Goal: Task Accomplishment & Management: Use online tool/utility

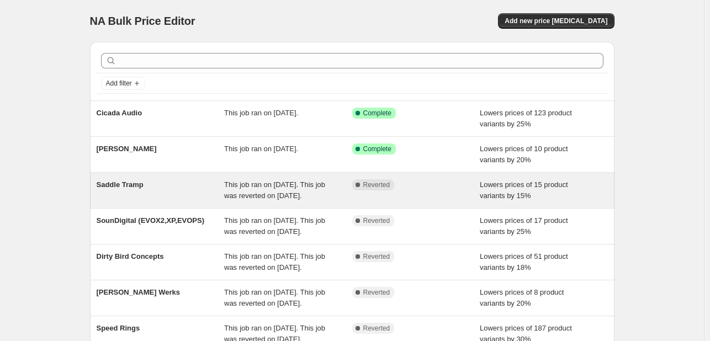
click at [404, 199] on div "Complete Reverted" at bounding box center [416, 190] width 128 height 22
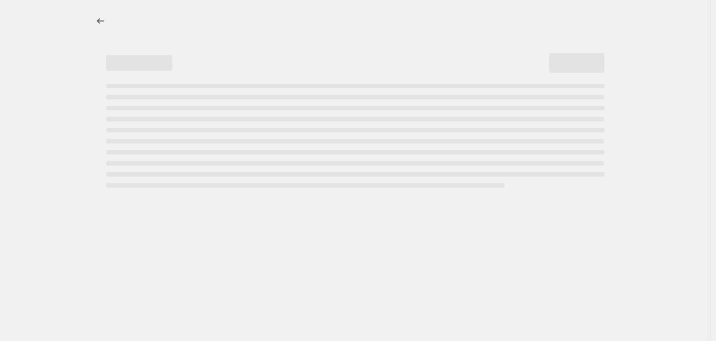
select select "percentage"
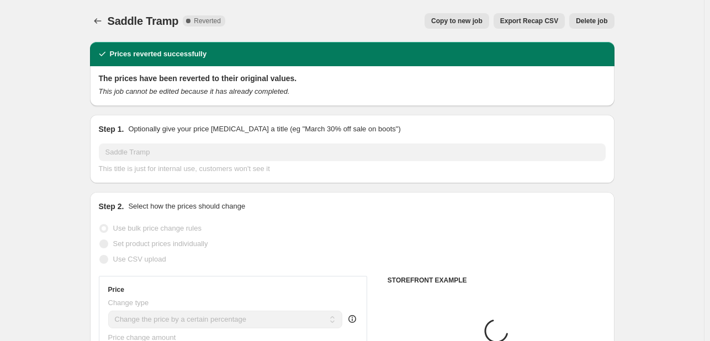
select select "vendor"
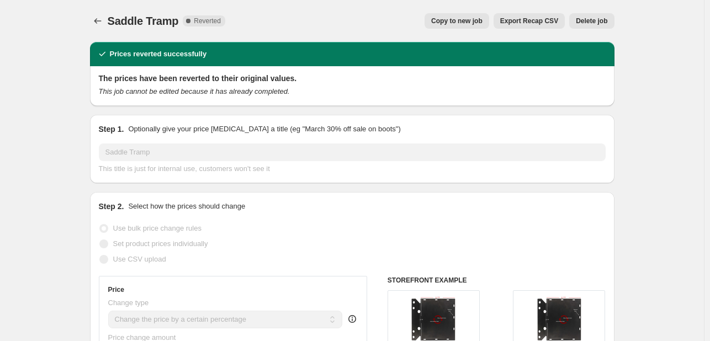
drag, startPoint x: 475, startPoint y: 23, endPoint x: 395, endPoint y: 13, distance: 80.2
click at [395, 13] on div "Saddle Tramp. This page is ready Saddle Tramp Complete Reverted Copy to new job…" at bounding box center [352, 21] width 525 height 42
click at [600, 22] on span "Delete job" at bounding box center [591, 21] width 31 height 9
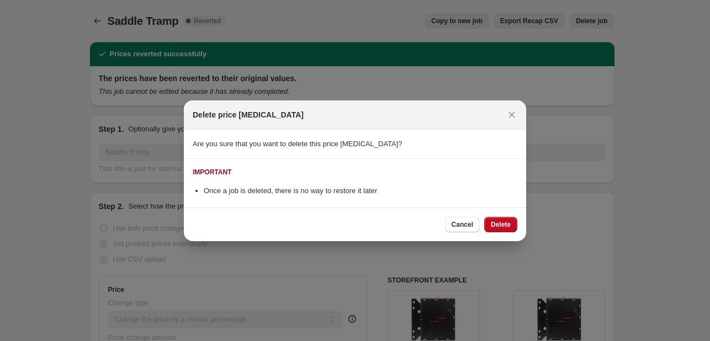
click at [515, 125] on div "Delete price [MEDICAL_DATA]" at bounding box center [355, 114] width 342 height 29
click at [512, 120] on icon "Close" at bounding box center [511, 114] width 11 height 11
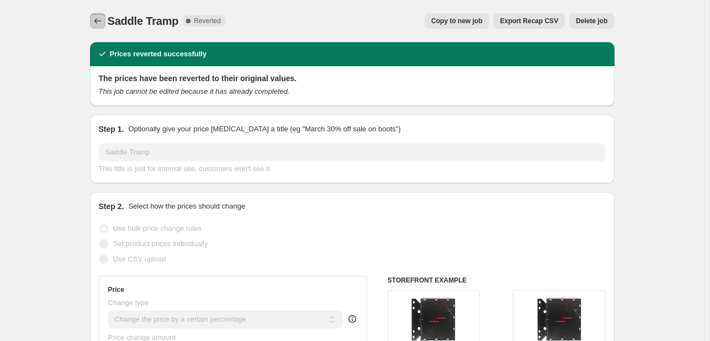
click at [99, 28] on button "Price change jobs" at bounding box center [97, 20] width 15 height 15
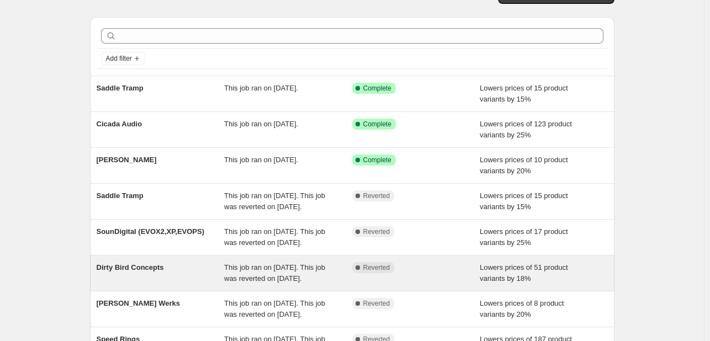
scroll to position [110, 0]
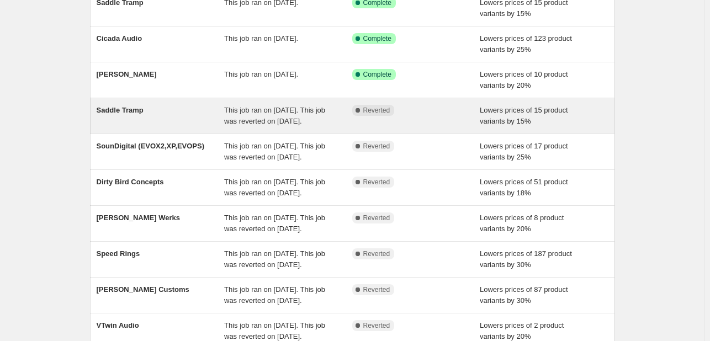
click at [188, 120] on div "Saddle Tramp" at bounding box center [161, 116] width 128 height 22
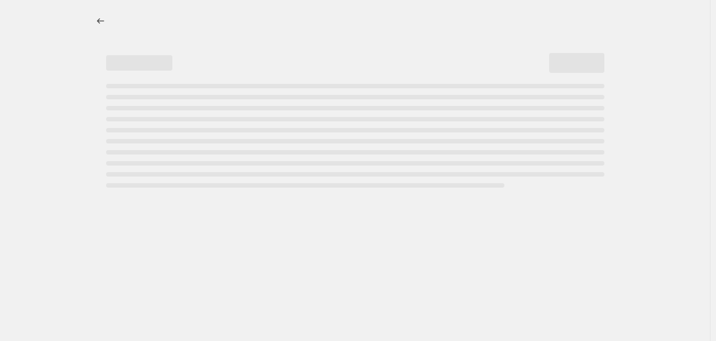
select select "percentage"
select select "vendor"
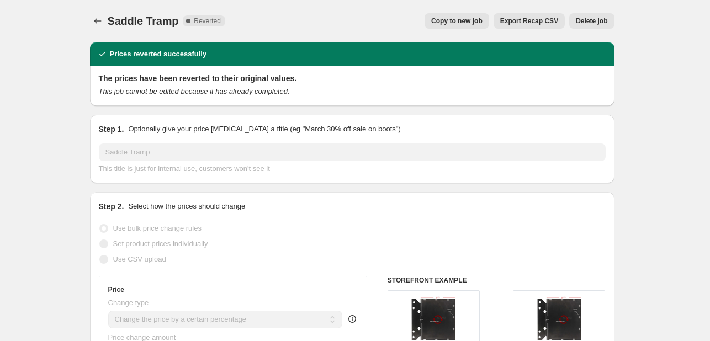
click at [589, 22] on span "Delete job" at bounding box center [591, 21] width 31 height 9
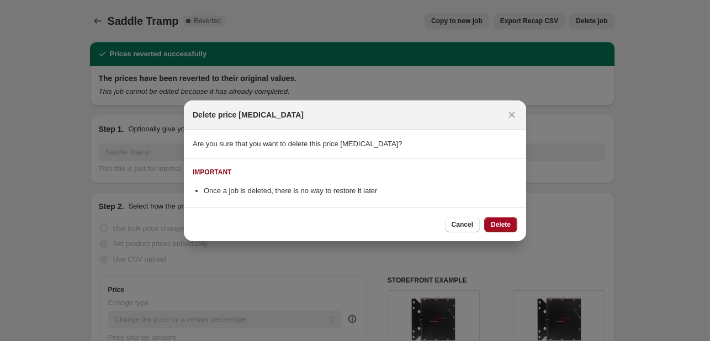
click at [505, 225] on span "Delete" at bounding box center [501, 224] width 20 height 9
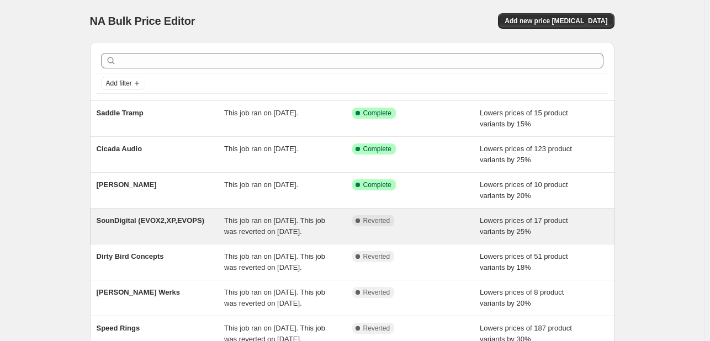
click at [205, 226] on div "SounDigital (EVOX2,XP,EVOPS)" at bounding box center [161, 226] width 128 height 22
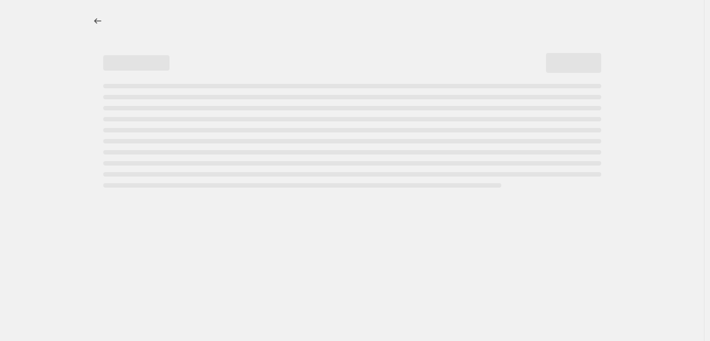
select select "percentage"
select select "vendor"
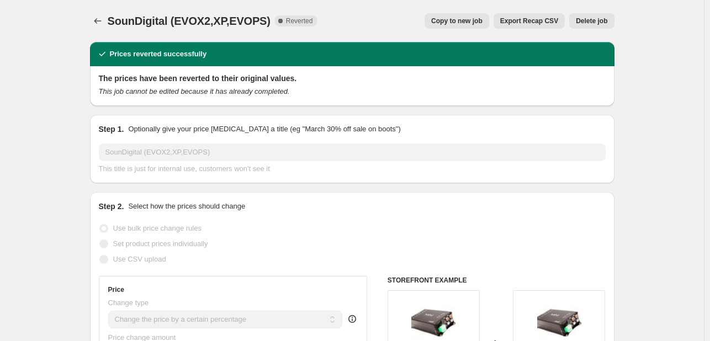
drag, startPoint x: 435, startPoint y: 1, endPoint x: 382, endPoint y: 1, distance: 53.0
click at [382, 1] on div "SounDigital (EVOX2,XP,EVOPS). This page is ready SounDigital (EVOX2,XP,EVOPS) C…" at bounding box center [352, 21] width 525 height 42
click at [466, 22] on span "Copy to new job" at bounding box center [456, 21] width 51 height 9
select select "percentage"
select select "vendor"
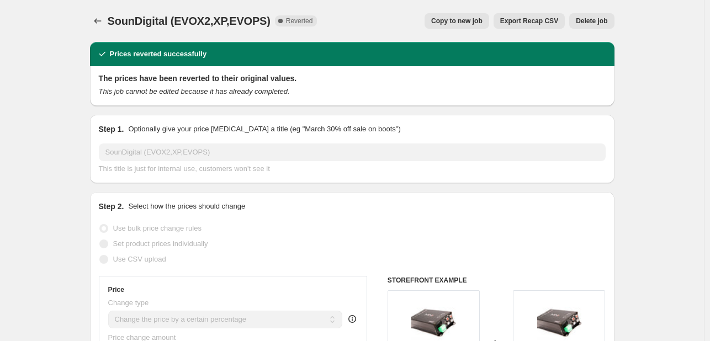
select select "vendor"
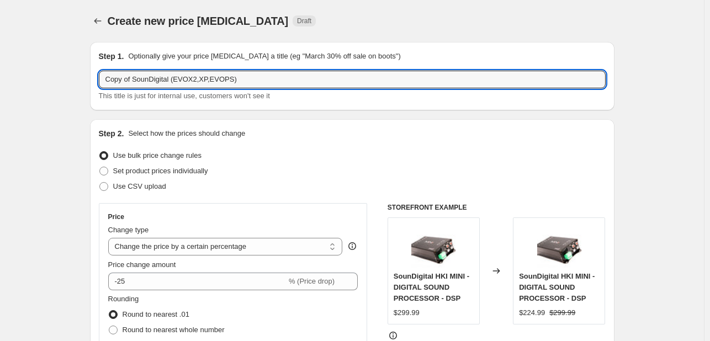
drag, startPoint x: 137, startPoint y: 77, endPoint x: 33, endPoint y: 73, distance: 103.9
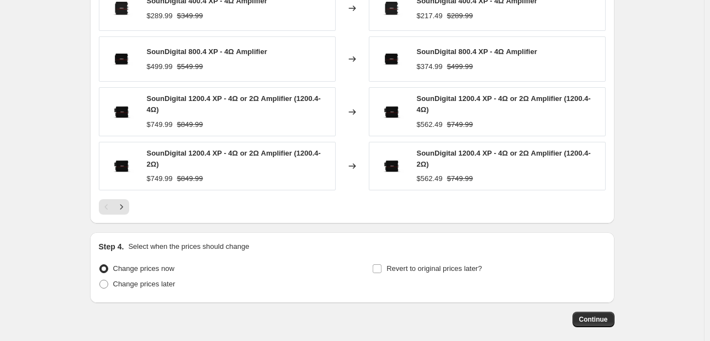
scroll to position [945, 0]
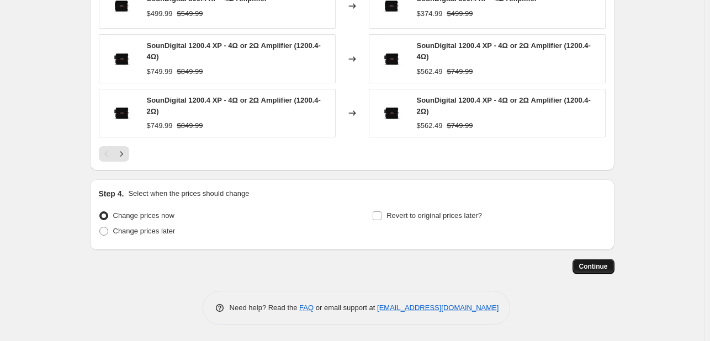
type input "SounDigital (EVOX2,XP,EVOPS)"
click at [584, 267] on span "Continue" at bounding box center [593, 266] width 29 height 9
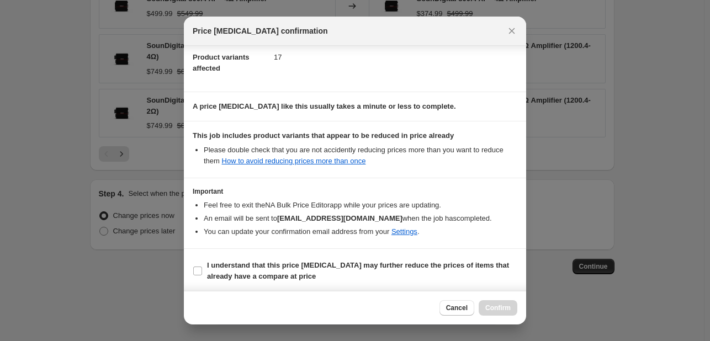
scroll to position [123, 0]
click at [326, 259] on span "I understand that this price [MEDICAL_DATA] may further reduce the prices of it…" at bounding box center [362, 270] width 310 height 22
click at [202, 266] on input "I understand that this price [MEDICAL_DATA] may further reduce the prices of it…" at bounding box center [197, 270] width 9 height 9
checkbox input "true"
click at [488, 307] on span "Confirm" at bounding box center [497, 308] width 25 height 9
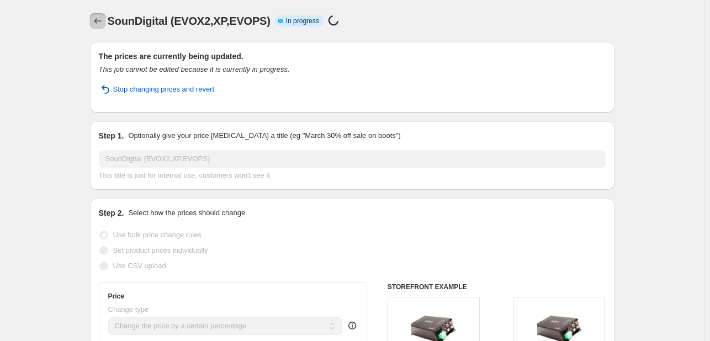
click at [99, 21] on icon "Price change jobs" at bounding box center [97, 21] width 7 height 6
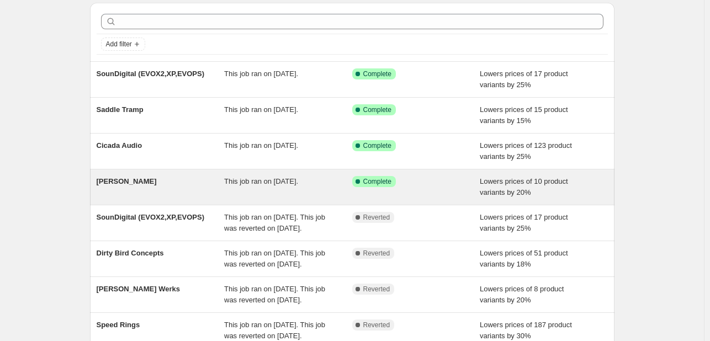
scroll to position [55, 0]
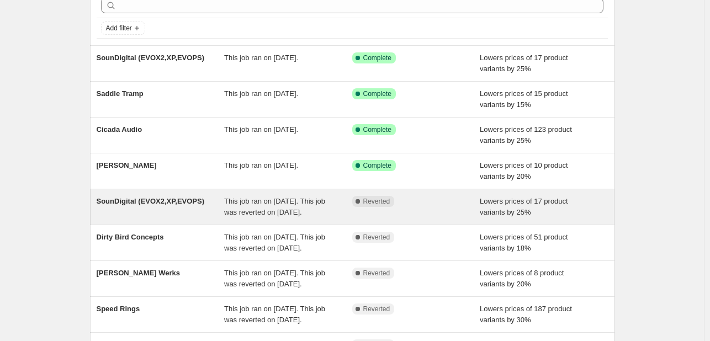
click at [163, 210] on div "SounDigital (EVOX2,XP,EVOPS)" at bounding box center [161, 207] width 128 height 22
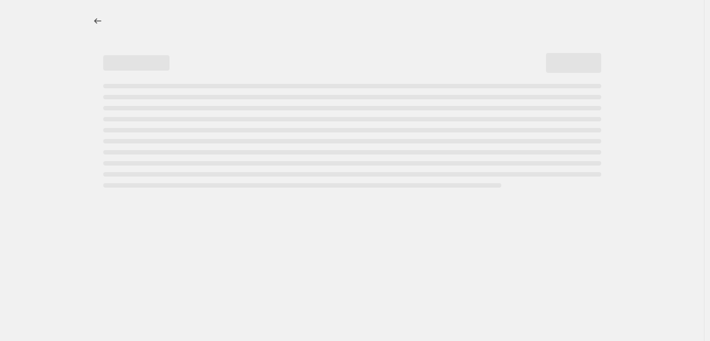
select select "percentage"
select select "vendor"
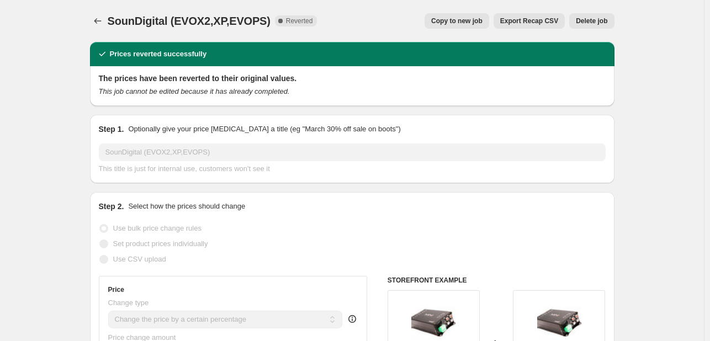
click at [592, 21] on span "Delete job" at bounding box center [591, 21] width 31 height 9
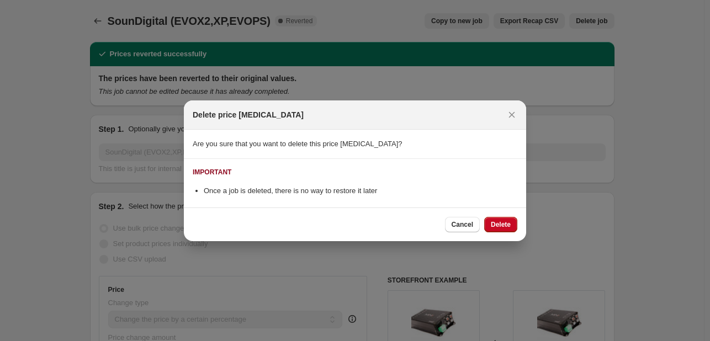
click at [497, 226] on span "Delete" at bounding box center [501, 224] width 20 height 9
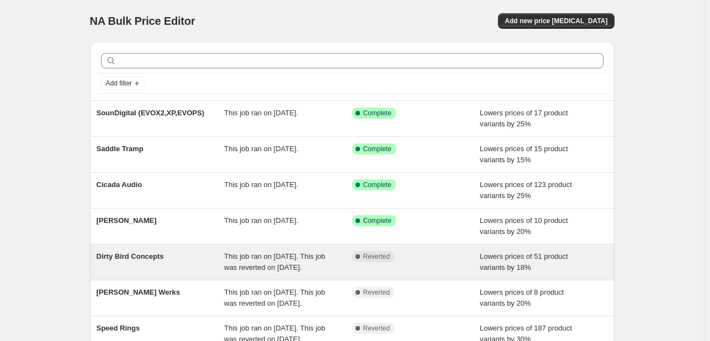
click at [151, 269] on div "Dirty Bird Concepts" at bounding box center [161, 262] width 128 height 22
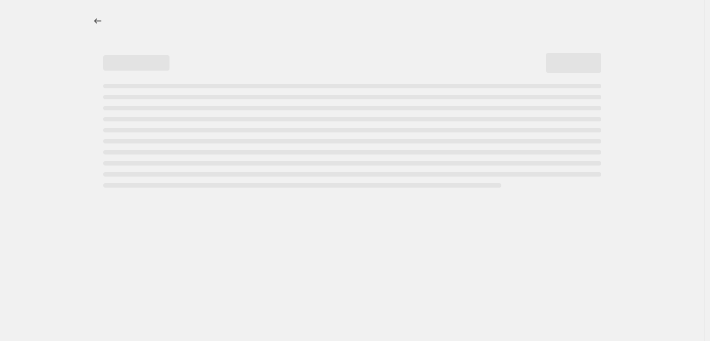
select select "percentage"
select select "vendor"
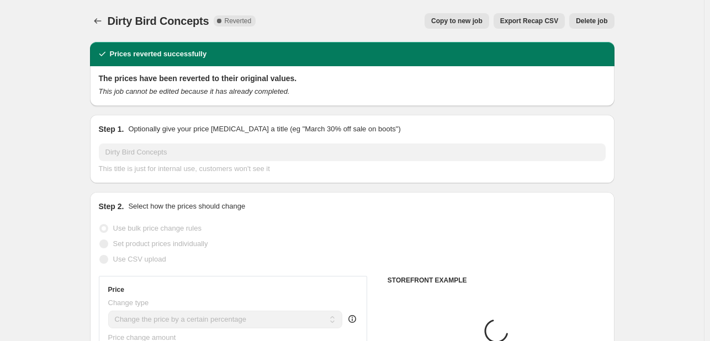
click at [475, 24] on span "Copy to new job" at bounding box center [456, 21] width 51 height 9
select select "percentage"
select select "vendor"
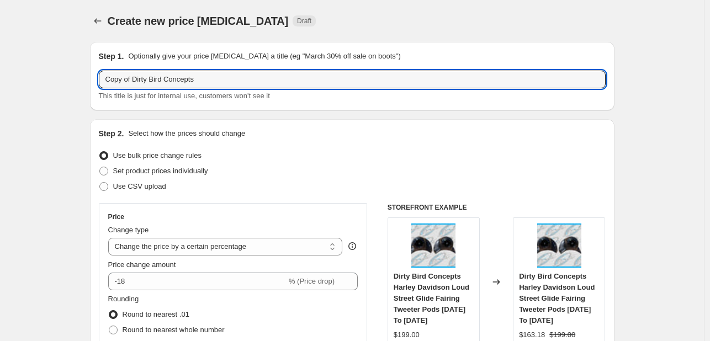
drag, startPoint x: 137, startPoint y: 88, endPoint x: 80, endPoint y: 84, distance: 57.5
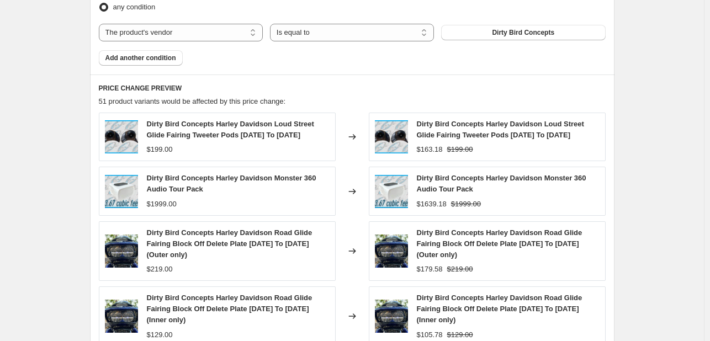
scroll to position [936, 0]
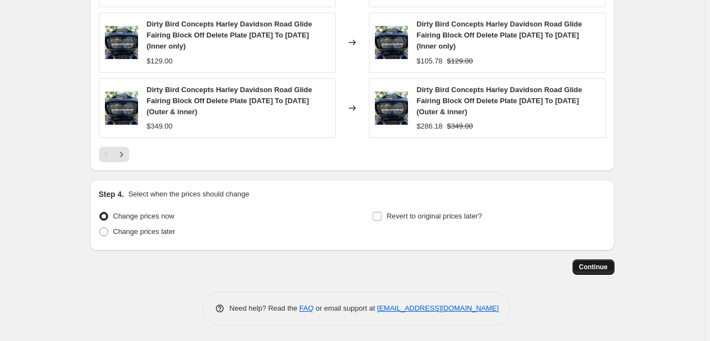
type input "Dirty Bird Concepts"
click at [595, 271] on button "Continue" at bounding box center [594, 267] width 42 height 15
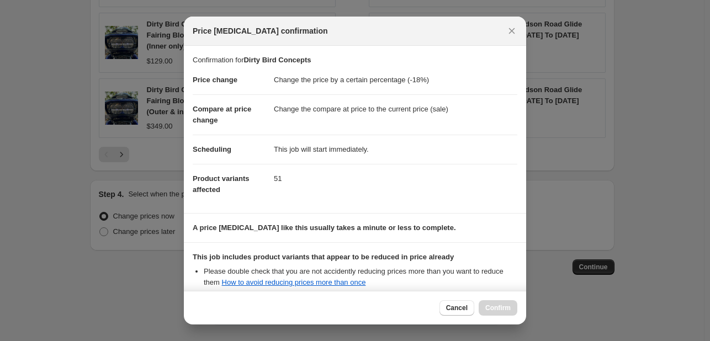
scroll to position [123, 0]
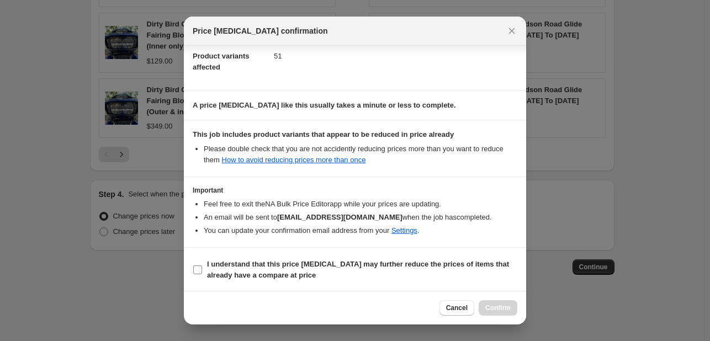
click at [351, 265] on b "I understand that this price [MEDICAL_DATA] may further reduce the prices of it…" at bounding box center [358, 269] width 302 height 19
click at [202, 266] on input "I understand that this price [MEDICAL_DATA] may further reduce the prices of it…" at bounding box center [197, 270] width 9 height 9
checkbox input "true"
click at [486, 303] on button "Confirm" at bounding box center [498, 307] width 39 height 15
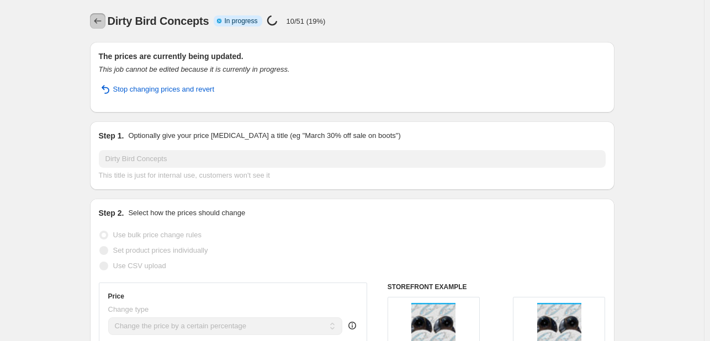
click at [97, 22] on icon "Price change jobs" at bounding box center [97, 21] width 7 height 6
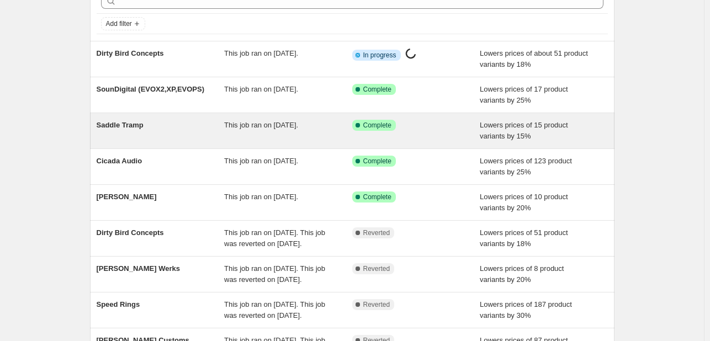
scroll to position [110, 0]
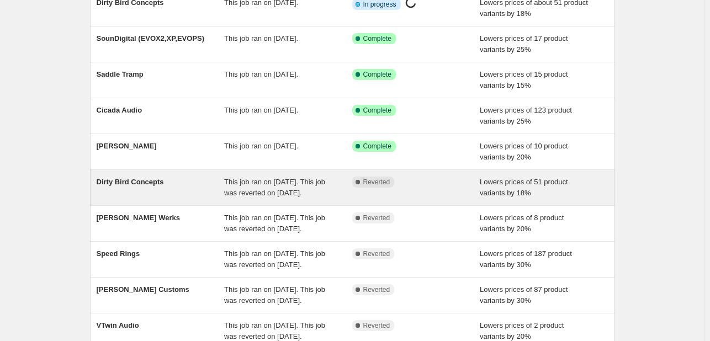
click at [215, 199] on div "Dirty Bird Concepts" at bounding box center [161, 188] width 128 height 22
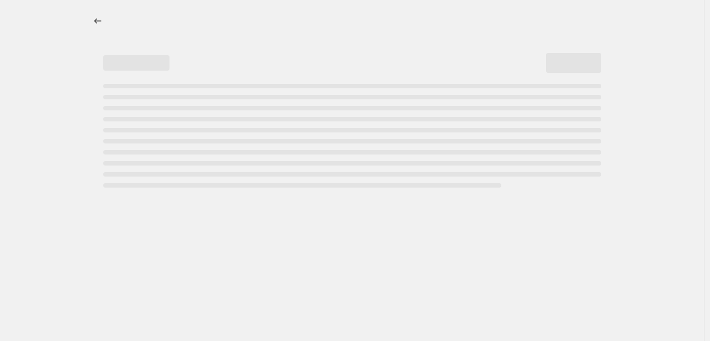
select select "percentage"
select select "vendor"
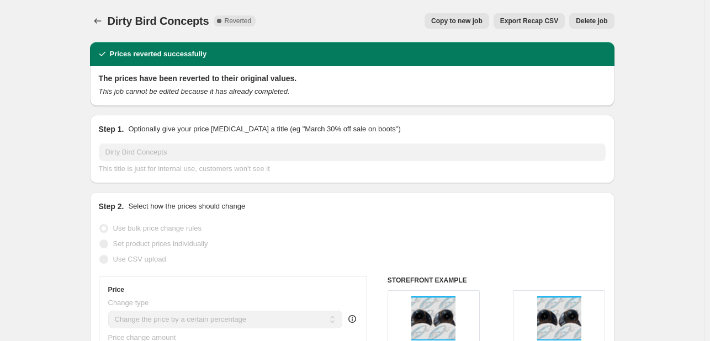
click at [601, 29] on div "Dirty Bird Concepts. This page is ready Dirty Bird Concepts Complete Reverted C…" at bounding box center [352, 21] width 525 height 42
click at [600, 18] on span "Delete job" at bounding box center [591, 21] width 31 height 9
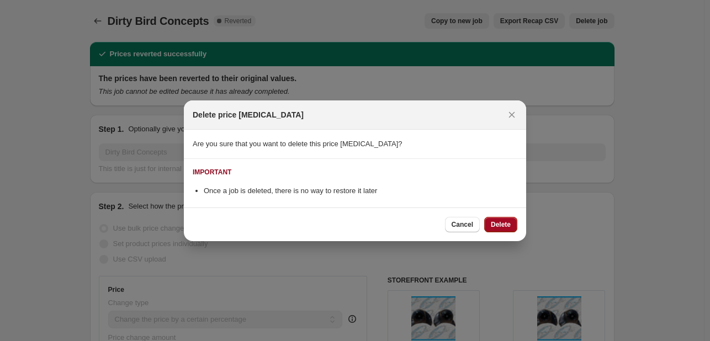
click at [512, 224] on button "Delete" at bounding box center [500, 224] width 33 height 15
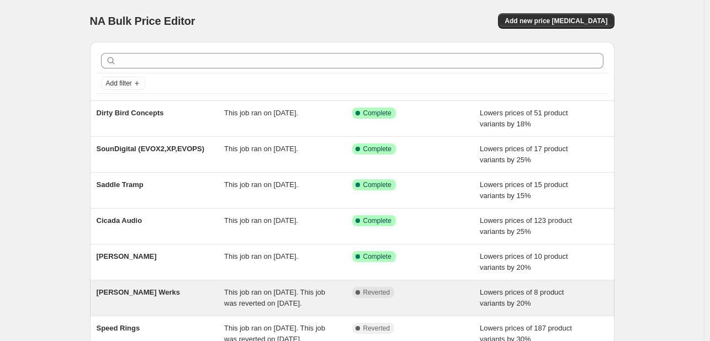
click at [182, 292] on div "[PERSON_NAME] Werks" at bounding box center [161, 298] width 128 height 22
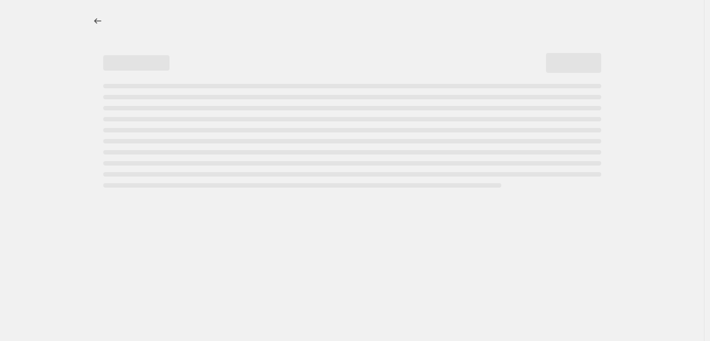
select select "percentage"
select select "vendor"
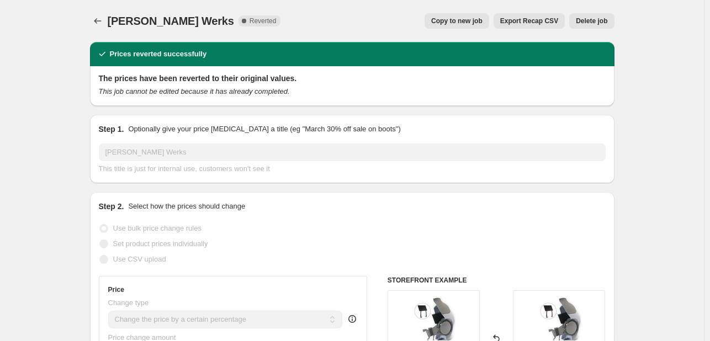
click at [477, 19] on span "Copy to new job" at bounding box center [456, 21] width 51 height 9
select select "percentage"
select select "vendor"
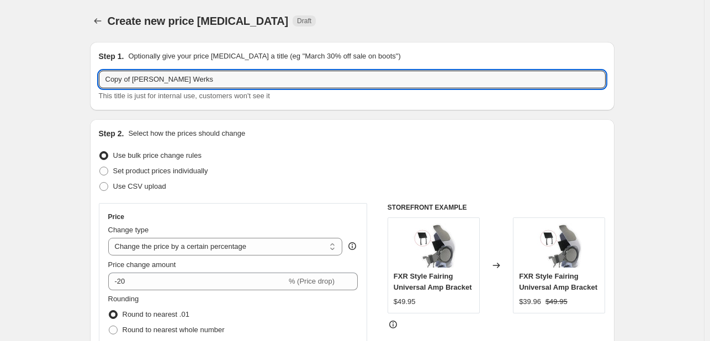
drag, startPoint x: 135, startPoint y: 84, endPoint x: 7, endPoint y: 81, distance: 128.1
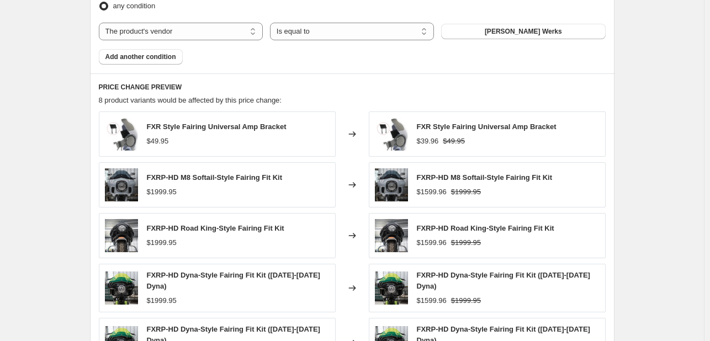
scroll to position [828, 0]
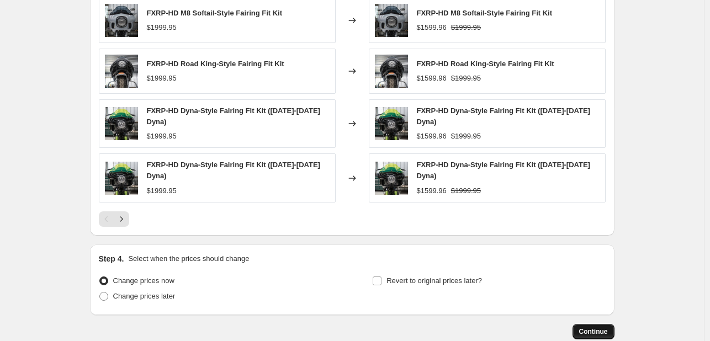
type input "[PERSON_NAME] Werks"
click at [600, 327] on span "Continue" at bounding box center [593, 331] width 29 height 9
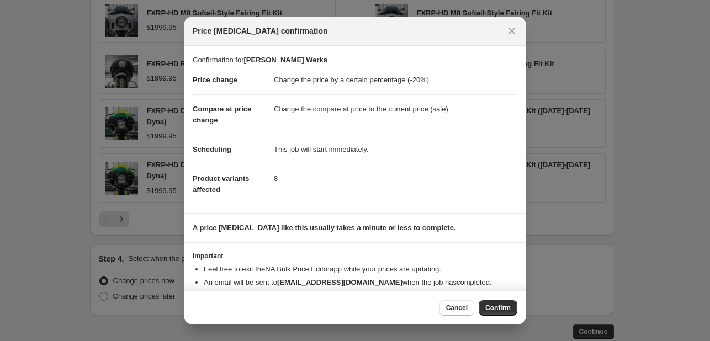
scroll to position [21, 0]
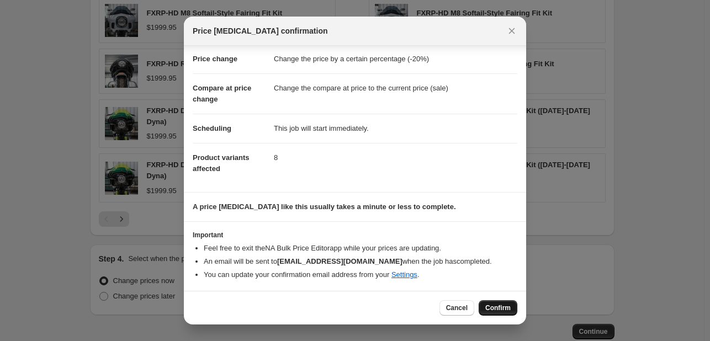
click at [501, 303] on button "Confirm" at bounding box center [498, 307] width 39 height 15
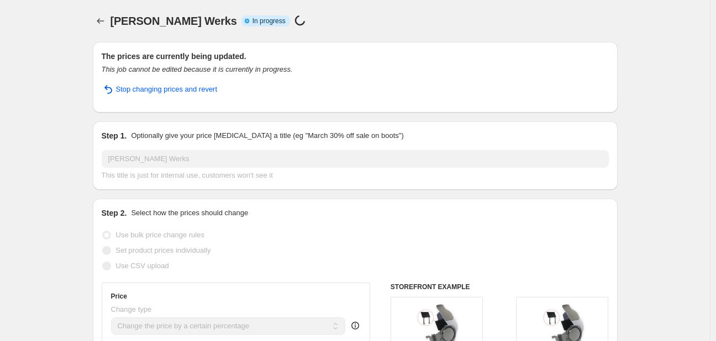
select select "percentage"
select select "vendor"
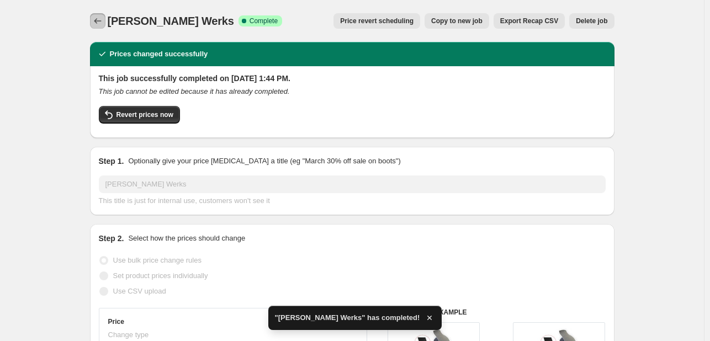
click at [102, 23] on icon "Price change jobs" at bounding box center [97, 20] width 11 height 11
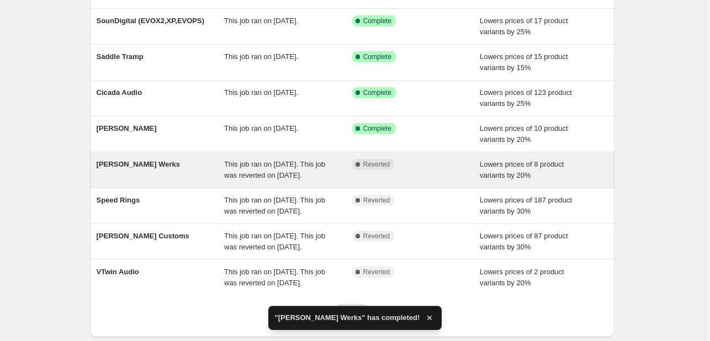
scroll to position [166, 0]
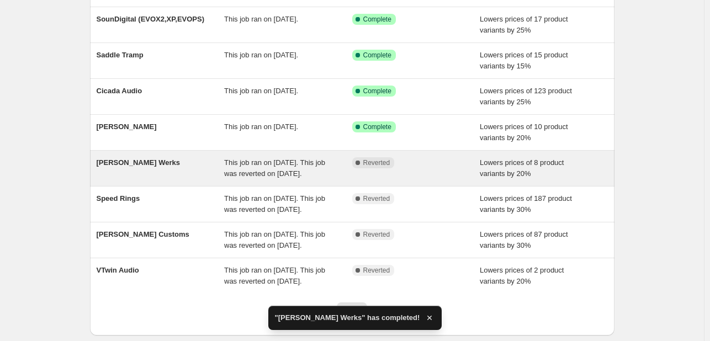
click at [294, 186] on div "Klock Werks This job ran on September 8, 2025. This job was reverted on Septemb…" at bounding box center [352, 168] width 525 height 35
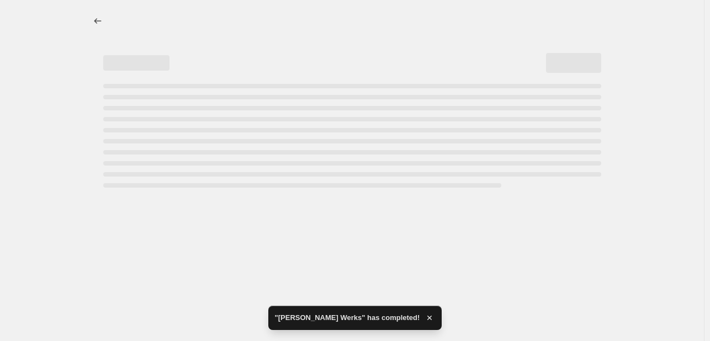
select select "percentage"
select select "vendor"
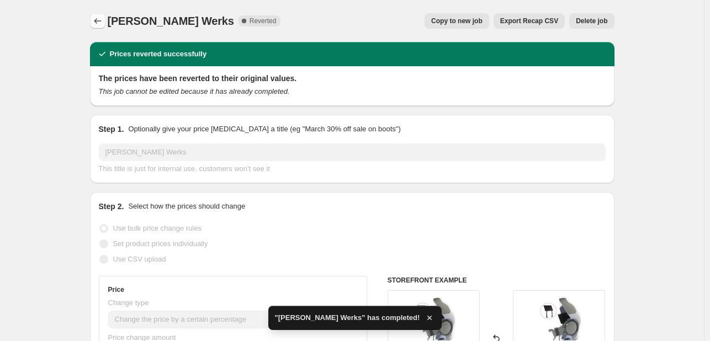
click at [103, 24] on icon "Price change jobs" at bounding box center [97, 20] width 11 height 11
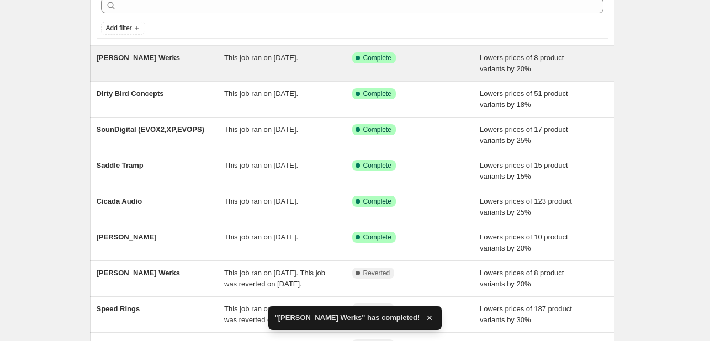
scroll to position [110, 0]
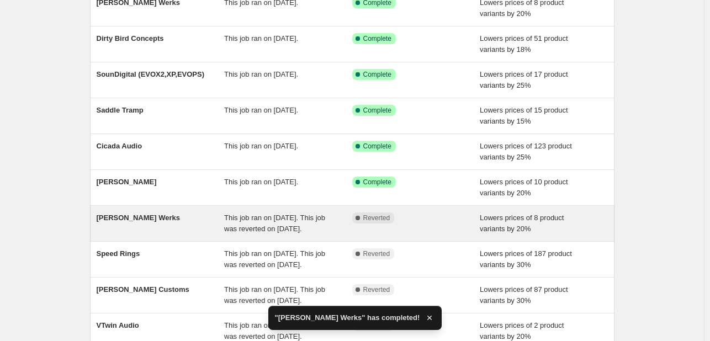
click at [147, 235] on div "[PERSON_NAME] Werks" at bounding box center [161, 224] width 128 height 22
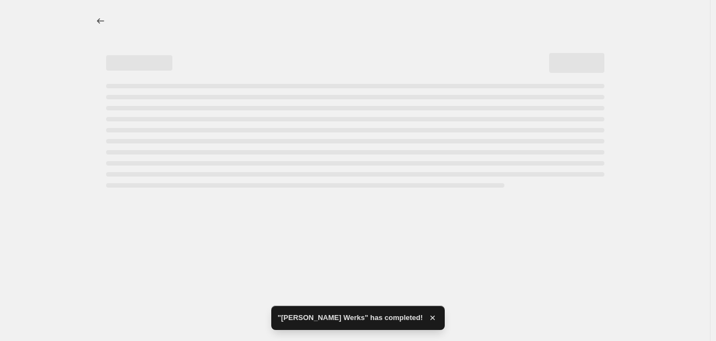
select select "percentage"
select select "vendor"
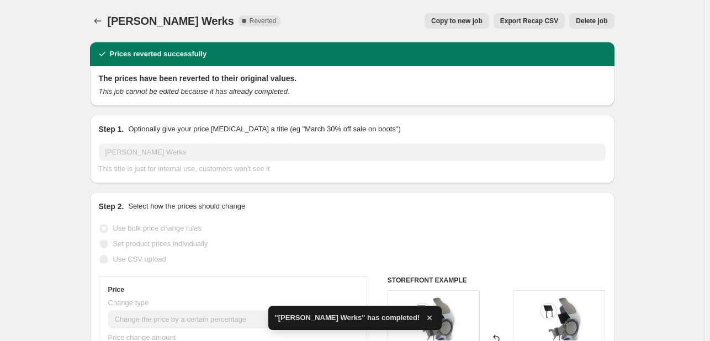
click at [590, 27] on button "Delete job" at bounding box center [591, 20] width 45 height 15
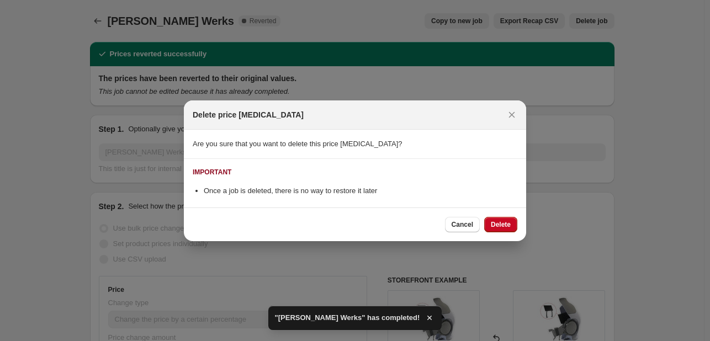
click at [497, 236] on div "Cancel Delete" at bounding box center [355, 225] width 342 height 34
click at [501, 224] on span "Delete" at bounding box center [501, 224] width 20 height 9
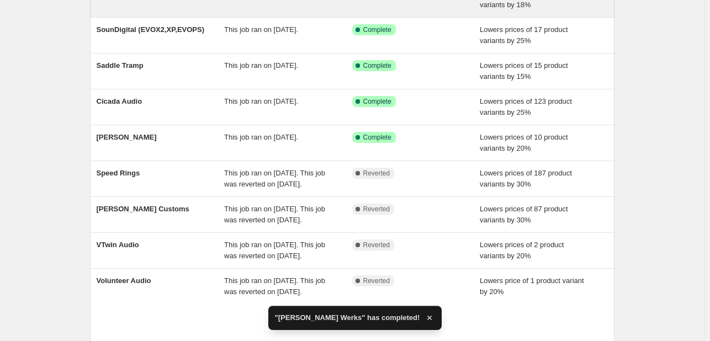
scroll to position [166, 0]
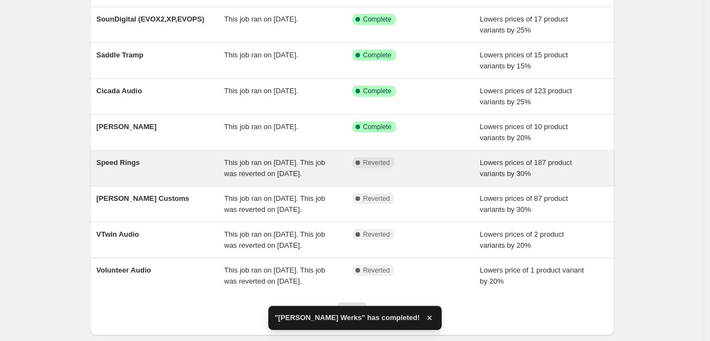
click at [161, 167] on div "Speed Rings" at bounding box center [161, 168] width 128 height 22
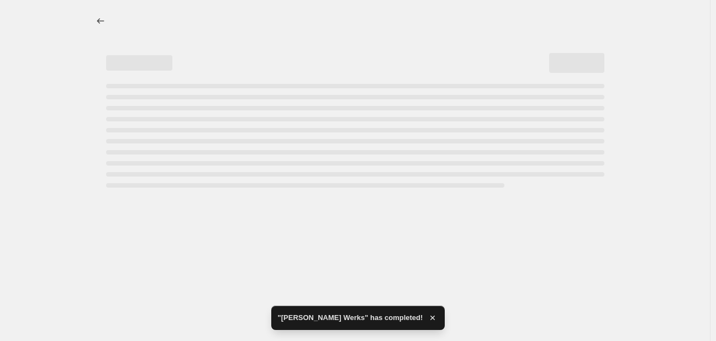
select select "percentage"
select select "vendor"
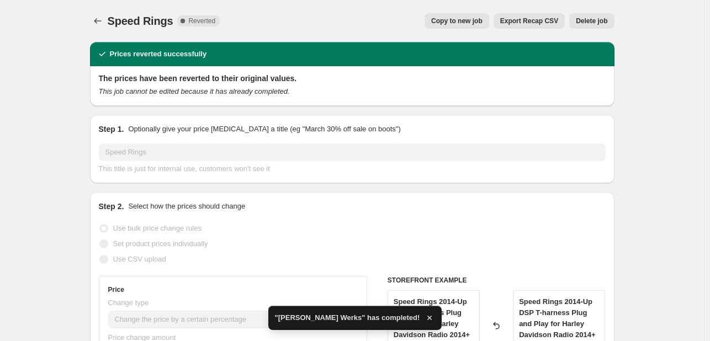
click at [456, 23] on span "Copy to new job" at bounding box center [456, 21] width 51 height 9
select select "percentage"
select select "vendor"
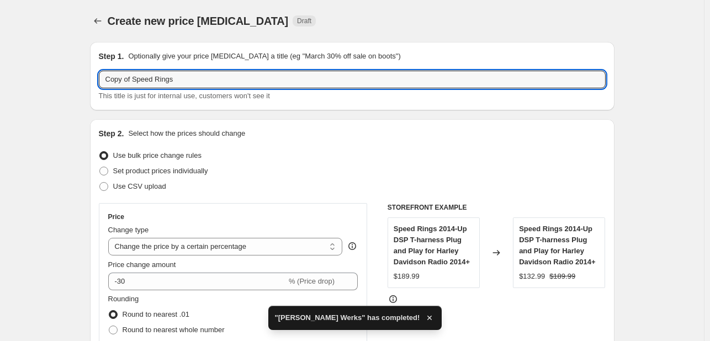
drag, startPoint x: 134, startPoint y: 83, endPoint x: 11, endPoint y: 80, distance: 123.2
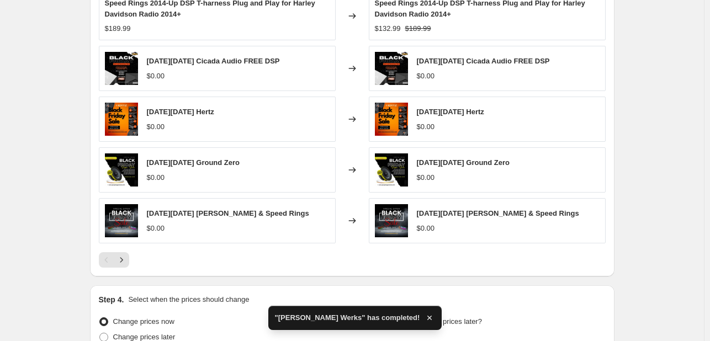
scroll to position [828, 0]
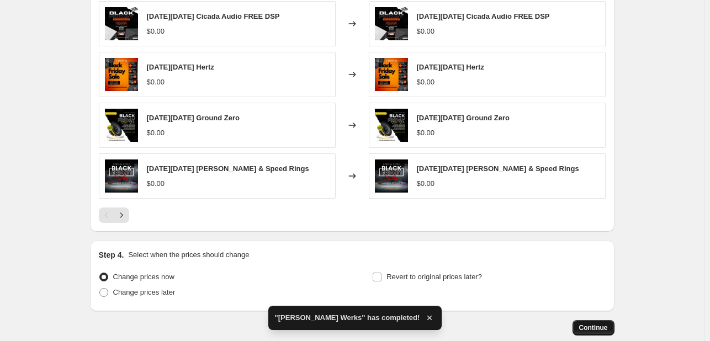
type input "Speed Rings"
click at [592, 321] on button "Continue" at bounding box center [594, 327] width 42 height 15
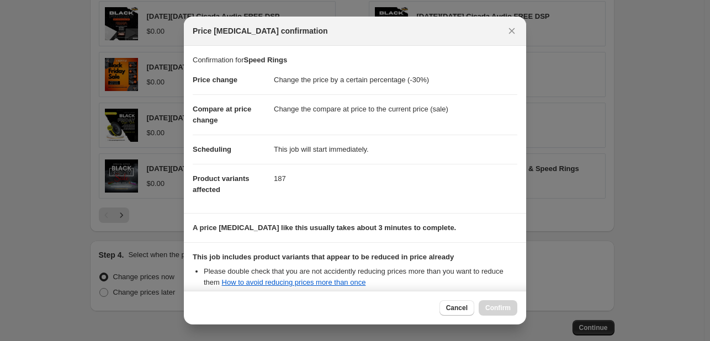
scroll to position [123, 0]
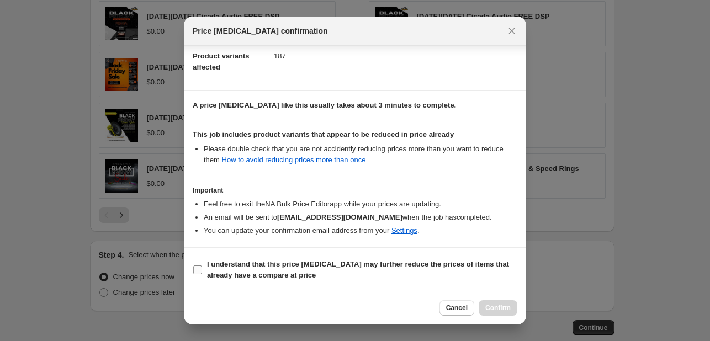
click at [290, 257] on label "I understand that this price [MEDICAL_DATA] may further reduce the prices of it…" at bounding box center [355, 270] width 325 height 27
click at [202, 266] on input "I understand that this price [MEDICAL_DATA] may further reduce the prices of it…" at bounding box center [197, 270] width 9 height 9
checkbox input "true"
click at [501, 314] on button "Confirm" at bounding box center [498, 307] width 39 height 15
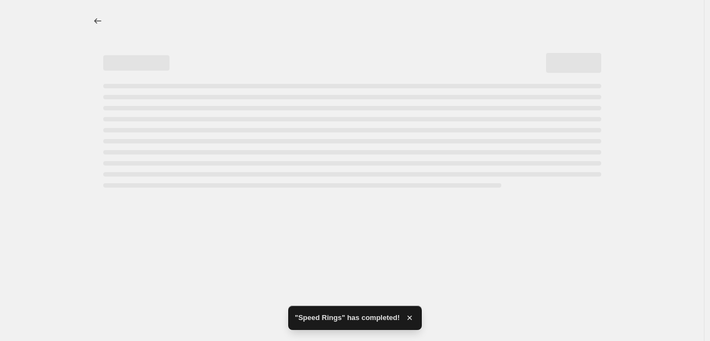
select select "percentage"
select select "vendor"
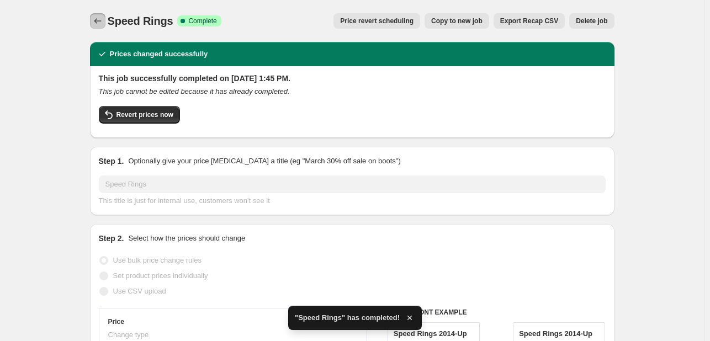
click at [105, 27] on button "Price change jobs" at bounding box center [97, 20] width 15 height 15
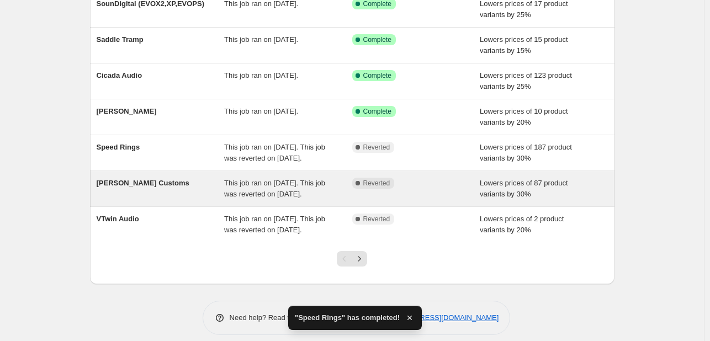
scroll to position [259, 0]
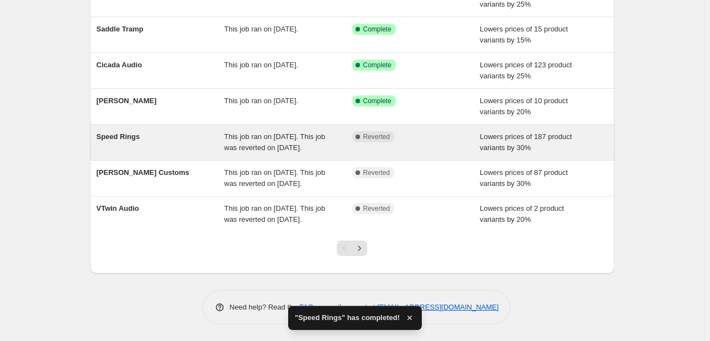
click at [185, 131] on div "Speed Rings" at bounding box center [161, 142] width 128 height 22
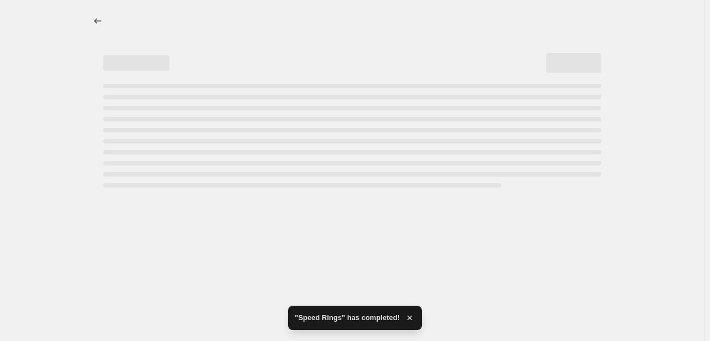
select select "percentage"
select select "vendor"
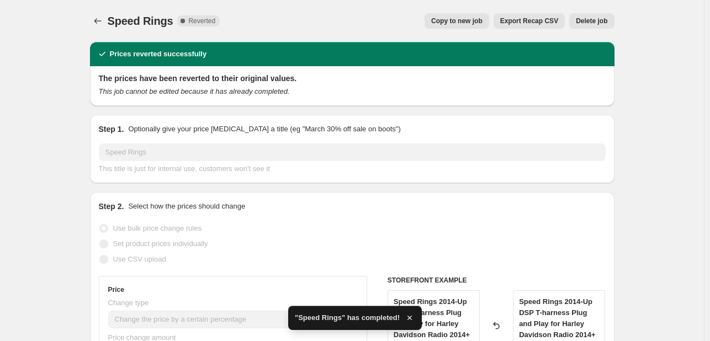
click at [594, 24] on span "Delete job" at bounding box center [591, 21] width 31 height 9
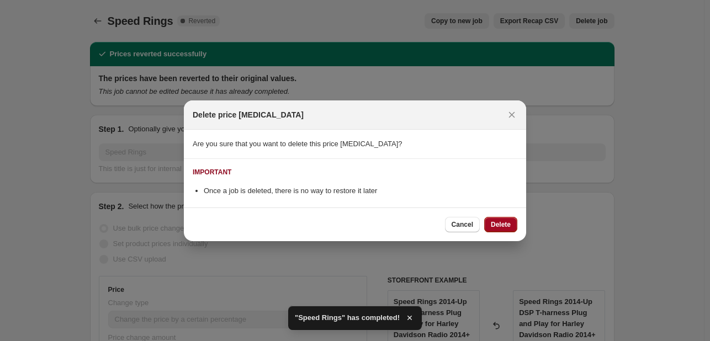
click at [503, 228] on span "Delete" at bounding box center [501, 224] width 20 height 9
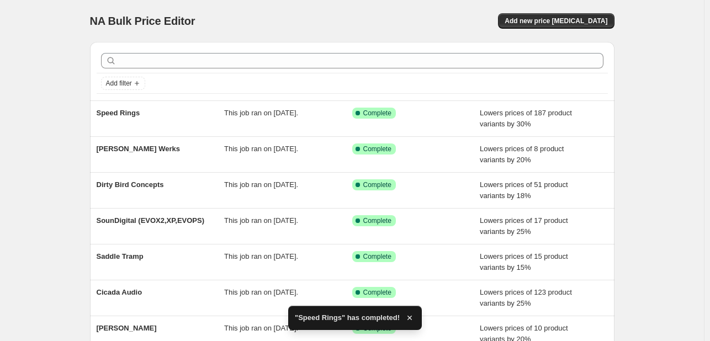
scroll to position [259, 0]
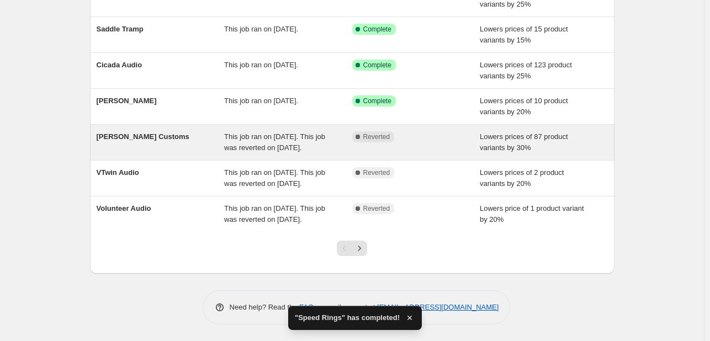
click at [141, 131] on div "[PERSON_NAME] Customs" at bounding box center [161, 142] width 128 height 22
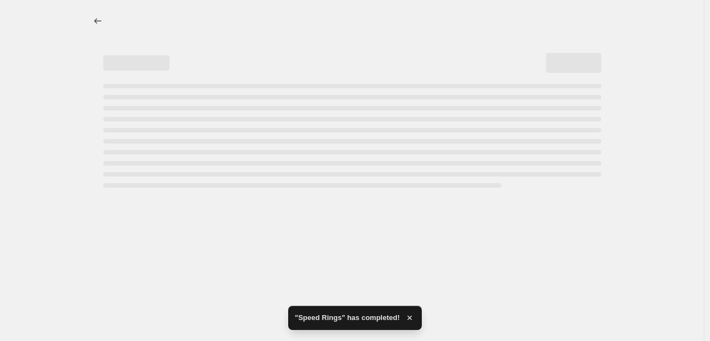
select select "percentage"
select select "vendor"
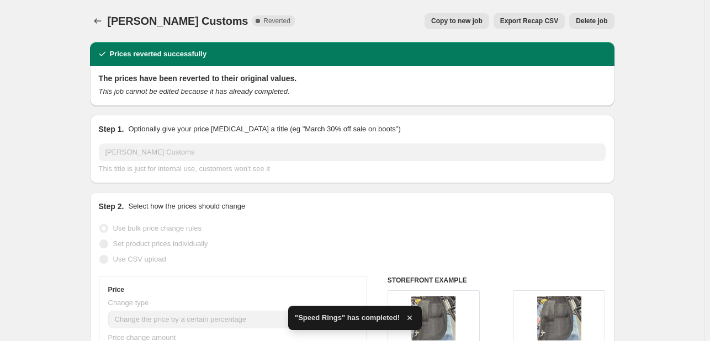
click at [462, 10] on div "Nagy's Customs. This page is ready Nagy's Customs Complete Reverted Copy to new…" at bounding box center [352, 21] width 525 height 42
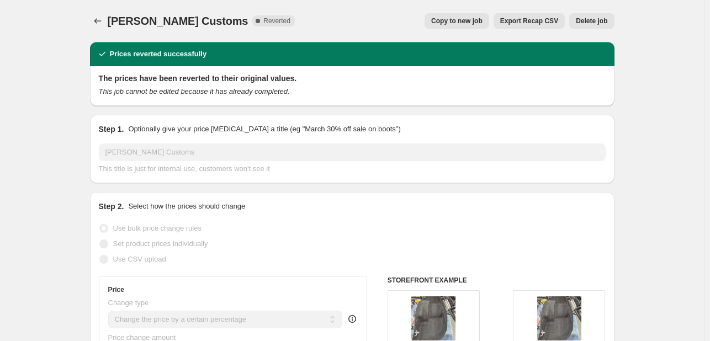
click at [469, 23] on span "Copy to new job" at bounding box center [456, 21] width 51 height 9
select select "percentage"
select select "vendor"
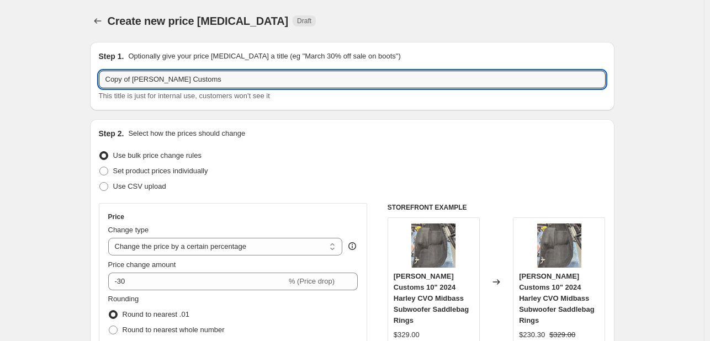
drag, startPoint x: 136, startPoint y: 85, endPoint x: 25, endPoint y: 87, distance: 111.5
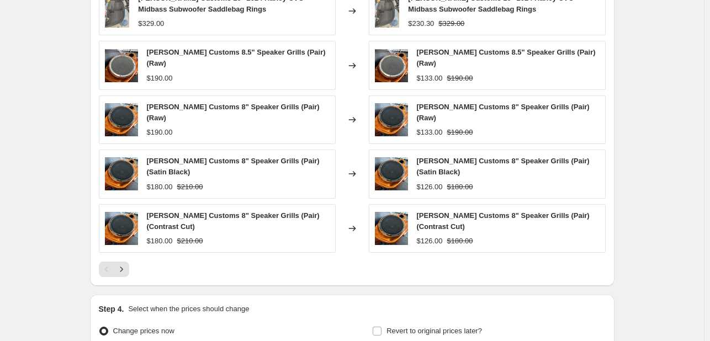
scroll to position [889, 0]
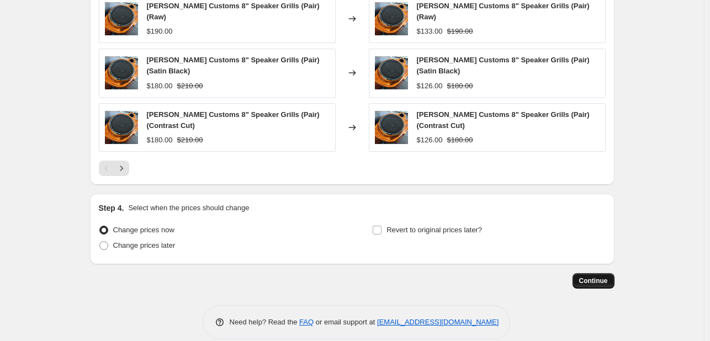
type input "[PERSON_NAME] Customs"
click at [590, 273] on button "Continue" at bounding box center [594, 280] width 42 height 15
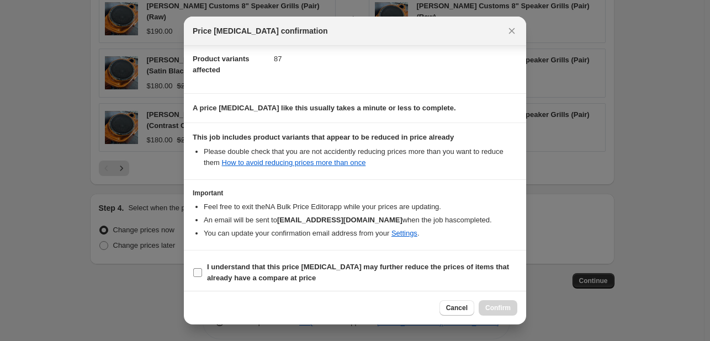
scroll to position [123, 0]
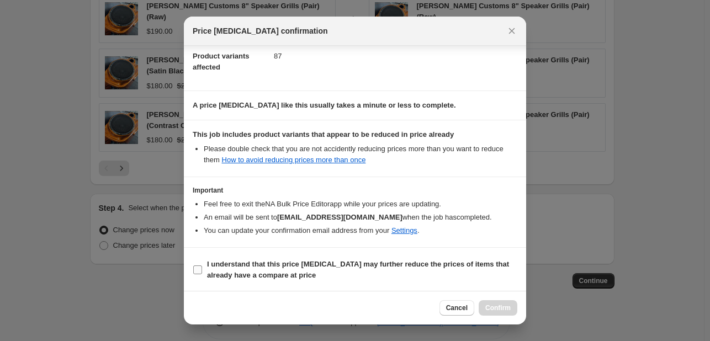
click at [316, 269] on span "I understand that this price [MEDICAL_DATA] may further reduce the prices of it…" at bounding box center [362, 270] width 310 height 22
click at [202, 269] on input "I understand that this price [MEDICAL_DATA] may further reduce the prices of it…" at bounding box center [197, 270] width 9 height 9
checkbox input "true"
click at [498, 306] on span "Confirm" at bounding box center [497, 308] width 25 height 9
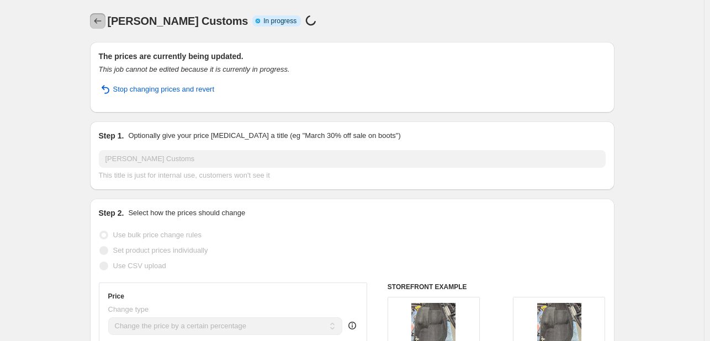
click at [95, 21] on icon "Price change jobs" at bounding box center [97, 20] width 11 height 11
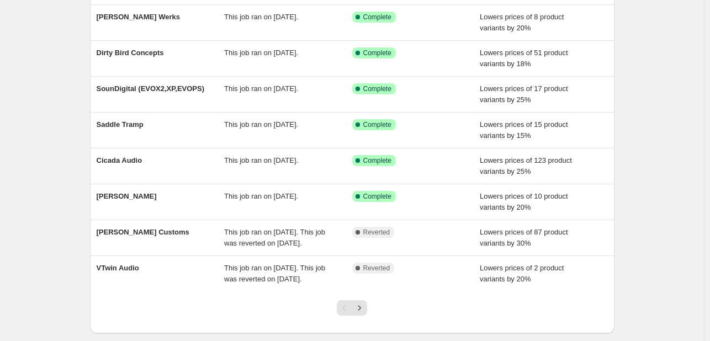
scroll to position [248, 0]
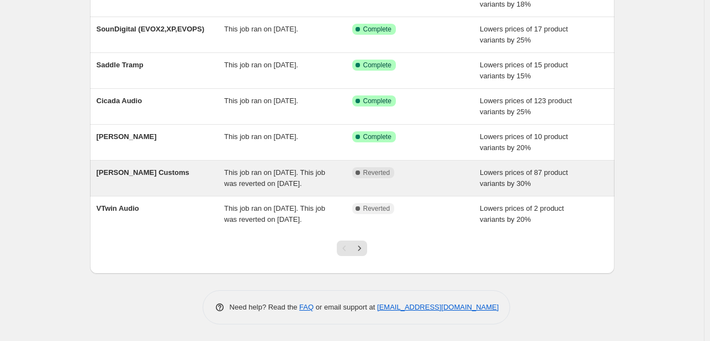
click at [203, 167] on div "[PERSON_NAME] Customs" at bounding box center [161, 178] width 128 height 22
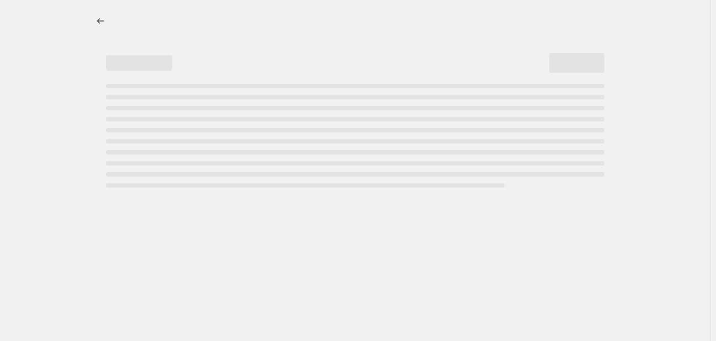
select select "percentage"
select select "vendor"
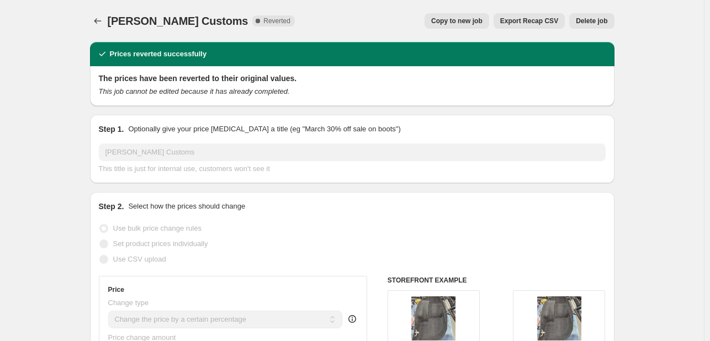
click at [601, 20] on span "Delete job" at bounding box center [591, 21] width 31 height 9
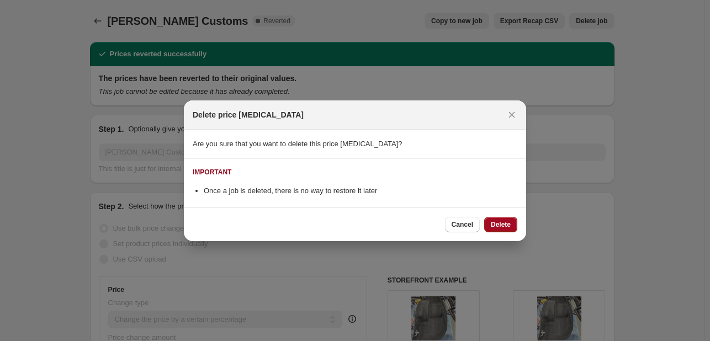
click at [497, 226] on span "Delete" at bounding box center [501, 224] width 20 height 9
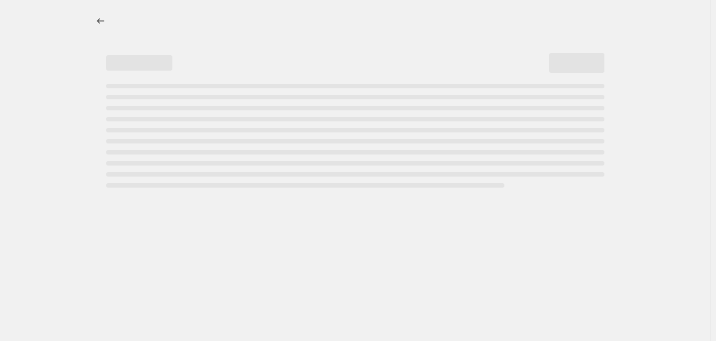
select select "percentage"
select select "vendor"
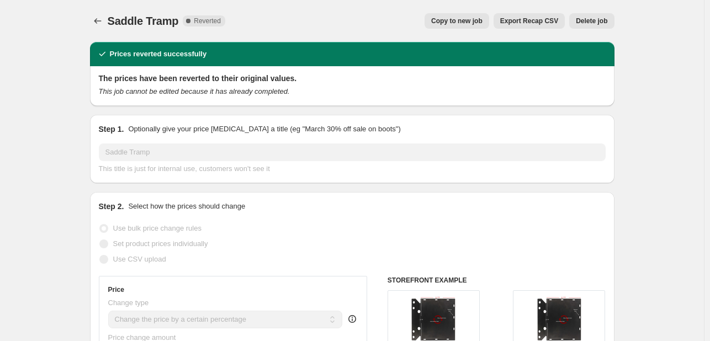
click at [478, 27] on button "Copy to new job" at bounding box center [457, 20] width 65 height 15
select select "percentage"
select select "vendor"
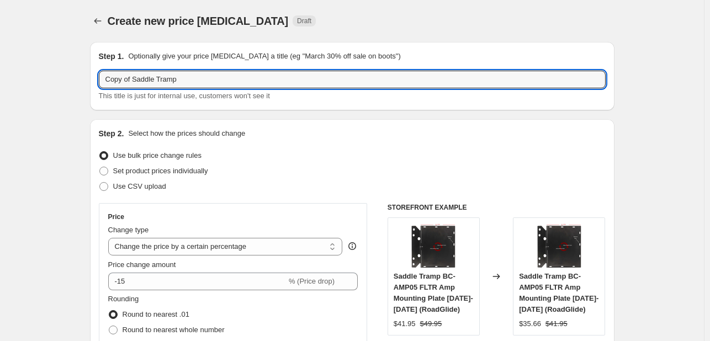
drag, startPoint x: 135, startPoint y: 87, endPoint x: 75, endPoint y: 76, distance: 61.2
type input "Saddle Tramp"
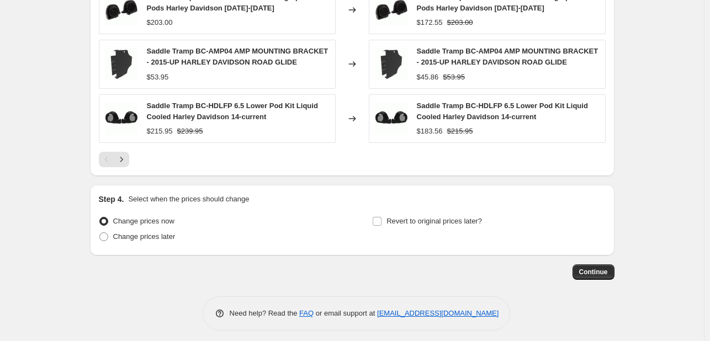
scroll to position [903, 0]
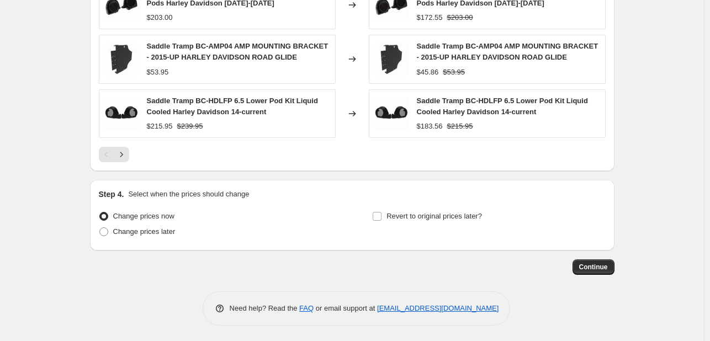
click at [572, 268] on div "Continue" at bounding box center [352, 267] width 525 height 15
click at [605, 260] on button "Continue" at bounding box center [594, 267] width 42 height 15
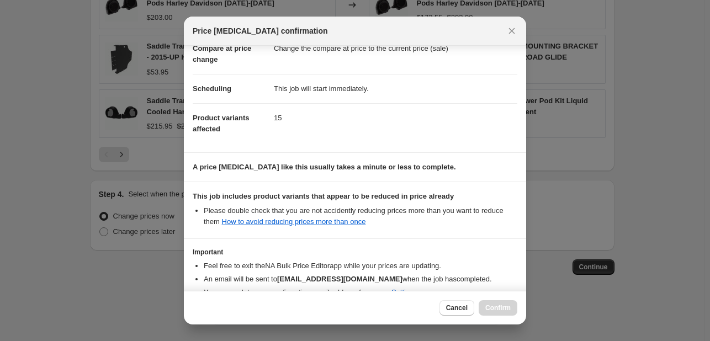
scroll to position [123, 0]
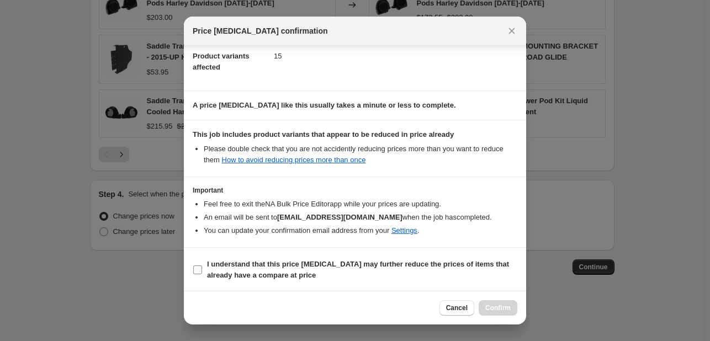
click at [281, 274] on b "I understand that this price [MEDICAL_DATA] may further reduce the prices of it…" at bounding box center [358, 269] width 302 height 19
click at [202, 274] on input "I understand that this price [MEDICAL_DATA] may further reduce the prices of it…" at bounding box center [197, 270] width 9 height 9
checkbox input "true"
click at [515, 311] on button "Confirm" at bounding box center [498, 307] width 39 height 15
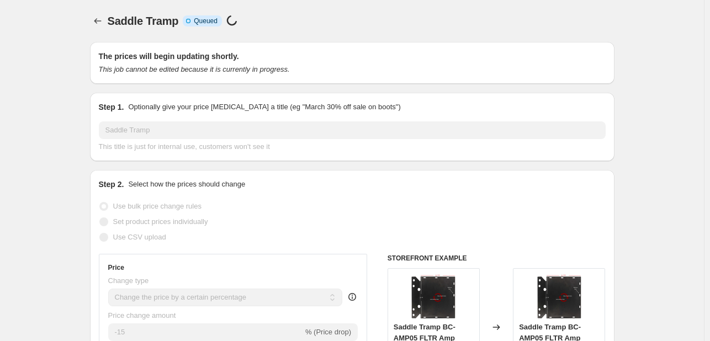
select select "percentage"
select select "vendor"
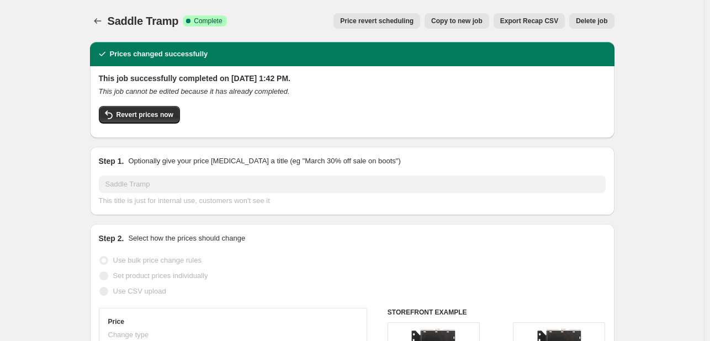
select select "percentage"
select select "vendor"
select select "percentage"
select select "vendor"
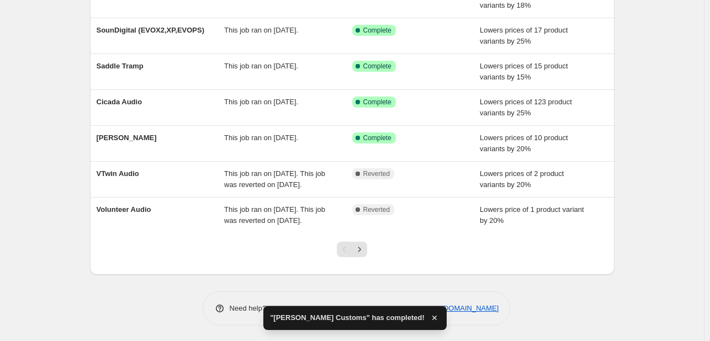
scroll to position [248, 0]
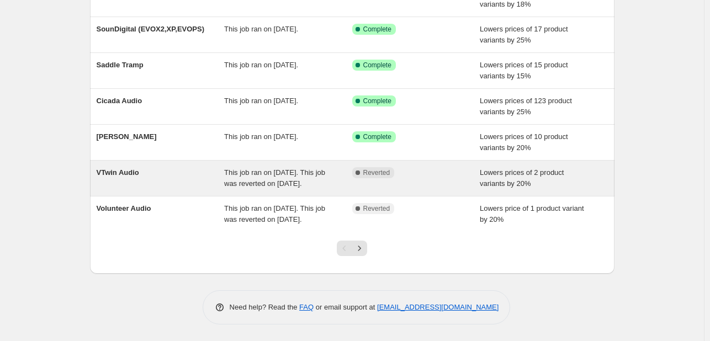
click at [159, 167] on div "VTwin Audio" at bounding box center [161, 178] width 128 height 22
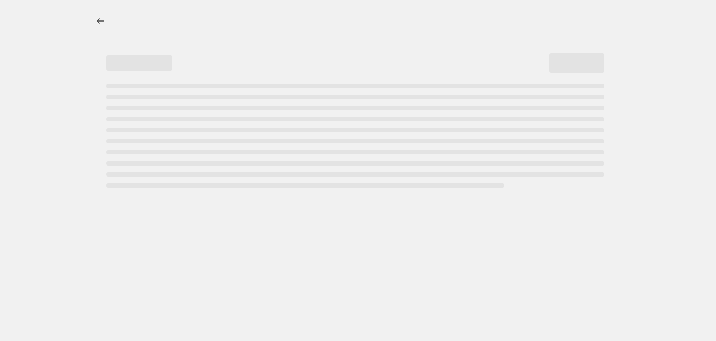
select select "percentage"
select select "vendor"
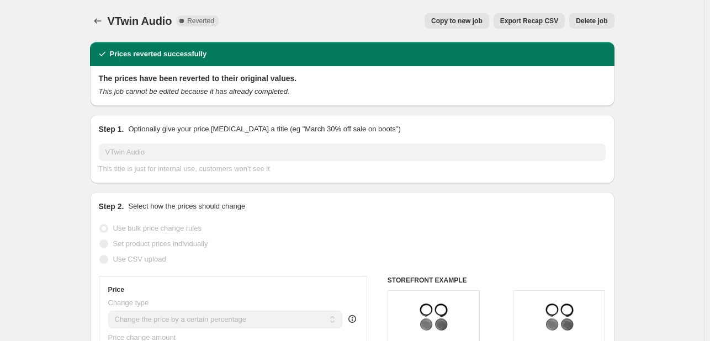
click at [477, 16] on button "Copy to new job" at bounding box center [457, 20] width 65 height 15
select select "percentage"
select select "vendor"
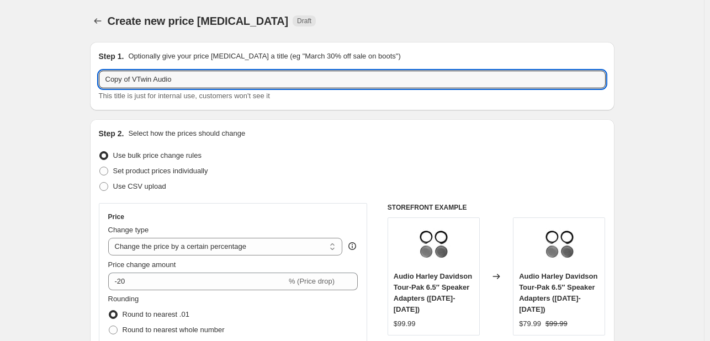
drag, startPoint x: 136, startPoint y: 76, endPoint x: 7, endPoint y: 78, distance: 129.2
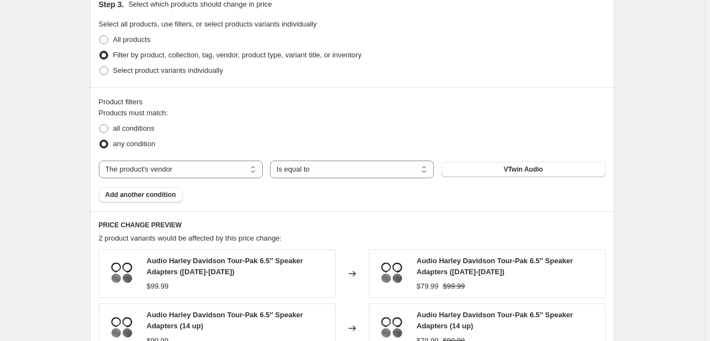
scroll to position [741, 0]
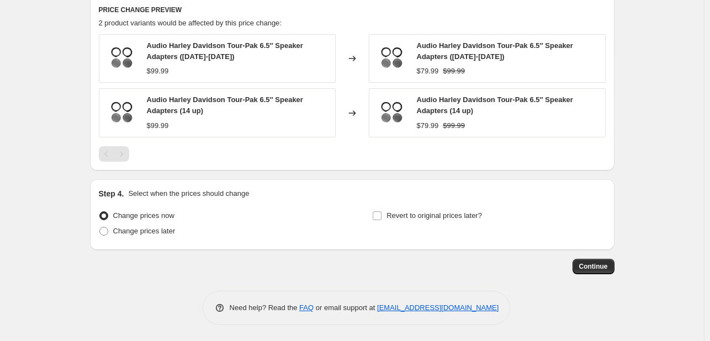
type input "VTwin Audio"
click at [597, 263] on span "Continue" at bounding box center [593, 266] width 29 height 9
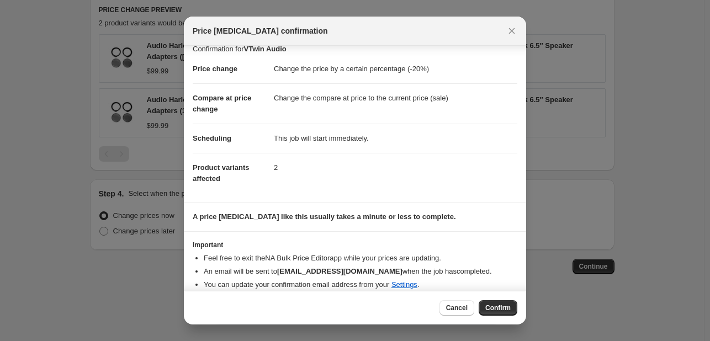
scroll to position [21, 0]
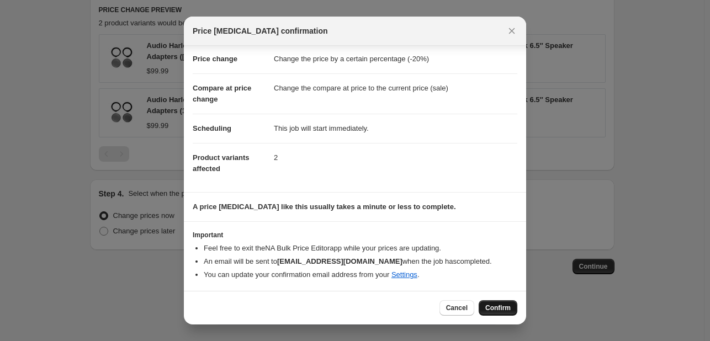
click at [504, 302] on button "Confirm" at bounding box center [498, 307] width 39 height 15
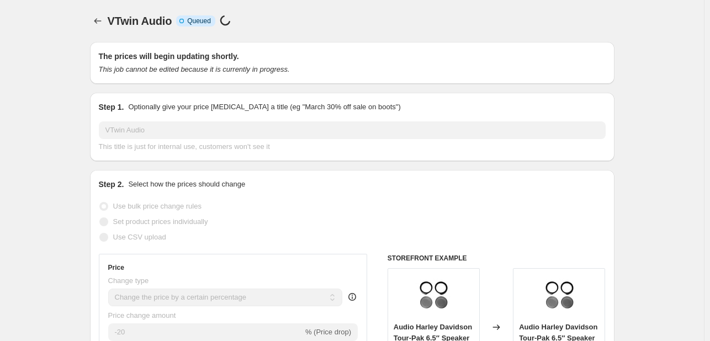
select select "percentage"
select select "vendor"
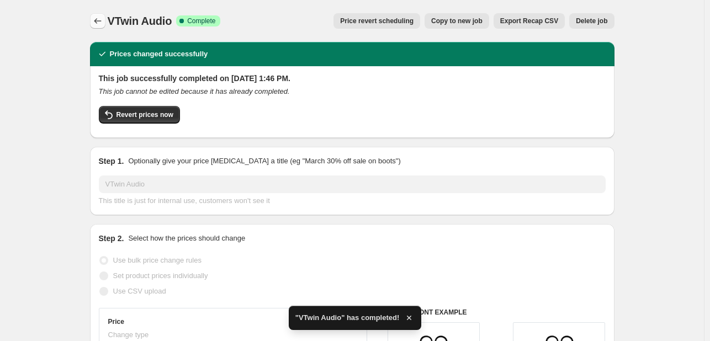
click at [98, 16] on icon "Price change jobs" at bounding box center [97, 20] width 11 height 11
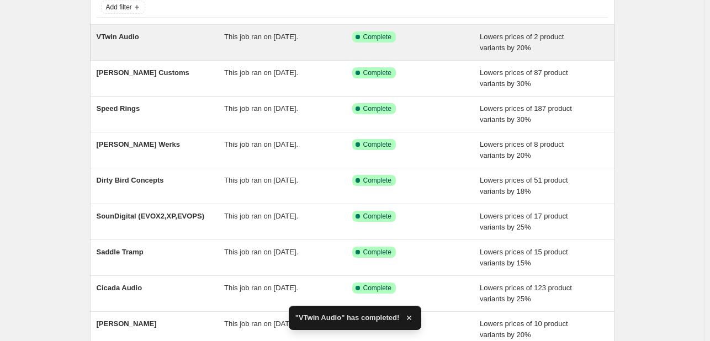
scroll to position [237, 0]
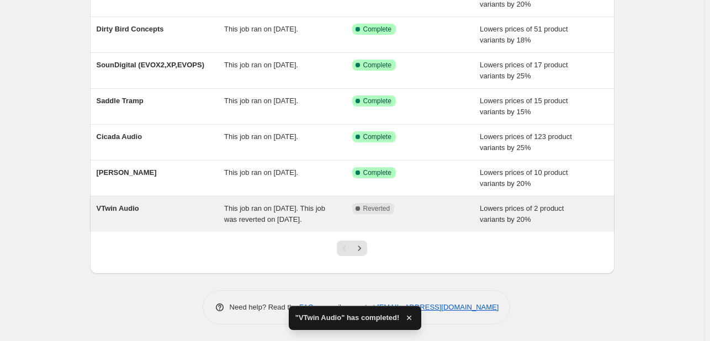
click at [186, 208] on div "VTwin Audio" at bounding box center [161, 214] width 128 height 22
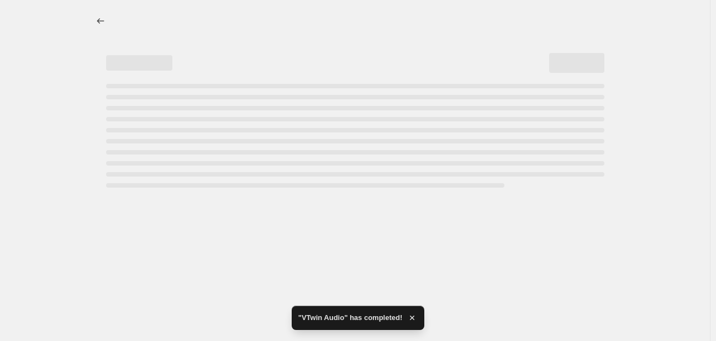
select select "percentage"
select select "vendor"
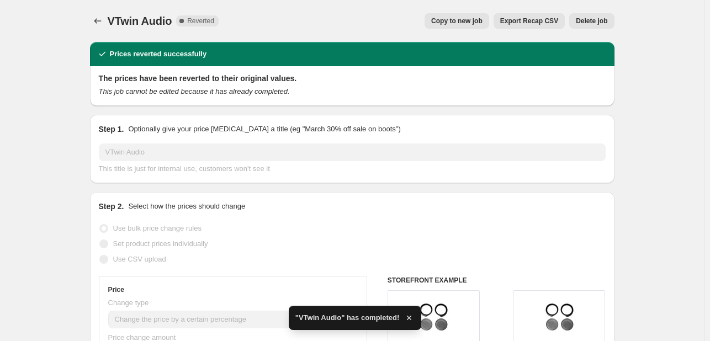
click at [606, 24] on span "Delete job" at bounding box center [591, 21] width 31 height 9
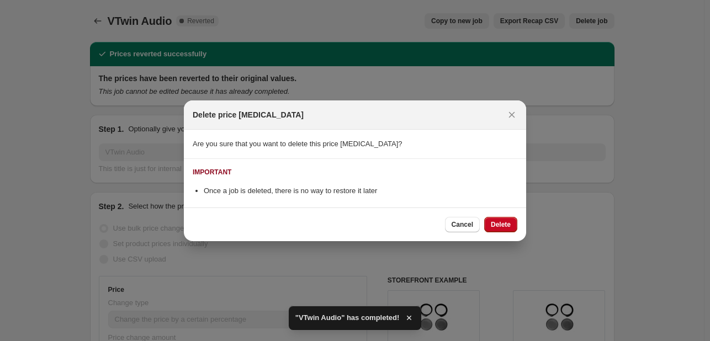
click at [520, 225] on div "Cancel Delete" at bounding box center [355, 225] width 342 height 34
click at [495, 231] on button "Delete" at bounding box center [500, 224] width 33 height 15
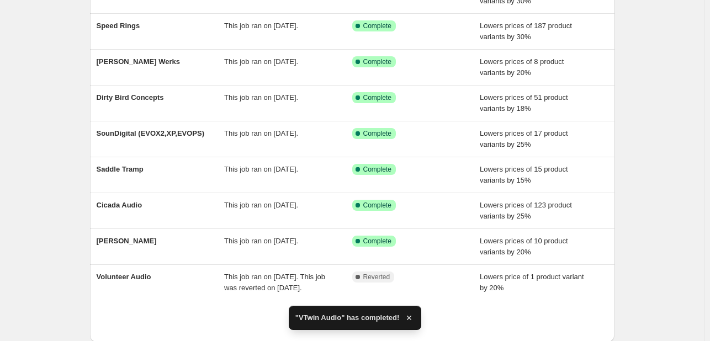
scroll to position [237, 0]
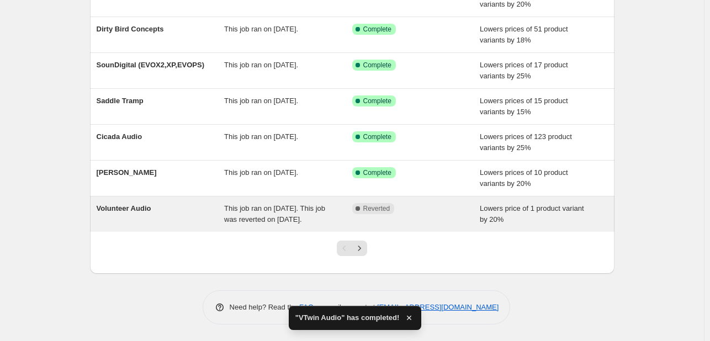
click at [216, 210] on div "Volunteer Audio" at bounding box center [161, 214] width 128 height 22
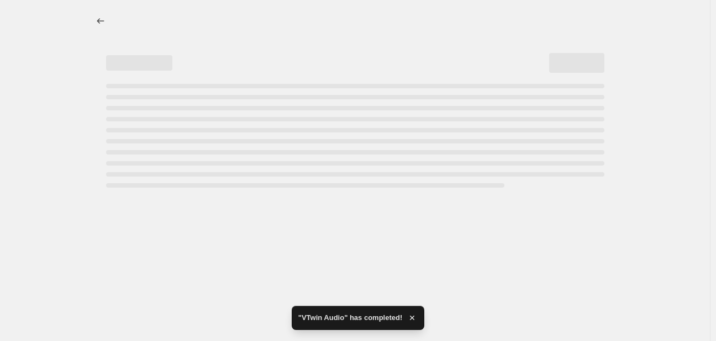
select select "percentage"
select select "vendor"
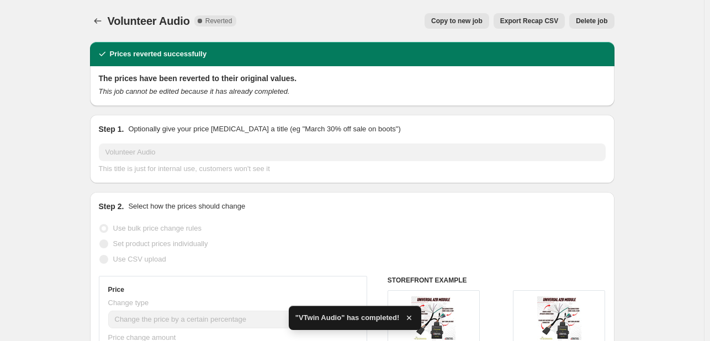
click at [469, 15] on button "Copy to new job" at bounding box center [457, 20] width 65 height 15
select select "percentage"
select select "vendor"
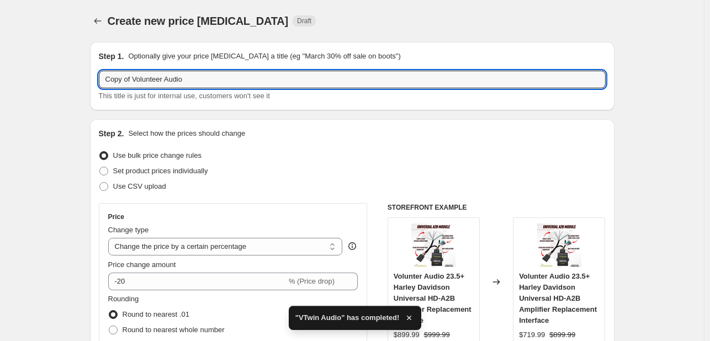
drag, startPoint x: 135, startPoint y: 78, endPoint x: 43, endPoint y: 62, distance: 93.6
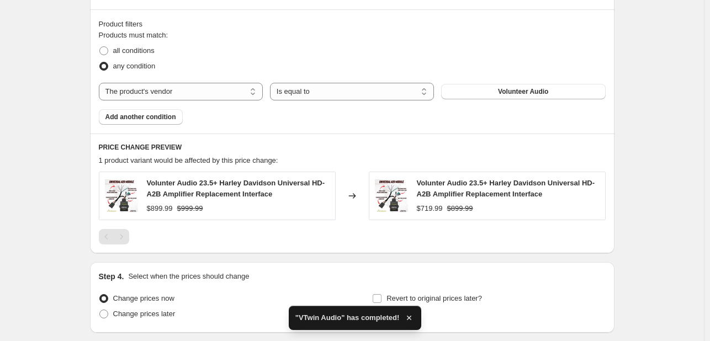
scroll to position [687, 0]
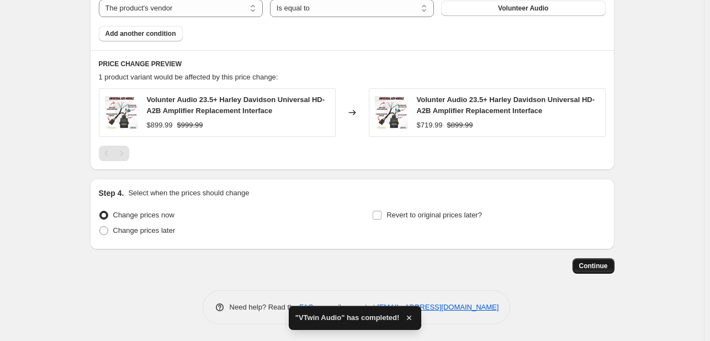
type input "Volunteer Audio"
click at [588, 268] on span "Continue" at bounding box center [593, 266] width 29 height 9
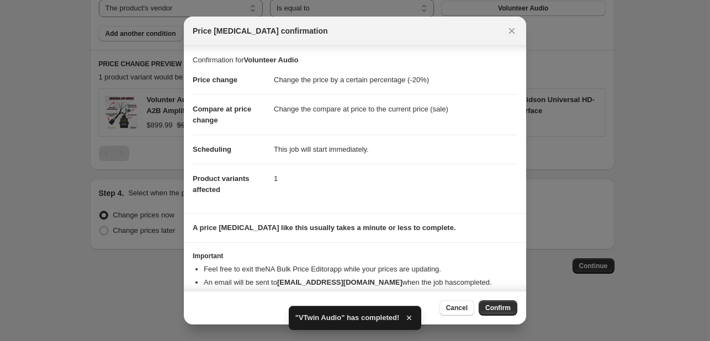
scroll to position [21, 0]
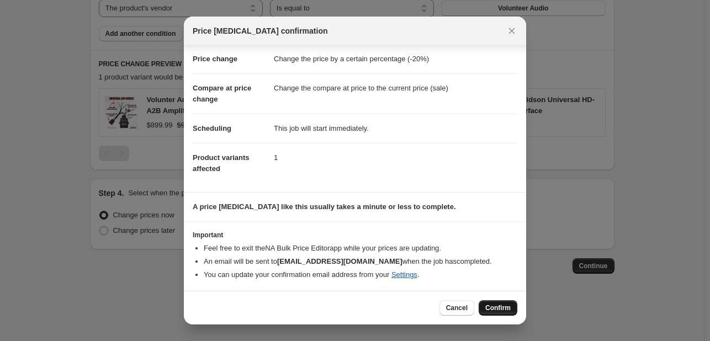
click at [509, 308] on span "Confirm" at bounding box center [497, 308] width 25 height 9
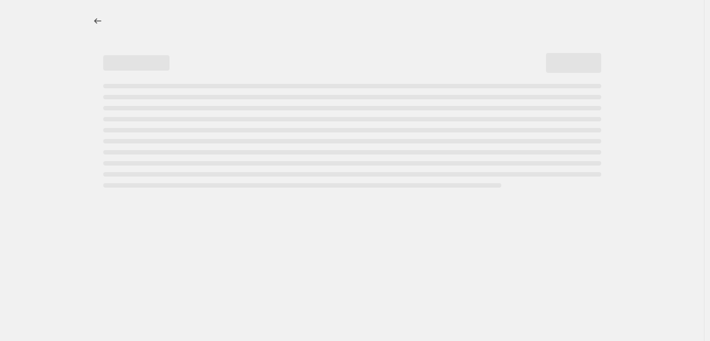
select select "percentage"
select select "vendor"
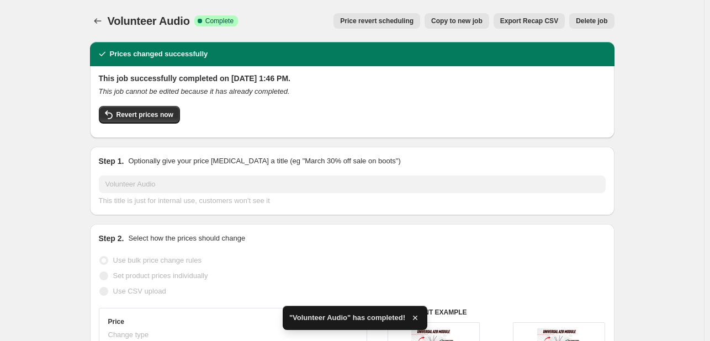
drag, startPoint x: 118, startPoint y: 25, endPoint x: 112, endPoint y: 24, distance: 6.6
click at [118, 25] on span "Volunteer Audio" at bounding box center [149, 21] width 82 height 12
click at [101, 19] on icon "Price change jobs" at bounding box center [97, 20] width 11 height 11
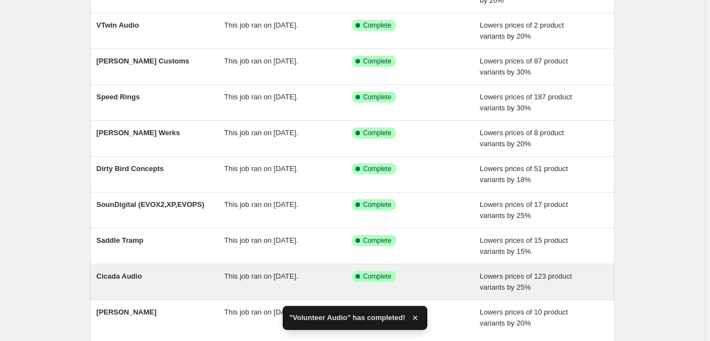
scroll to position [226, 0]
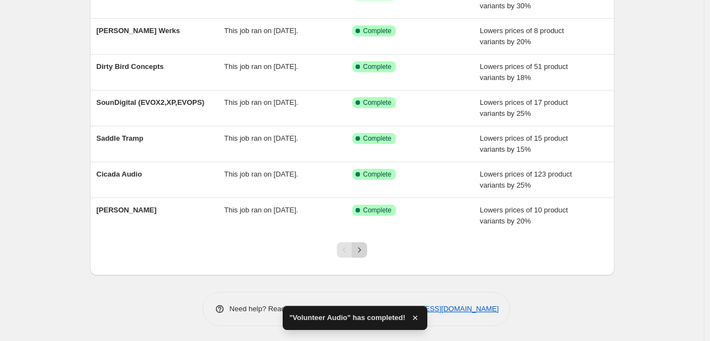
click at [365, 252] on icon "Next" at bounding box center [359, 250] width 11 height 11
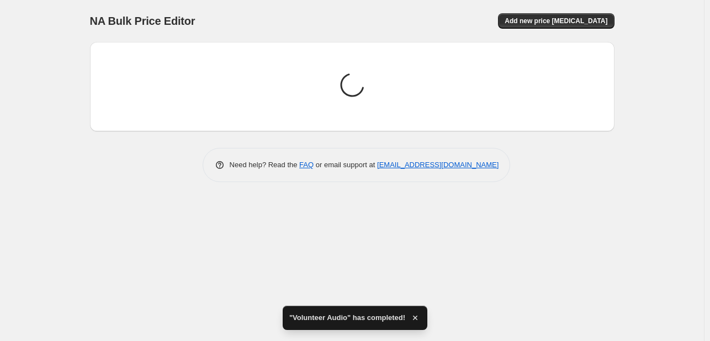
scroll to position [0, 0]
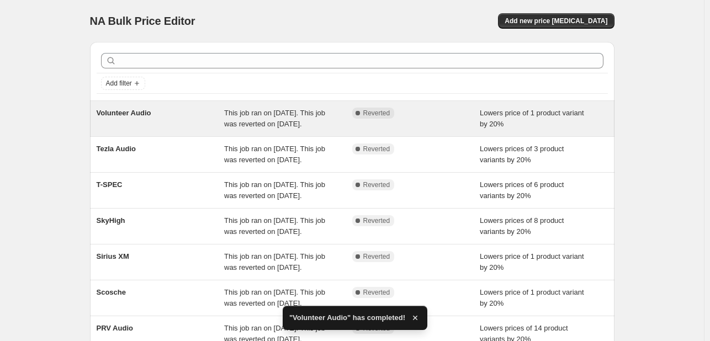
click at [157, 118] on div "Volunteer Audio" at bounding box center [161, 119] width 128 height 22
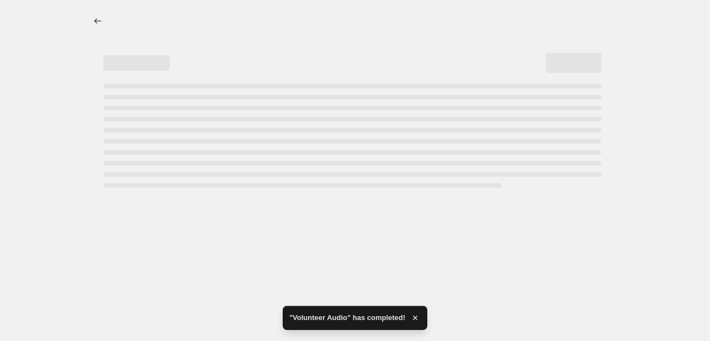
select select "percentage"
select select "vendor"
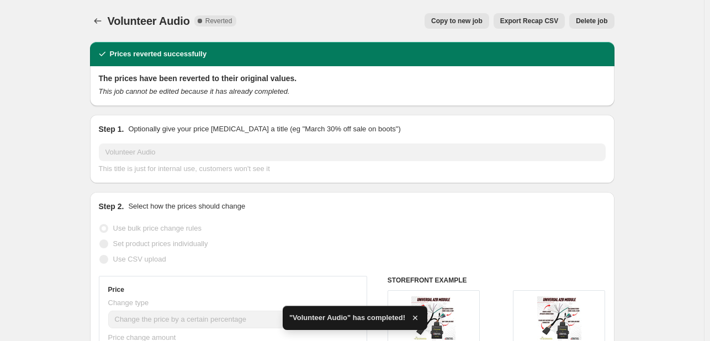
click at [594, 18] on span "Delete job" at bounding box center [591, 21] width 31 height 9
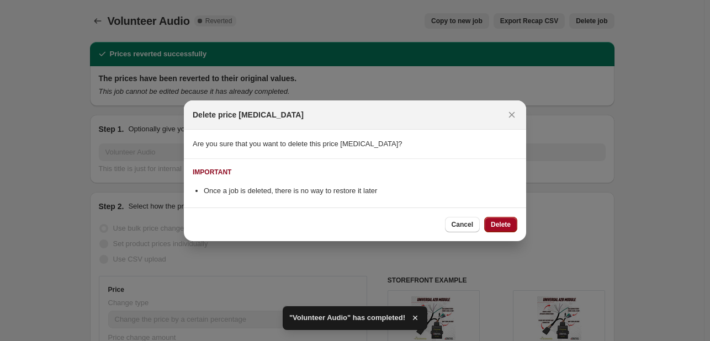
click at [502, 222] on span "Delete" at bounding box center [501, 224] width 20 height 9
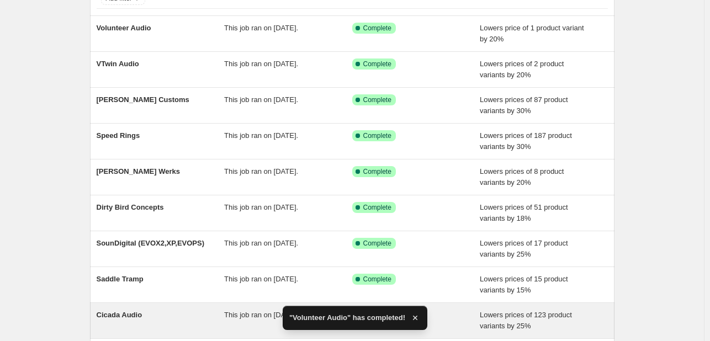
scroll to position [226, 0]
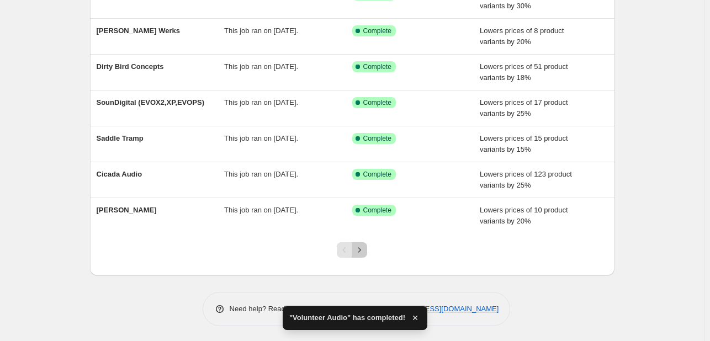
click at [362, 242] on button "Next" at bounding box center [359, 249] width 15 height 15
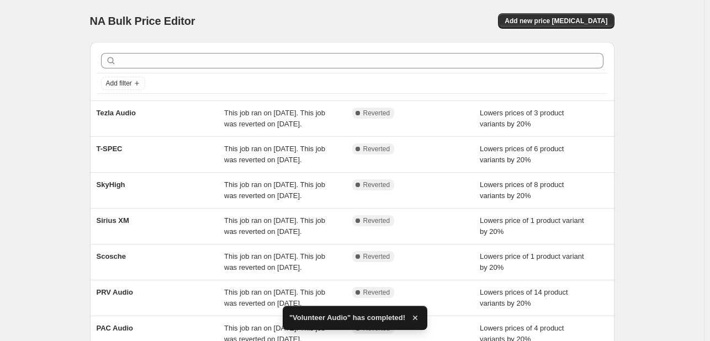
drag, startPoint x: 220, startPoint y: 120, endPoint x: 62, endPoint y: 103, distance: 158.8
click at [62, 103] on div "NA Bulk Price Editor. This page is ready NA Bulk Price Editor Add new price cha…" at bounding box center [352, 284] width 704 height 569
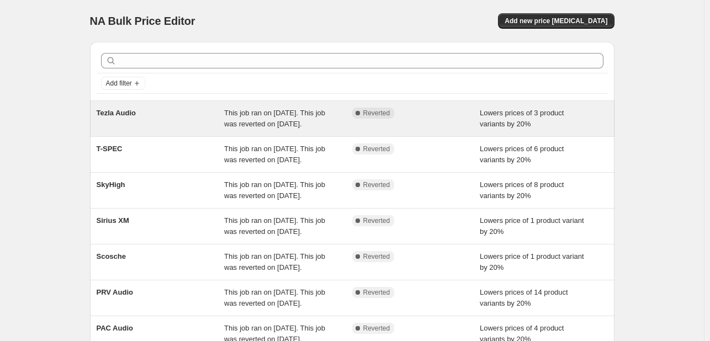
click at [174, 129] on div "Tezla Audio" at bounding box center [161, 119] width 128 height 22
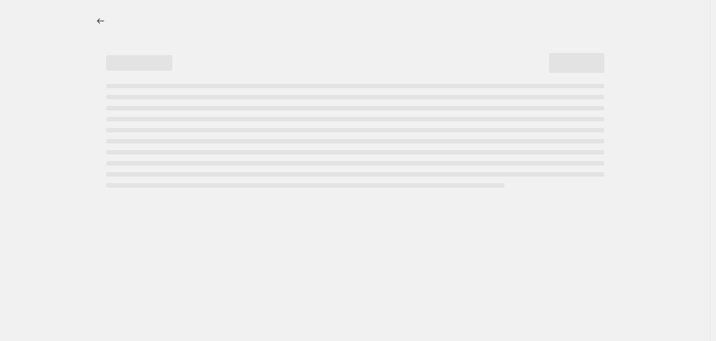
select select "percentage"
select select "vendor"
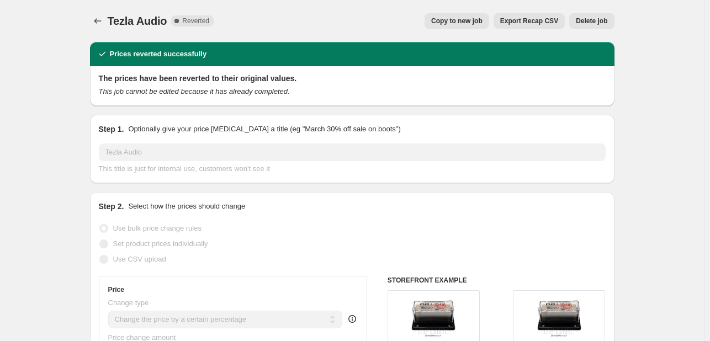
click at [472, 23] on span "Copy to new job" at bounding box center [456, 21] width 51 height 9
select select "percentage"
select select "vendor"
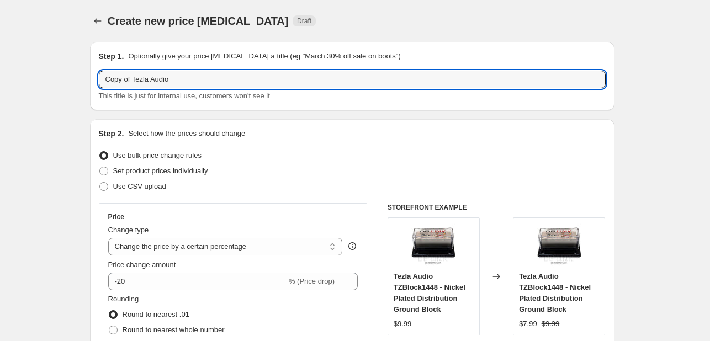
drag, startPoint x: 135, startPoint y: 87, endPoint x: 9, endPoint y: 92, distance: 125.5
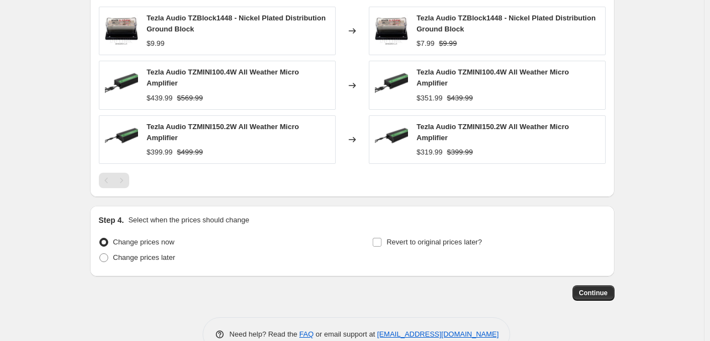
scroll to position [773, 0]
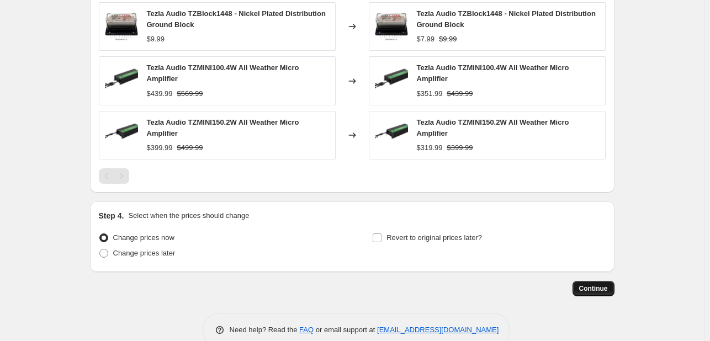
type input "Tezla Audio"
click at [579, 289] on button "Continue" at bounding box center [594, 288] width 42 height 15
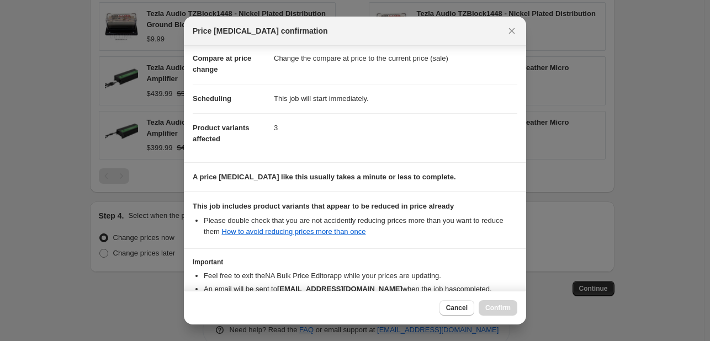
scroll to position [0, 0]
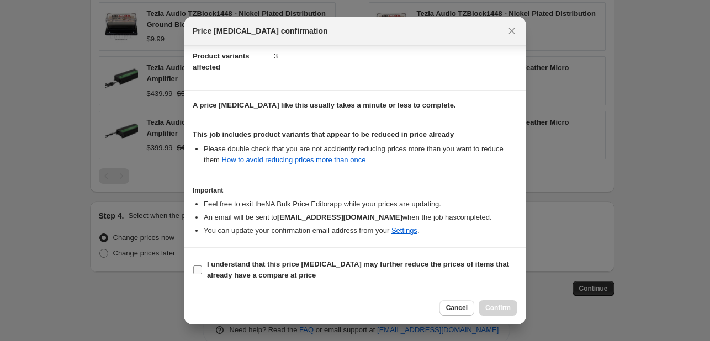
click at [277, 271] on b "I understand that this price [MEDICAL_DATA] may further reduce the prices of it…" at bounding box center [358, 269] width 302 height 19
click at [202, 271] on input "I understand that this price [MEDICAL_DATA] may further reduce the prices of it…" at bounding box center [197, 270] width 9 height 9
checkbox input "true"
click at [484, 304] on button "Confirm" at bounding box center [498, 307] width 39 height 15
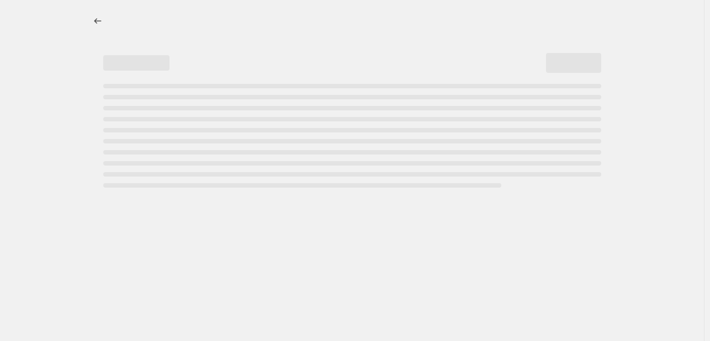
select select "percentage"
select select "vendor"
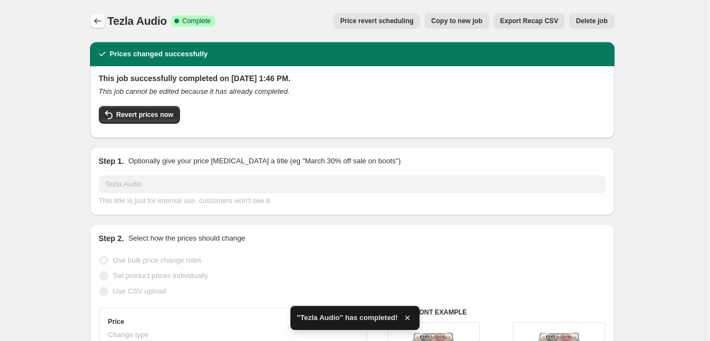
click at [102, 23] on icon "Price change jobs" at bounding box center [97, 20] width 11 height 11
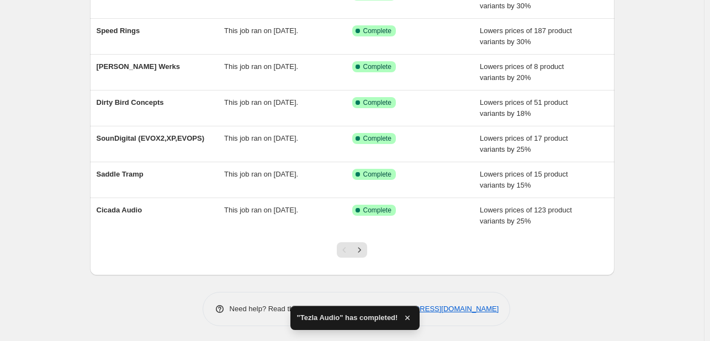
click at [352, 252] on div "Pagination" at bounding box center [344, 249] width 15 height 15
click at [361, 248] on icon "Next" at bounding box center [359, 250] width 11 height 11
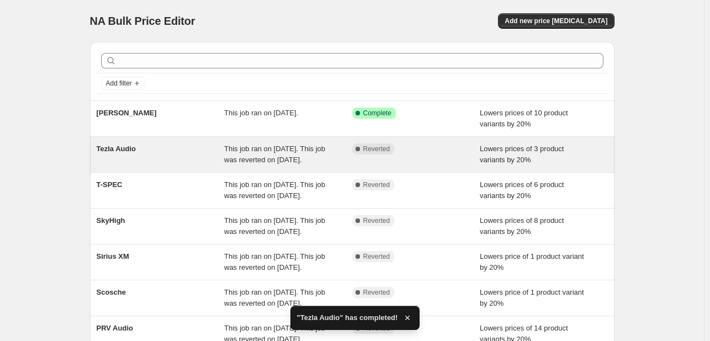
click at [186, 146] on div "Tezla Audio" at bounding box center [161, 155] width 128 height 22
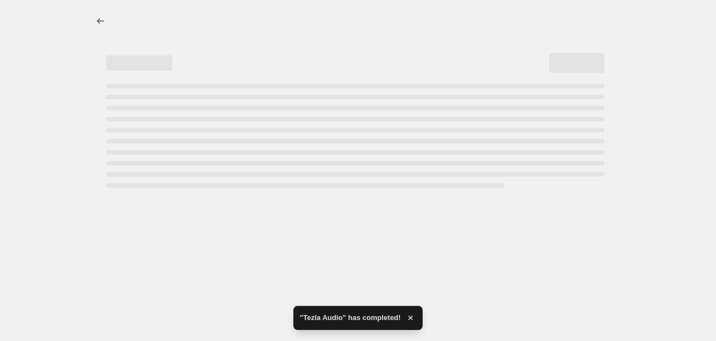
select select "percentage"
select select "vendor"
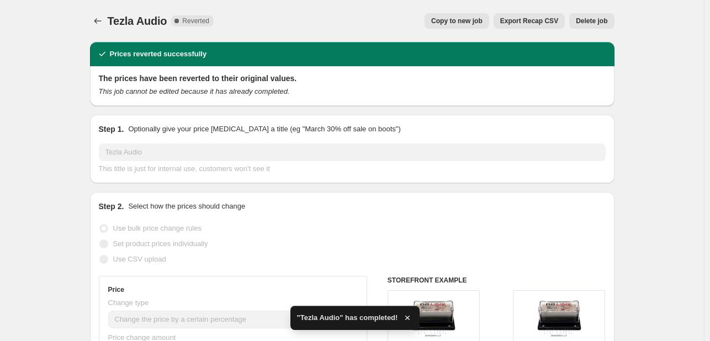
click at [582, 20] on span "Delete job" at bounding box center [591, 21] width 31 height 9
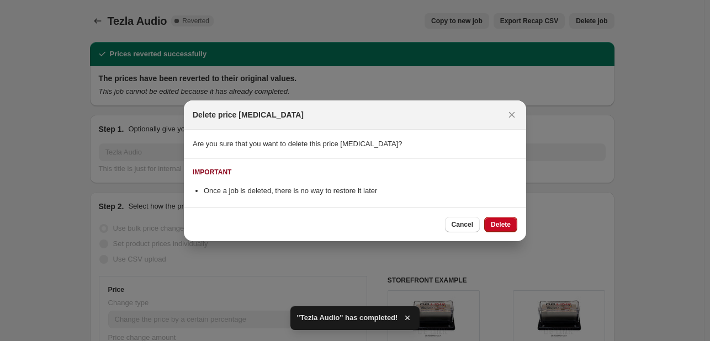
click at [506, 233] on div "Cancel Delete" at bounding box center [355, 225] width 342 height 34
click at [506, 230] on button "Delete" at bounding box center [500, 224] width 33 height 15
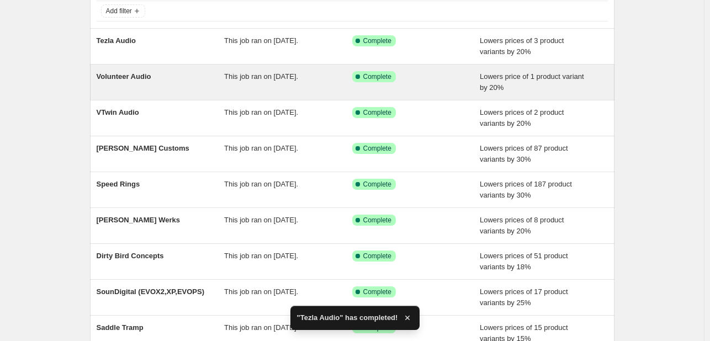
scroll to position [226, 0]
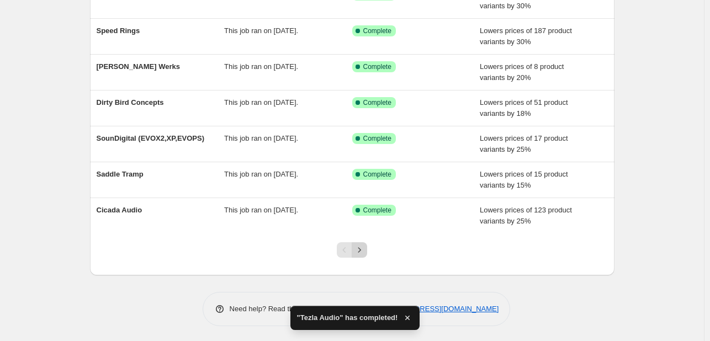
click at [367, 245] on button "Next" at bounding box center [359, 249] width 15 height 15
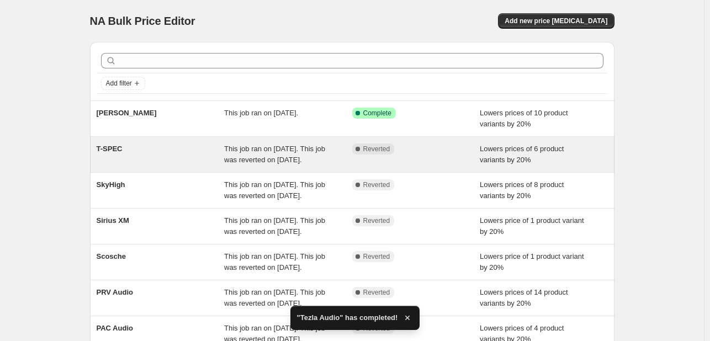
click at [150, 166] on div "T-SPEC" at bounding box center [161, 155] width 128 height 22
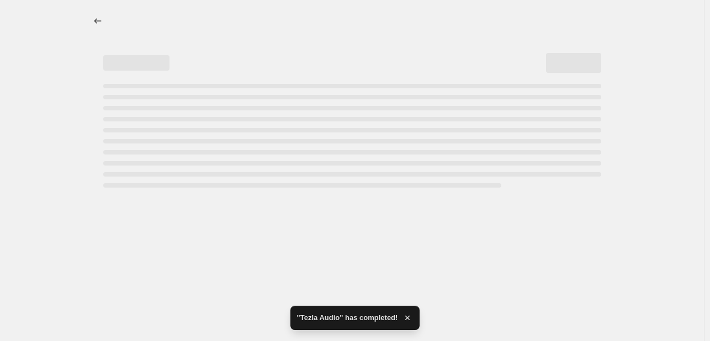
select select "percentage"
select select "vendor"
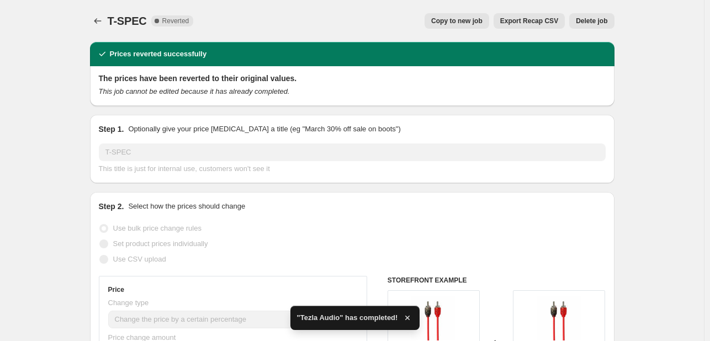
click at [459, 28] on button "Copy to new job" at bounding box center [457, 20] width 65 height 15
select select "percentage"
select select "vendor"
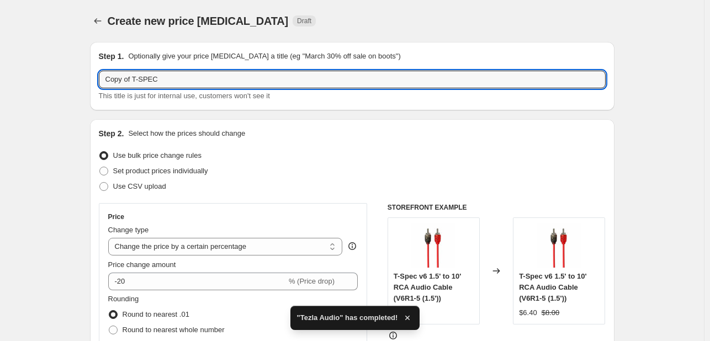
drag, startPoint x: 135, startPoint y: 76, endPoint x: 22, endPoint y: 73, distance: 113.8
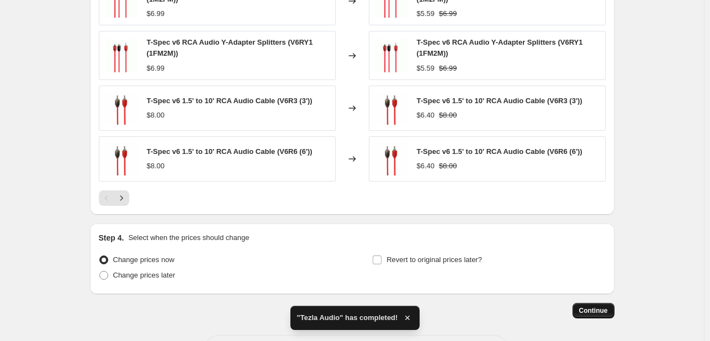
scroll to position [893, 0]
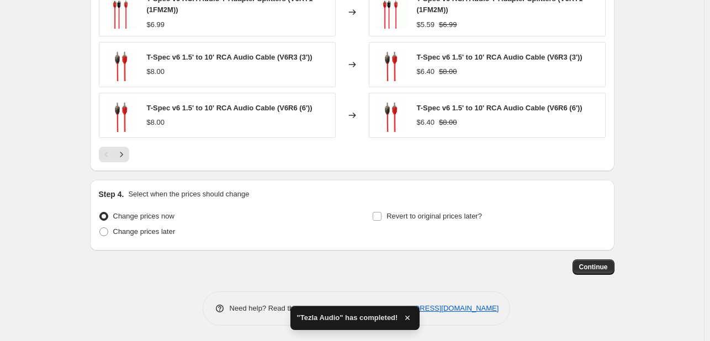
type input "T-SPEC"
click at [599, 263] on span "Continue" at bounding box center [593, 267] width 29 height 9
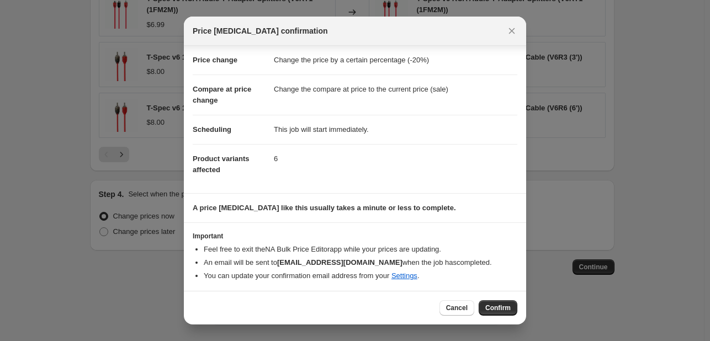
scroll to position [21, 0]
click at [486, 304] on button "Confirm" at bounding box center [498, 307] width 39 height 15
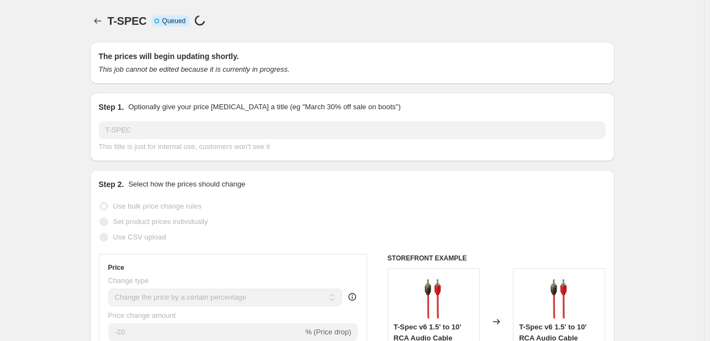
select select "percentage"
select select "vendor"
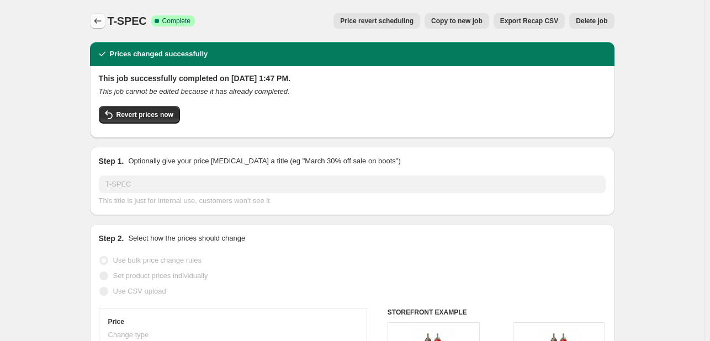
click at [100, 21] on icon "Price change jobs" at bounding box center [97, 21] width 7 height 6
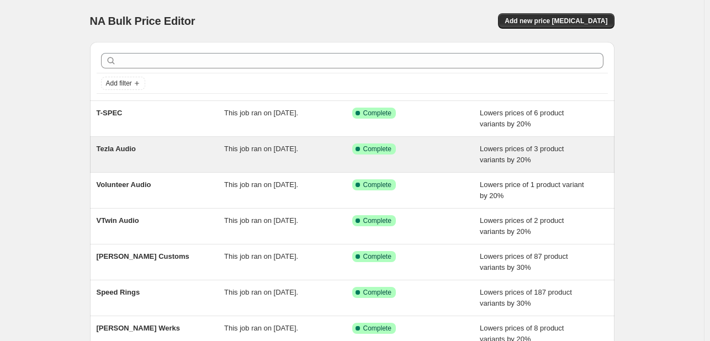
scroll to position [226, 0]
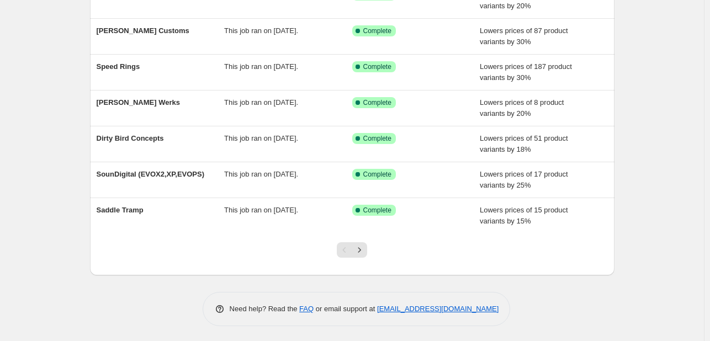
click at [374, 250] on div at bounding box center [352, 255] width 45 height 42
click at [357, 251] on icon "Next" at bounding box center [359, 250] width 11 height 11
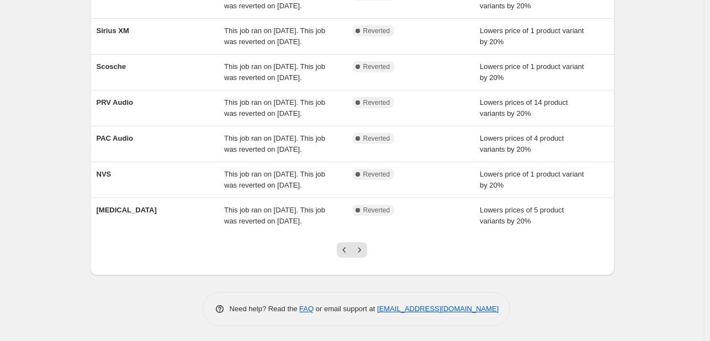
scroll to position [0, 0]
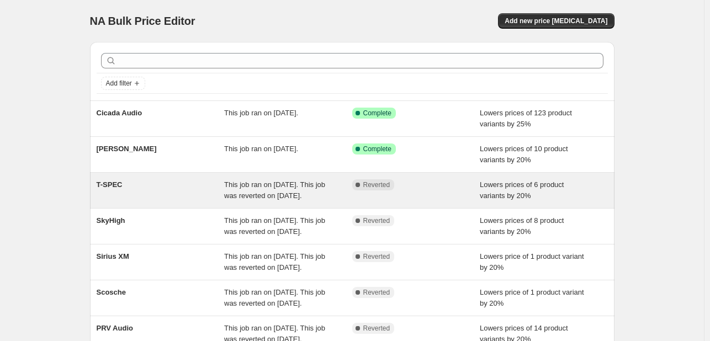
click at [136, 202] on div "T-SPEC" at bounding box center [161, 190] width 128 height 22
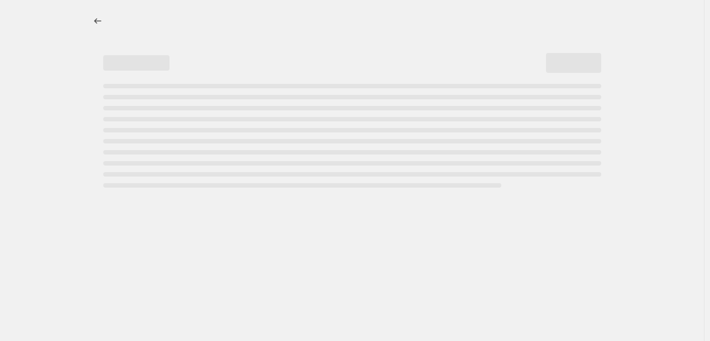
select select "percentage"
select select "vendor"
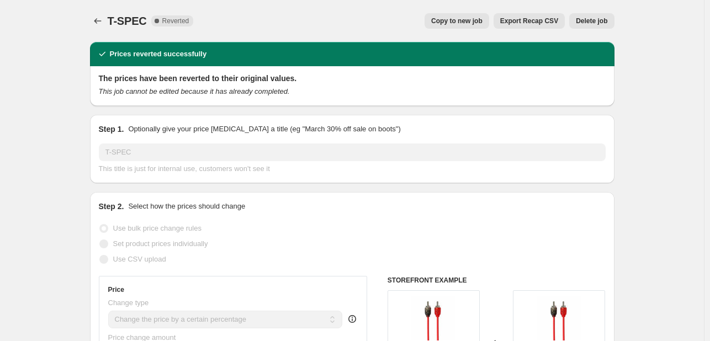
click at [605, 19] on span "Delete job" at bounding box center [591, 21] width 31 height 9
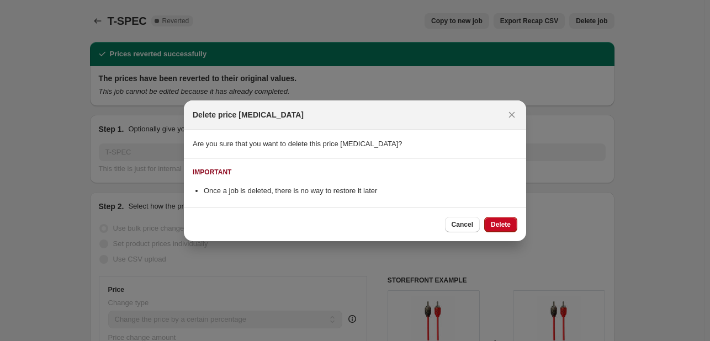
click at [509, 233] on div "Cancel Delete" at bounding box center [355, 225] width 342 height 34
click at [509, 213] on div "Cancel Delete" at bounding box center [355, 225] width 342 height 34
click at [494, 230] on button "Delete" at bounding box center [500, 224] width 33 height 15
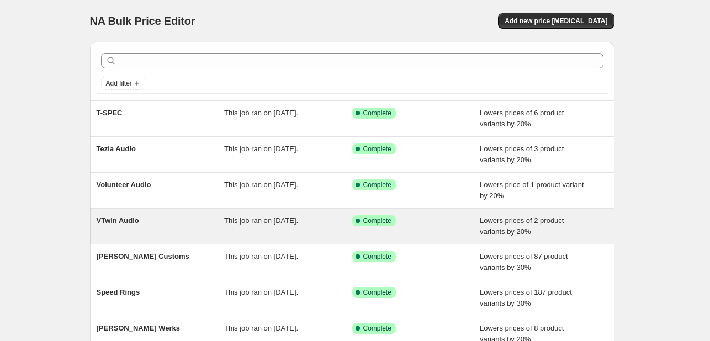
scroll to position [226, 0]
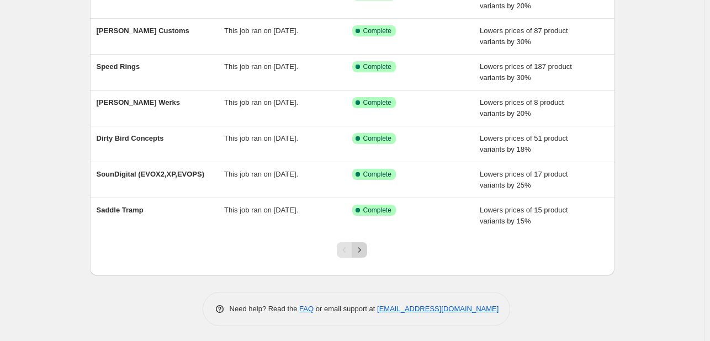
click at [365, 247] on icon "Next" at bounding box center [359, 250] width 11 height 11
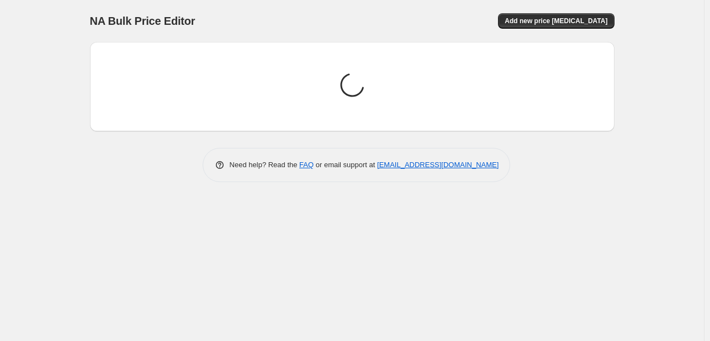
scroll to position [0, 0]
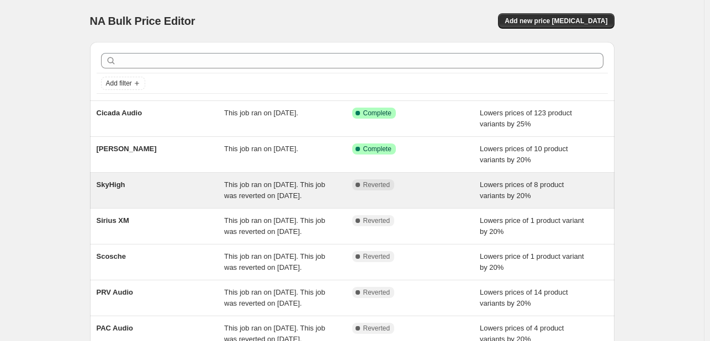
click at [154, 202] on div "SkyHigh" at bounding box center [161, 190] width 128 height 22
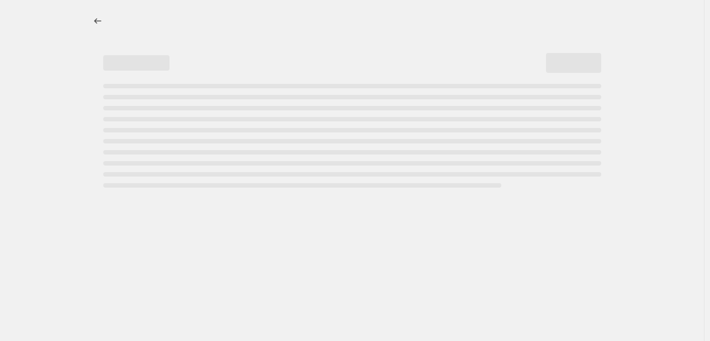
select select "percentage"
select select "vendor"
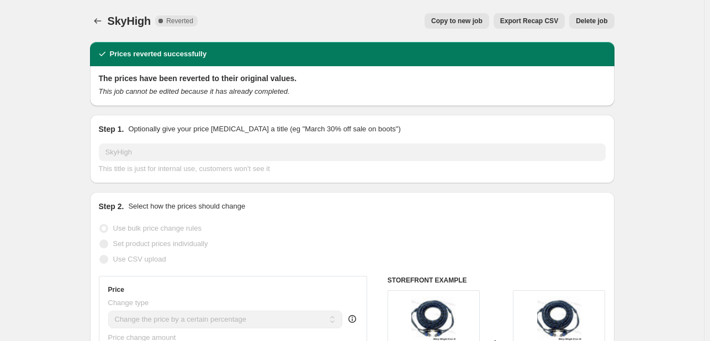
click at [459, 28] on button "Copy to new job" at bounding box center [457, 20] width 65 height 15
select select "percentage"
select select "vendor"
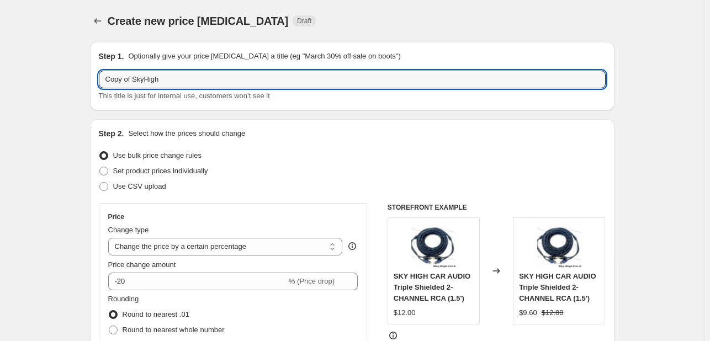
drag, startPoint x: 134, startPoint y: 84, endPoint x: 25, endPoint y: 81, distance: 108.3
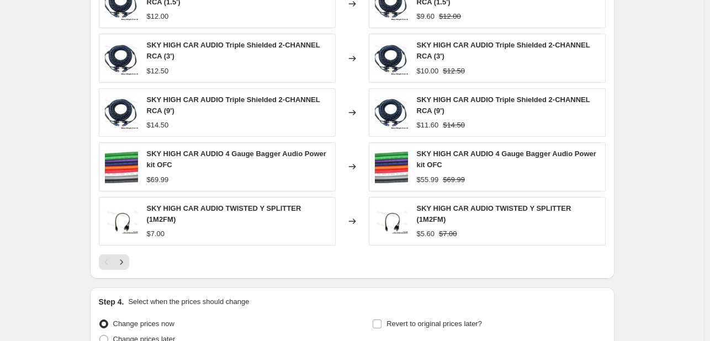
scroll to position [900, 0]
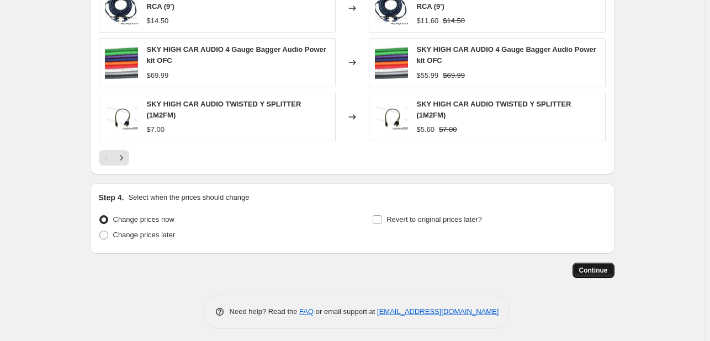
type input "SkyHigh"
click at [585, 266] on span "Continue" at bounding box center [593, 270] width 29 height 9
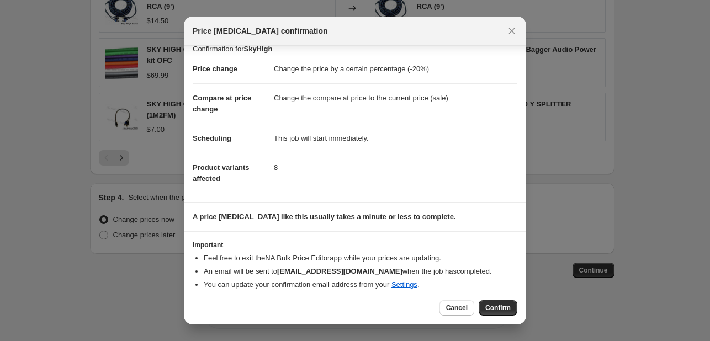
scroll to position [21, 0]
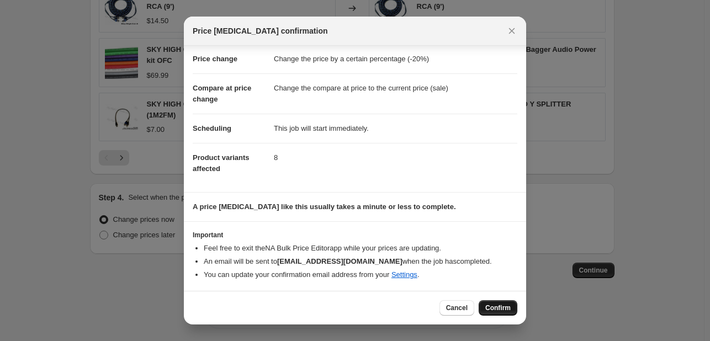
click at [497, 309] on span "Confirm" at bounding box center [497, 308] width 25 height 9
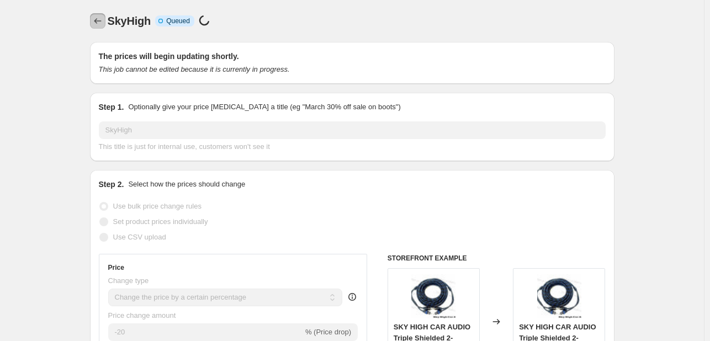
click at [97, 20] on icon "Price change jobs" at bounding box center [97, 20] width 11 height 11
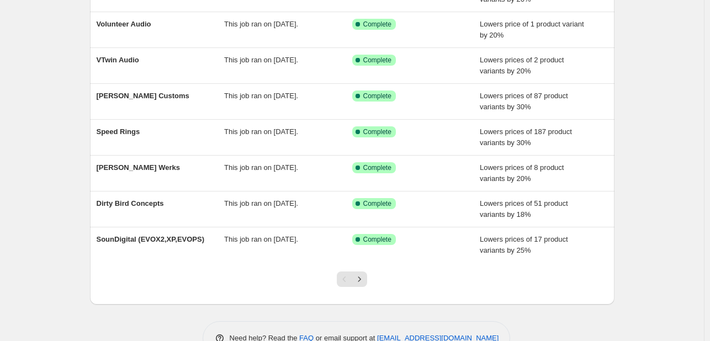
scroll to position [226, 0]
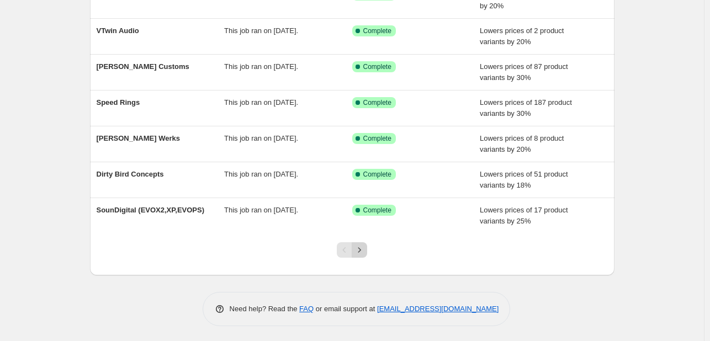
click at [364, 249] on icon "Next" at bounding box center [359, 250] width 11 height 11
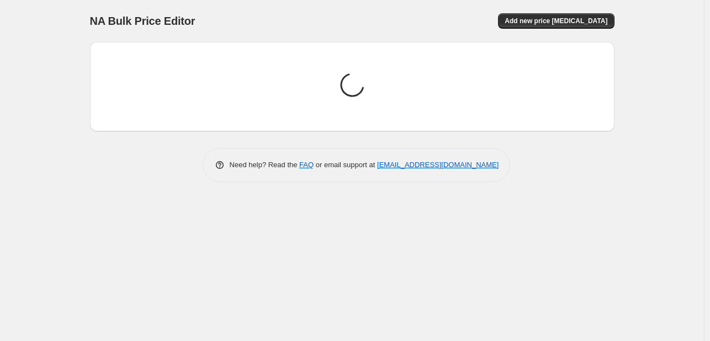
scroll to position [0, 0]
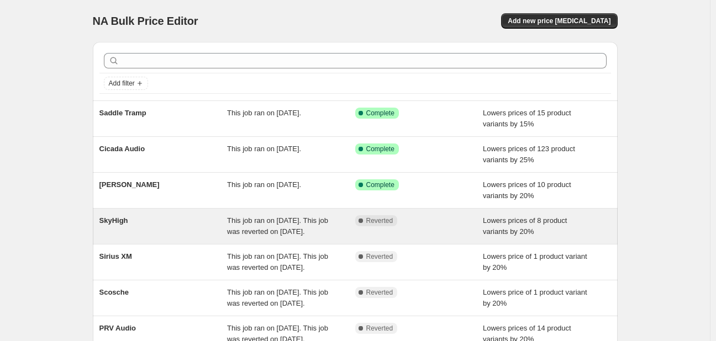
click at [156, 227] on div "NA Bulk Price Editor. This page is ready NA Bulk Price Editor Add new price cha…" at bounding box center [354, 284] width 709 height 569
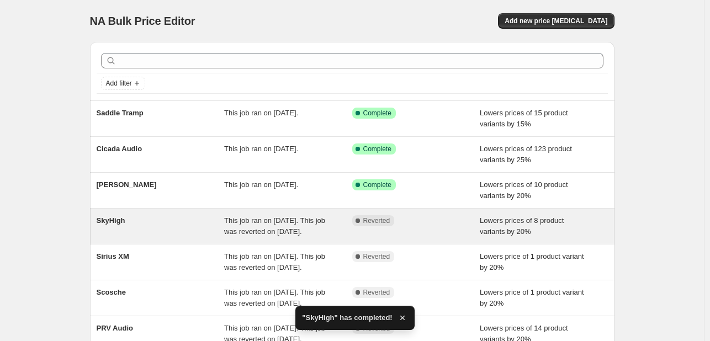
click at [181, 222] on div "SkyHigh" at bounding box center [161, 226] width 128 height 22
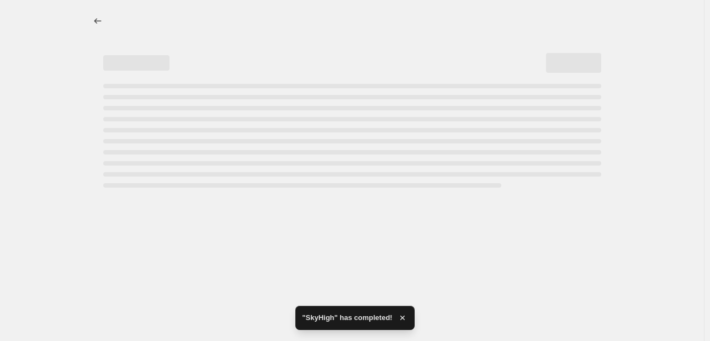
select select "percentage"
select select "vendor"
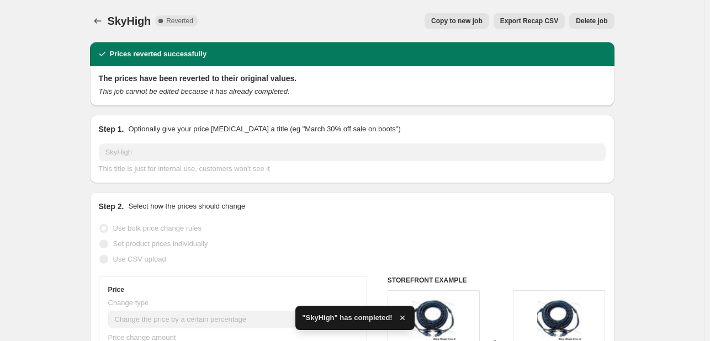
click at [583, 21] on span "Delete job" at bounding box center [591, 21] width 31 height 9
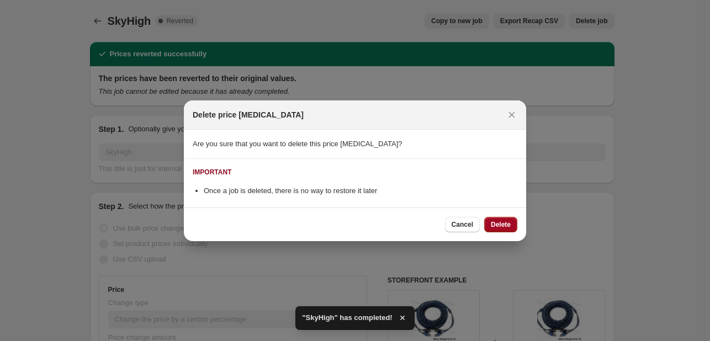
click at [510, 219] on button "Delete" at bounding box center [500, 224] width 33 height 15
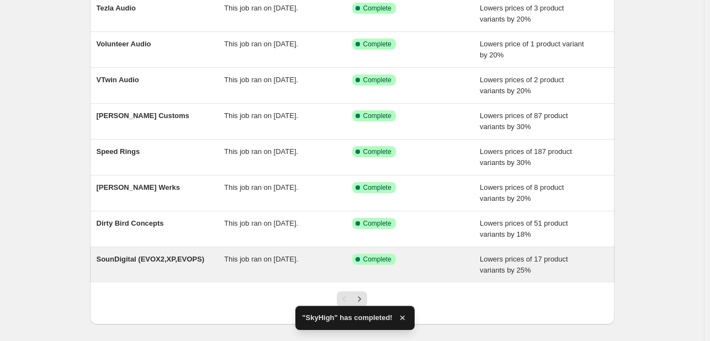
scroll to position [226, 0]
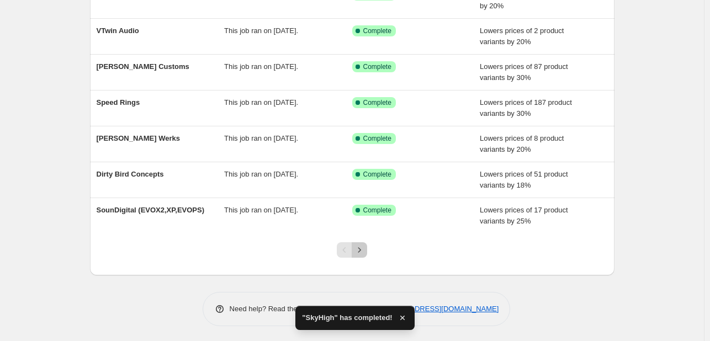
click at [367, 254] on button "Next" at bounding box center [359, 249] width 15 height 15
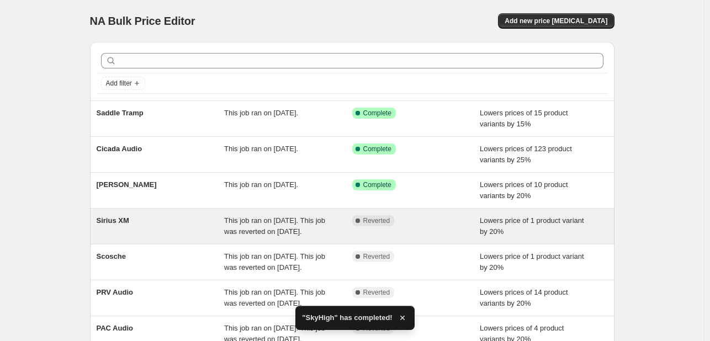
click at [135, 235] on div "Sirius XM" at bounding box center [161, 226] width 128 height 22
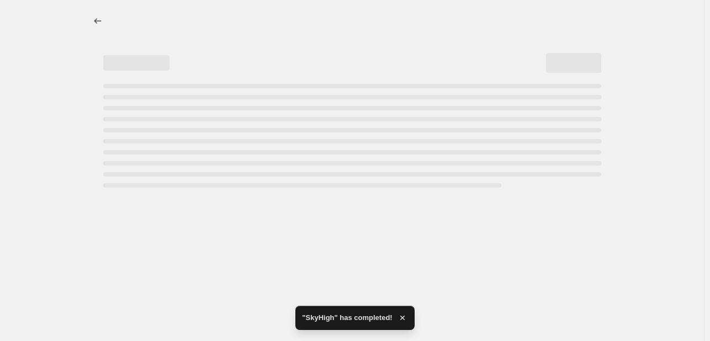
select select "percentage"
select select "vendor"
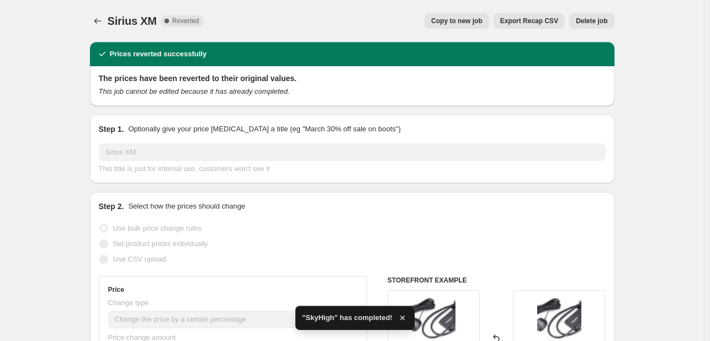
click at [482, 20] on span "Copy to new job" at bounding box center [456, 21] width 51 height 9
select select "percentage"
select select "vendor"
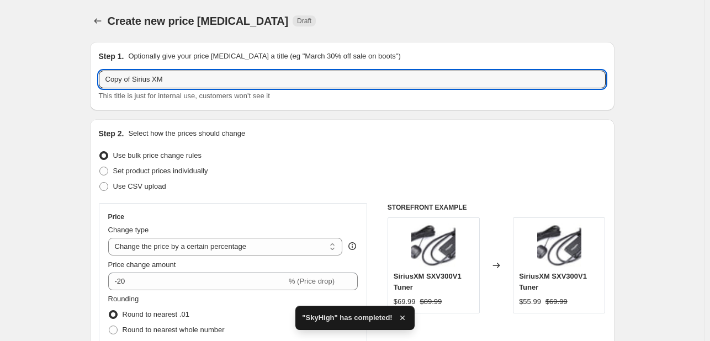
drag, startPoint x: 135, startPoint y: 81, endPoint x: -18, endPoint y: 77, distance: 153.0
click at [0, 77] on html "Home Settings Plans Skip to content Create new price change job. This page is r…" at bounding box center [355, 170] width 710 height 341
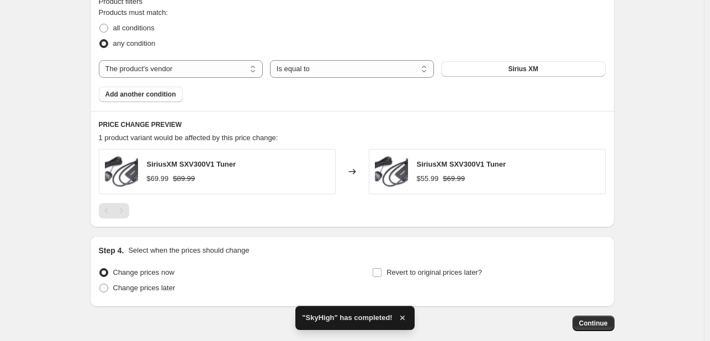
scroll to position [684, 0]
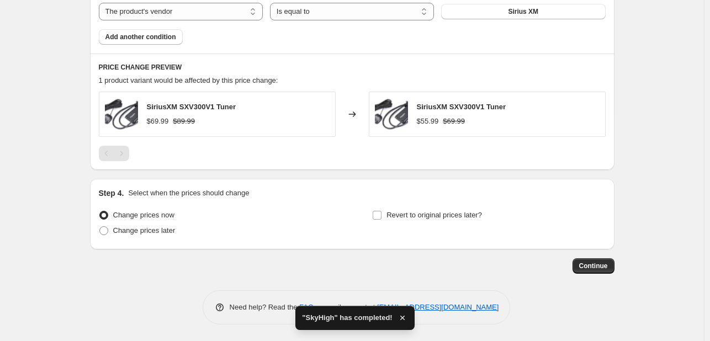
type input "Sirius XM"
click at [574, 266] on div "Continue" at bounding box center [352, 265] width 525 height 15
click at [595, 267] on span "Continue" at bounding box center [593, 266] width 29 height 9
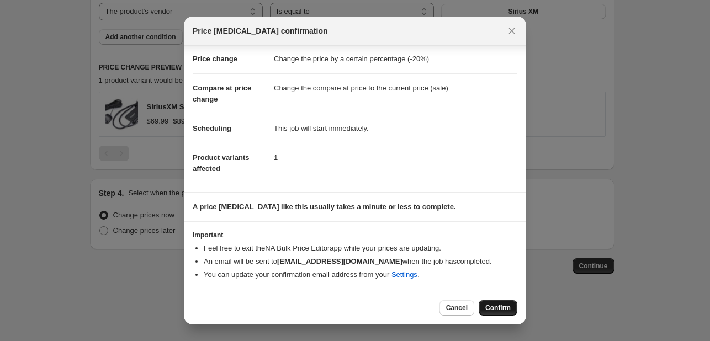
click at [492, 307] on span "Confirm" at bounding box center [497, 308] width 25 height 9
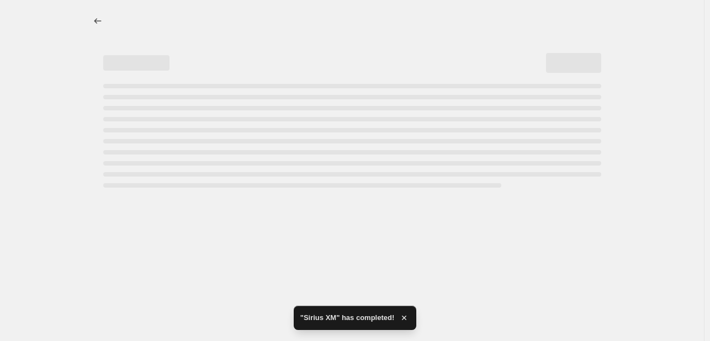
select select "percentage"
select select "vendor"
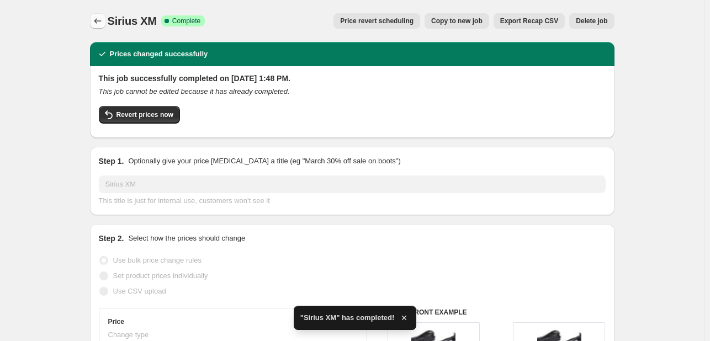
click at [103, 22] on icon "Price change jobs" at bounding box center [97, 20] width 11 height 11
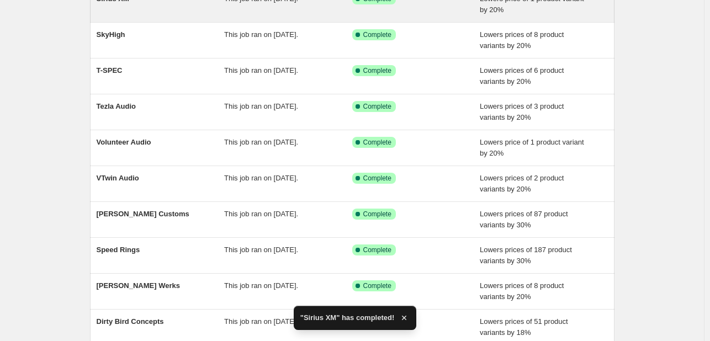
scroll to position [226, 0]
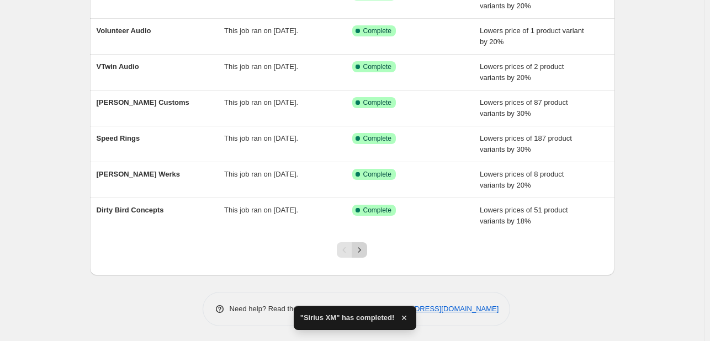
click at [356, 248] on button "Next" at bounding box center [359, 249] width 15 height 15
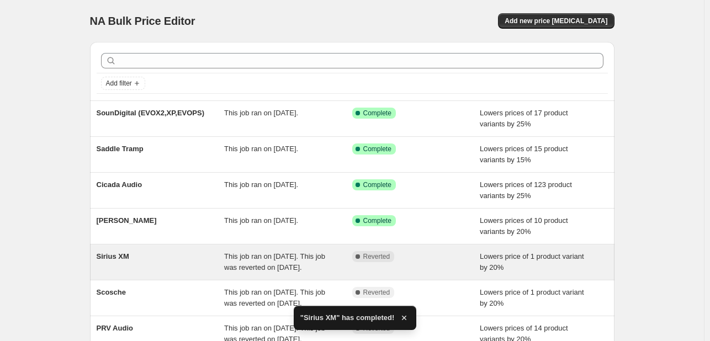
click at [167, 258] on div "Sirius XM" at bounding box center [161, 262] width 128 height 22
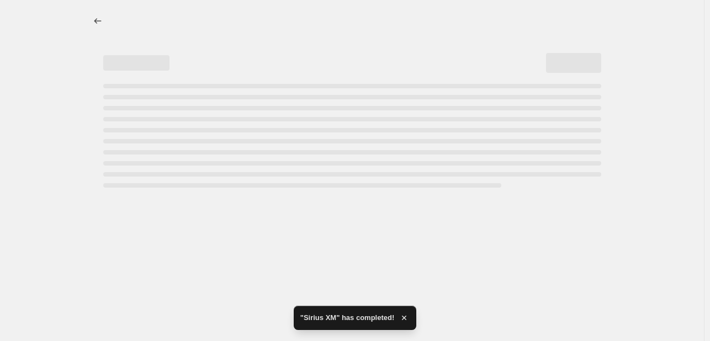
select select "percentage"
select select "vendor"
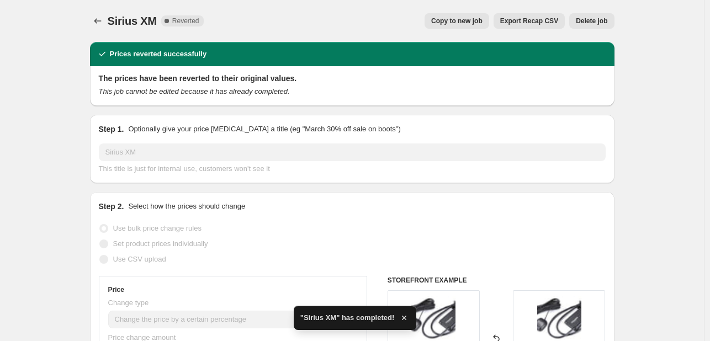
click at [603, 20] on span "Delete job" at bounding box center [591, 21] width 31 height 9
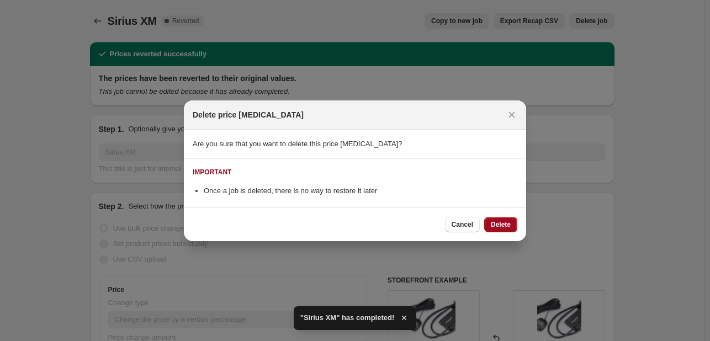
click at [504, 226] on span "Delete" at bounding box center [501, 224] width 20 height 9
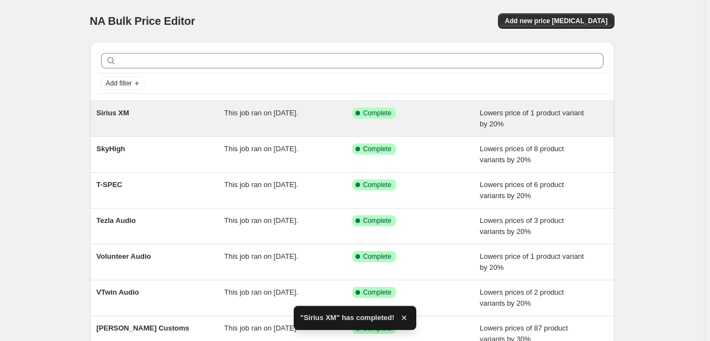
scroll to position [226, 0]
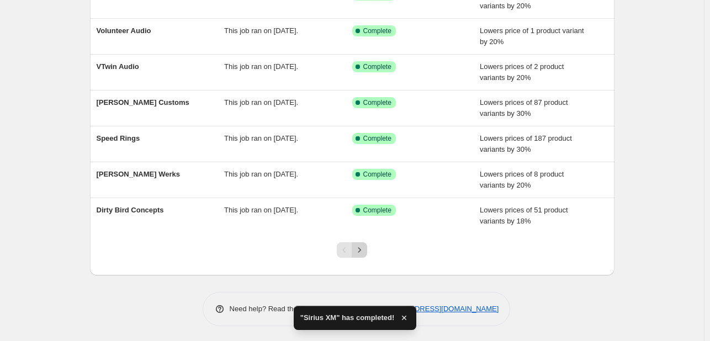
click at [359, 249] on icon "Next" at bounding box center [359, 250] width 11 height 11
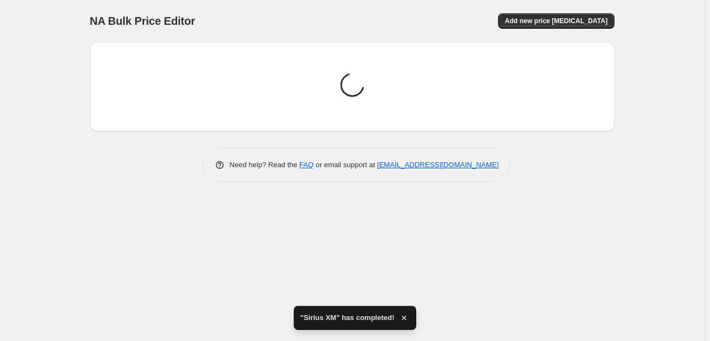
scroll to position [0, 0]
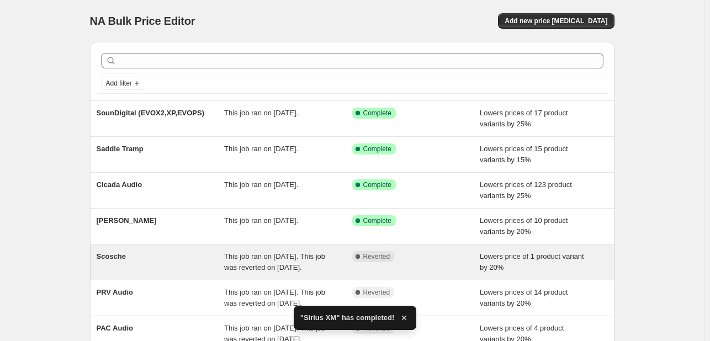
click at [131, 259] on div "Scosche" at bounding box center [161, 262] width 128 height 22
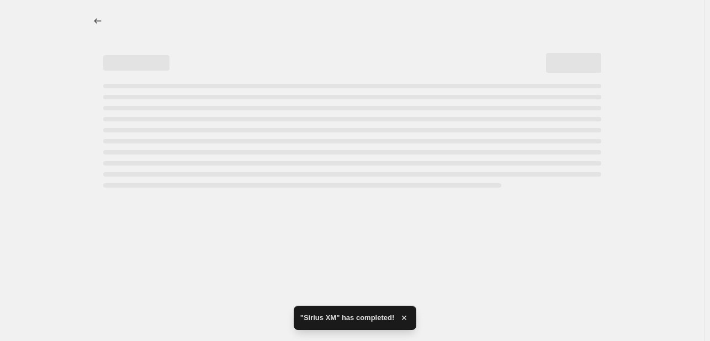
select select "percentage"
select select "vendor"
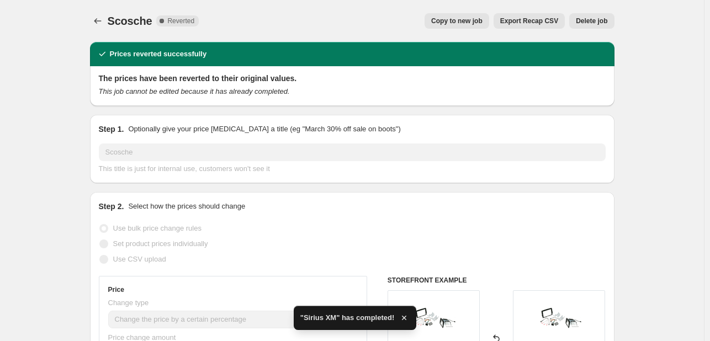
click at [481, 17] on span "Copy to new job" at bounding box center [456, 21] width 51 height 9
select select "percentage"
select select "vendor"
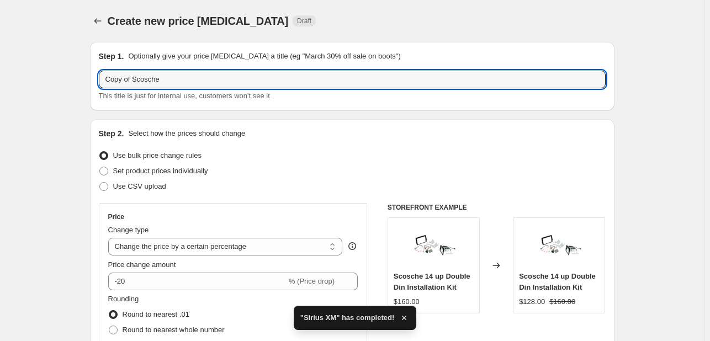
drag, startPoint x: 134, startPoint y: 78, endPoint x: 28, endPoint y: 101, distance: 107.9
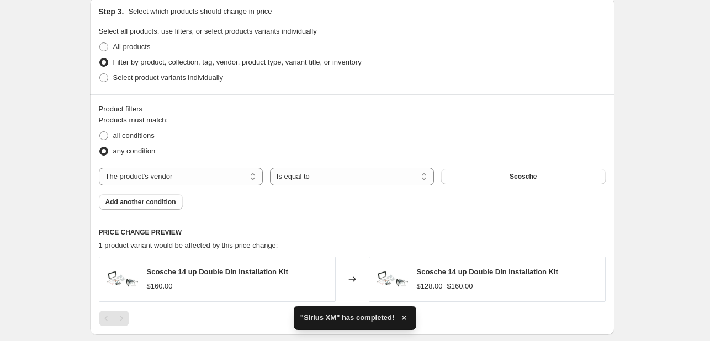
scroll to position [684, 0]
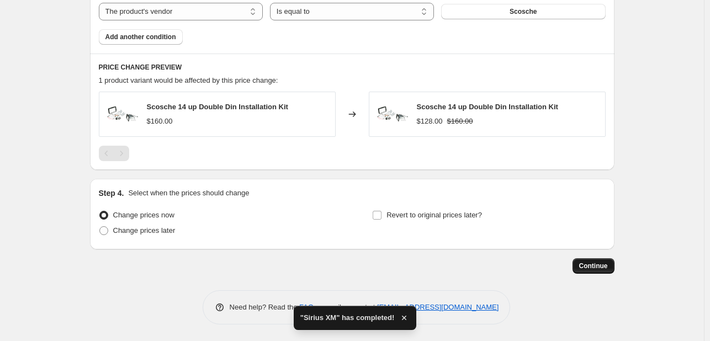
type input "Scosche"
click at [595, 268] on span "Continue" at bounding box center [593, 266] width 29 height 9
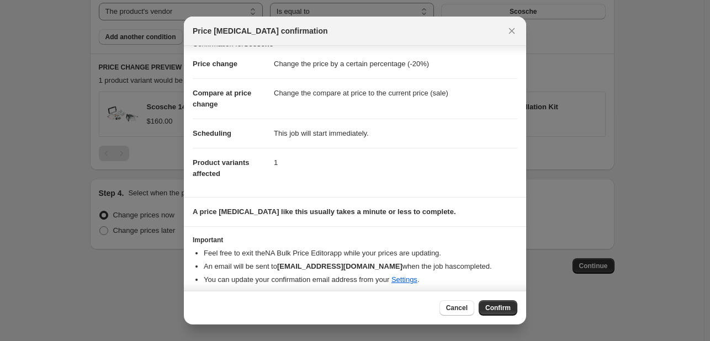
scroll to position [21, 0]
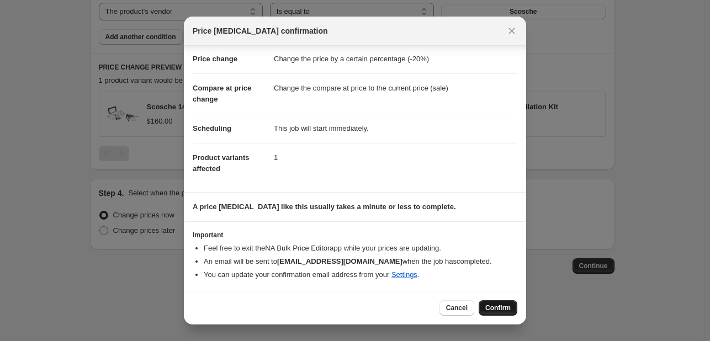
click at [506, 305] on span "Confirm" at bounding box center [497, 308] width 25 height 9
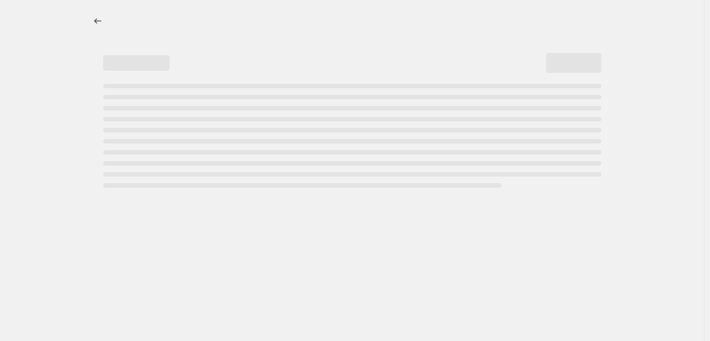
select select "percentage"
select select "vendor"
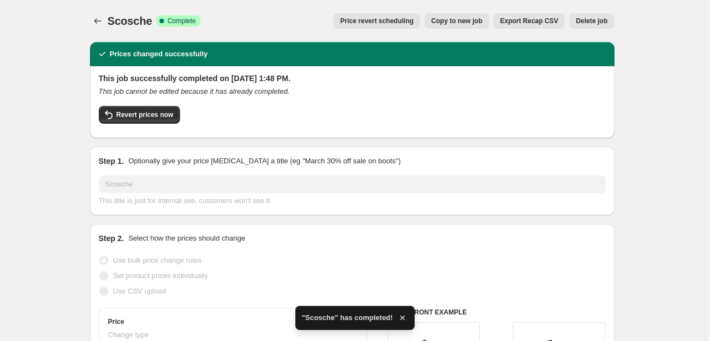
click at [110, 24] on span "Scosche" at bounding box center [130, 21] width 45 height 12
click at [96, 18] on icon "Price change jobs" at bounding box center [97, 20] width 11 height 11
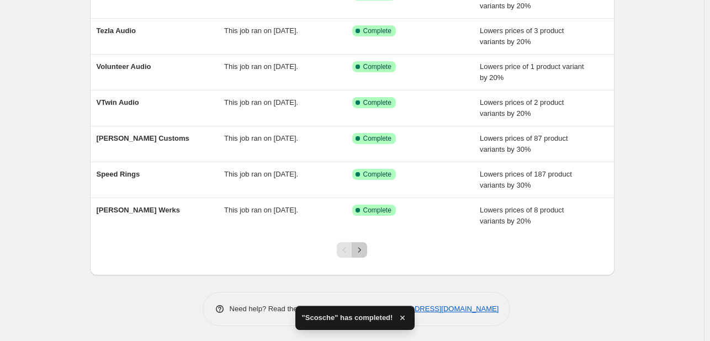
click at [358, 253] on icon "Next" at bounding box center [359, 250] width 11 height 11
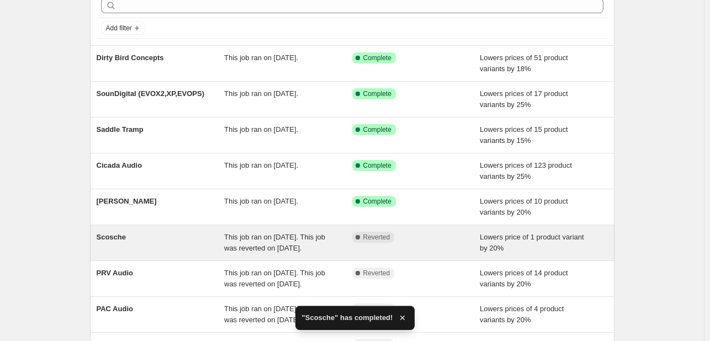
click at [152, 237] on div "Scosche" at bounding box center [161, 243] width 128 height 22
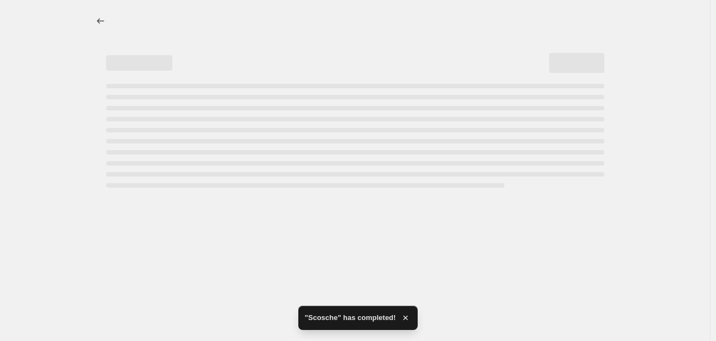
select select "percentage"
select select "vendor"
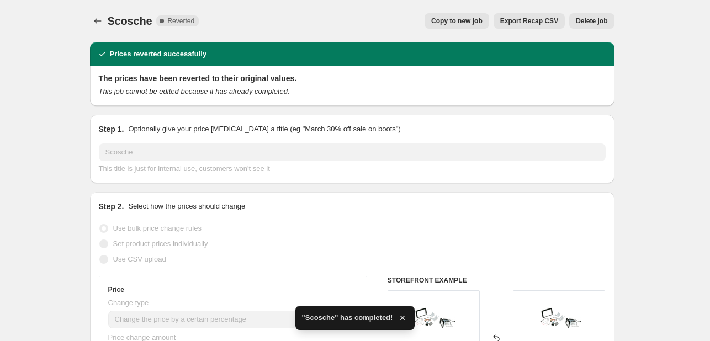
click at [607, 18] on span "Delete job" at bounding box center [591, 21] width 31 height 9
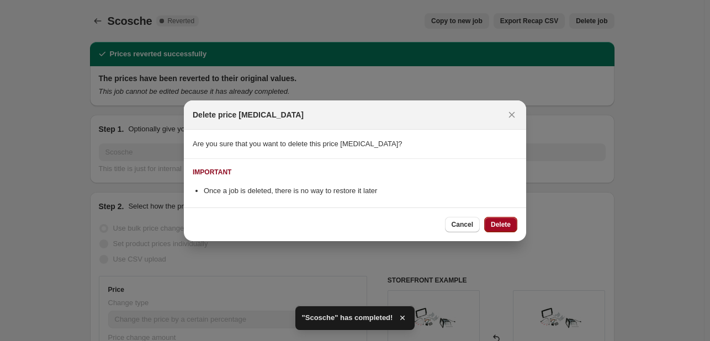
click at [507, 224] on span "Delete" at bounding box center [501, 224] width 20 height 9
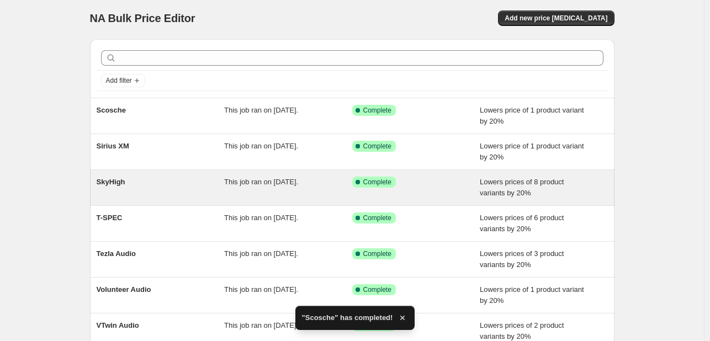
scroll to position [226, 0]
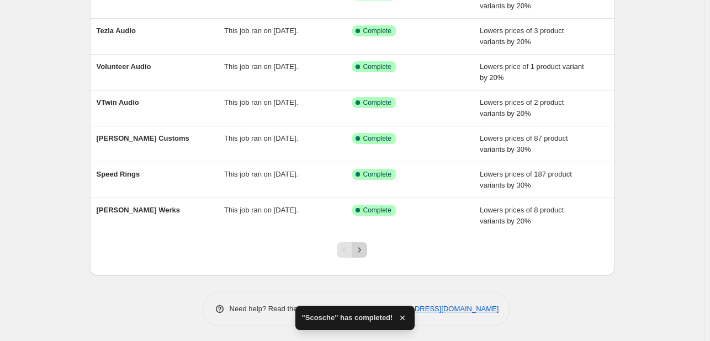
click at [359, 256] on div at bounding box center [352, 255] width 45 height 42
click at [363, 245] on icon "Next" at bounding box center [359, 250] width 11 height 11
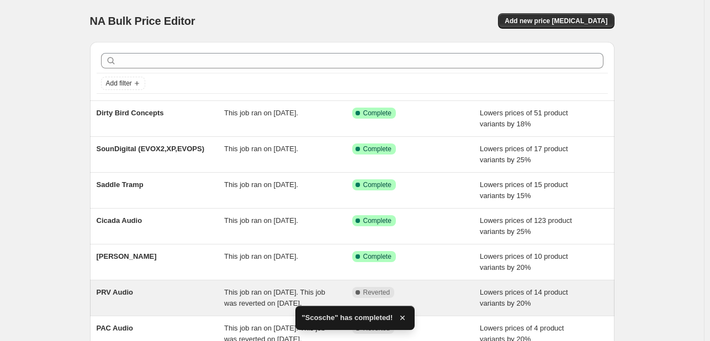
click at [186, 299] on div "PRV Audio" at bounding box center [161, 298] width 128 height 22
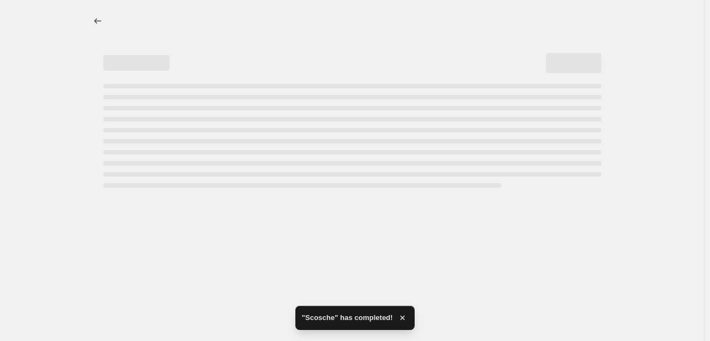
select select "percentage"
select select "vendor"
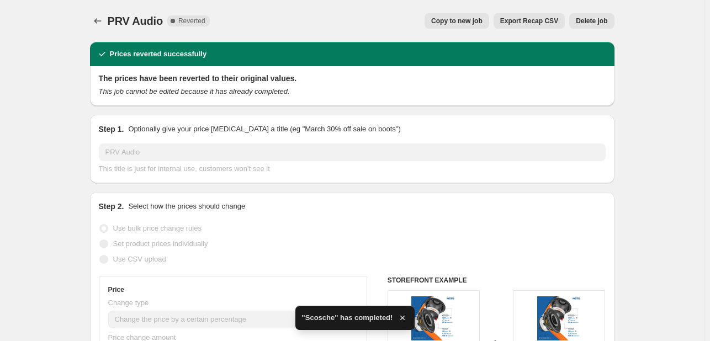
drag, startPoint x: 475, startPoint y: 22, endPoint x: 484, endPoint y: 18, distance: 8.9
click at [483, 18] on span "Copy to new job" at bounding box center [456, 21] width 51 height 9
select select "percentage"
select select "vendor"
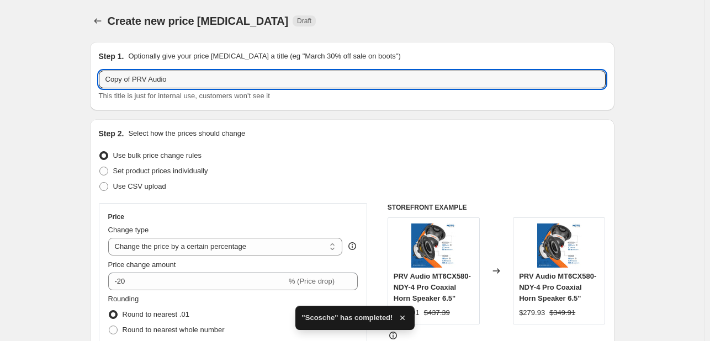
drag, startPoint x: 137, startPoint y: 84, endPoint x: 78, endPoint y: 85, distance: 59.6
type input "PRV Audio"
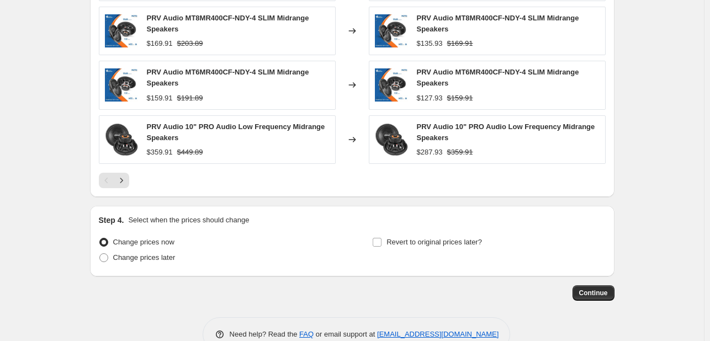
scroll to position [903, 0]
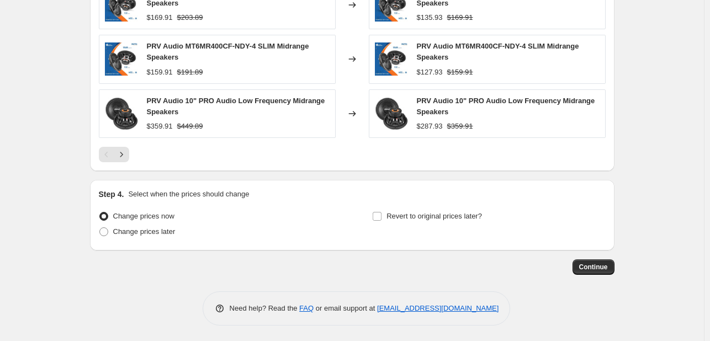
click at [601, 270] on button "Continue" at bounding box center [594, 267] width 42 height 15
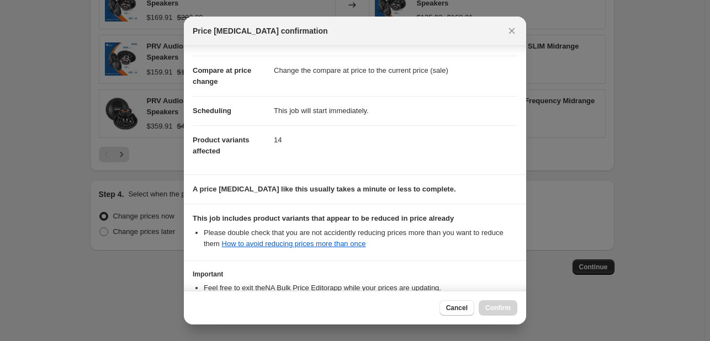
scroll to position [123, 0]
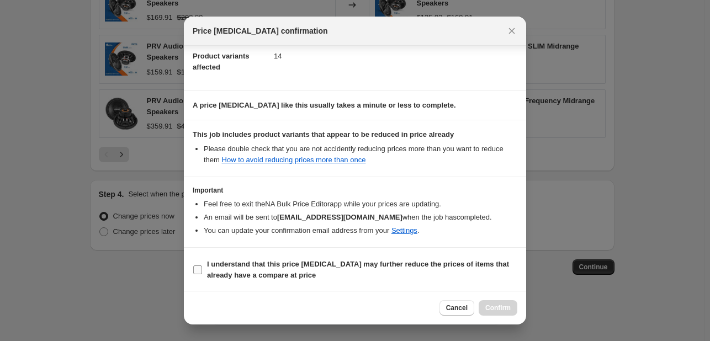
click at [298, 273] on span "I understand that this price [MEDICAL_DATA] may further reduce the prices of it…" at bounding box center [362, 270] width 310 height 22
click at [202, 273] on input "I understand that this price [MEDICAL_DATA] may further reduce the prices of it…" at bounding box center [197, 270] width 9 height 9
checkbox input "true"
click at [501, 311] on button "Confirm" at bounding box center [498, 307] width 39 height 15
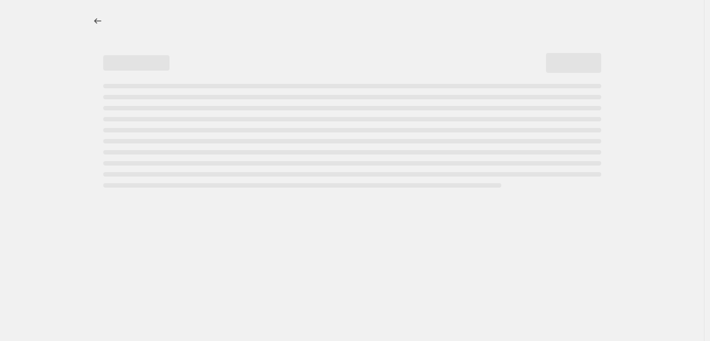
select select "percentage"
select select "vendor"
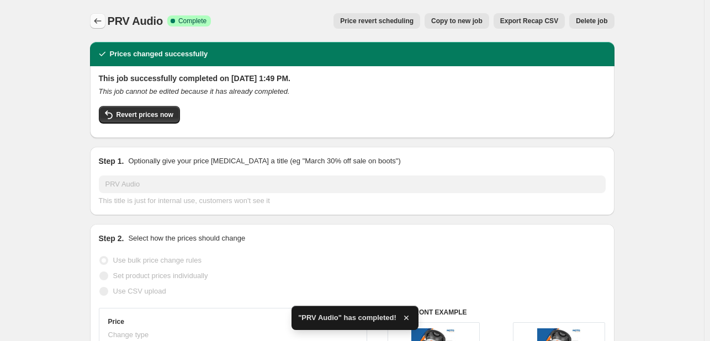
click at [103, 17] on icon "Price change jobs" at bounding box center [97, 20] width 11 height 11
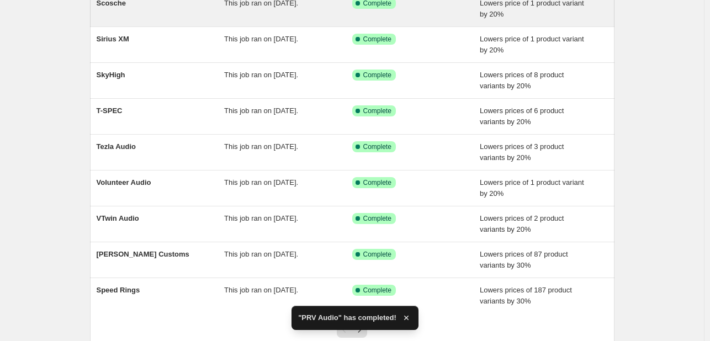
scroll to position [226, 0]
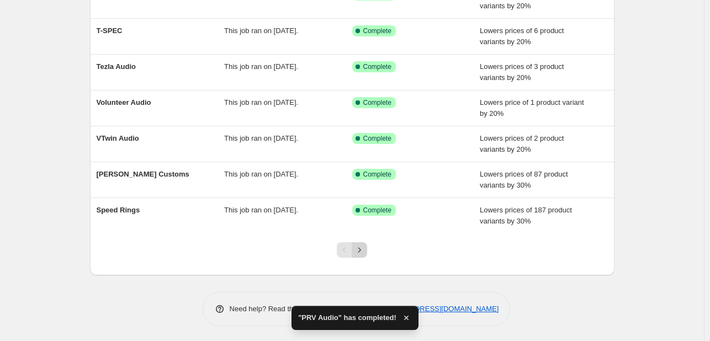
click at [364, 250] on icon "Next" at bounding box center [359, 250] width 11 height 11
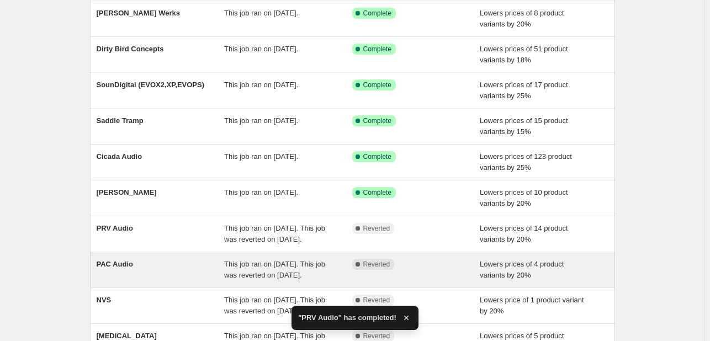
scroll to position [110, 0]
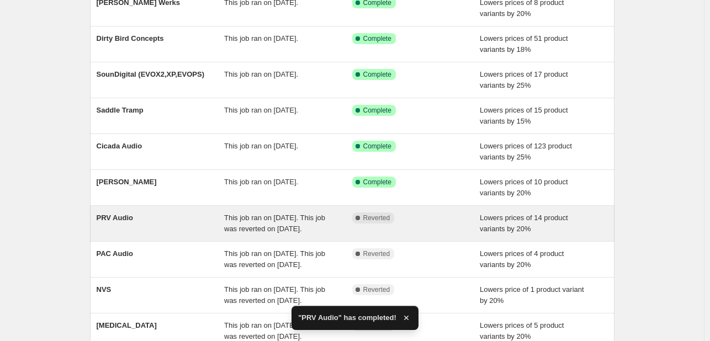
click at [169, 231] on div "PRV Audio" at bounding box center [161, 224] width 128 height 22
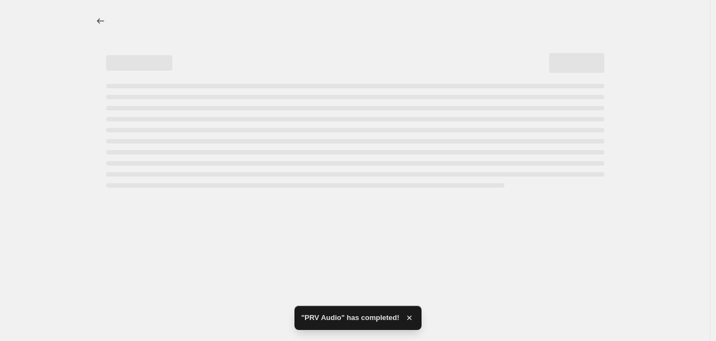
select select "percentage"
select select "vendor"
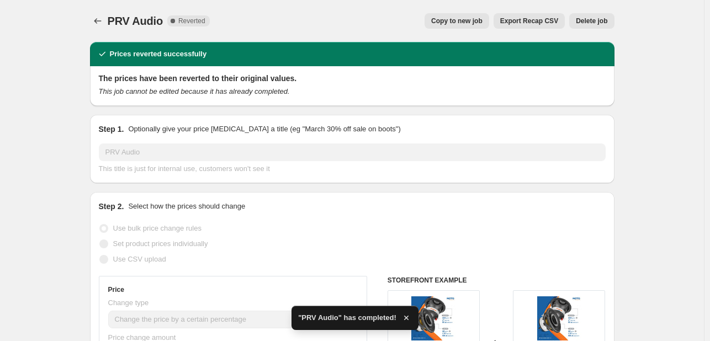
click at [599, 17] on span "Delete job" at bounding box center [591, 21] width 31 height 9
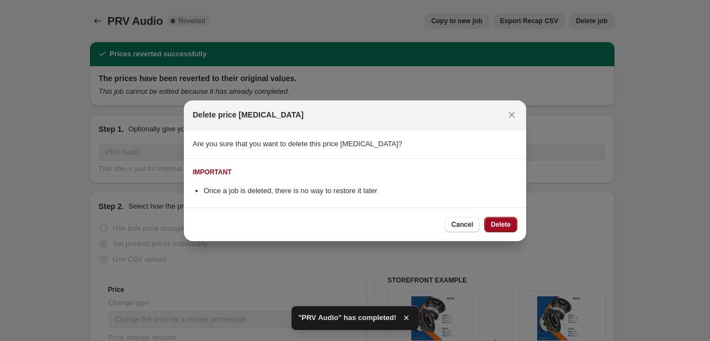
click at [503, 226] on span "Delete" at bounding box center [501, 224] width 20 height 9
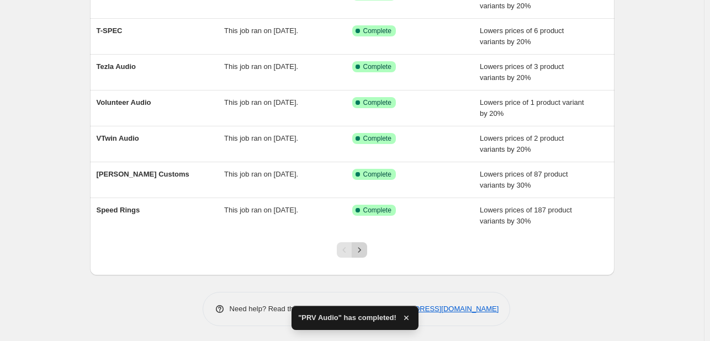
click at [362, 250] on icon "Next" at bounding box center [359, 250] width 11 height 11
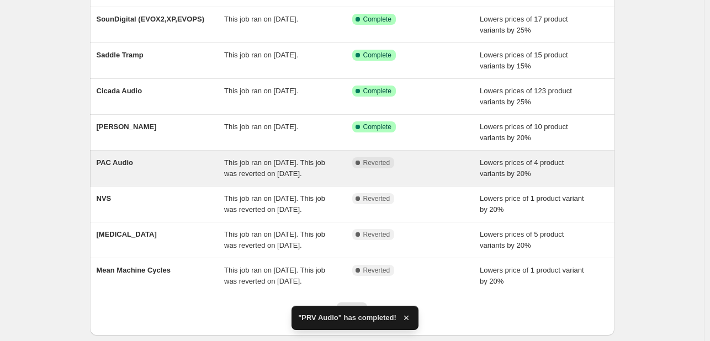
click at [210, 158] on div "PAC Audio" at bounding box center [161, 168] width 128 height 22
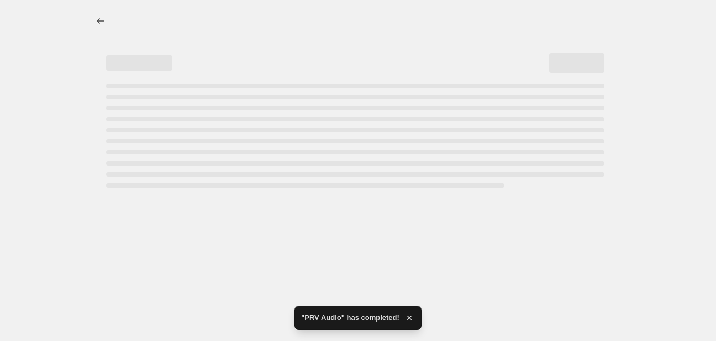
select select "percentage"
select select "vendor"
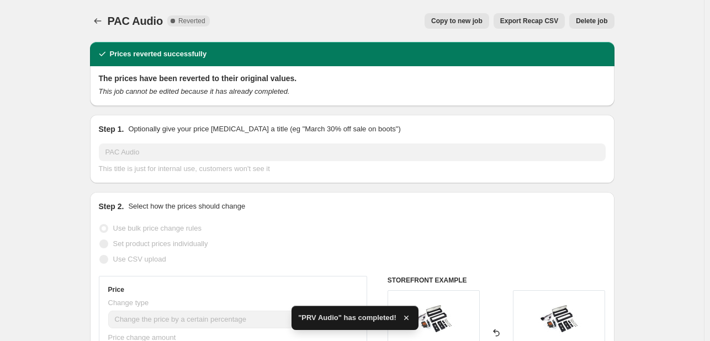
click at [469, 29] on div "PAC Audio. This page is ready PAC Audio Complete Reverted Copy to new job Expor…" at bounding box center [352, 21] width 525 height 42
click at [469, 19] on span "Copy to new job" at bounding box center [456, 21] width 51 height 9
select select "percentage"
select select "vendor"
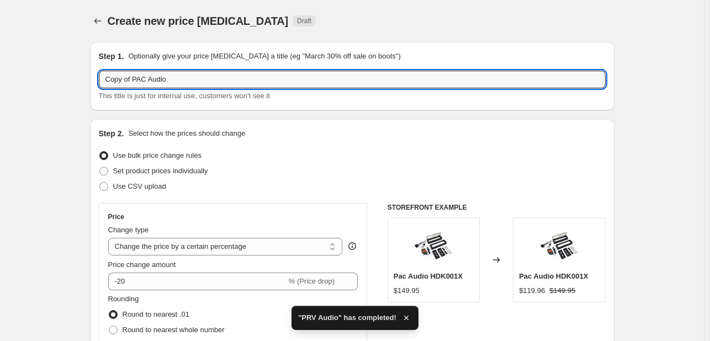
drag, startPoint x: 135, startPoint y: 77, endPoint x: 27, endPoint y: 83, distance: 108.4
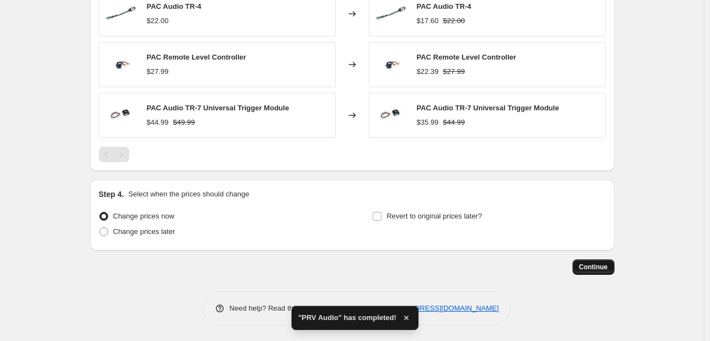
type input "PAC Audio"
click at [612, 261] on button "Continue" at bounding box center [594, 267] width 42 height 15
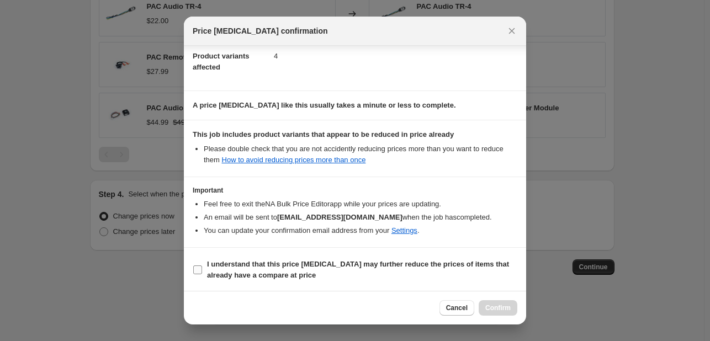
click at [358, 260] on b "I understand that this price [MEDICAL_DATA] may further reduce the prices of it…" at bounding box center [358, 269] width 302 height 19
click at [202, 266] on input "I understand that this price [MEDICAL_DATA] may further reduce the prices of it…" at bounding box center [197, 270] width 9 height 9
checkbox input "true"
click at [496, 316] on div "Cancel Confirm" at bounding box center [355, 308] width 342 height 34
click at [496, 306] on span "Confirm" at bounding box center [497, 308] width 25 height 9
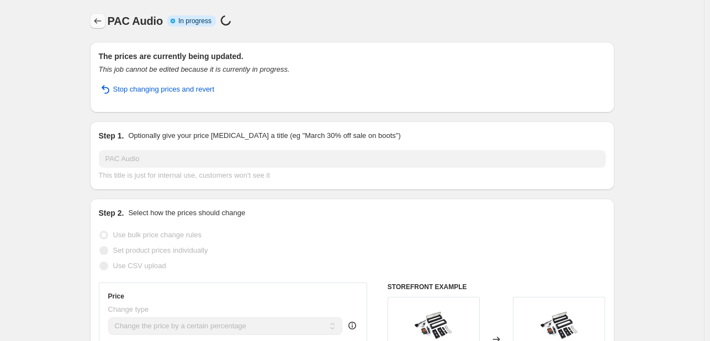
select select "percentage"
select select "vendor"
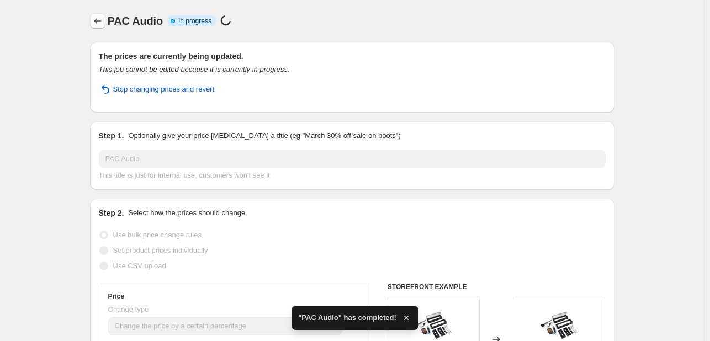
click at [103, 25] on icon "Price change jobs" at bounding box center [97, 20] width 11 height 11
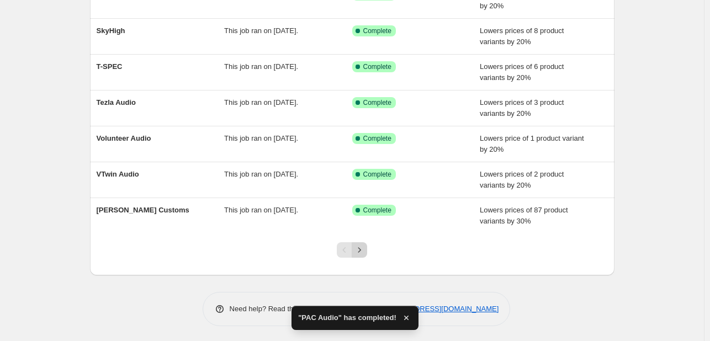
click at [365, 250] on icon "Next" at bounding box center [359, 250] width 11 height 11
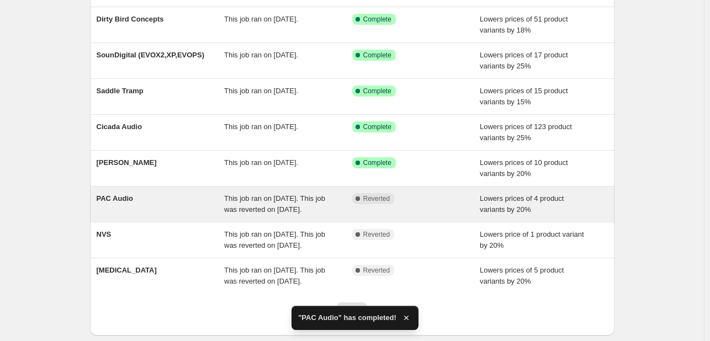
click at [190, 215] on div "PAC Audio" at bounding box center [161, 204] width 128 height 22
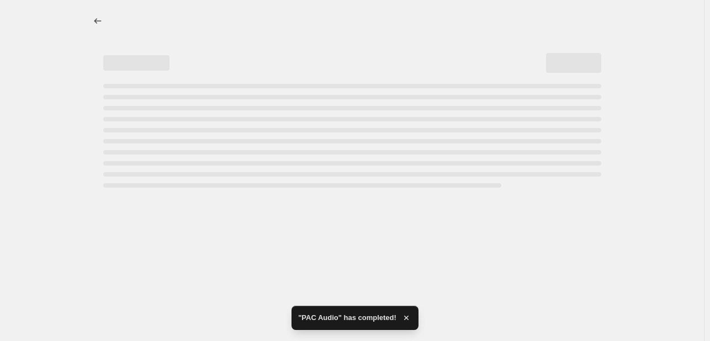
select select "percentage"
select select "vendor"
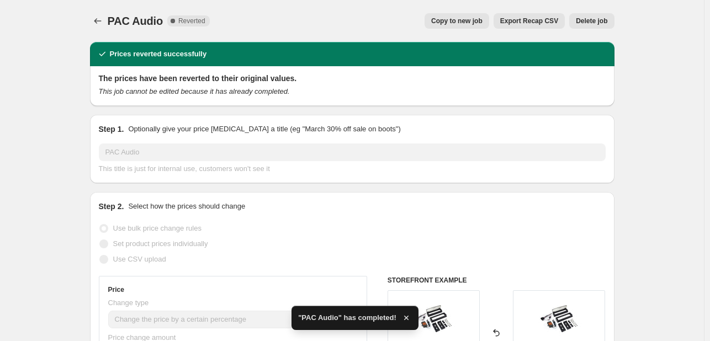
click at [581, 19] on span "Delete job" at bounding box center [591, 21] width 31 height 9
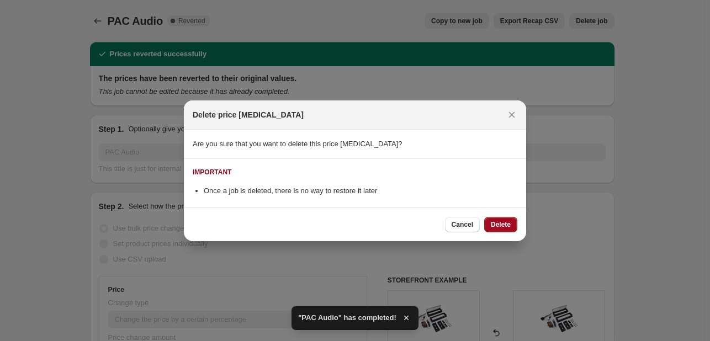
click at [504, 218] on button "Delete" at bounding box center [500, 224] width 33 height 15
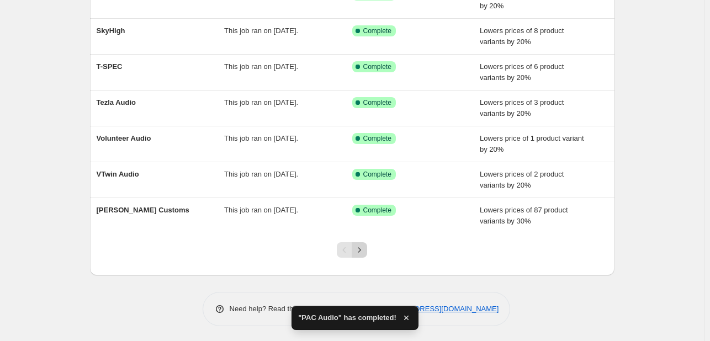
click at [361, 249] on icon "Next" at bounding box center [359, 250] width 11 height 11
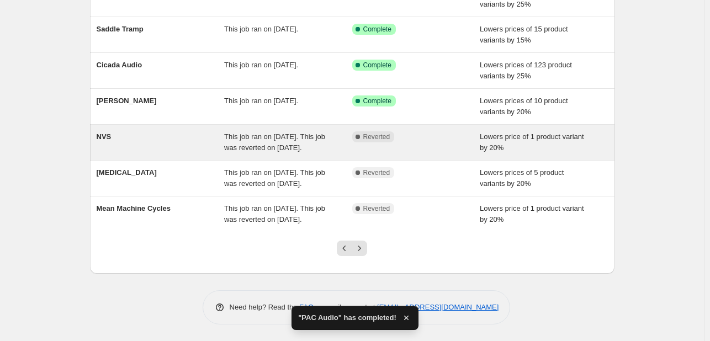
click at [201, 131] on div "NVS" at bounding box center [161, 142] width 128 height 22
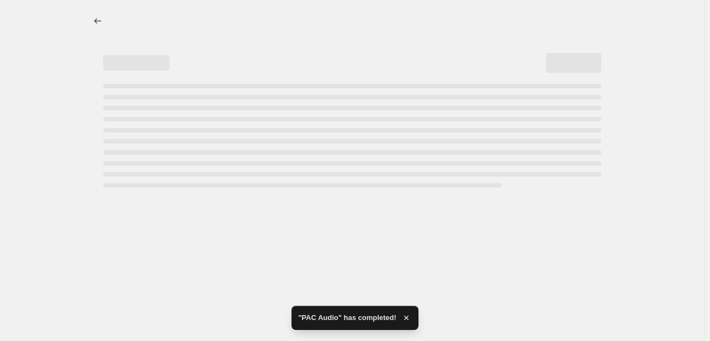
select select "percentage"
select select "vendor"
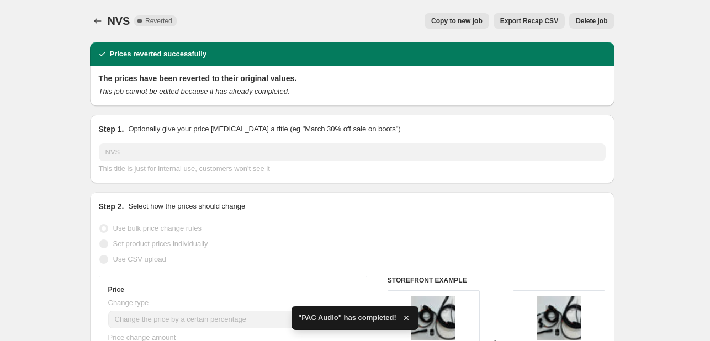
click at [481, 19] on span "Copy to new job" at bounding box center [456, 21] width 51 height 9
select select "percentage"
select select "vendor"
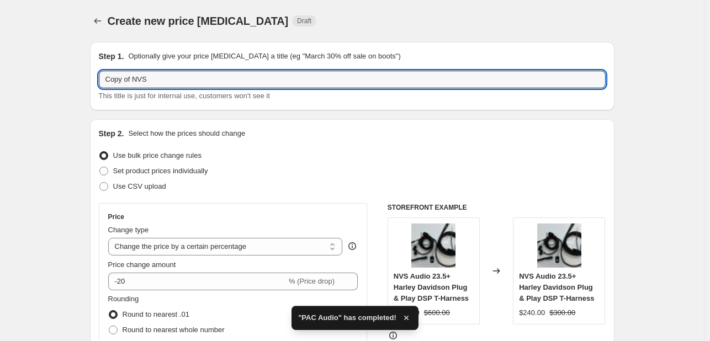
drag, startPoint x: 133, startPoint y: 81, endPoint x: 29, endPoint y: 86, distance: 103.9
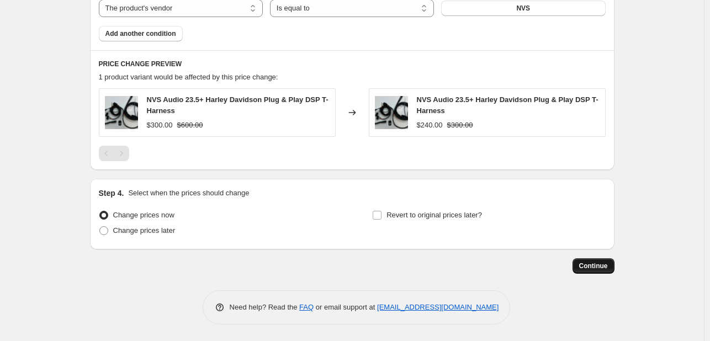
click at [590, 273] on button "Continue" at bounding box center [594, 265] width 42 height 15
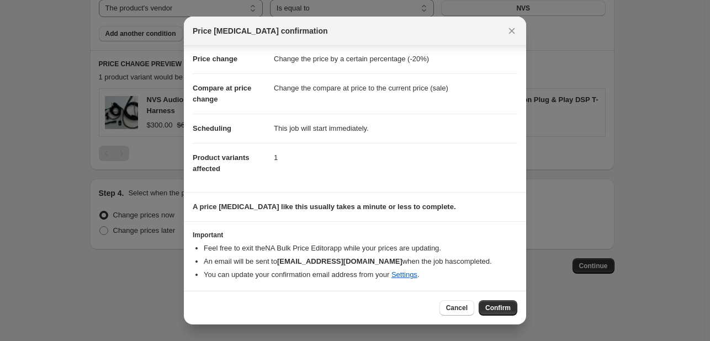
click at [456, 307] on span "Cancel" at bounding box center [457, 308] width 22 height 9
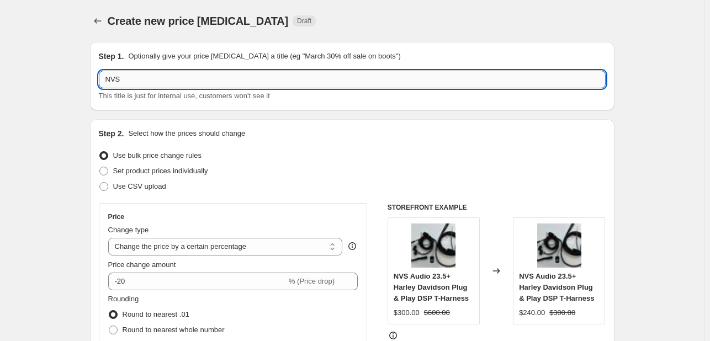
click at [242, 76] on input "NVS" at bounding box center [352, 80] width 507 height 18
type input "NVS Audio"
click at [239, 135] on p "Select how the prices should change" at bounding box center [186, 133] width 117 height 11
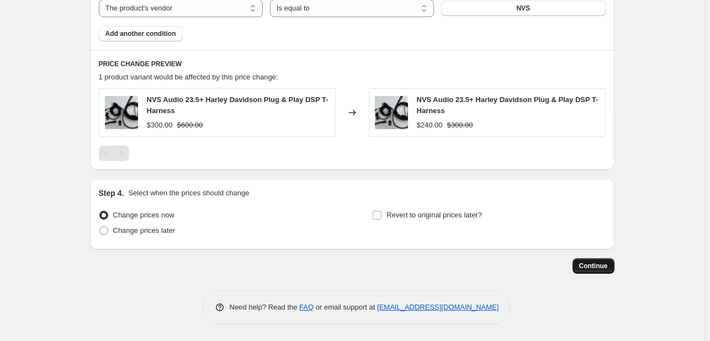
click at [591, 259] on button "Continue" at bounding box center [594, 265] width 42 height 15
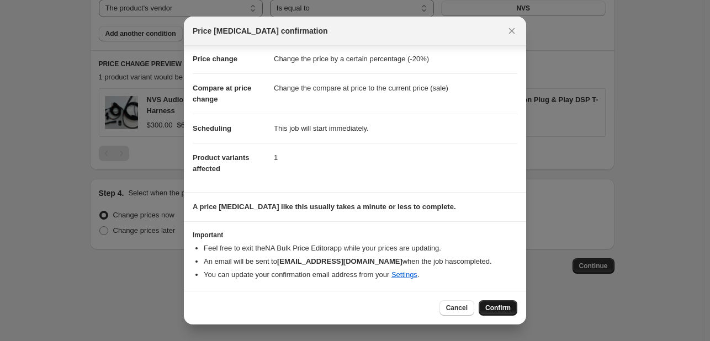
drag, startPoint x: 488, startPoint y: 296, endPoint x: 488, endPoint y: 305, distance: 8.3
click at [488, 300] on div "Cancel Confirm" at bounding box center [355, 308] width 342 height 34
click at [488, 305] on span "Confirm" at bounding box center [497, 308] width 25 height 9
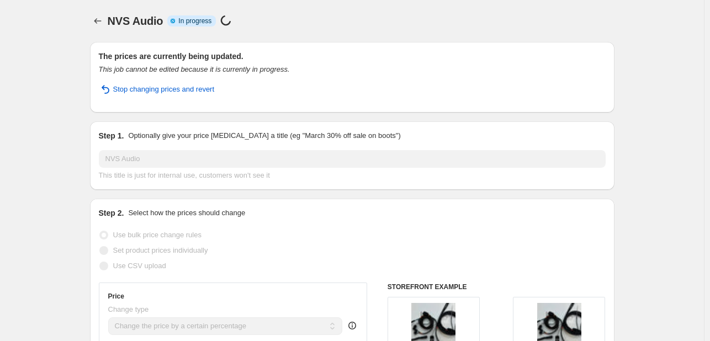
select select "percentage"
select select "vendor"
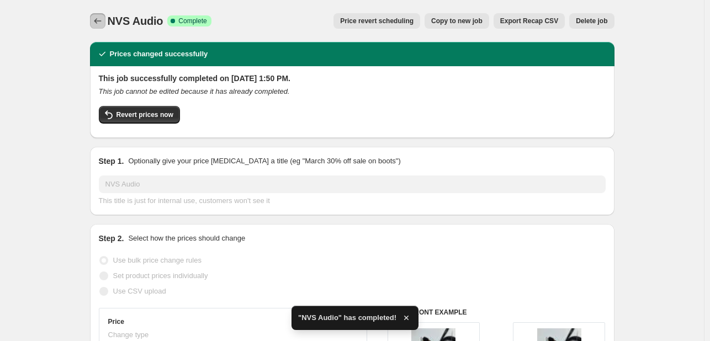
click at [97, 14] on button "Price change jobs" at bounding box center [97, 20] width 15 height 15
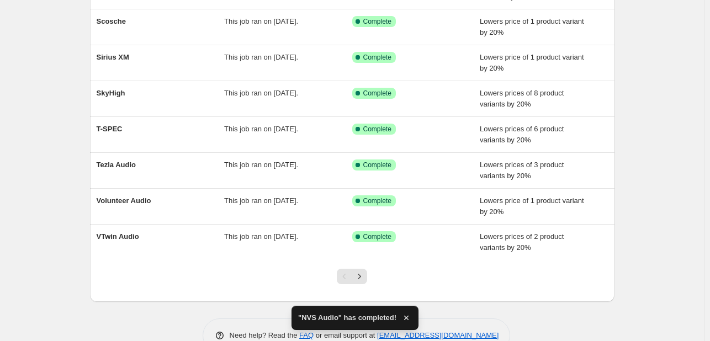
scroll to position [226, 0]
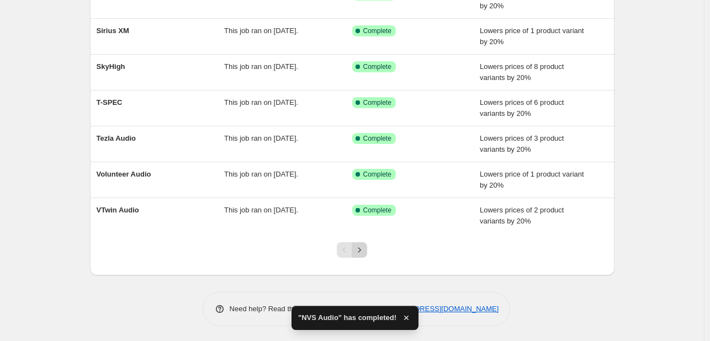
click at [356, 255] on button "Next" at bounding box center [359, 249] width 15 height 15
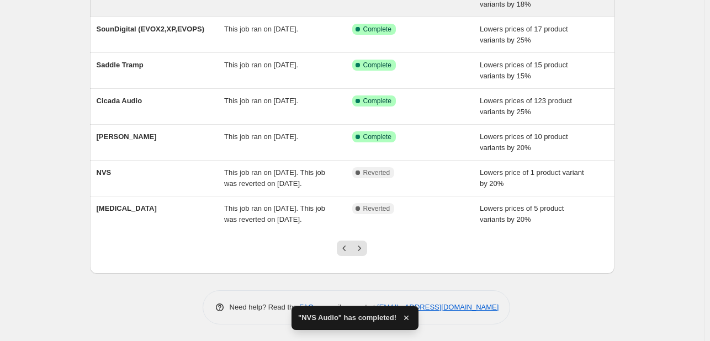
scroll to position [248, 0]
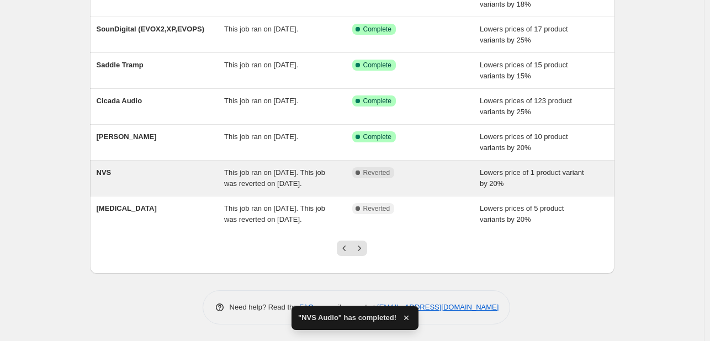
click at [164, 168] on div "NVS" at bounding box center [161, 178] width 128 height 22
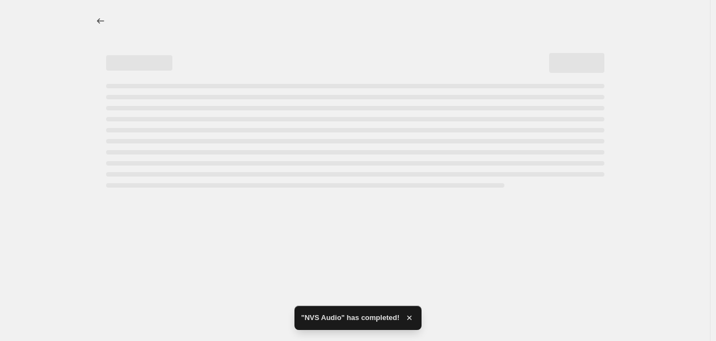
select select "percentage"
select select "vendor"
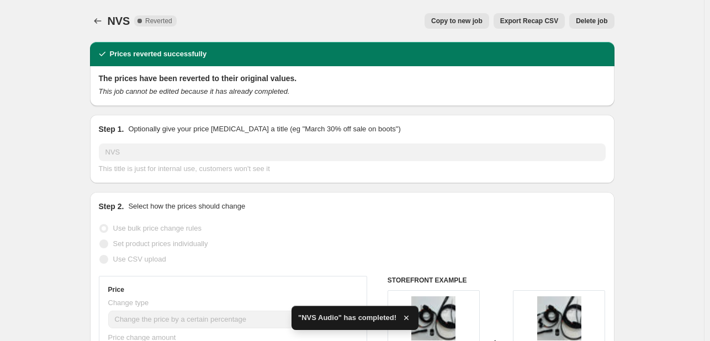
click at [607, 12] on div "NVS. This page is ready NVS Complete Reverted Copy to new job Export Recap CSV …" at bounding box center [352, 21] width 525 height 42
click at [605, 14] on button "Delete job" at bounding box center [591, 20] width 45 height 15
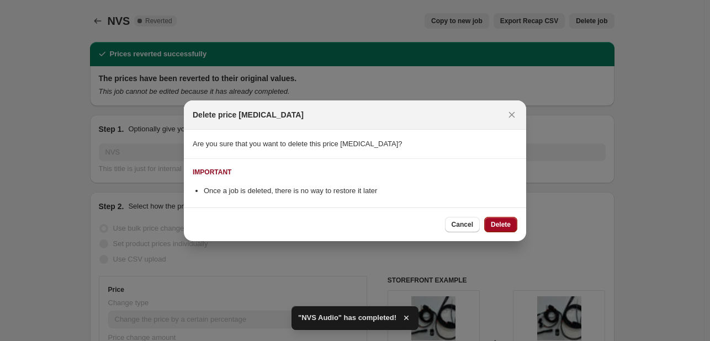
click at [507, 226] on span "Delete" at bounding box center [501, 224] width 20 height 9
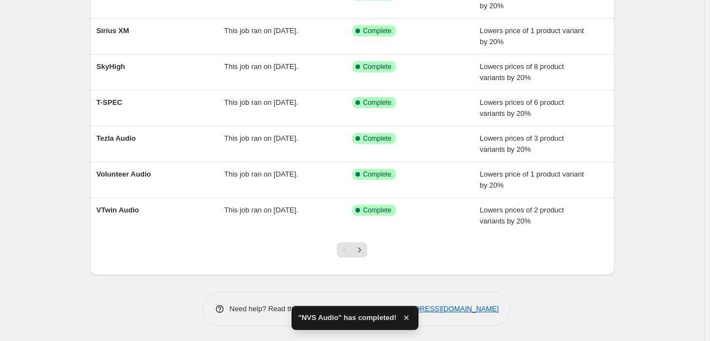
click at [357, 257] on div at bounding box center [352, 255] width 45 height 42
click at [359, 243] on button "Next" at bounding box center [359, 249] width 15 height 15
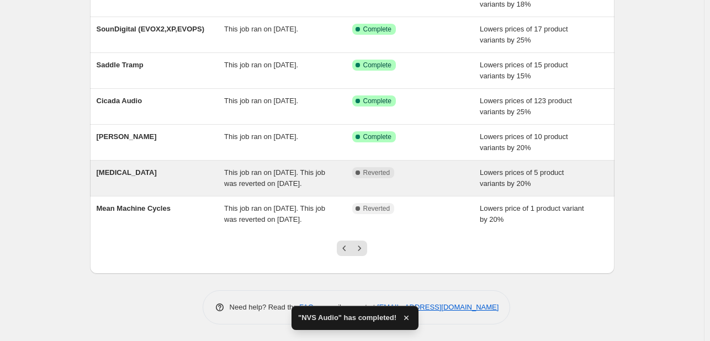
click at [307, 167] on div "This job ran on [DATE]. This job was reverted on [DATE]." at bounding box center [288, 178] width 128 height 22
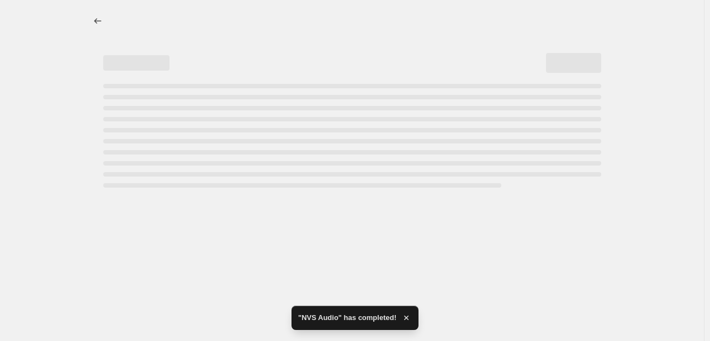
select select "percentage"
select select "vendor"
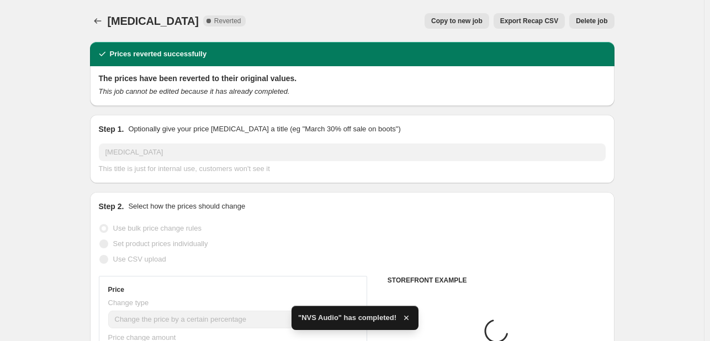
click at [469, 20] on span "Copy to new job" at bounding box center [456, 21] width 51 height 9
select select "percentage"
select select "vendor"
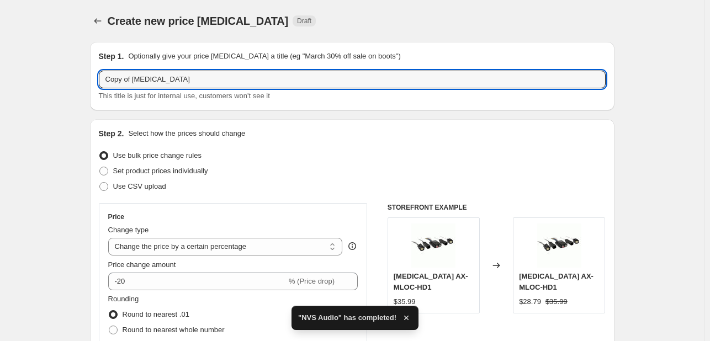
drag, startPoint x: 136, startPoint y: 78, endPoint x: 29, endPoint y: 85, distance: 107.9
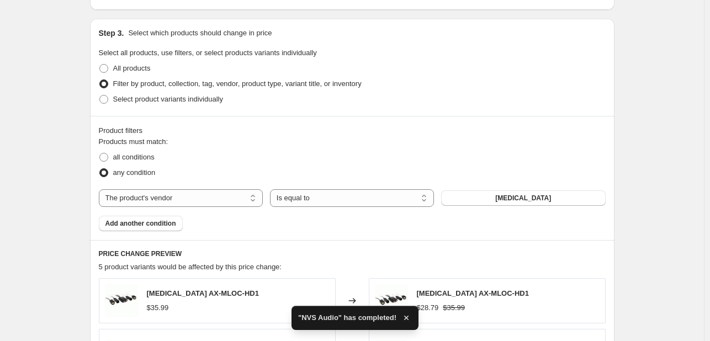
scroll to position [893, 0]
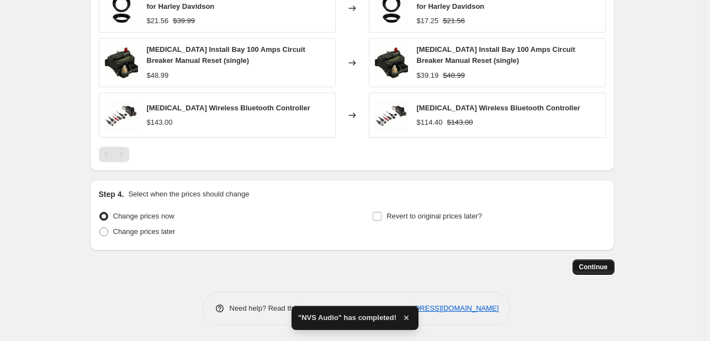
type input "[MEDICAL_DATA]"
click at [595, 269] on span "Continue" at bounding box center [593, 267] width 29 height 9
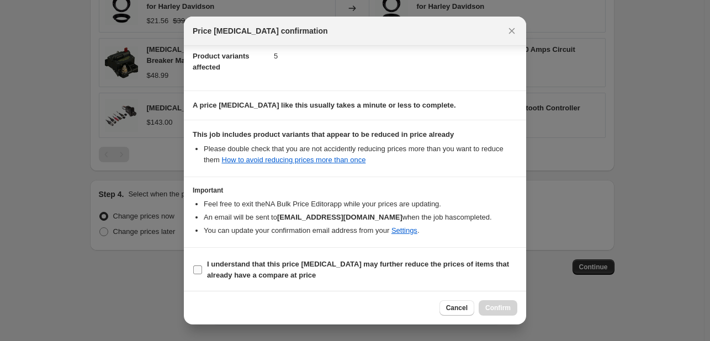
click at [359, 273] on span "I understand that this price [MEDICAL_DATA] may further reduce the prices of it…" at bounding box center [362, 270] width 310 height 22
click at [202, 273] on input "I understand that this price [MEDICAL_DATA] may further reduce the prices of it…" at bounding box center [197, 270] width 9 height 9
checkbox input "true"
click at [495, 303] on button "Confirm" at bounding box center [498, 307] width 39 height 15
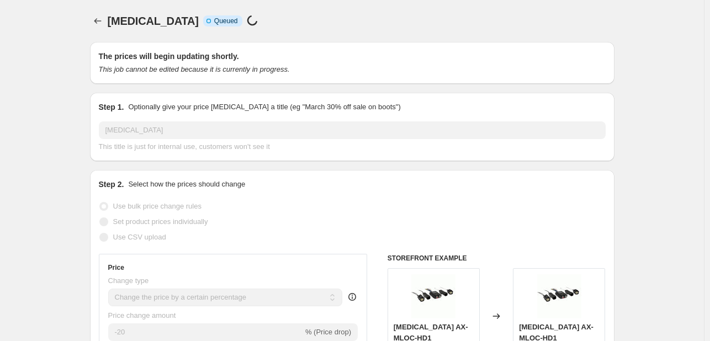
select select "percentage"
select select "vendor"
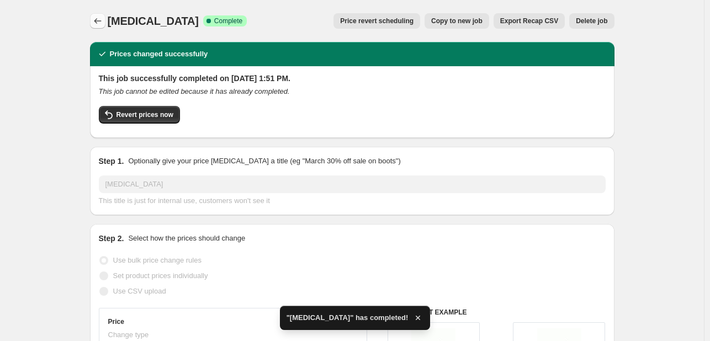
click at [97, 20] on icon "Price change jobs" at bounding box center [97, 20] width 11 height 11
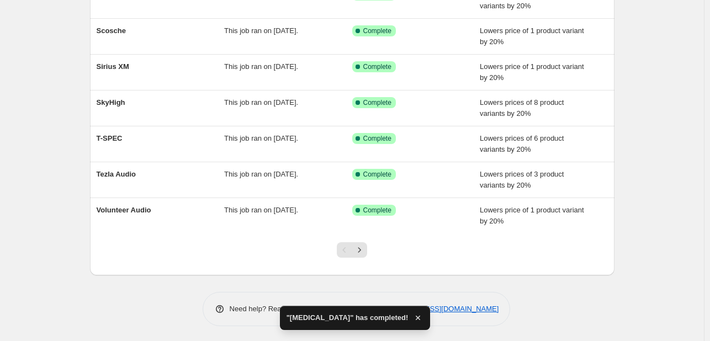
click at [365, 256] on div at bounding box center [352, 255] width 45 height 42
click at [363, 252] on icon "Next" at bounding box center [359, 250] width 11 height 11
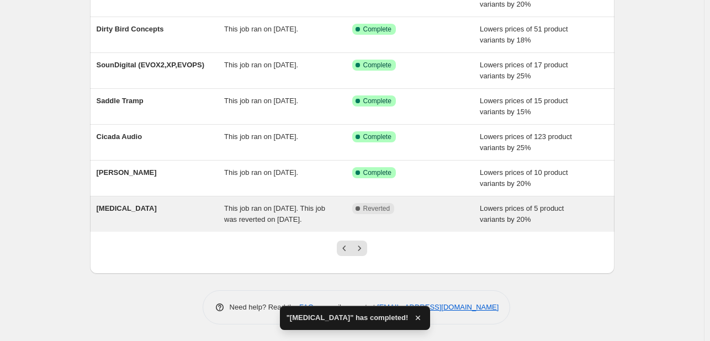
click at [288, 204] on span "This job ran on [DATE]. This job was reverted on [DATE]." at bounding box center [274, 213] width 101 height 19
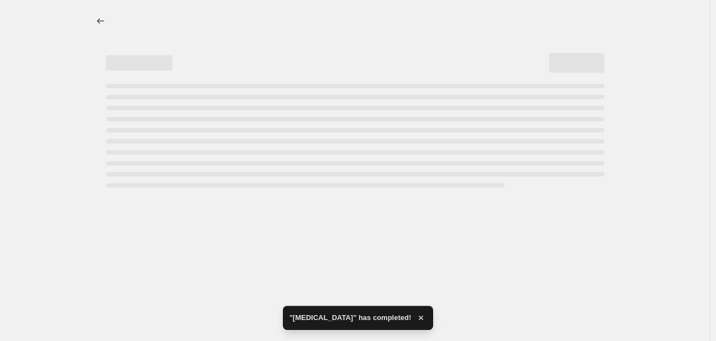
select select "percentage"
select select "vendor"
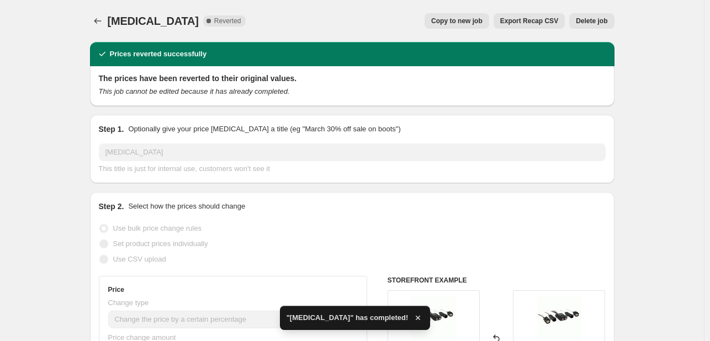
click at [589, 24] on span "Delete job" at bounding box center [591, 21] width 31 height 9
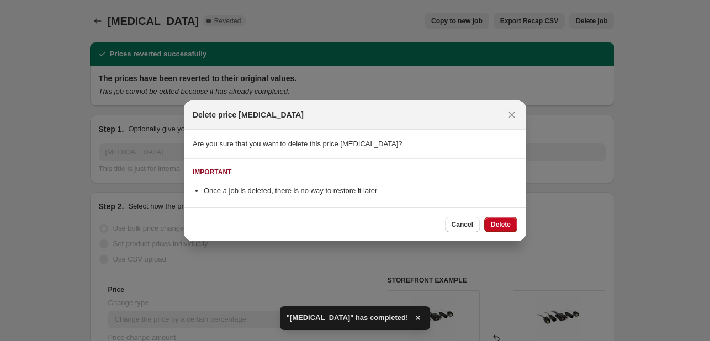
click at [484, 226] on div "Cancel Delete" at bounding box center [481, 224] width 72 height 15
click at [497, 222] on span "Delete" at bounding box center [501, 224] width 20 height 9
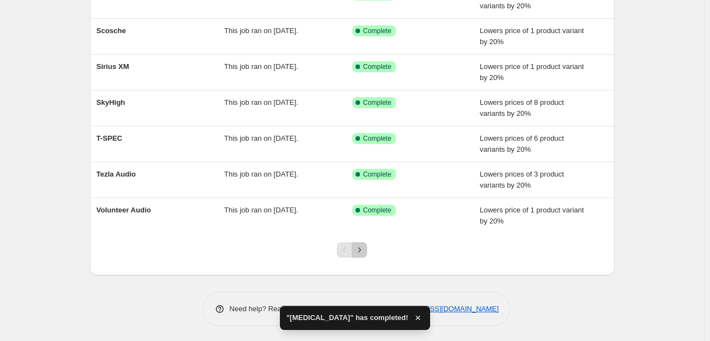
click at [363, 255] on button "Next" at bounding box center [359, 249] width 15 height 15
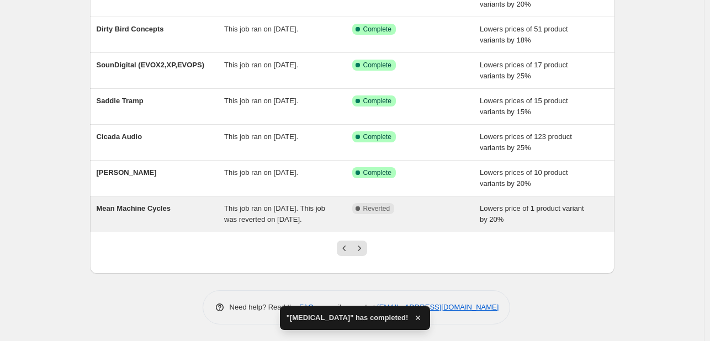
click at [362, 215] on div "Complete Reverted" at bounding box center [416, 214] width 128 height 22
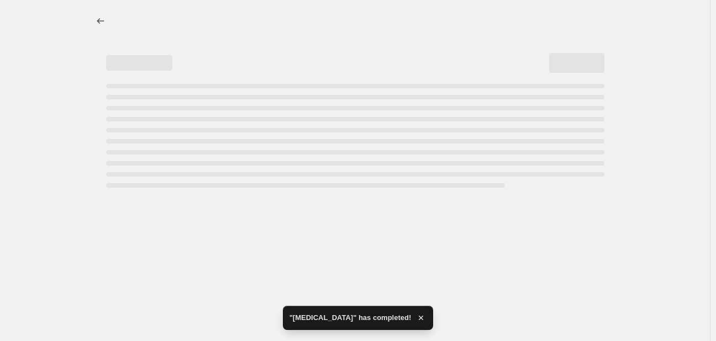
select select "percentage"
select select "vendor"
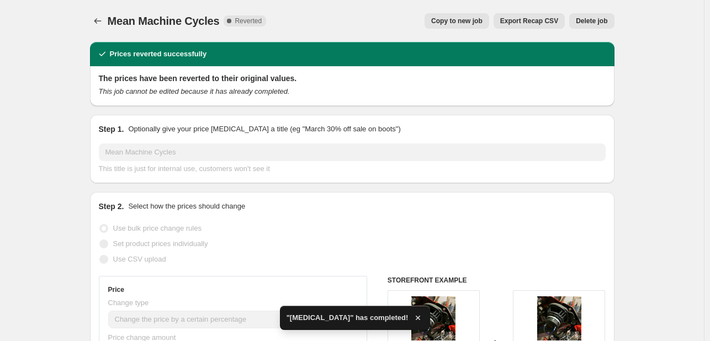
click at [459, 24] on span "Copy to new job" at bounding box center [456, 21] width 51 height 9
select select "percentage"
select select "vendor"
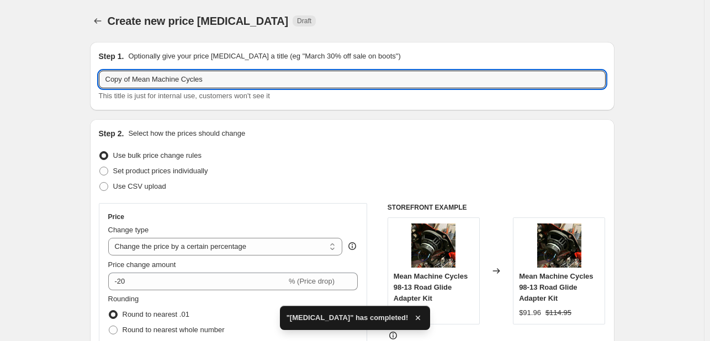
drag, startPoint x: 136, startPoint y: 78, endPoint x: 35, endPoint y: 95, distance: 102.5
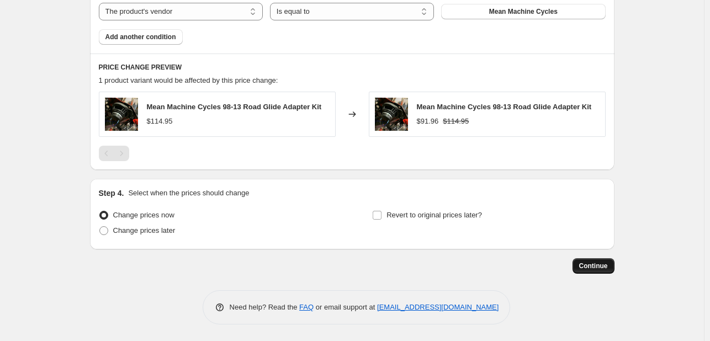
type input "Mean Machine Cycles"
click at [585, 267] on span "Continue" at bounding box center [593, 266] width 29 height 9
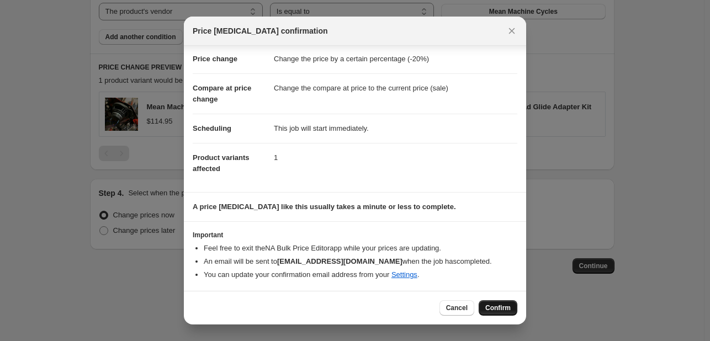
click at [502, 306] on span "Confirm" at bounding box center [497, 308] width 25 height 9
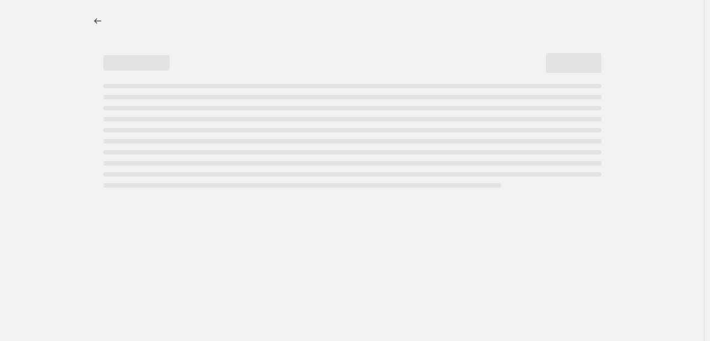
select select "percentage"
select select "vendor"
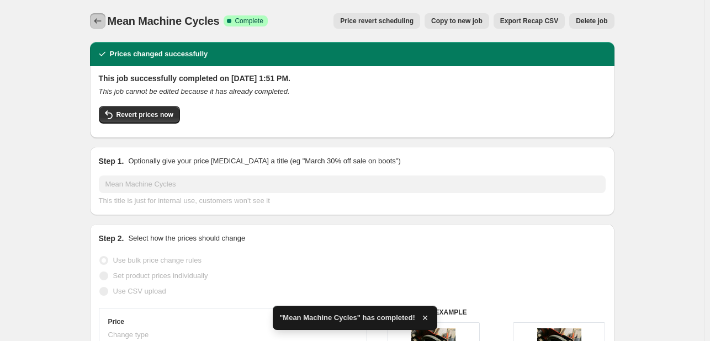
click at [93, 23] on button "Price change jobs" at bounding box center [97, 20] width 15 height 15
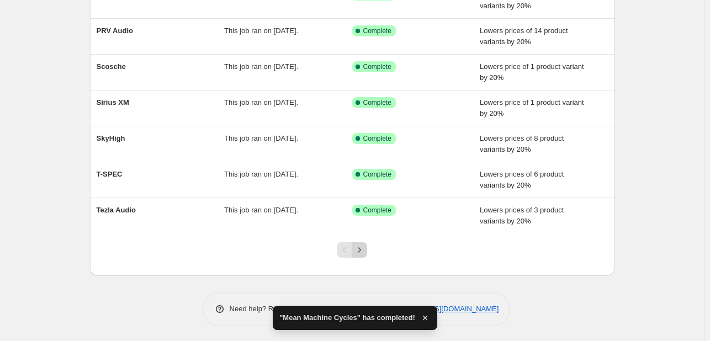
click at [365, 250] on icon "Next" at bounding box center [359, 250] width 11 height 11
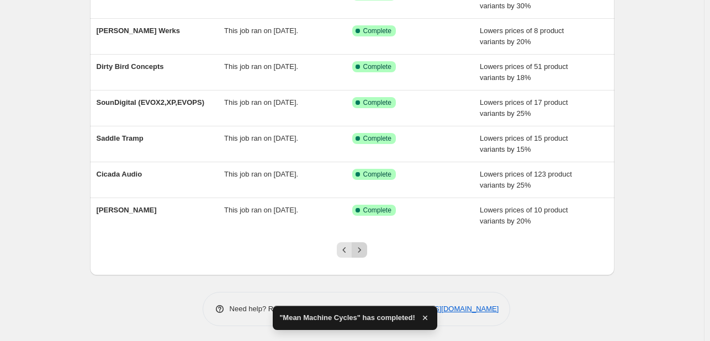
click at [365, 250] on icon "Next" at bounding box center [359, 250] width 11 height 11
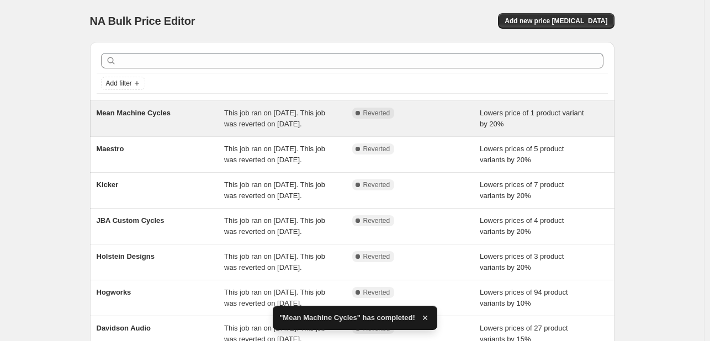
click at [194, 112] on div "Mean Machine Cycles" at bounding box center [161, 119] width 128 height 22
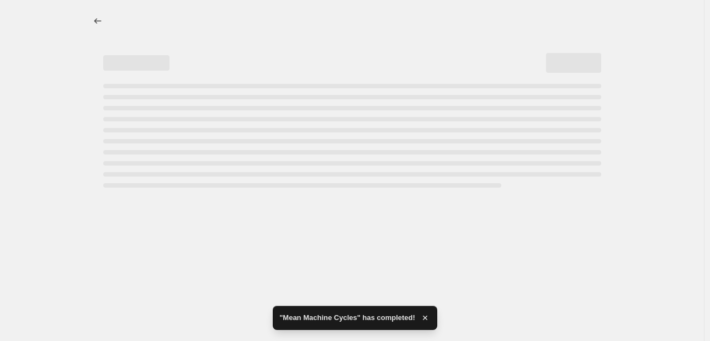
select select "percentage"
select select "vendor"
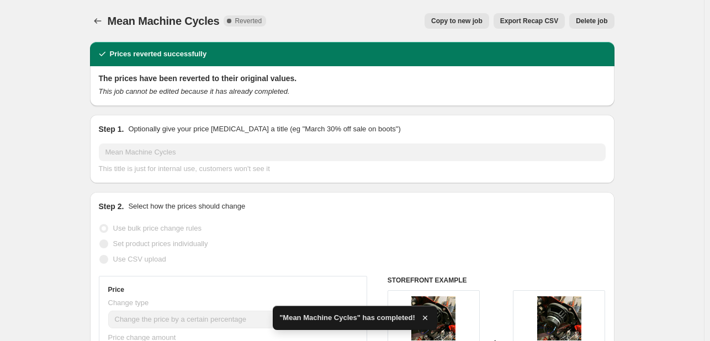
click at [607, 22] on span "Delete job" at bounding box center [591, 21] width 31 height 9
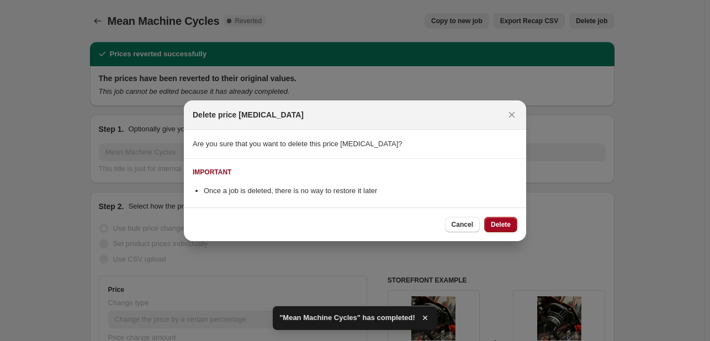
click at [510, 224] on span "Delete" at bounding box center [501, 224] width 20 height 9
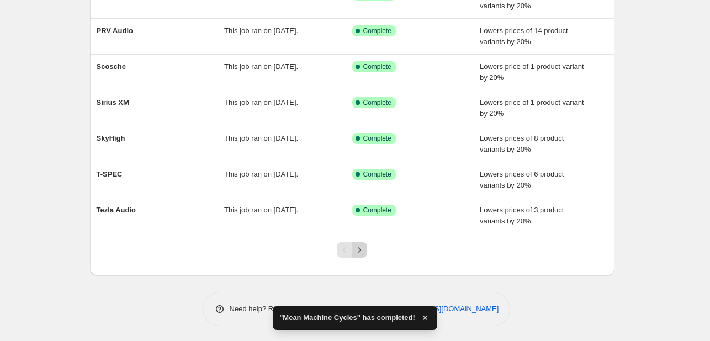
click at [364, 255] on button "Next" at bounding box center [359, 249] width 15 height 15
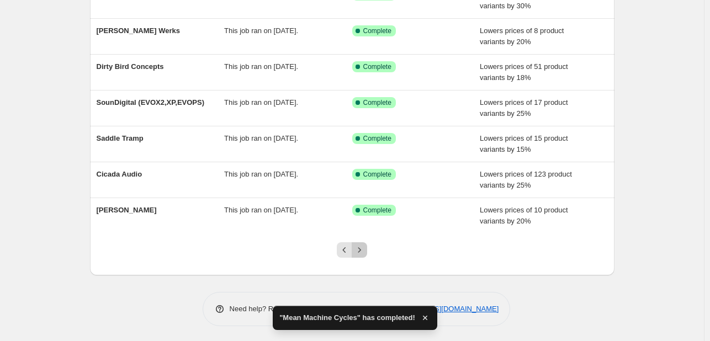
click at [365, 245] on icon "Next" at bounding box center [359, 250] width 11 height 11
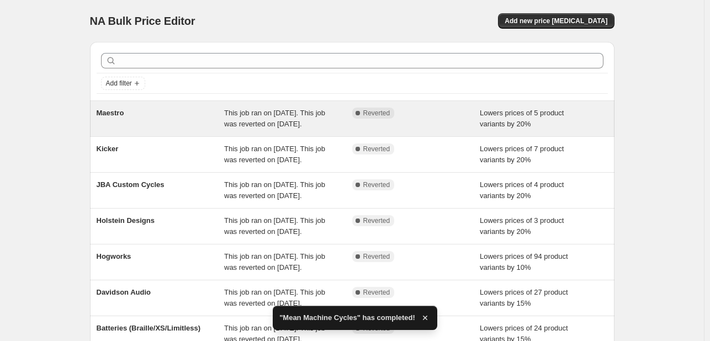
click at [232, 128] on span "This job ran on [DATE]. This job was reverted on [DATE]." at bounding box center [274, 118] width 101 height 19
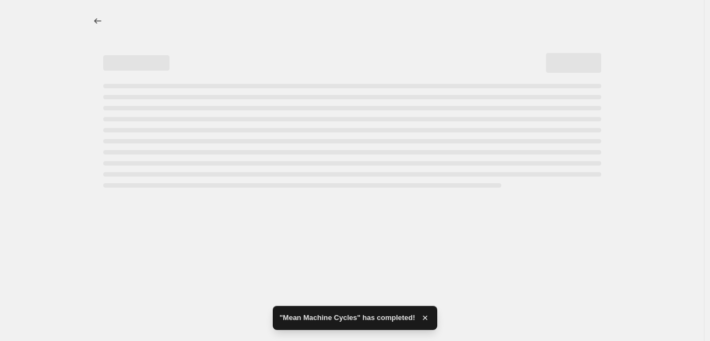
select select "percentage"
select select "vendor"
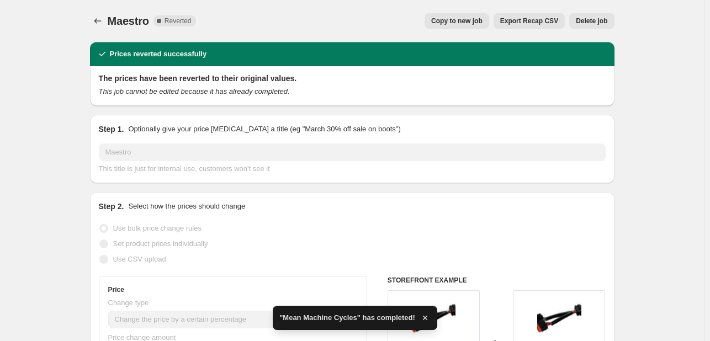
click at [479, 18] on span "Copy to new job" at bounding box center [456, 21] width 51 height 9
select select "percentage"
select select "vendor"
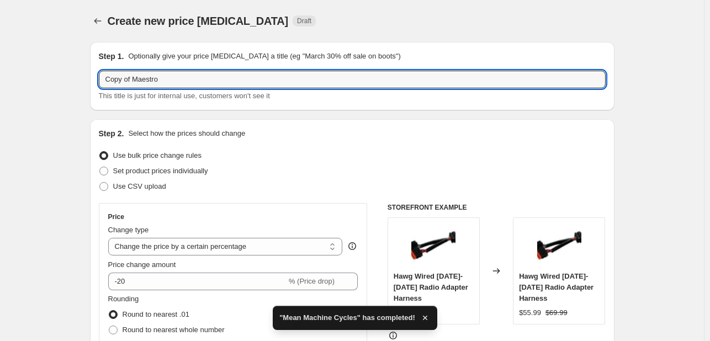
drag, startPoint x: 134, startPoint y: 79, endPoint x: 25, endPoint y: 76, distance: 109.4
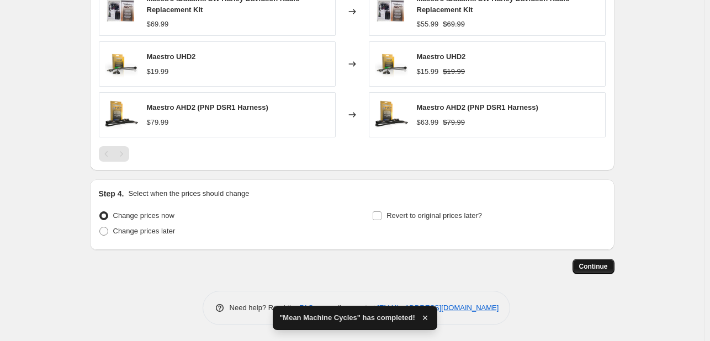
type input "Maestro"
click at [603, 269] on span "Continue" at bounding box center [593, 266] width 29 height 9
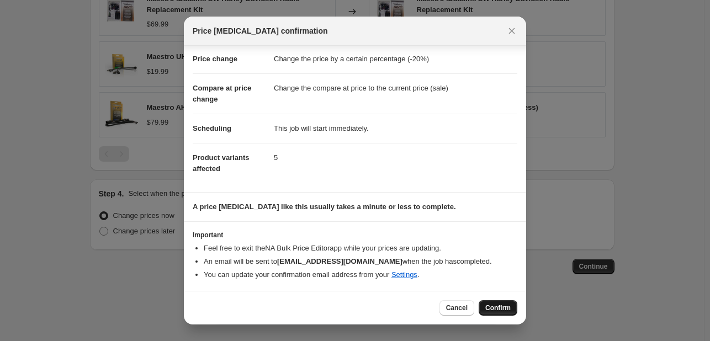
click at [495, 303] on button "Confirm" at bounding box center [498, 307] width 39 height 15
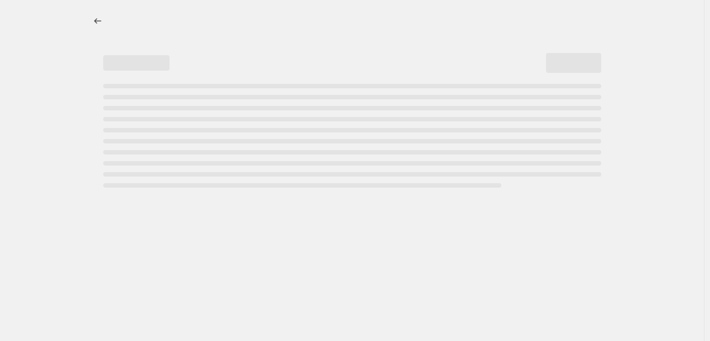
select select "percentage"
select select "vendor"
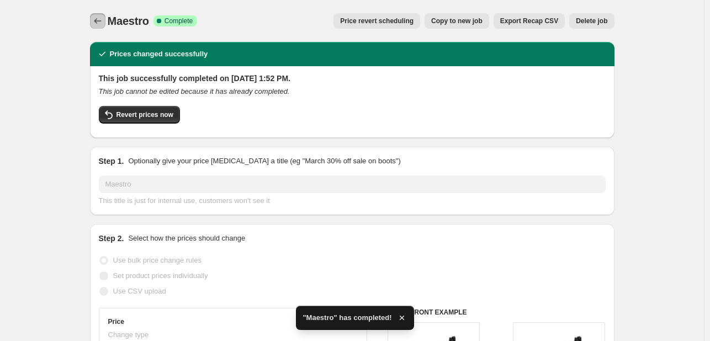
click at [103, 20] on icon "Price change jobs" at bounding box center [97, 20] width 11 height 11
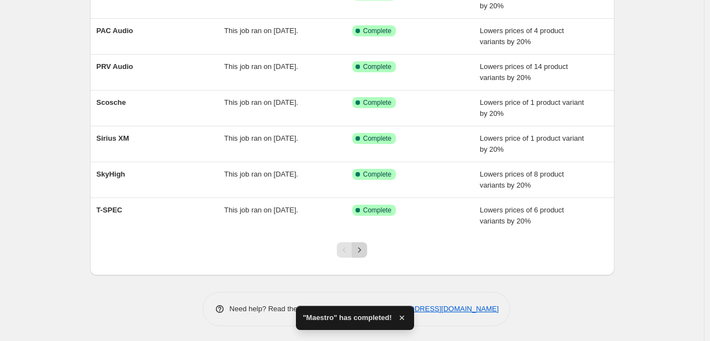
click at [359, 248] on icon "Next" at bounding box center [359, 250] width 11 height 11
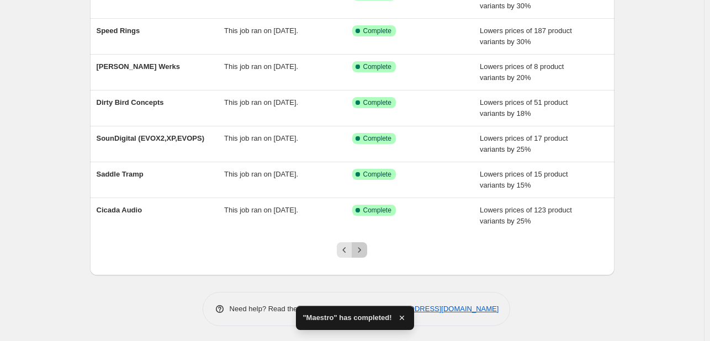
click at [367, 245] on button "Next" at bounding box center [359, 249] width 15 height 15
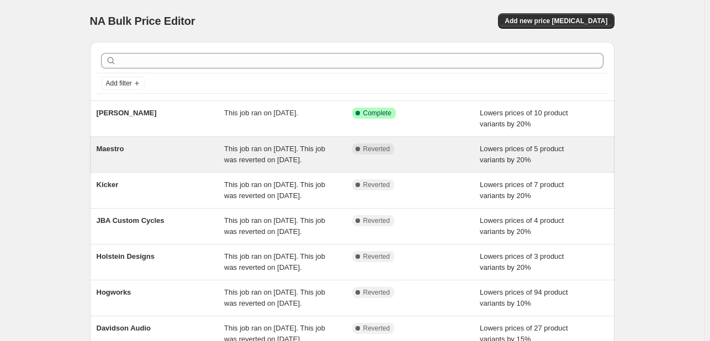
click at [258, 164] on span "This job ran on [DATE]. This job was reverted on [DATE]." at bounding box center [274, 154] width 101 height 19
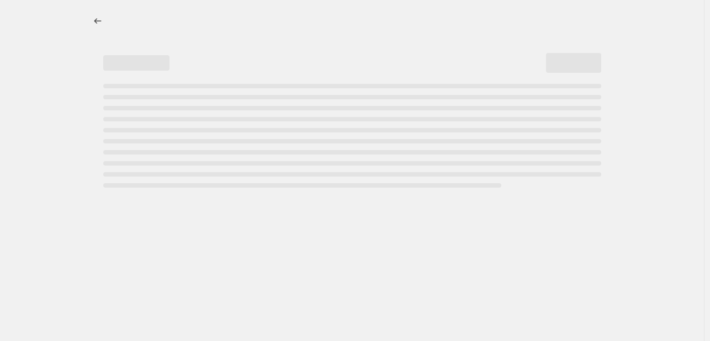
select select "percentage"
select select "vendor"
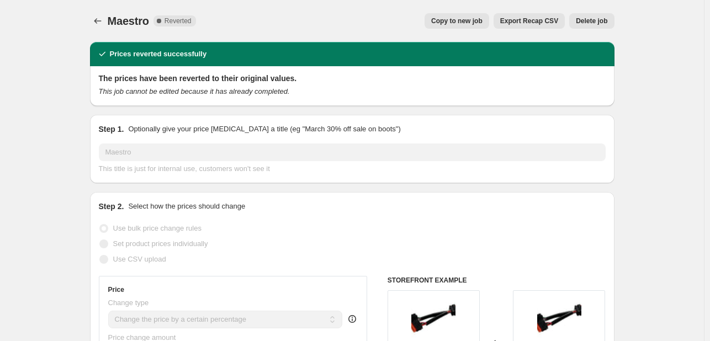
click at [577, 18] on button "Delete job" at bounding box center [591, 20] width 45 height 15
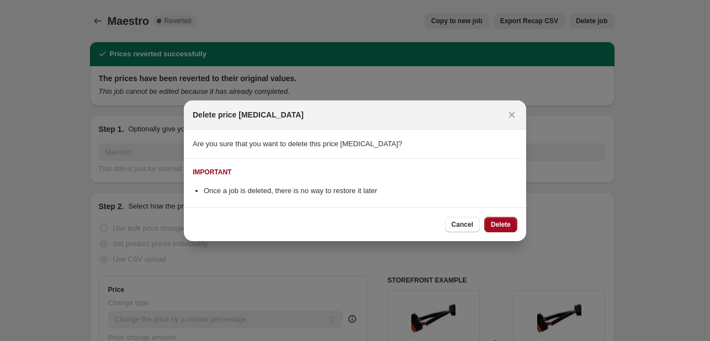
click at [497, 217] on button "Delete" at bounding box center [500, 224] width 33 height 15
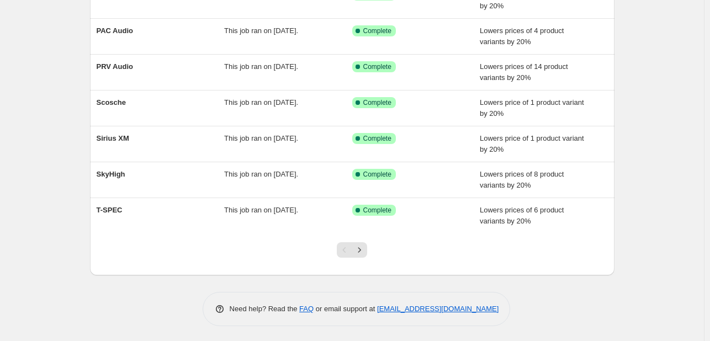
click at [351, 253] on div "Pagination" at bounding box center [344, 249] width 15 height 15
click at [360, 249] on icon "Next" at bounding box center [359, 250] width 11 height 11
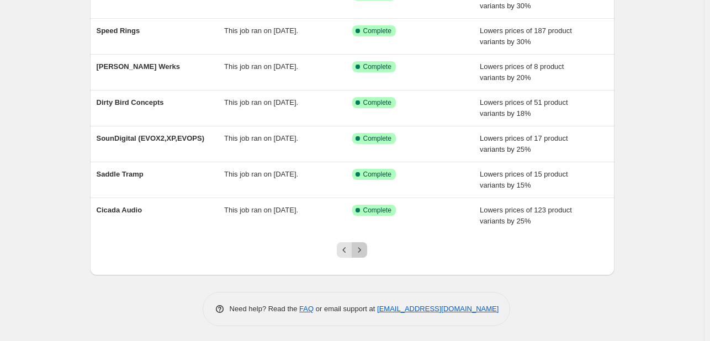
click at [360, 249] on icon "Next" at bounding box center [359, 250] width 11 height 11
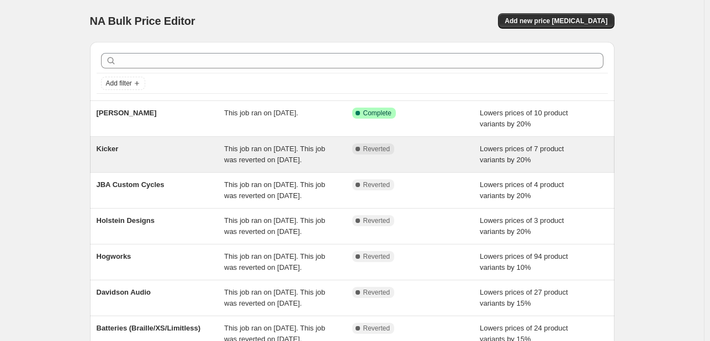
click at [269, 158] on span "This job ran on [DATE]. This job was reverted on [DATE]." at bounding box center [274, 154] width 101 height 19
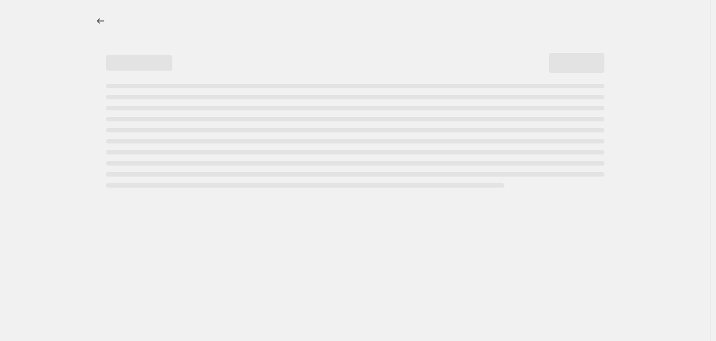
select select "percentage"
select select "vendor"
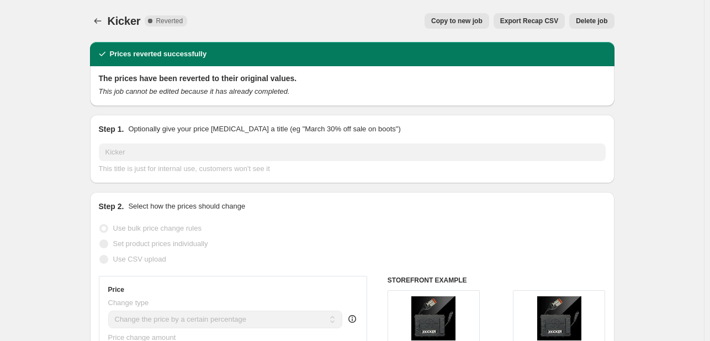
click at [468, 24] on span "Copy to new job" at bounding box center [456, 21] width 51 height 9
select select "percentage"
select select "vendor"
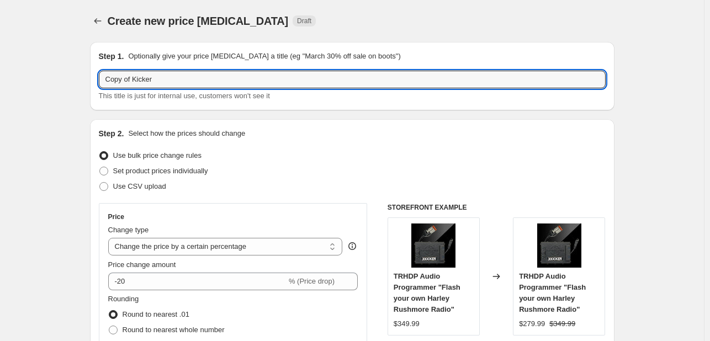
drag, startPoint x: 135, startPoint y: 81, endPoint x: 20, endPoint y: 92, distance: 115.9
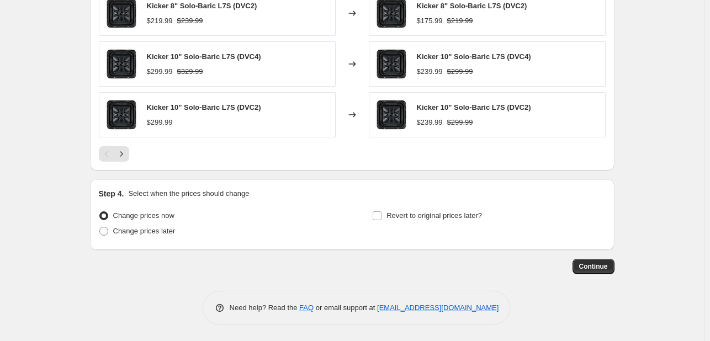
type input "Kicker"
click at [590, 271] on button "Continue" at bounding box center [594, 266] width 42 height 15
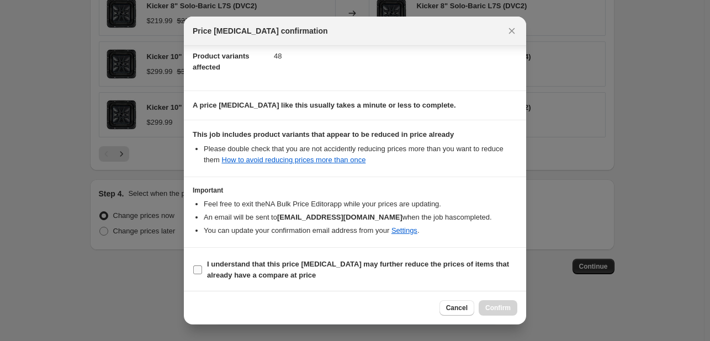
click at [333, 263] on b "I understand that this price [MEDICAL_DATA] may further reduce the prices of it…" at bounding box center [358, 269] width 302 height 19
click at [202, 266] on input "I understand that this price [MEDICAL_DATA] may further reduce the prices of it…" at bounding box center [197, 270] width 9 height 9
checkbox input "true"
click at [495, 305] on span "Confirm" at bounding box center [497, 308] width 25 height 9
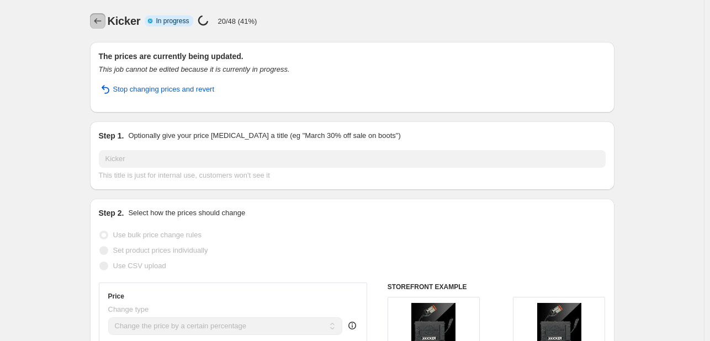
click at [101, 19] on icon "Price change jobs" at bounding box center [97, 20] width 11 height 11
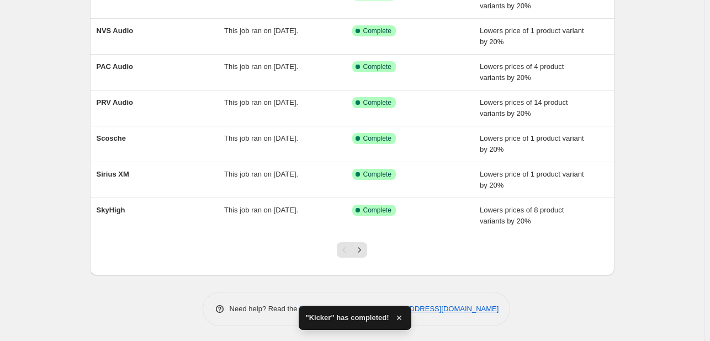
click at [367, 256] on div at bounding box center [352, 255] width 45 height 42
click at [363, 253] on button "Next" at bounding box center [359, 249] width 15 height 15
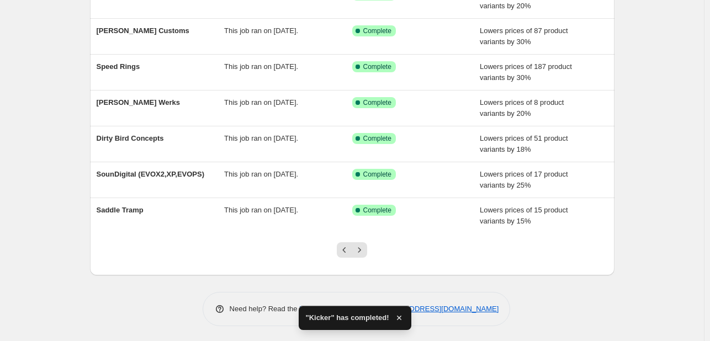
click at [363, 253] on icon "Next" at bounding box center [359, 250] width 11 height 11
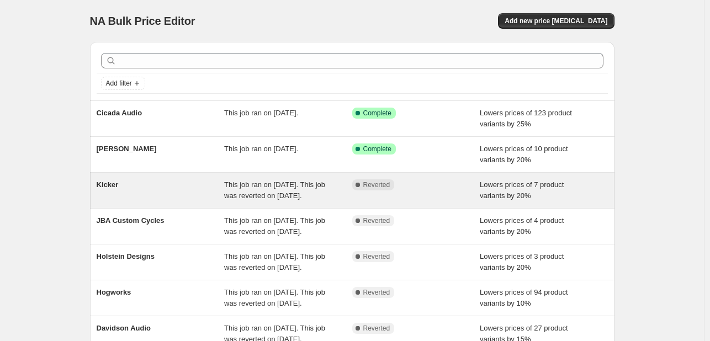
click at [232, 176] on div "Kicker This job ran on August 14, 2025. This job was reverted on September 4, 2…" at bounding box center [352, 190] width 525 height 35
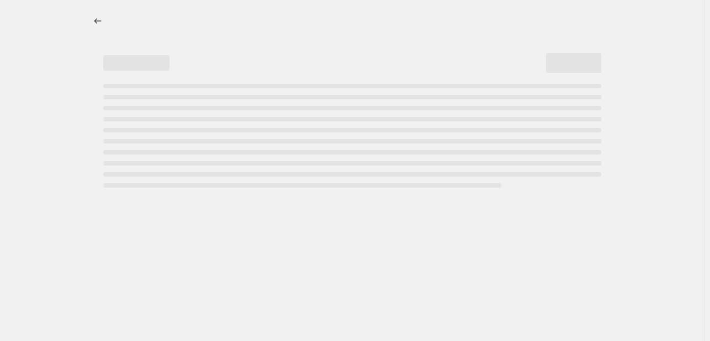
select select "percentage"
select select "vendor"
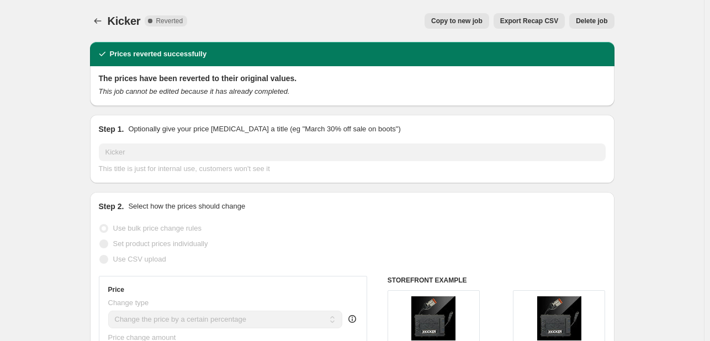
click at [599, 12] on div "Kicker. This page is ready Kicker Complete Reverted Copy to new job Export Reca…" at bounding box center [352, 21] width 525 height 42
click at [583, 22] on span "Delete job" at bounding box center [591, 21] width 31 height 9
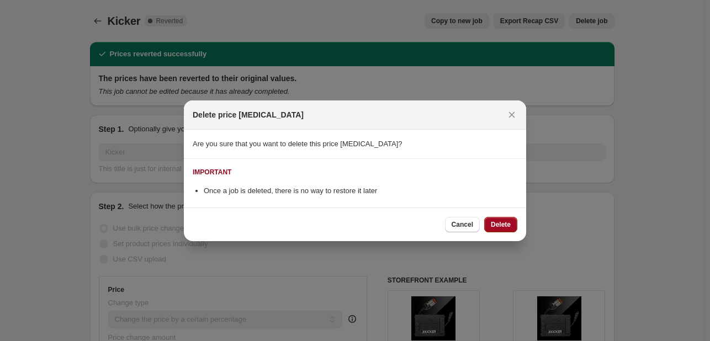
click at [501, 219] on button "Delete" at bounding box center [500, 224] width 33 height 15
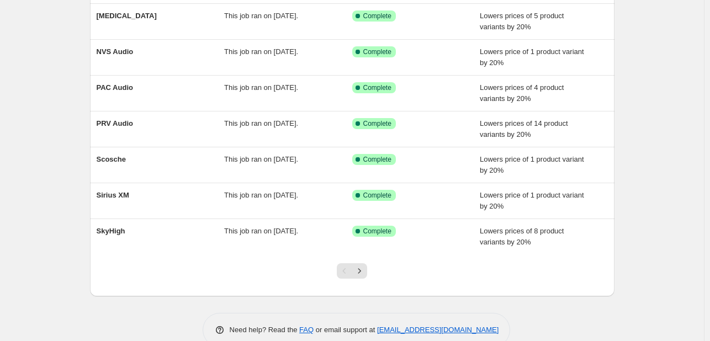
scroll to position [226, 0]
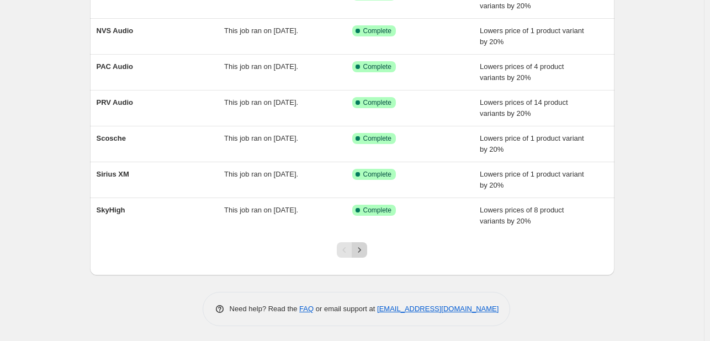
click at [363, 255] on button "Next" at bounding box center [359, 249] width 15 height 15
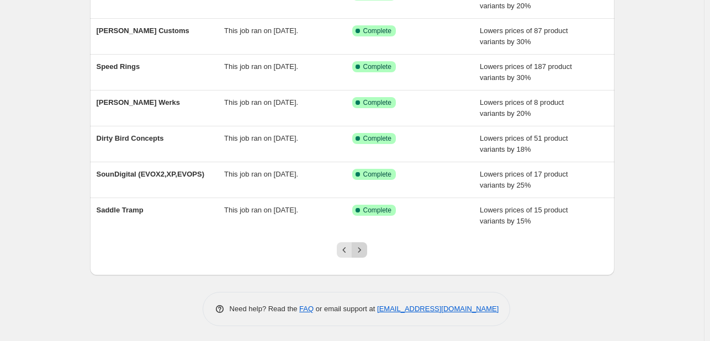
click at [358, 252] on icon "Next" at bounding box center [359, 250] width 11 height 11
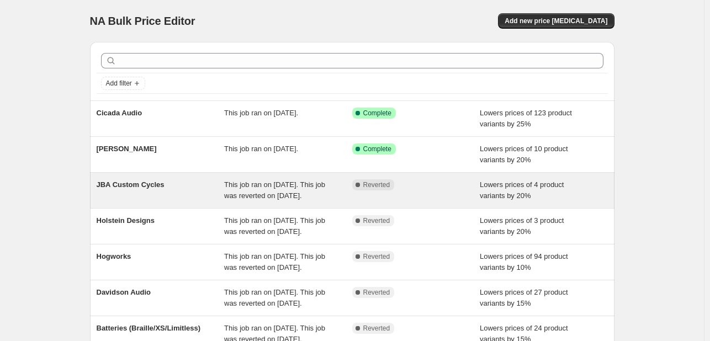
click at [195, 195] on div "JBA Custom Cycles" at bounding box center [161, 190] width 128 height 22
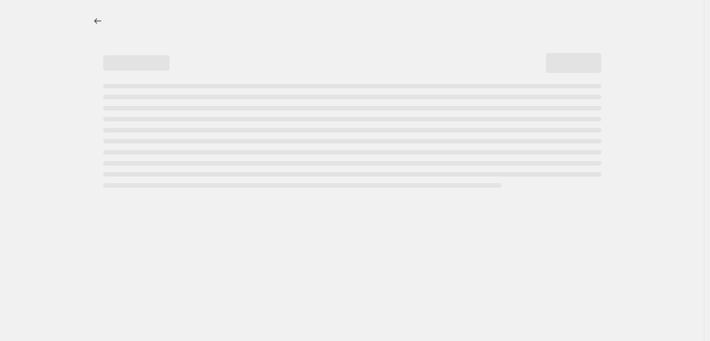
select select "percentage"
select select "vendor"
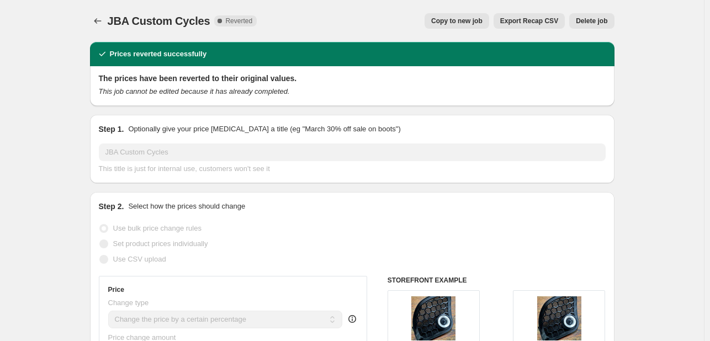
click at [483, 22] on span "Copy to new job" at bounding box center [456, 21] width 51 height 9
select select "percentage"
select select "vendor"
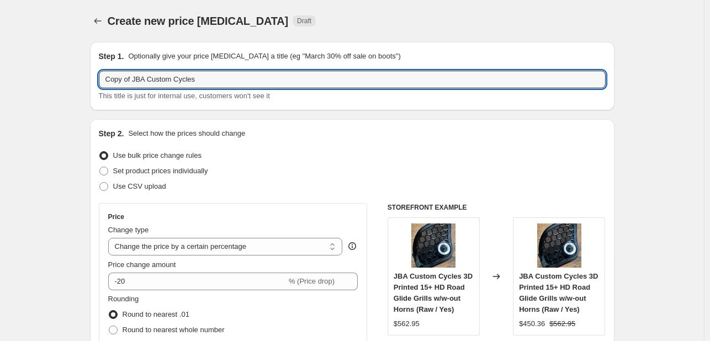
drag, startPoint x: 134, startPoint y: 76, endPoint x: 6, endPoint y: 70, distance: 128.8
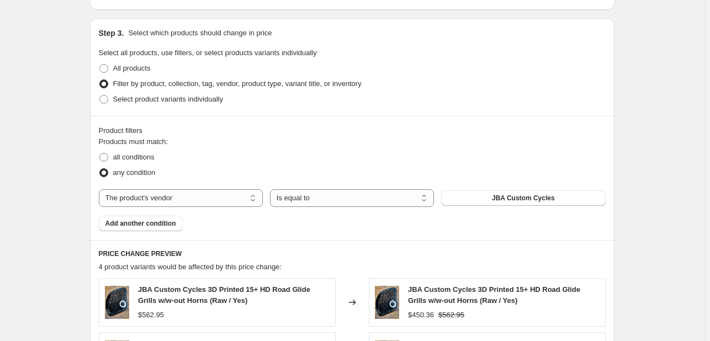
scroll to position [849, 0]
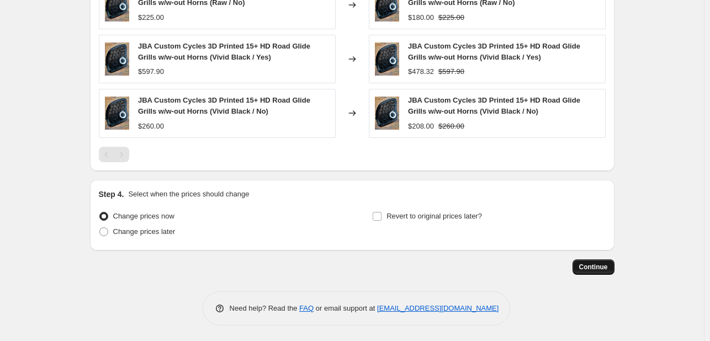
type input "JBA Custom Cycles"
click at [608, 267] on span "Continue" at bounding box center [593, 267] width 29 height 9
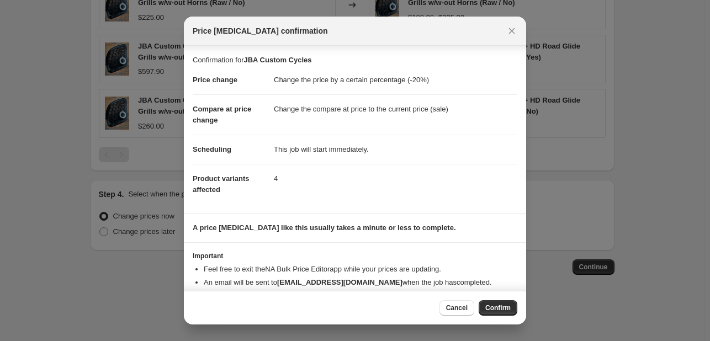
scroll to position [21, 0]
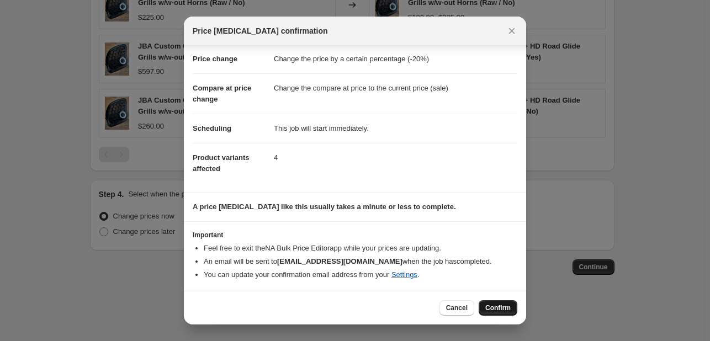
click at [496, 303] on button "Confirm" at bounding box center [498, 307] width 39 height 15
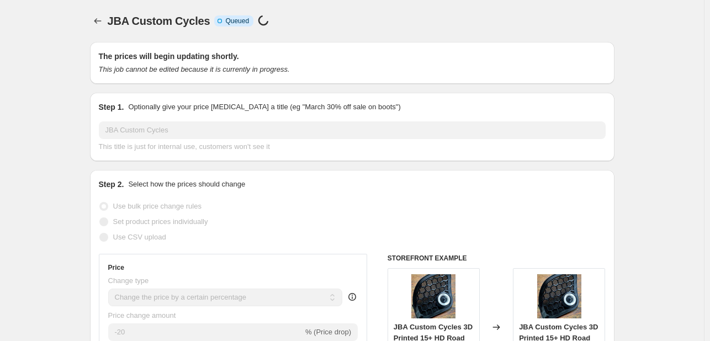
select select "percentage"
select select "vendor"
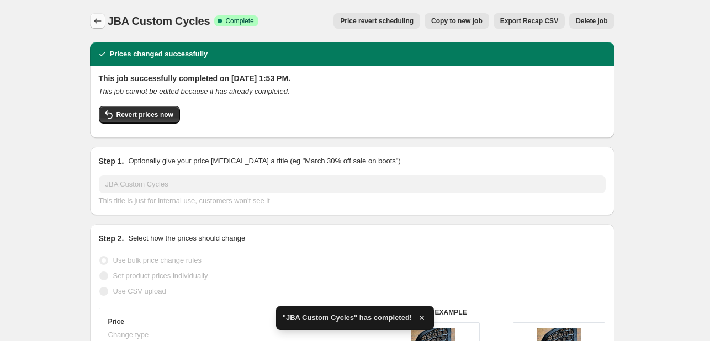
click at [99, 20] on icon "Price change jobs" at bounding box center [97, 20] width 11 height 11
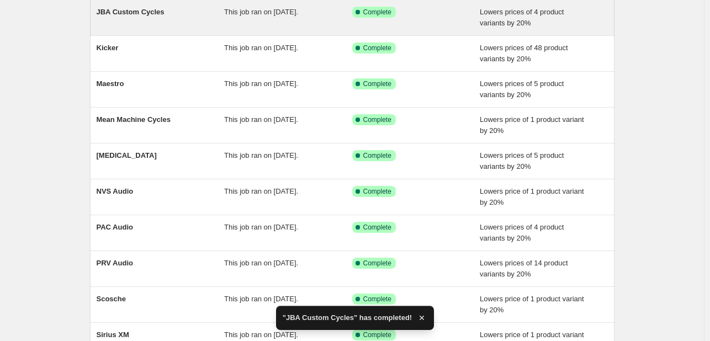
scroll to position [226, 0]
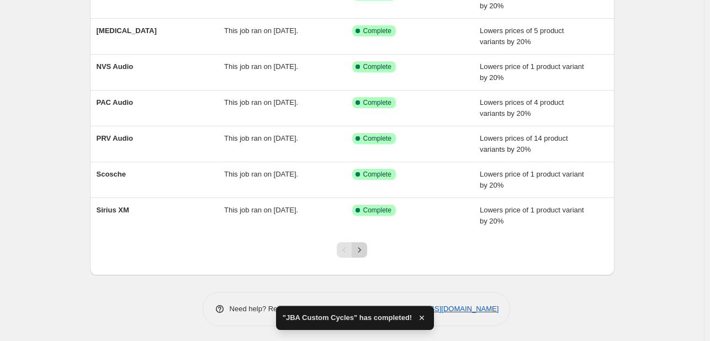
click at [367, 244] on button "Next" at bounding box center [359, 249] width 15 height 15
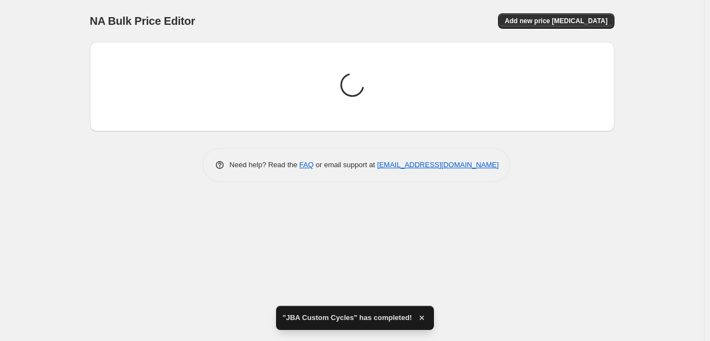
scroll to position [0, 0]
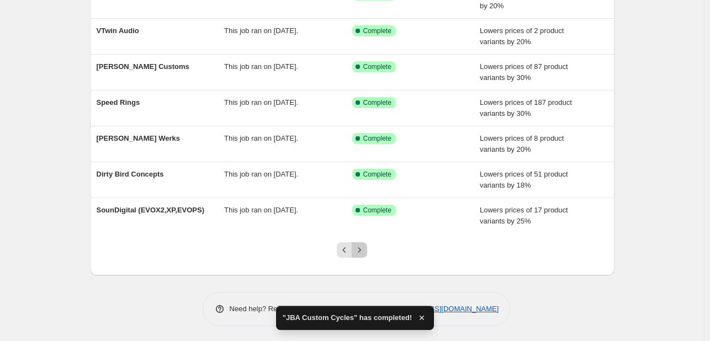
click at [361, 246] on icon "Next" at bounding box center [359, 250] width 11 height 11
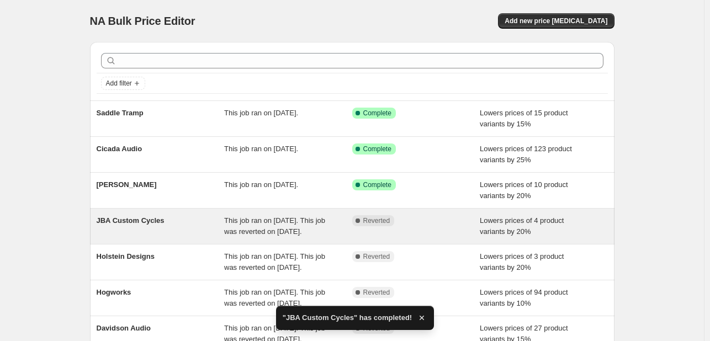
click at [265, 225] on div "This job ran on [DATE]. This job was reverted on [DATE]." at bounding box center [288, 226] width 128 height 22
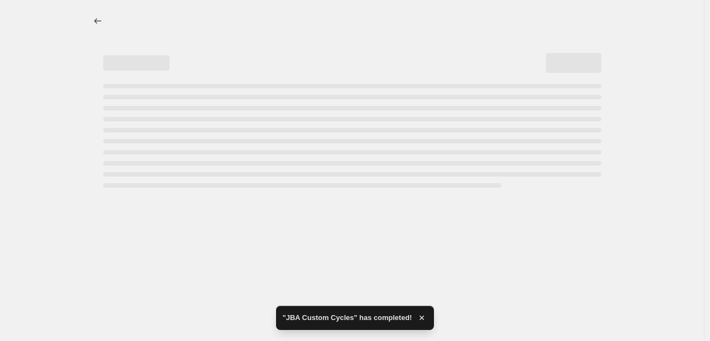
select select "percentage"
select select "vendor"
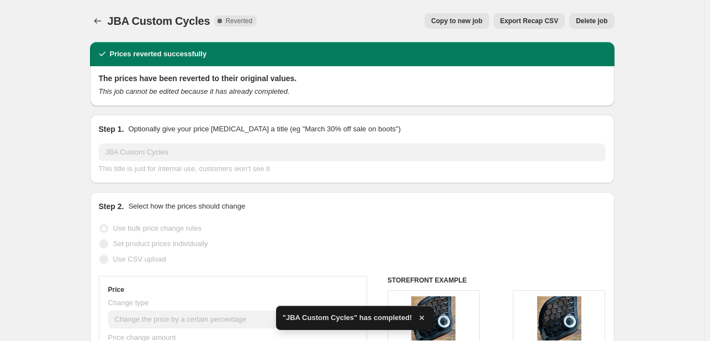
click at [607, 18] on span "Delete job" at bounding box center [591, 21] width 31 height 9
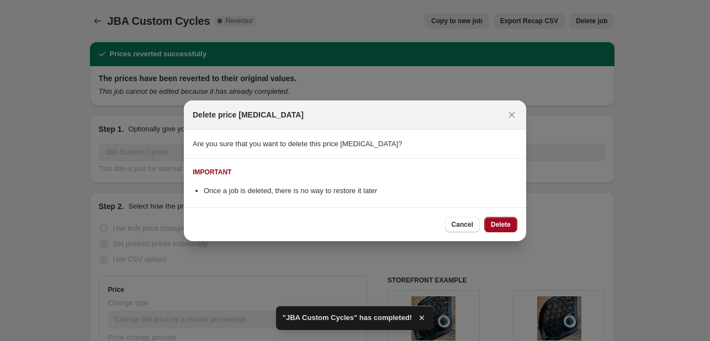
click at [504, 228] on span "Delete" at bounding box center [501, 224] width 20 height 9
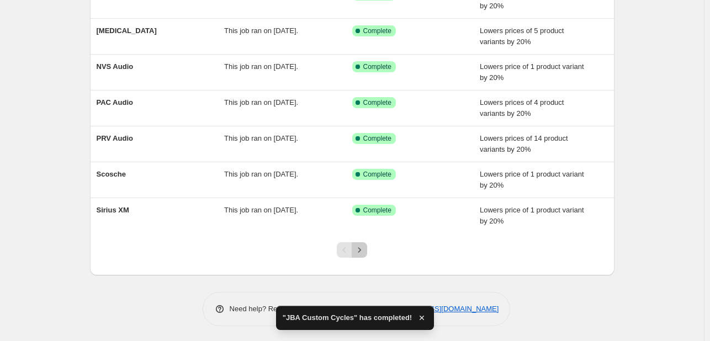
click at [360, 255] on button "Next" at bounding box center [359, 249] width 15 height 15
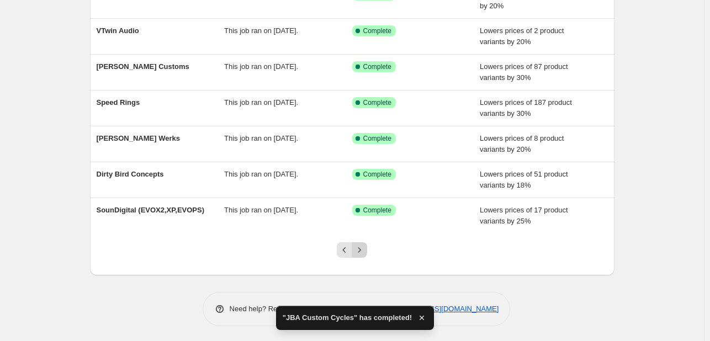
click at [362, 257] on div at bounding box center [352, 255] width 45 height 42
click at [365, 251] on icon "Next" at bounding box center [359, 250] width 11 height 11
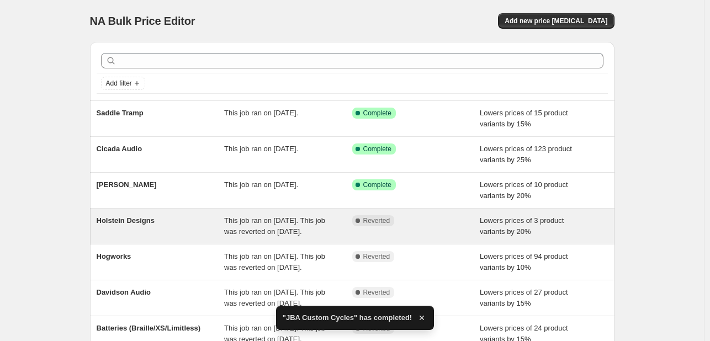
click at [214, 223] on div "Holstein Designs" at bounding box center [161, 226] width 128 height 22
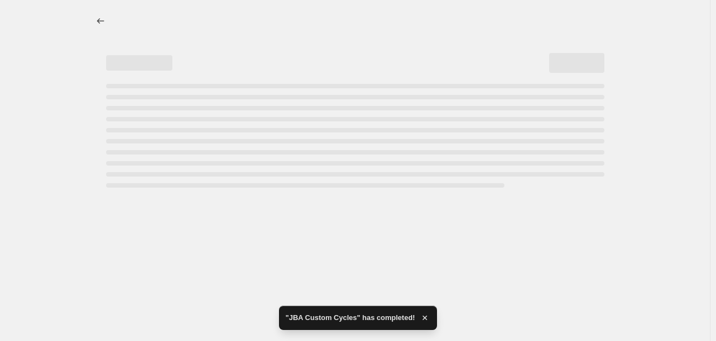
select select "percentage"
select select "vendor"
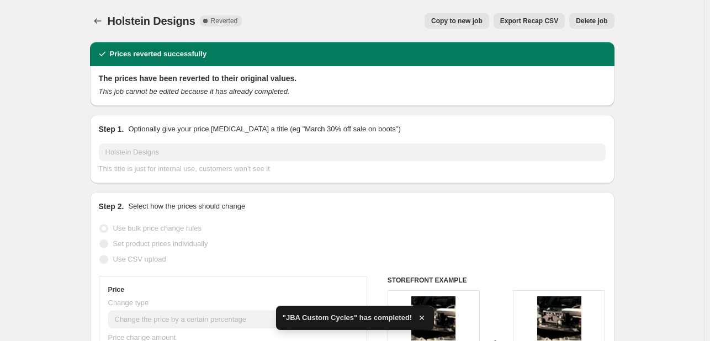
click at [459, 25] on button "Copy to new job" at bounding box center [457, 20] width 65 height 15
select select "percentage"
select select "vendor"
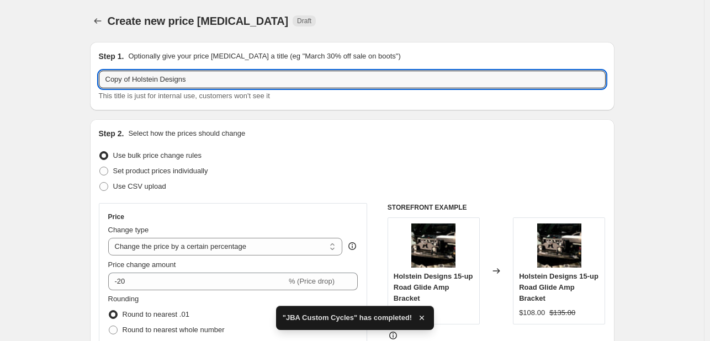
drag, startPoint x: 136, startPoint y: 77, endPoint x: 18, endPoint y: 75, distance: 118.7
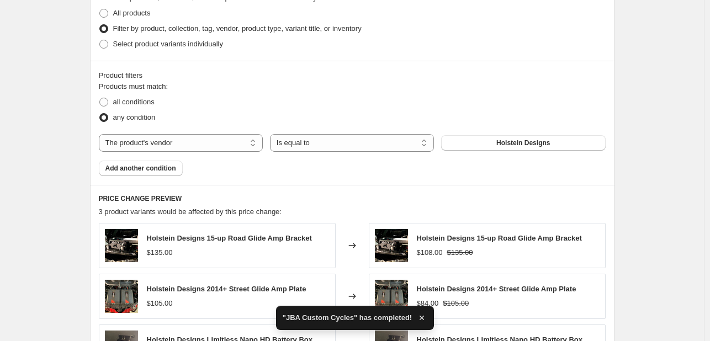
scroll to position [785, 0]
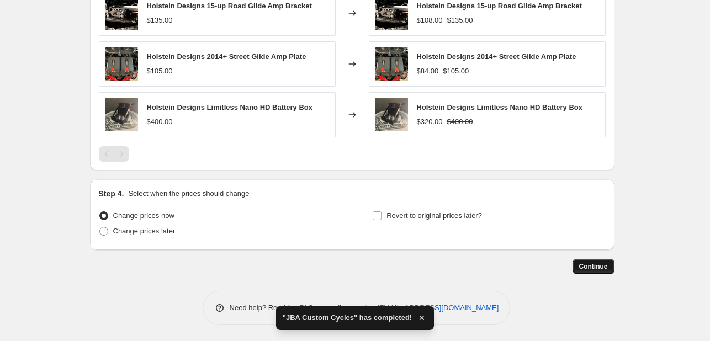
type input "Holstein Designs"
click at [594, 262] on span "Continue" at bounding box center [593, 266] width 29 height 9
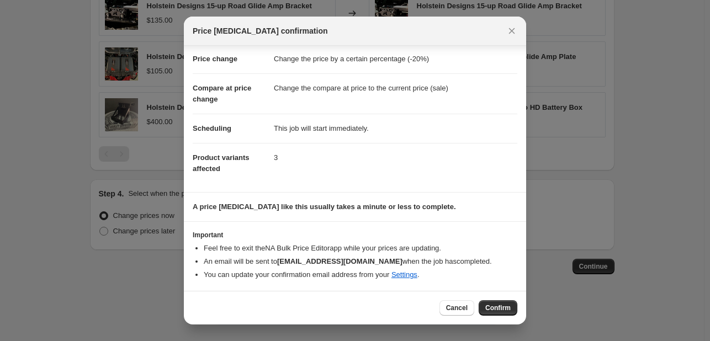
click at [513, 308] on button "Confirm" at bounding box center [498, 307] width 39 height 15
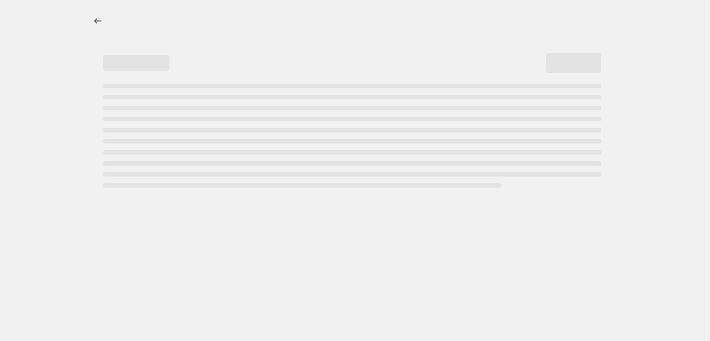
select select "percentage"
select select "vendor"
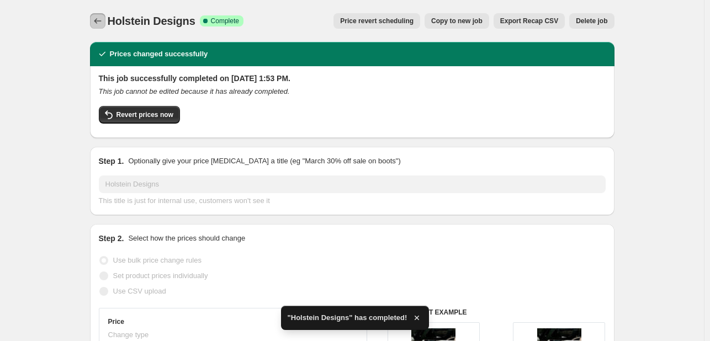
click at [96, 23] on icon "Price change jobs" at bounding box center [97, 20] width 11 height 11
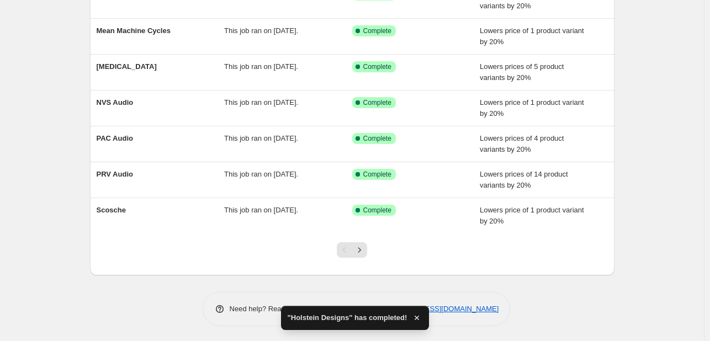
click at [366, 256] on div at bounding box center [352, 255] width 45 height 42
click at [365, 245] on icon "Next" at bounding box center [359, 250] width 11 height 11
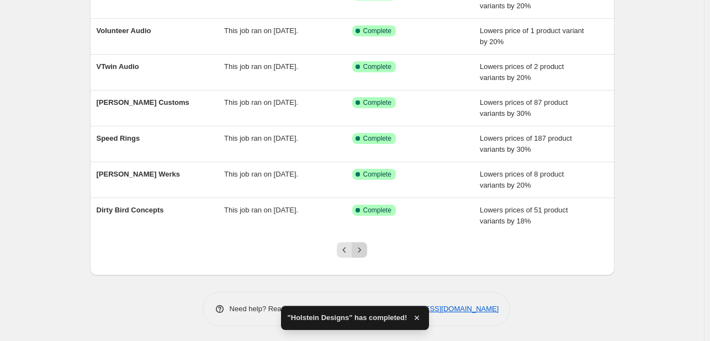
click at [358, 250] on icon "Next" at bounding box center [359, 250] width 11 height 11
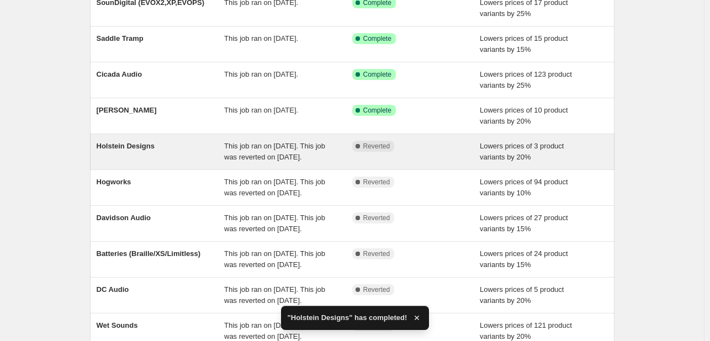
click at [230, 160] on span "This job ran on [DATE]. This job was reverted on [DATE]." at bounding box center [274, 151] width 101 height 19
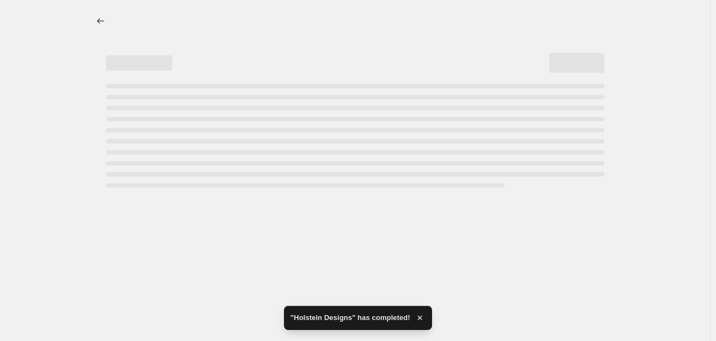
select select "percentage"
select select "vendor"
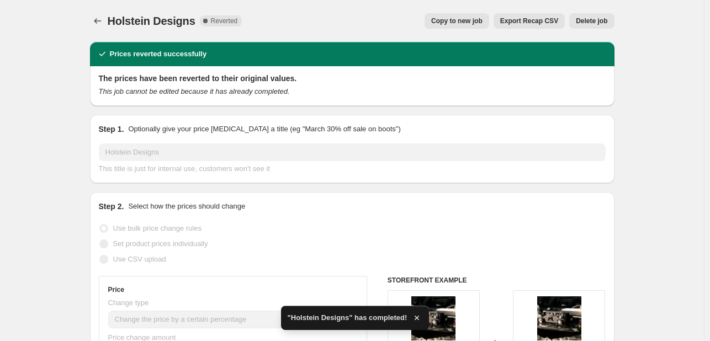
click at [603, 19] on span "Delete job" at bounding box center [591, 21] width 31 height 9
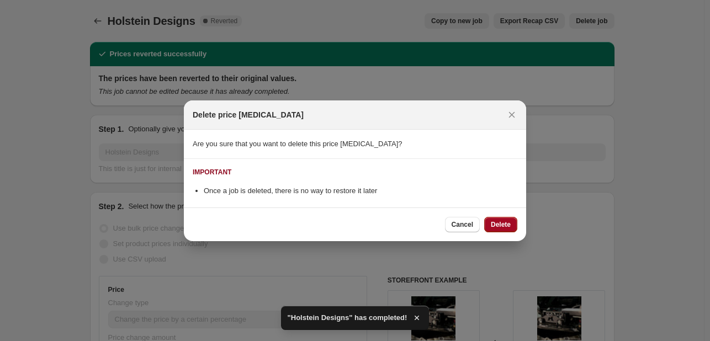
click at [505, 223] on span "Delete" at bounding box center [501, 224] width 20 height 9
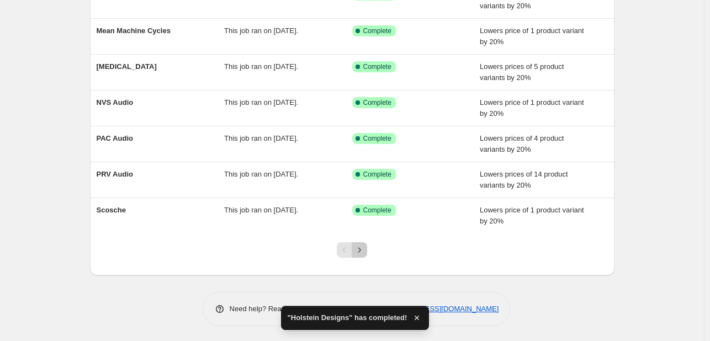
click at [367, 242] on button "Next" at bounding box center [359, 249] width 15 height 15
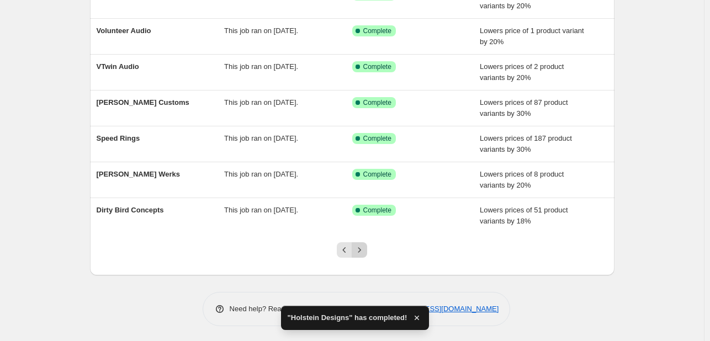
click at [356, 248] on button "Next" at bounding box center [359, 249] width 15 height 15
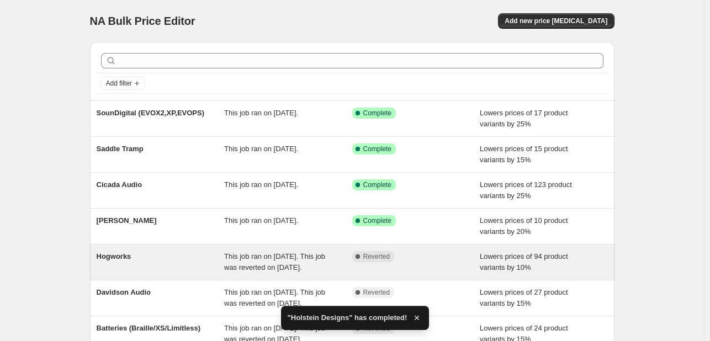
click at [224, 267] on div "Hogworks" at bounding box center [161, 262] width 128 height 22
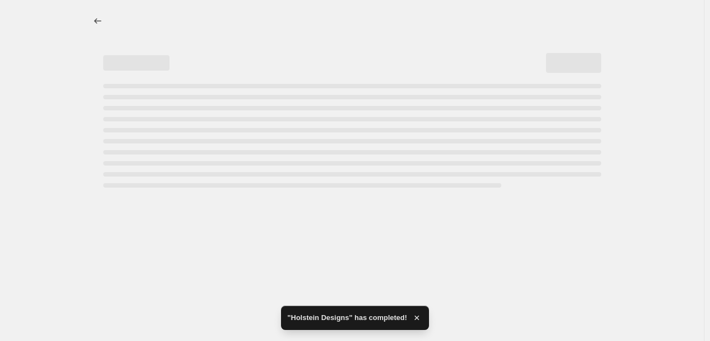
select select "percentage"
select select "vendor"
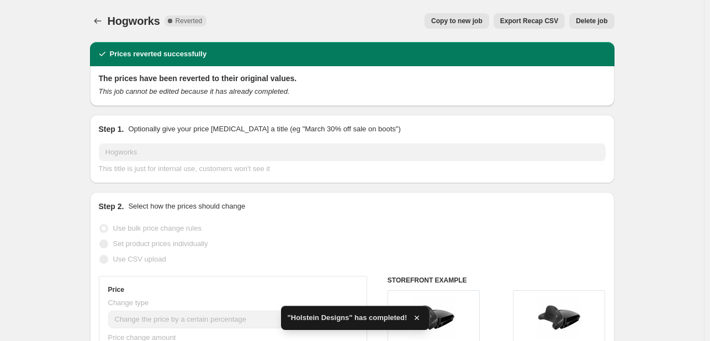
click at [485, 25] on button "Copy to new job" at bounding box center [457, 20] width 65 height 15
select select "percentage"
select select "vendor"
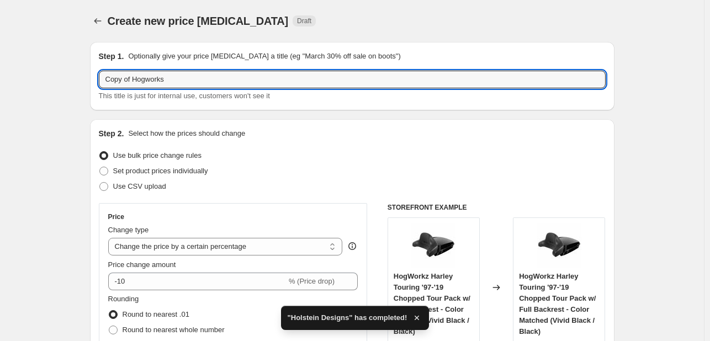
drag, startPoint x: 133, startPoint y: 77, endPoint x: 97, endPoint y: 78, distance: 35.3
click at [97, 78] on div "Step 1. Optionally give your price change job a title (eg "March 30% off sale o…" at bounding box center [352, 76] width 525 height 68
drag, startPoint x: 135, startPoint y: 81, endPoint x: 39, endPoint y: 78, distance: 96.1
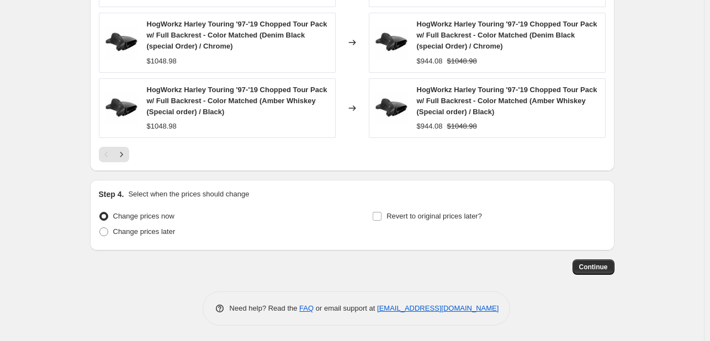
type input "Hogworks"
drag, startPoint x: 464, startPoint y: 248, endPoint x: 565, endPoint y: 262, distance: 102.6
click at [592, 260] on button "Continue" at bounding box center [594, 267] width 42 height 15
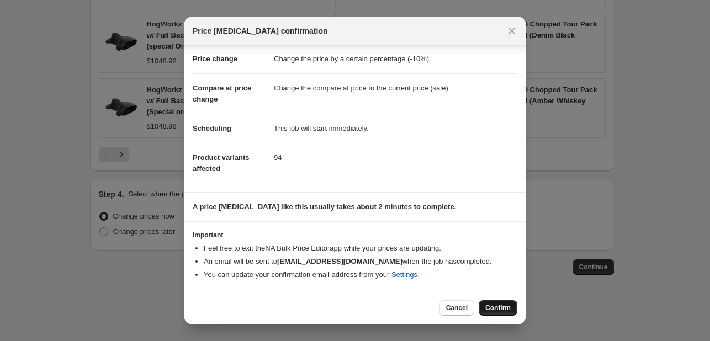
click at [497, 306] on span "Confirm" at bounding box center [497, 308] width 25 height 9
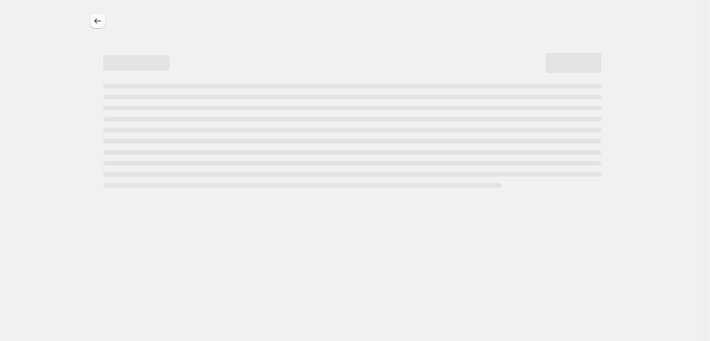
select select "percentage"
select select "vendor"
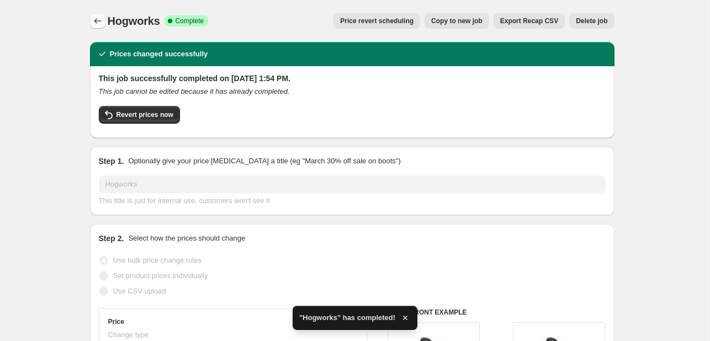
click at [101, 22] on icon "Price change jobs" at bounding box center [97, 20] width 11 height 11
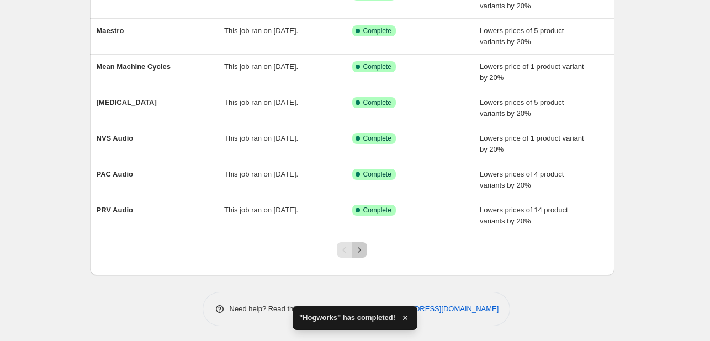
click at [367, 250] on button "Next" at bounding box center [359, 249] width 15 height 15
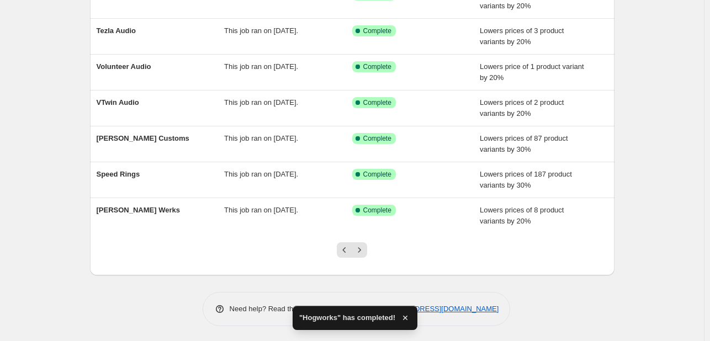
click at [367, 255] on div "Pagination" at bounding box center [359, 249] width 15 height 15
click at [356, 249] on button "Next" at bounding box center [359, 249] width 15 height 15
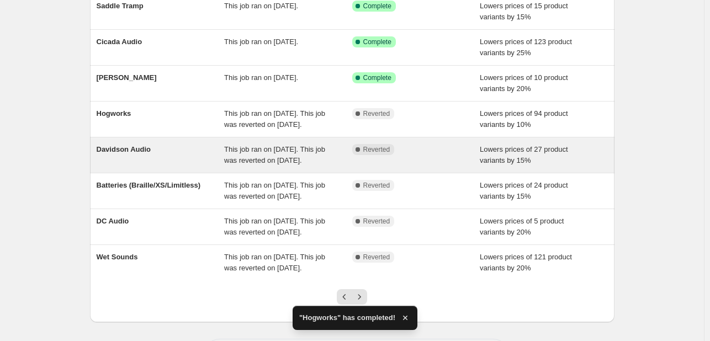
scroll to position [171, 0]
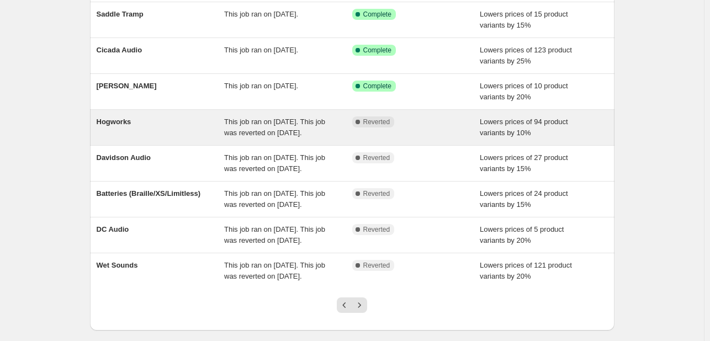
click at [244, 125] on div "This job ran on [DATE]. This job was reverted on [DATE]." at bounding box center [288, 127] width 128 height 22
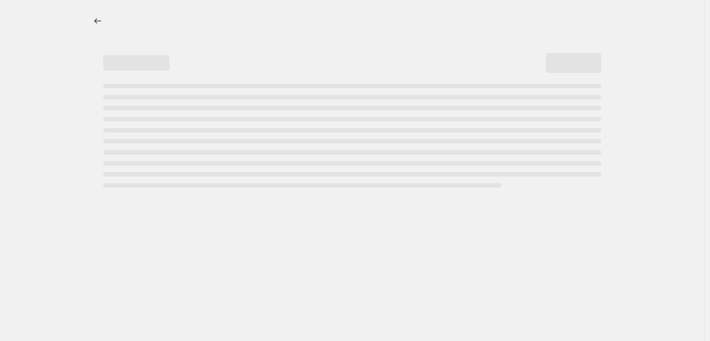
select select "percentage"
select select "vendor"
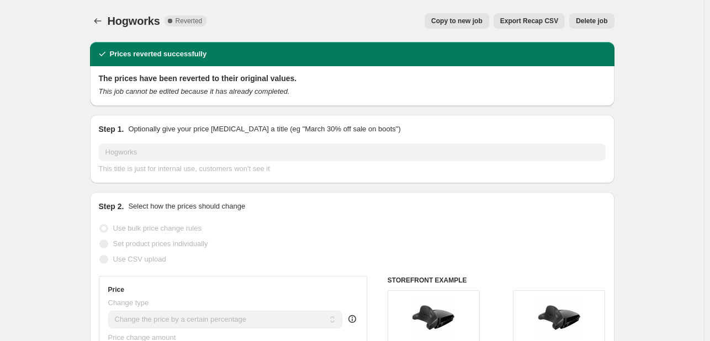
click at [605, 18] on span "Delete job" at bounding box center [591, 21] width 31 height 9
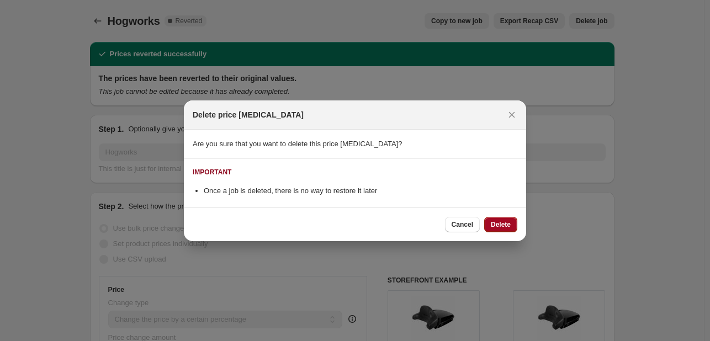
click at [513, 217] on button "Delete" at bounding box center [500, 224] width 33 height 15
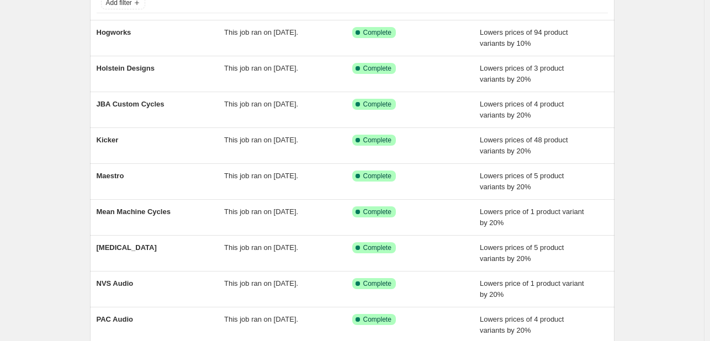
scroll to position [226, 0]
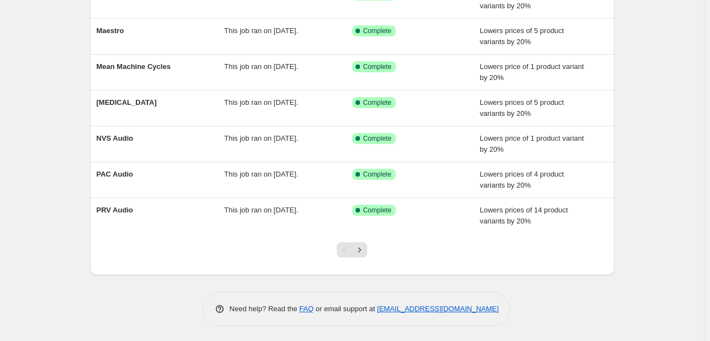
click at [357, 256] on div at bounding box center [352, 255] width 45 height 42
click at [357, 247] on icon "Next" at bounding box center [359, 250] width 11 height 11
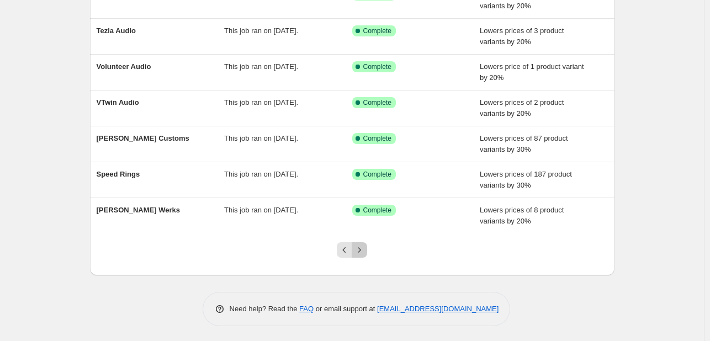
click at [366, 242] on button "Next" at bounding box center [359, 249] width 15 height 15
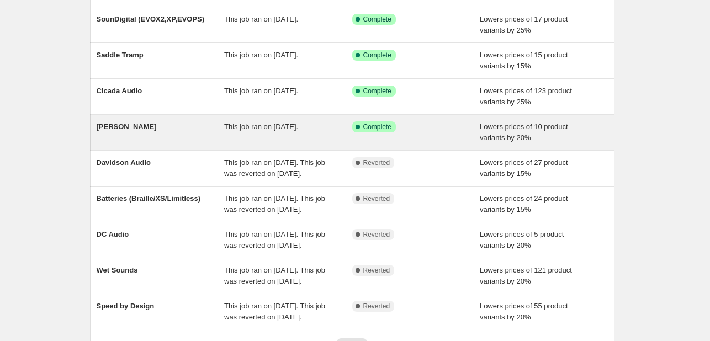
scroll to position [115, 0]
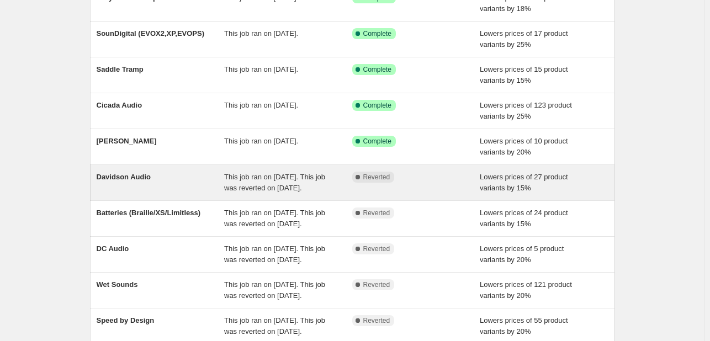
click at [442, 194] on div "Complete Reverted" at bounding box center [416, 183] width 128 height 22
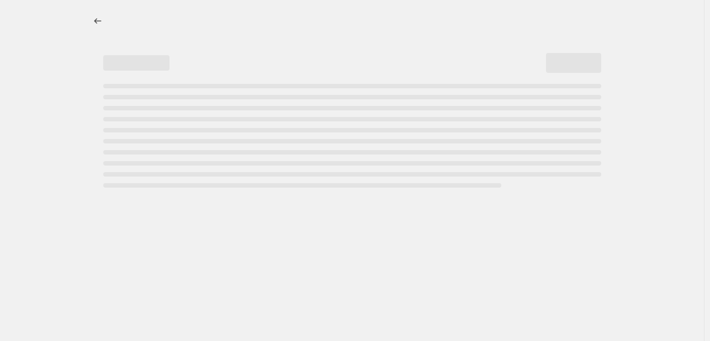
select select "percentage"
select select "vendor"
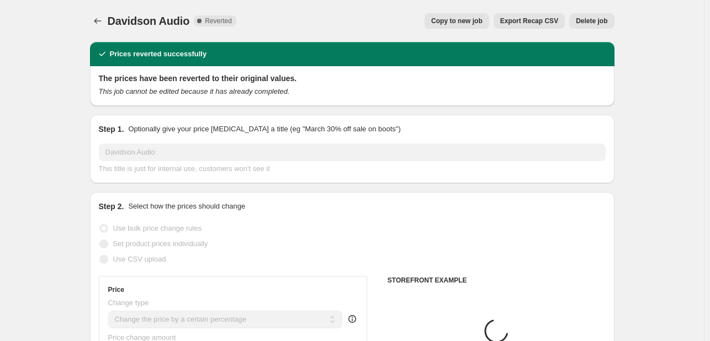
click at [479, 25] on button "Copy to new job" at bounding box center [457, 20] width 65 height 15
select select "percentage"
select select "vendor"
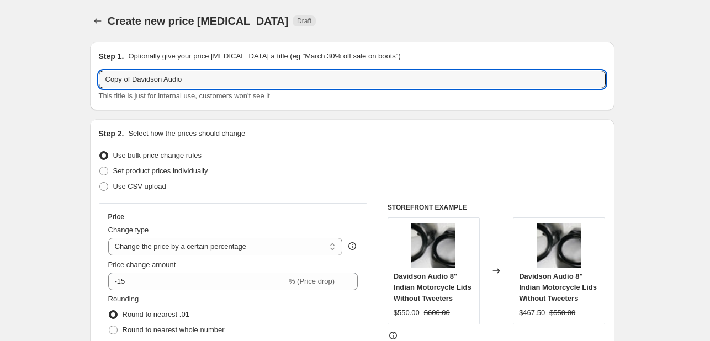
drag, startPoint x: 135, startPoint y: 78, endPoint x: 35, endPoint y: 72, distance: 99.6
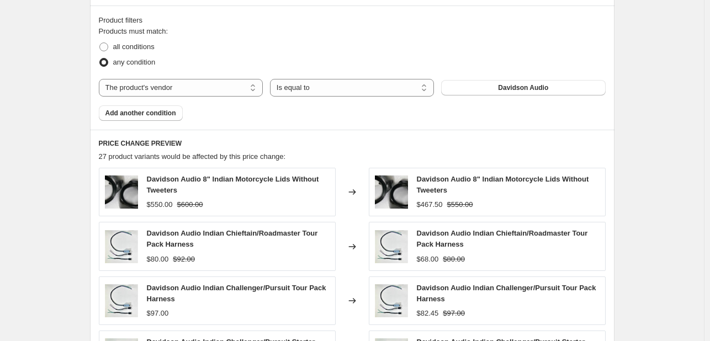
scroll to position [903, 0]
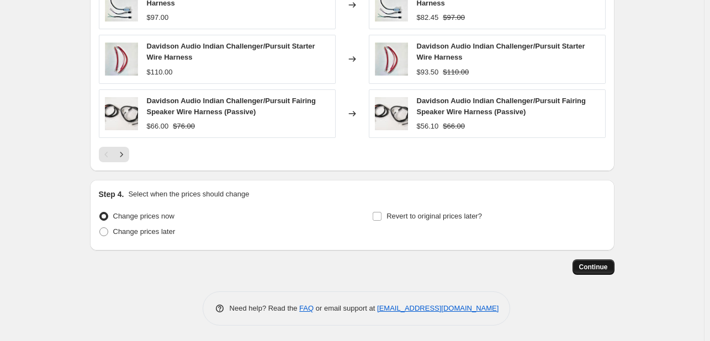
type input "Davidson Audio"
click at [606, 270] on button "Continue" at bounding box center [594, 267] width 42 height 15
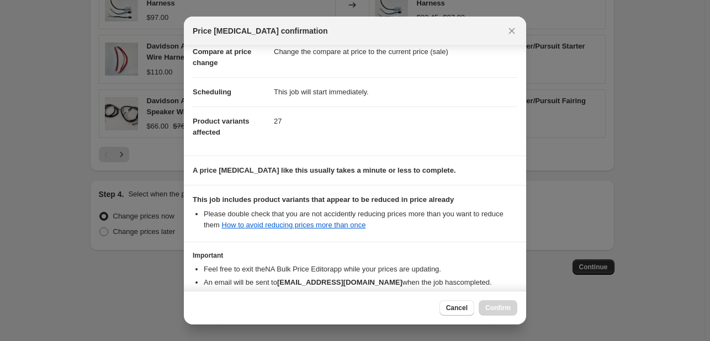
scroll to position [123, 0]
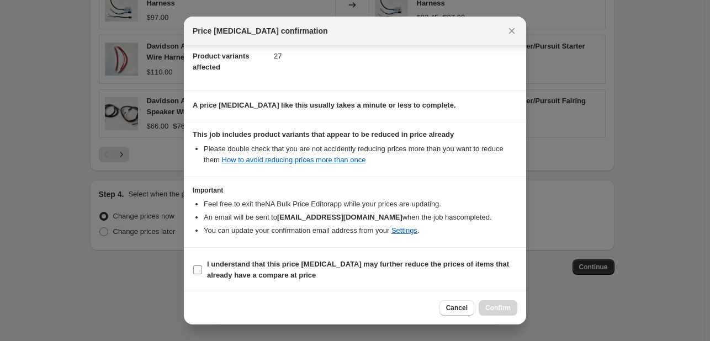
click at [236, 274] on b "I understand that this price [MEDICAL_DATA] may further reduce the prices of it…" at bounding box center [358, 269] width 302 height 19
click at [202, 274] on input "I understand that this price [MEDICAL_DATA] may further reduce the prices of it…" at bounding box center [197, 270] width 9 height 9
checkbox input "true"
click at [507, 304] on span "Confirm" at bounding box center [497, 308] width 25 height 9
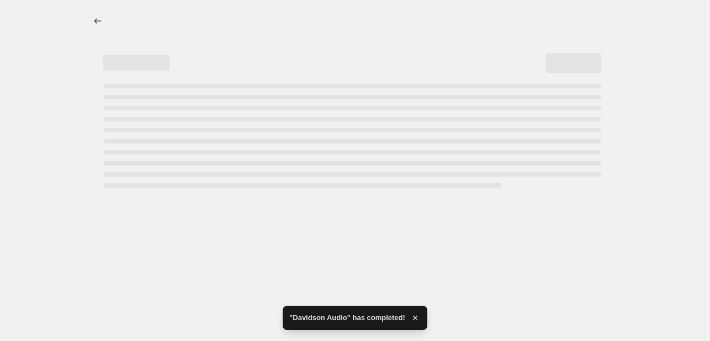
select select "percentage"
select select "vendor"
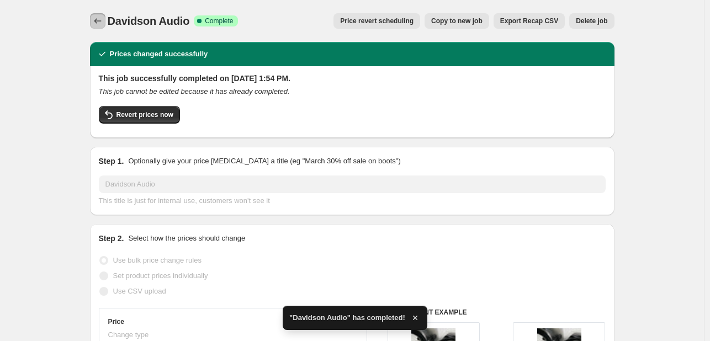
click at [103, 23] on icon "Price change jobs" at bounding box center [97, 20] width 11 height 11
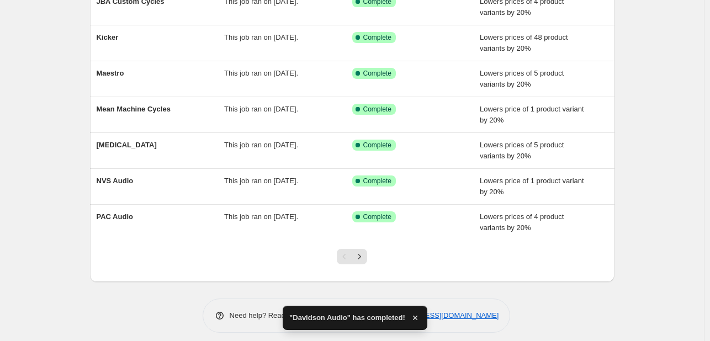
scroll to position [226, 0]
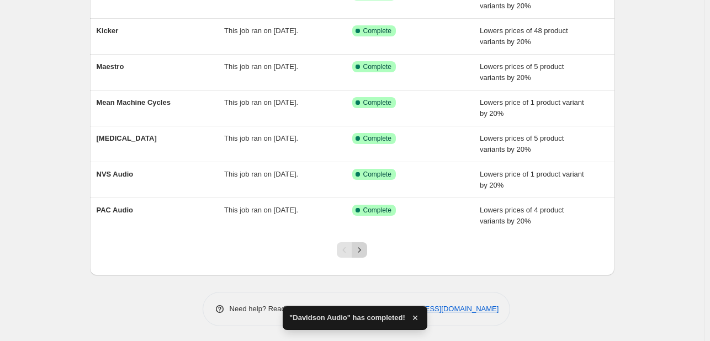
click at [365, 252] on icon "Next" at bounding box center [359, 250] width 11 height 11
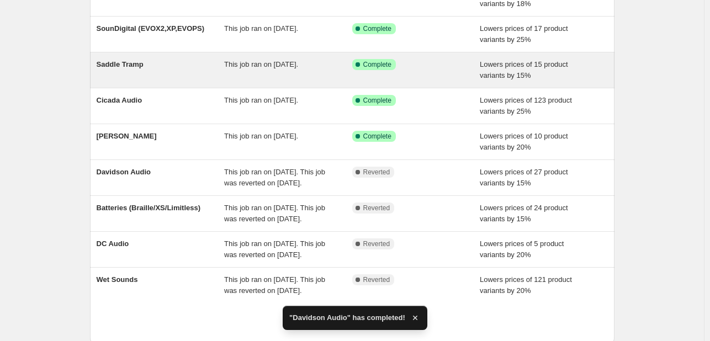
scroll to position [270, 0]
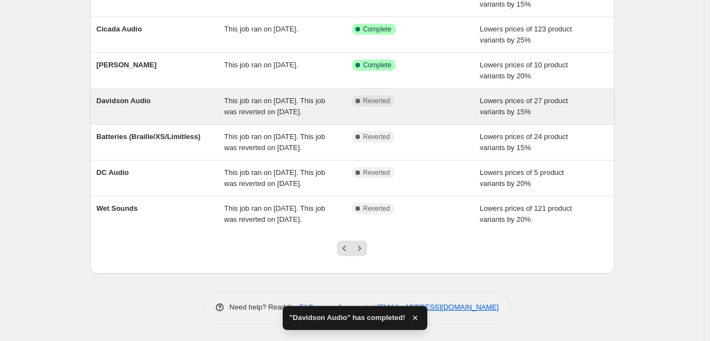
click at [274, 97] on span "This job ran on [DATE]. This job was reverted on [DATE]." at bounding box center [274, 106] width 101 height 19
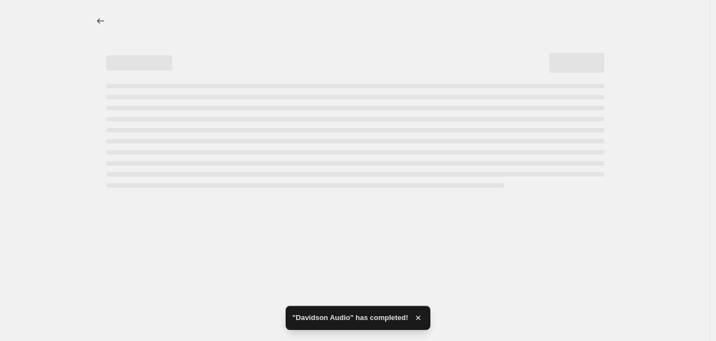
select select "percentage"
select select "vendor"
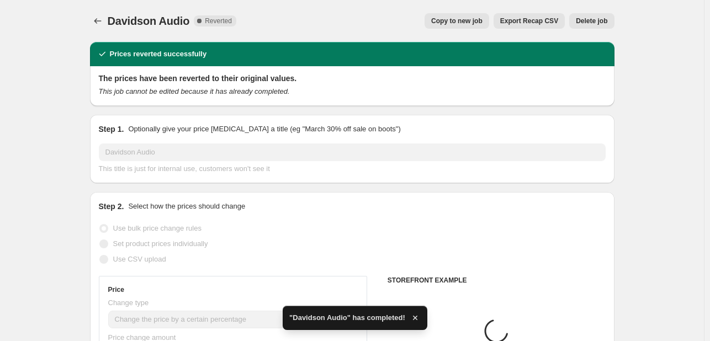
click at [591, 15] on button "Delete job" at bounding box center [591, 20] width 45 height 15
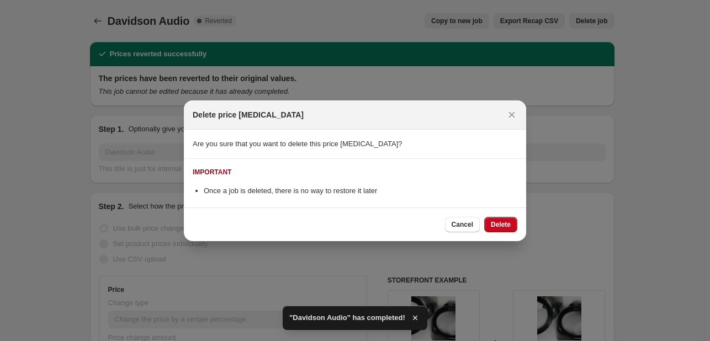
click at [510, 214] on div "Cancel Delete" at bounding box center [355, 225] width 342 height 34
click at [510, 224] on span "Delete" at bounding box center [501, 224] width 20 height 9
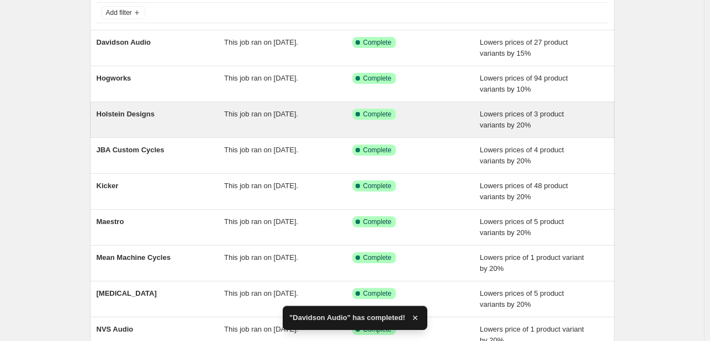
scroll to position [226, 0]
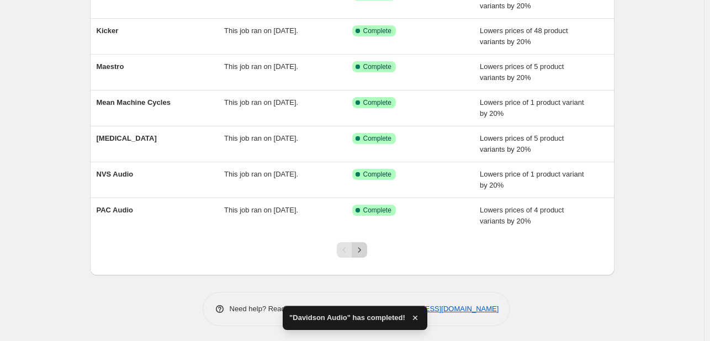
click at [358, 253] on icon "Next" at bounding box center [359, 250] width 11 height 11
click at [364, 250] on icon "Next" at bounding box center [359, 250] width 11 height 11
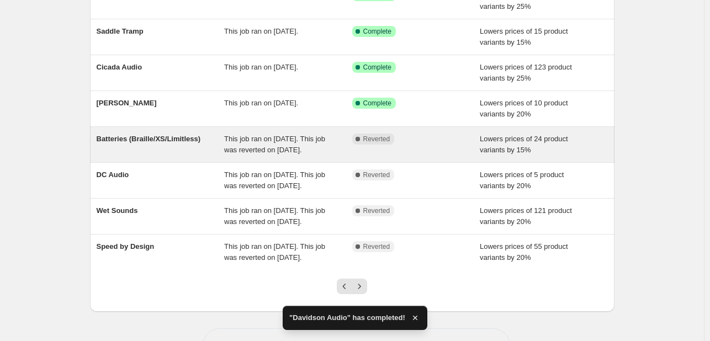
scroll to position [270, 0]
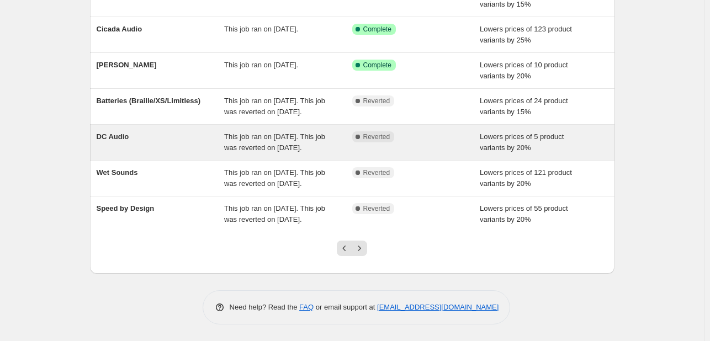
click at [186, 125] on div "DC Audio This job ran on August 14, 2025. This job was reverted on September 4,…" at bounding box center [352, 142] width 525 height 35
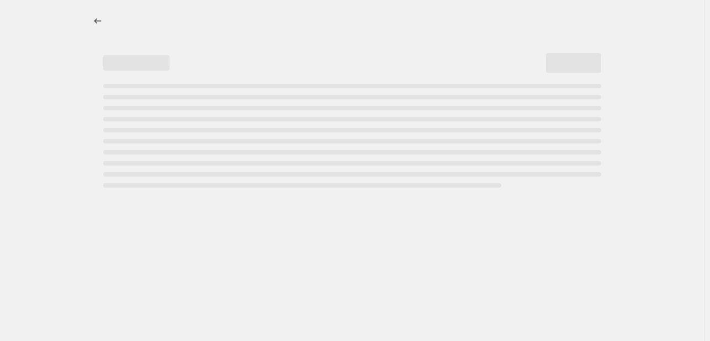
select select "percentage"
select select "vendor"
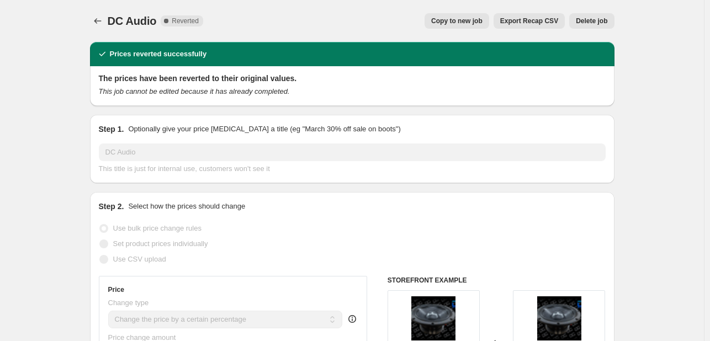
click at [467, 15] on button "Copy to new job" at bounding box center [457, 20] width 65 height 15
select select "percentage"
select select "vendor"
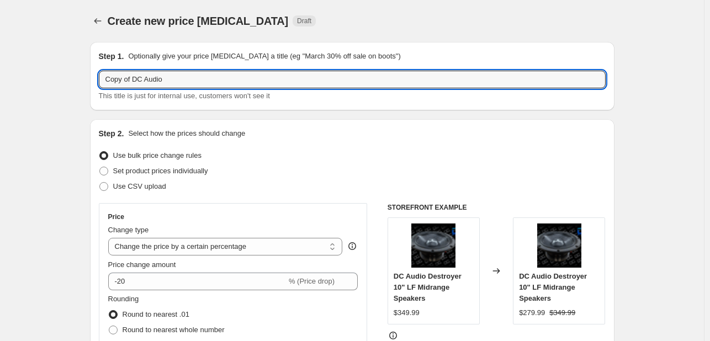
drag, startPoint x: 135, startPoint y: 76, endPoint x: 31, endPoint y: 76, distance: 103.8
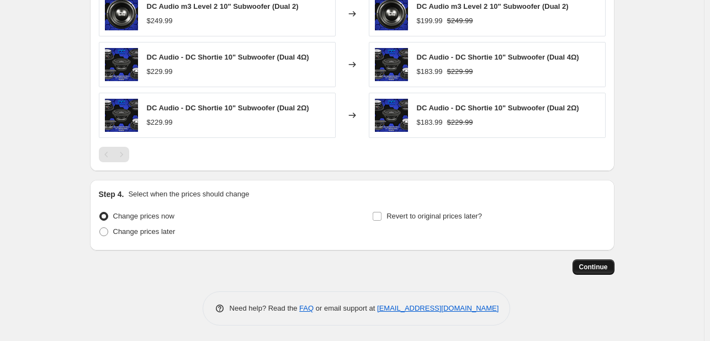
type input "DC Audio"
click at [592, 266] on span "Continue" at bounding box center [593, 267] width 29 height 9
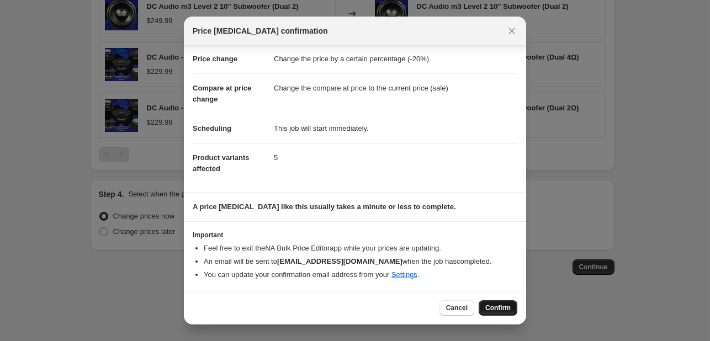
click at [501, 315] on button "Confirm" at bounding box center [498, 307] width 39 height 15
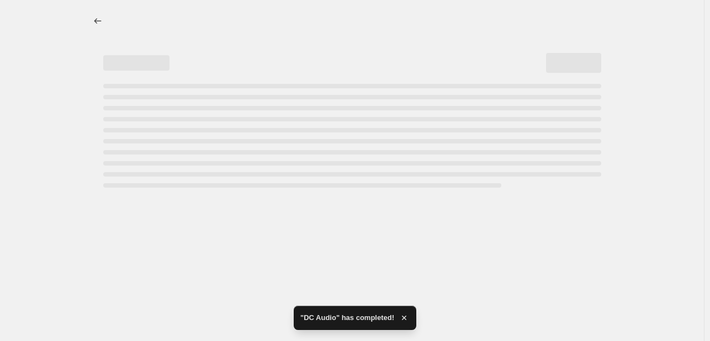
select select "percentage"
select select "vendor"
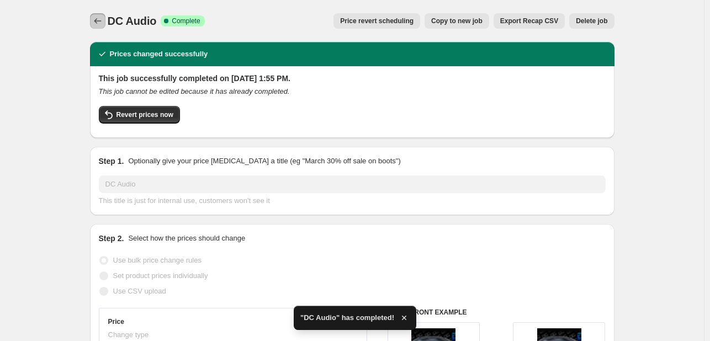
click at [97, 22] on icon "Price change jobs" at bounding box center [97, 20] width 11 height 11
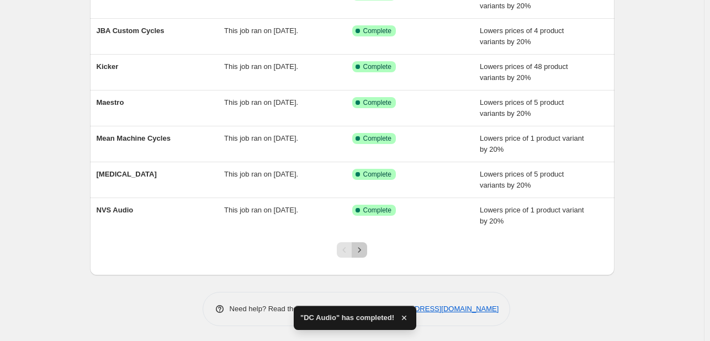
click at [364, 255] on button "Next" at bounding box center [359, 249] width 15 height 15
click at [363, 245] on icon "Next" at bounding box center [359, 250] width 11 height 11
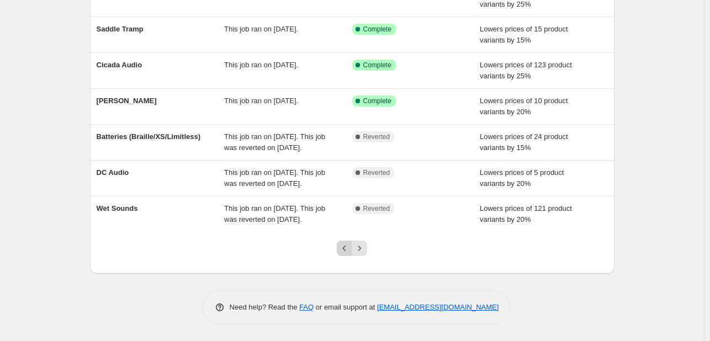
click at [342, 241] on button "Previous" at bounding box center [344, 248] width 15 height 15
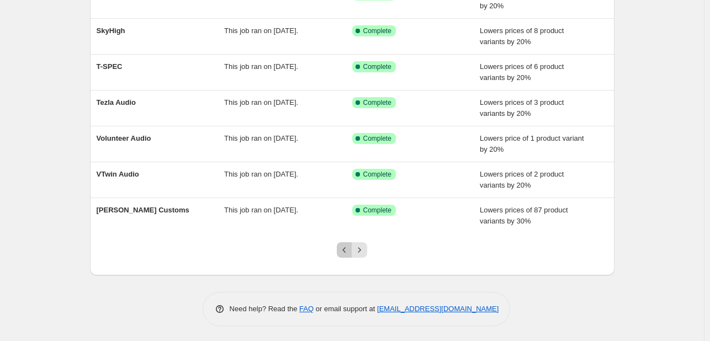
click at [350, 250] on icon "Previous" at bounding box center [344, 250] width 11 height 11
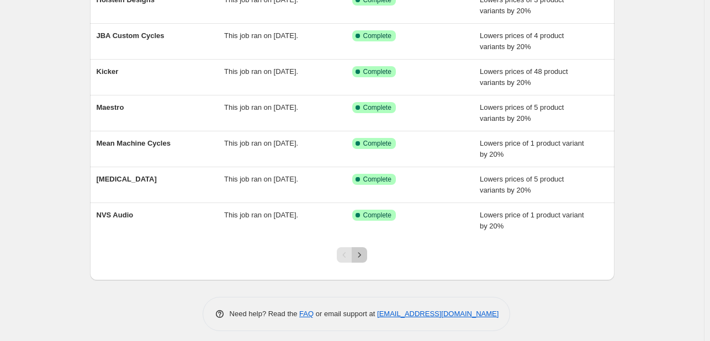
click at [362, 258] on icon "Next" at bounding box center [359, 255] width 11 height 11
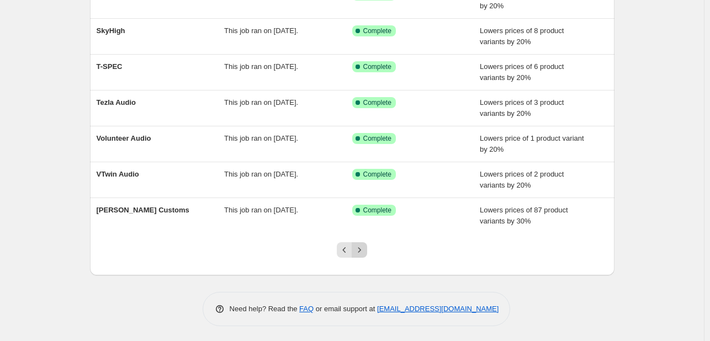
click at [361, 248] on icon "Next" at bounding box center [359, 250] width 11 height 11
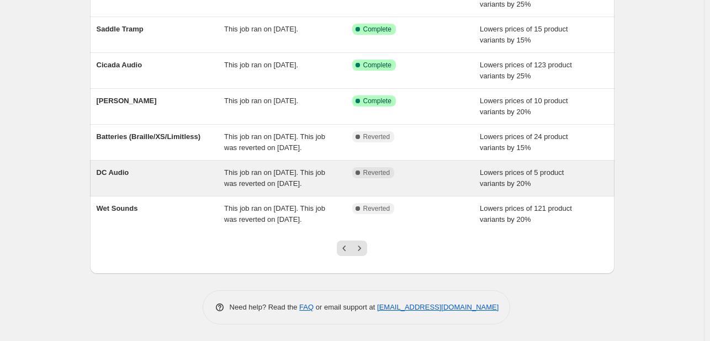
click at [212, 167] on div "DC Audio" at bounding box center [161, 178] width 128 height 22
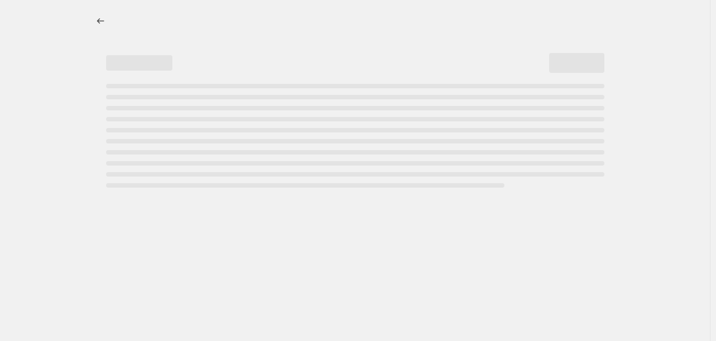
select select "percentage"
select select "vendor"
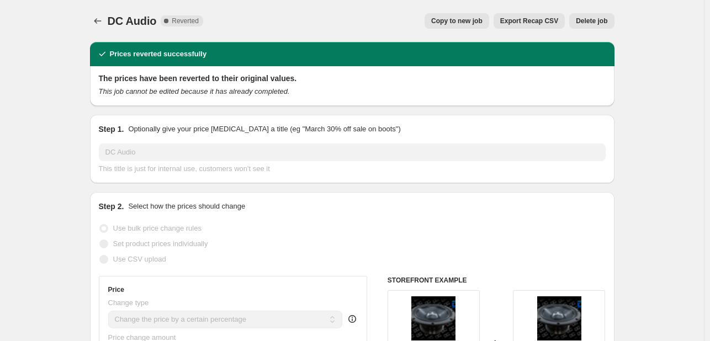
click at [591, 24] on span "Delete job" at bounding box center [591, 21] width 31 height 9
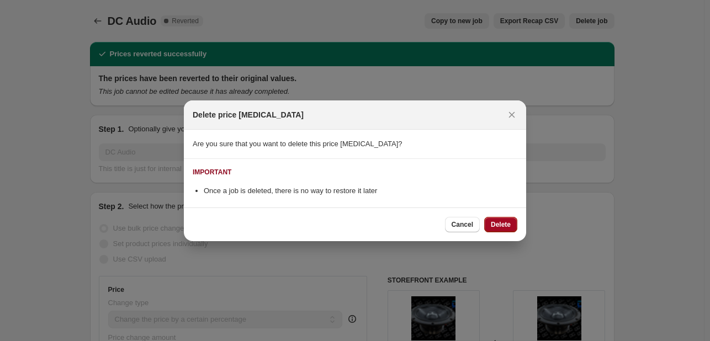
click at [512, 218] on button "Delete" at bounding box center [500, 224] width 33 height 15
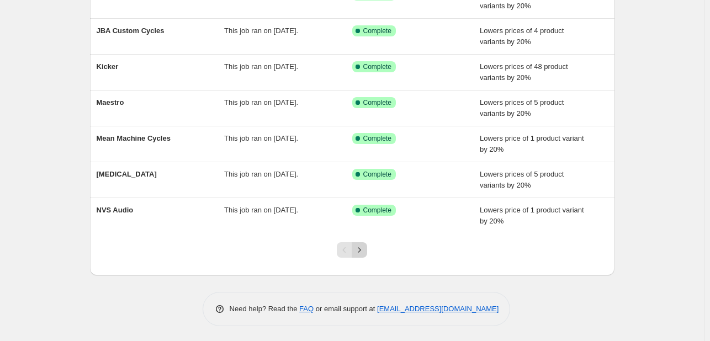
click at [359, 246] on icon "Next" at bounding box center [359, 250] width 11 height 11
click at [365, 250] on icon "Next" at bounding box center [359, 250] width 11 height 11
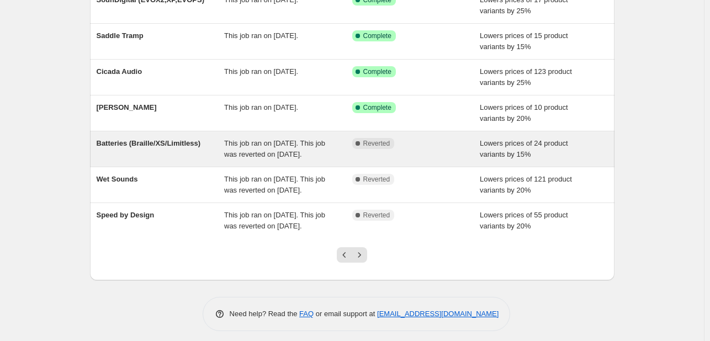
click at [159, 139] on span "Batteries (Braille/XS/Limitless)" at bounding box center [149, 143] width 104 height 8
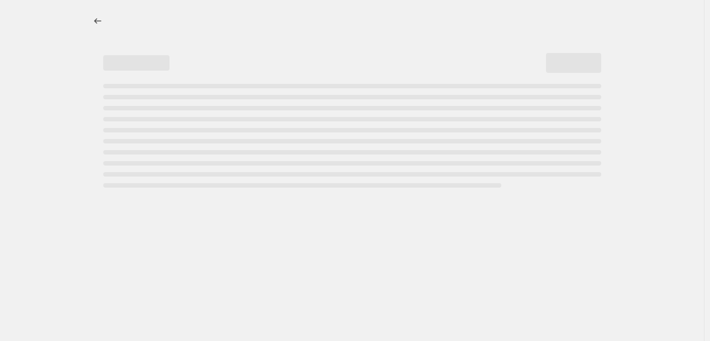
select select "percentage"
select select "vendor"
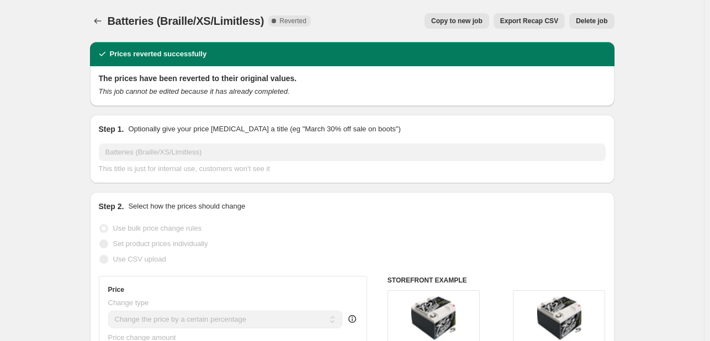
click at [479, 18] on span "Copy to new job" at bounding box center [456, 21] width 51 height 9
select select "percentage"
select select "vendor"
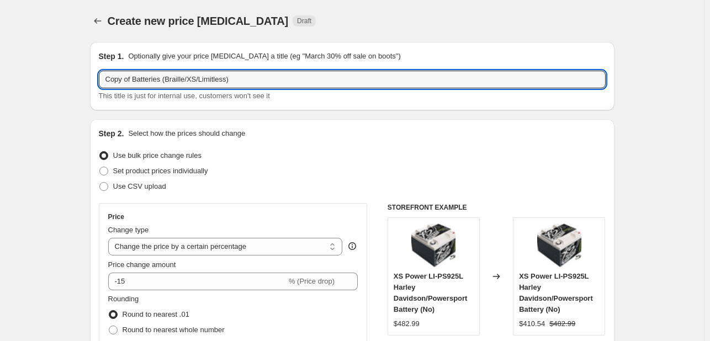
drag, startPoint x: 135, startPoint y: 81, endPoint x: 1, endPoint y: 76, distance: 133.7
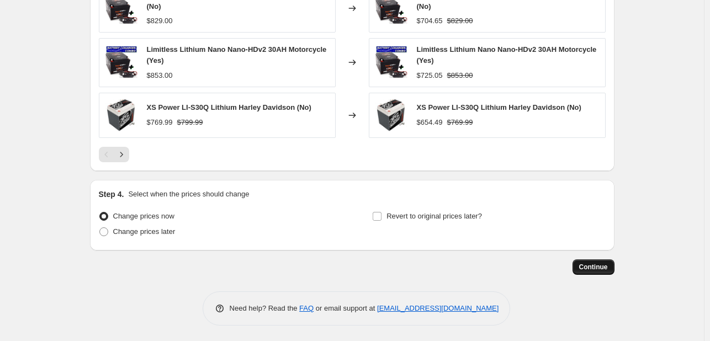
type input "Batteries (Braille/XS/Limitless)"
click at [605, 269] on span "Continue" at bounding box center [593, 267] width 29 height 9
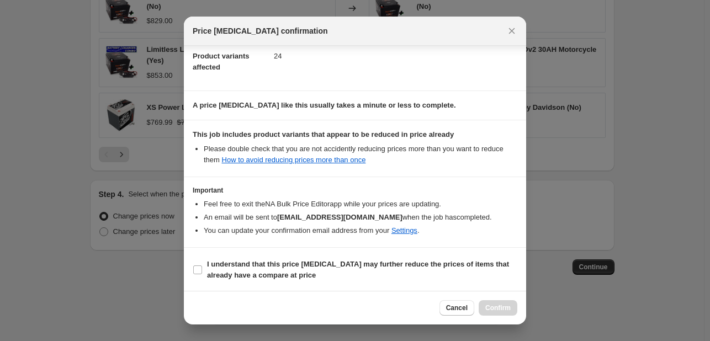
click at [409, 252] on section "I understand that this price [MEDICAL_DATA] may further reduce the prices of it…" at bounding box center [355, 270] width 342 height 44
click at [409, 267] on b "I understand that this price [MEDICAL_DATA] may further reduce the prices of it…" at bounding box center [358, 269] width 302 height 19
click at [202, 267] on input "I understand that this price [MEDICAL_DATA] may further reduce the prices of it…" at bounding box center [197, 270] width 9 height 9
checkbox input "true"
click at [494, 309] on span "Confirm" at bounding box center [497, 308] width 25 height 9
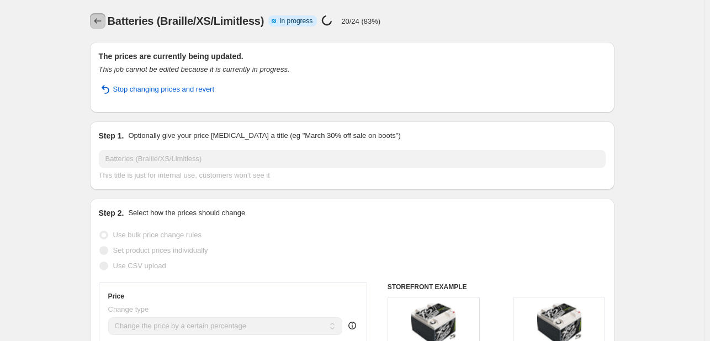
click at [99, 19] on icon "Price change jobs" at bounding box center [97, 20] width 11 height 11
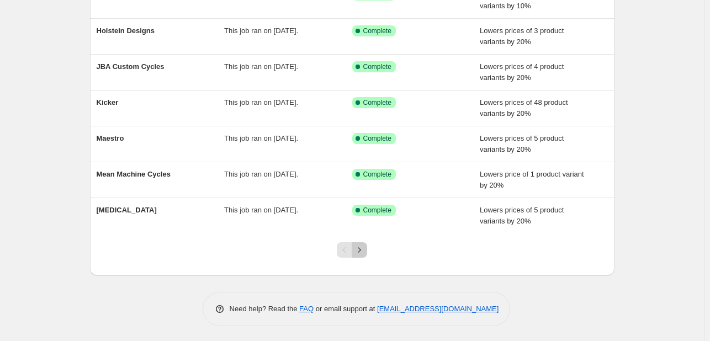
click at [363, 245] on icon "Next" at bounding box center [359, 250] width 11 height 11
click at [363, 246] on icon "Next" at bounding box center [359, 250] width 11 height 11
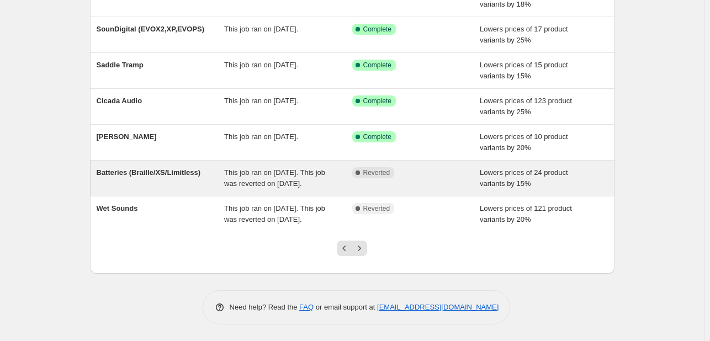
click at [340, 179] on div "Batteries (Braille/XS/Limitless) This job ran on August 14, 2025. This job was …" at bounding box center [352, 178] width 525 height 35
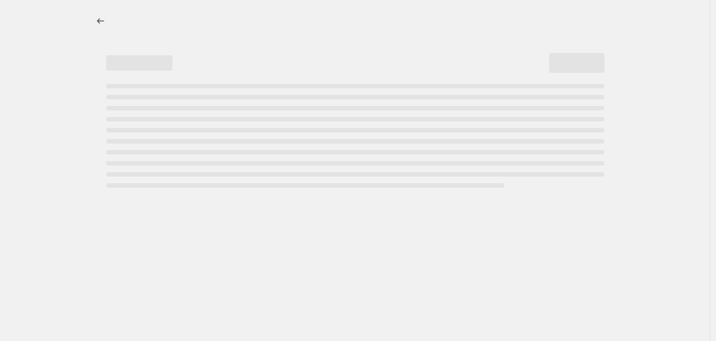
select select "percentage"
select select "vendor"
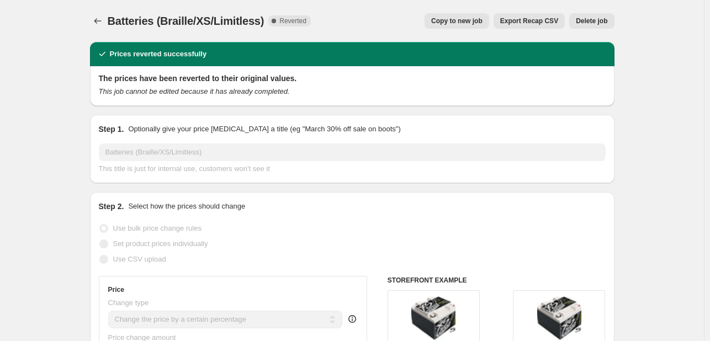
click at [590, 18] on span "Delete job" at bounding box center [591, 21] width 31 height 9
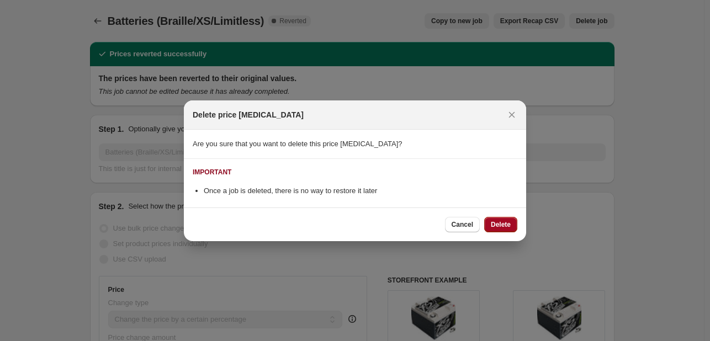
click at [502, 222] on span "Delete" at bounding box center [501, 224] width 20 height 9
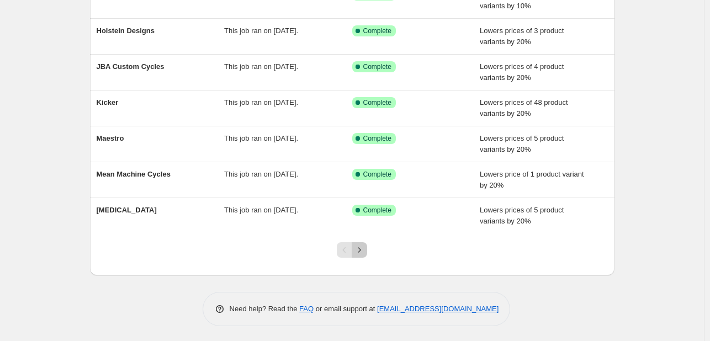
click at [366, 255] on button "Next" at bounding box center [359, 249] width 15 height 15
click at [359, 248] on icon "Next" at bounding box center [359, 250] width 11 height 11
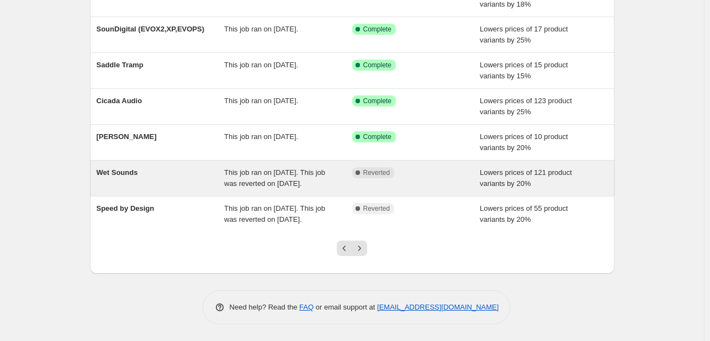
click at [223, 167] on div "Wet Sounds" at bounding box center [161, 178] width 128 height 22
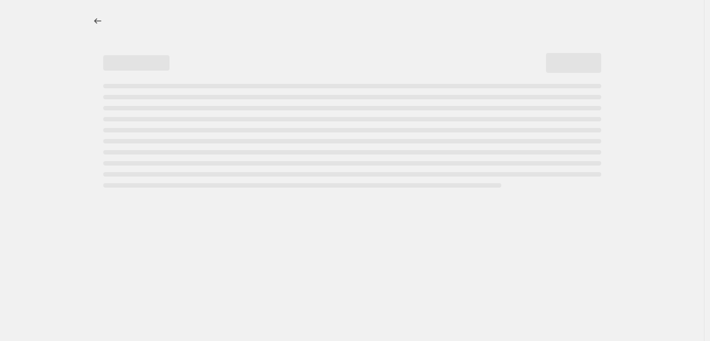
select select "percentage"
select select "vendor"
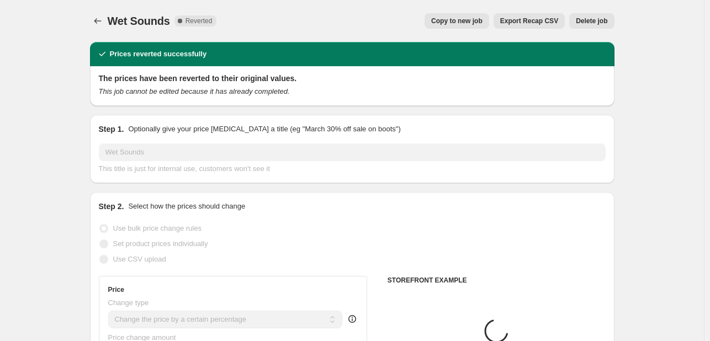
click at [472, 27] on button "Copy to new job" at bounding box center [457, 20] width 65 height 15
select select "percentage"
select select "vendor"
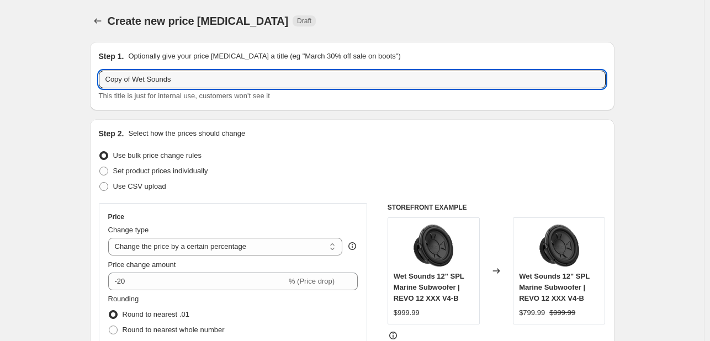
drag, startPoint x: 134, startPoint y: 80, endPoint x: 10, endPoint y: 76, distance: 123.8
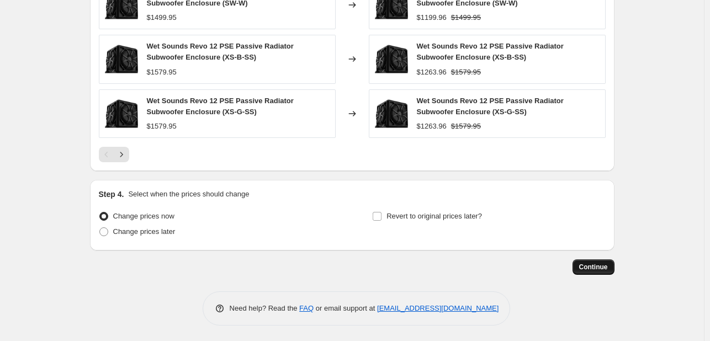
type input "Wet Sounds"
click at [608, 267] on span "Continue" at bounding box center [593, 267] width 29 height 9
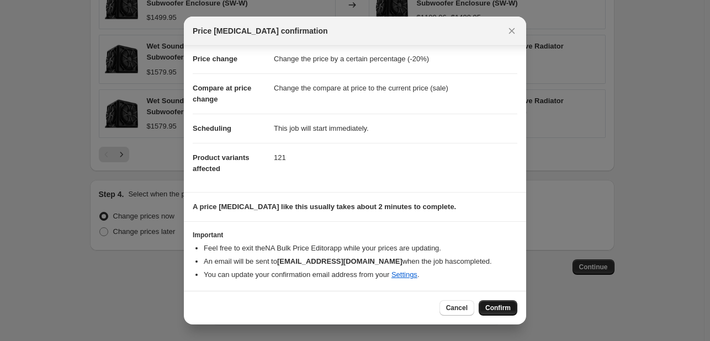
click at [506, 310] on span "Confirm" at bounding box center [497, 308] width 25 height 9
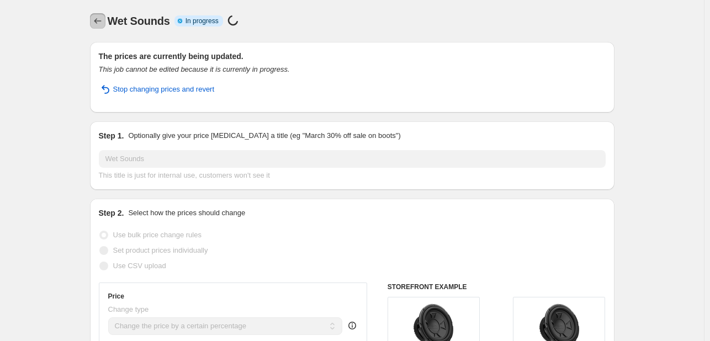
click at [99, 19] on icon "Price change jobs" at bounding box center [97, 21] width 7 height 6
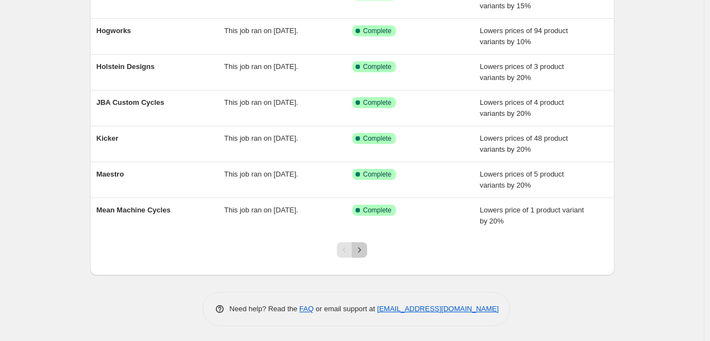
click at [360, 248] on icon "Next" at bounding box center [359, 250] width 11 height 11
click at [364, 246] on icon "Next" at bounding box center [359, 250] width 11 height 11
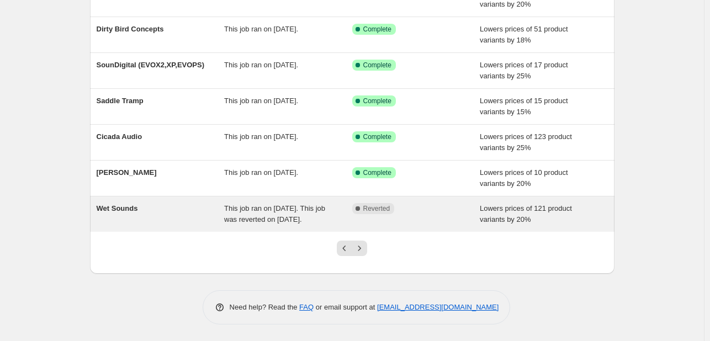
click at [344, 208] on div "This job ran on [DATE]. This job was reverted on [DATE]." at bounding box center [288, 214] width 128 height 22
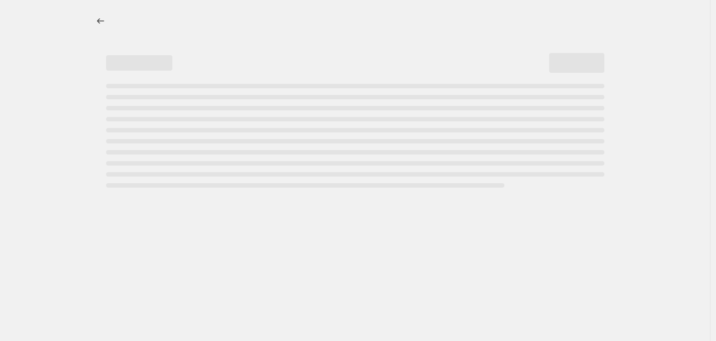
select select "percentage"
select select "vendor"
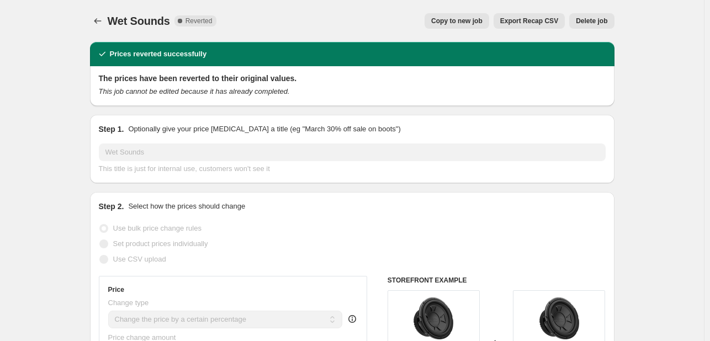
click at [584, 18] on span "Delete job" at bounding box center [591, 21] width 31 height 9
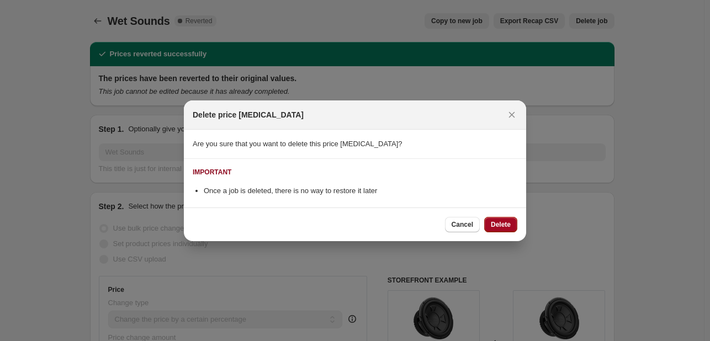
click at [505, 219] on button "Delete" at bounding box center [500, 224] width 33 height 15
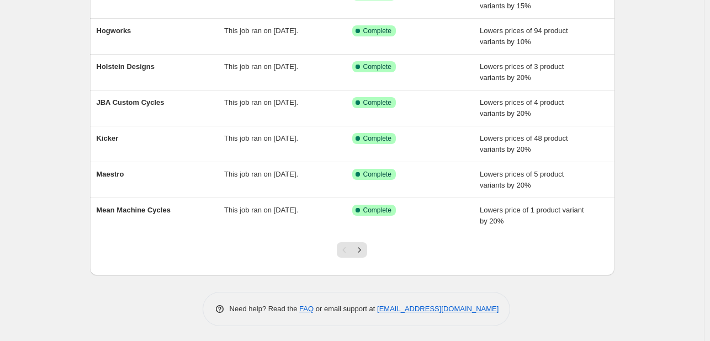
click at [356, 259] on div at bounding box center [352, 255] width 45 height 42
click at [357, 255] on button "Next" at bounding box center [359, 249] width 15 height 15
click at [365, 248] on icon "Next" at bounding box center [359, 250] width 11 height 11
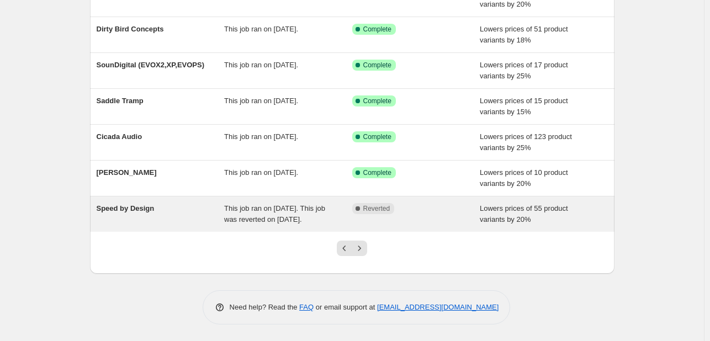
click at [260, 204] on span "This job ran on [DATE]. This job was reverted on [DATE]." at bounding box center [274, 213] width 101 height 19
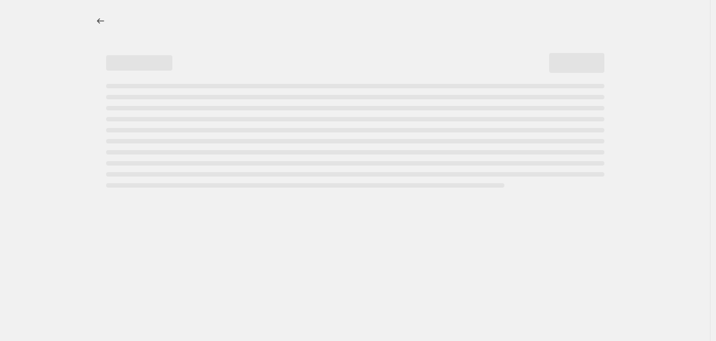
select select "percentage"
select select "vendor"
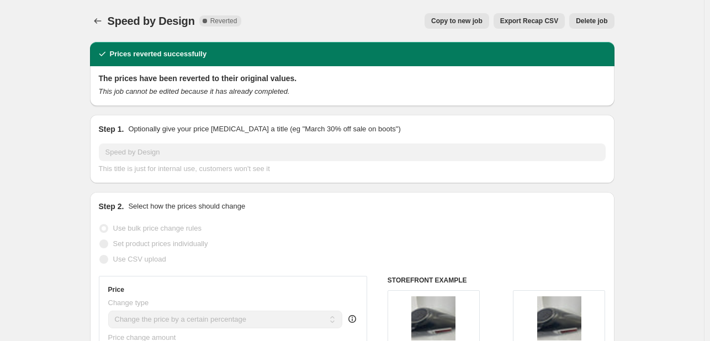
click at [489, 25] on button "Copy to new job" at bounding box center [457, 20] width 65 height 15
select select "percentage"
select select "vendor"
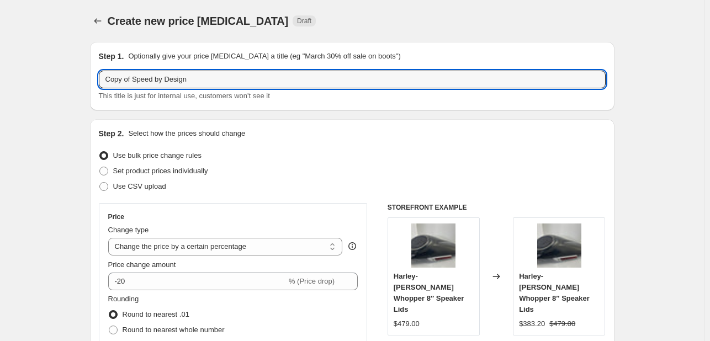
drag, startPoint x: 135, startPoint y: 81, endPoint x: 25, endPoint y: 80, distance: 110.4
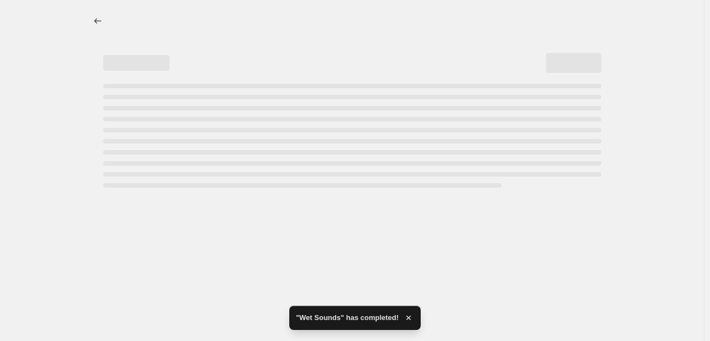
select select "percentage"
select select "vendor"
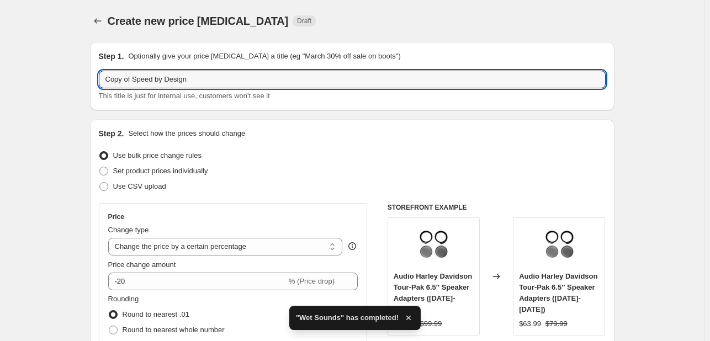
drag, startPoint x: 135, startPoint y: 82, endPoint x: 14, endPoint y: 91, distance: 120.6
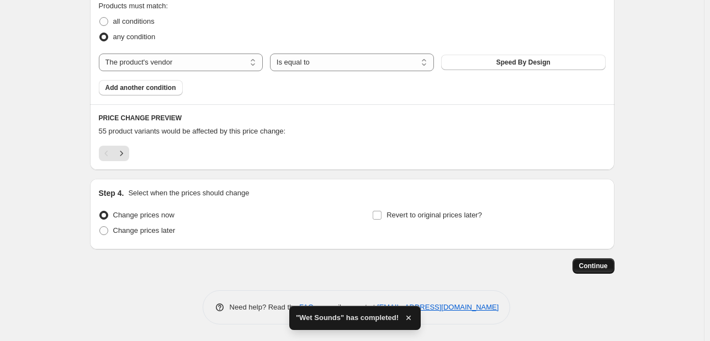
type input "Speed by Design"
click at [580, 270] on button "Continue" at bounding box center [594, 265] width 42 height 15
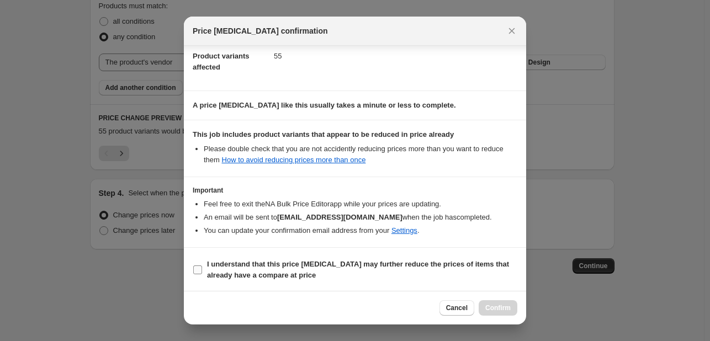
click at [410, 274] on span "I understand that this price [MEDICAL_DATA] may further reduce the prices of it…" at bounding box center [362, 270] width 310 height 22
click at [202, 274] on input "I understand that this price [MEDICAL_DATA] may further reduce the prices of it…" at bounding box center [197, 270] width 9 height 9
checkbox input "true"
click at [513, 308] on button "Confirm" at bounding box center [498, 307] width 39 height 15
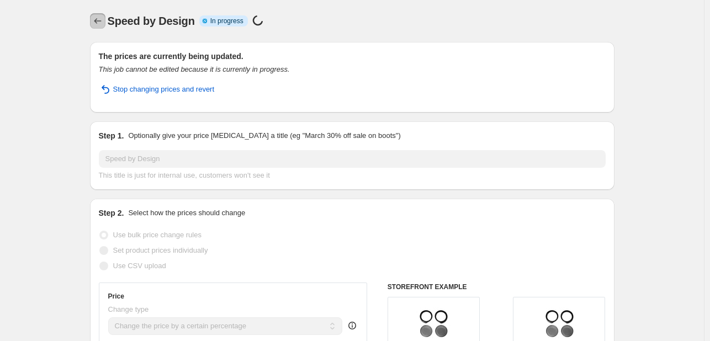
click at [98, 22] on icon "Price change jobs" at bounding box center [97, 21] width 7 height 6
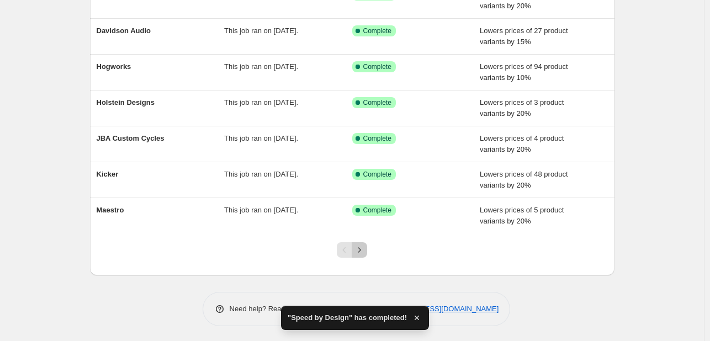
click at [365, 253] on icon "Next" at bounding box center [359, 250] width 11 height 11
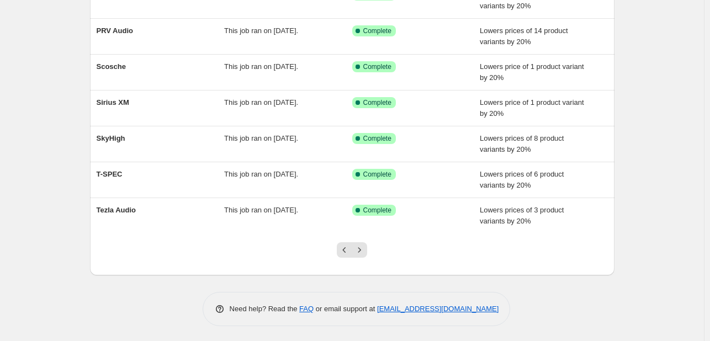
click at [371, 248] on div at bounding box center [352, 255] width 45 height 42
click at [364, 252] on icon "Next" at bounding box center [359, 250] width 11 height 11
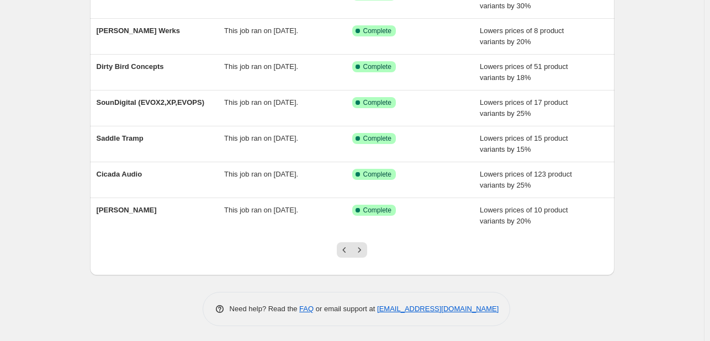
click at [358, 259] on div at bounding box center [352, 255] width 45 height 42
click at [367, 256] on div "Pagination" at bounding box center [359, 249] width 15 height 15
click at [363, 250] on icon "Next" at bounding box center [359, 250] width 11 height 11
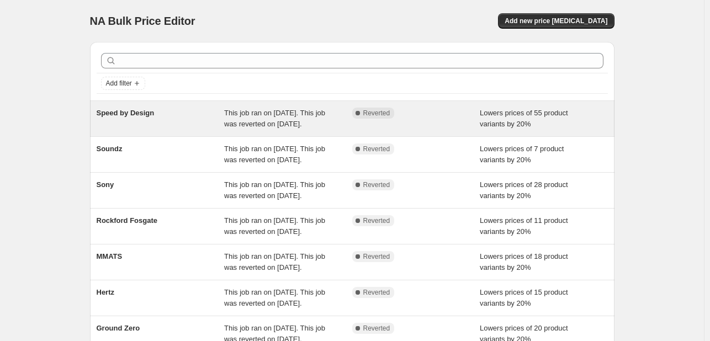
click at [194, 117] on div "Speed by Design" at bounding box center [161, 119] width 128 height 22
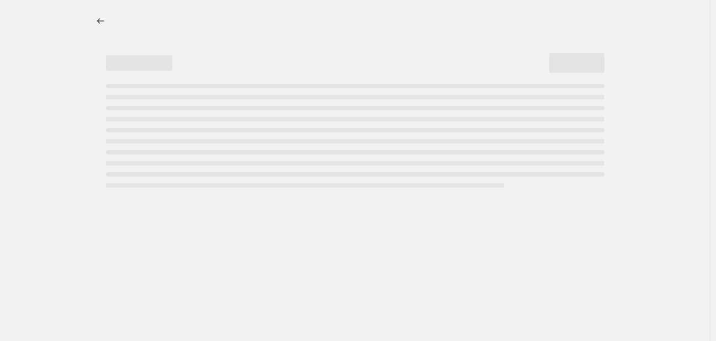
select select "percentage"
select select "vendor"
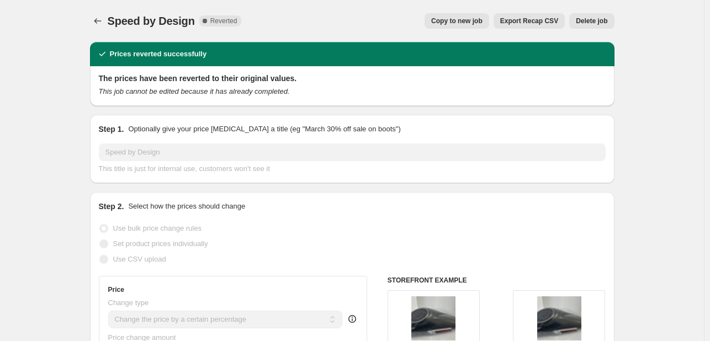
click at [597, 26] on button "Delete job" at bounding box center [591, 20] width 45 height 15
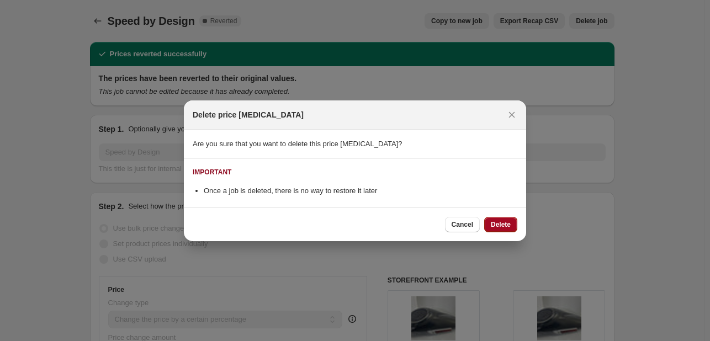
click at [502, 226] on span "Delete" at bounding box center [501, 224] width 20 height 9
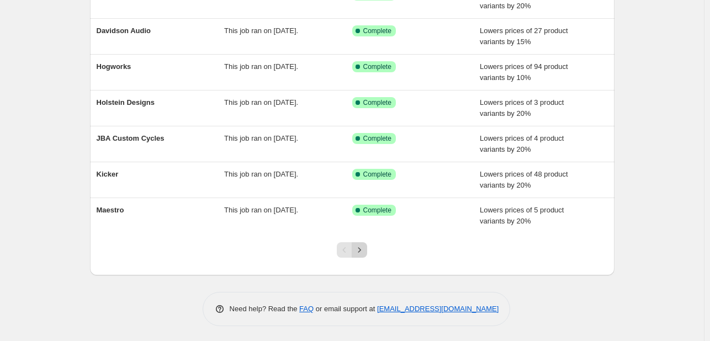
click at [361, 242] on button "Next" at bounding box center [359, 249] width 15 height 15
click at [358, 245] on icon "Next" at bounding box center [359, 250] width 11 height 11
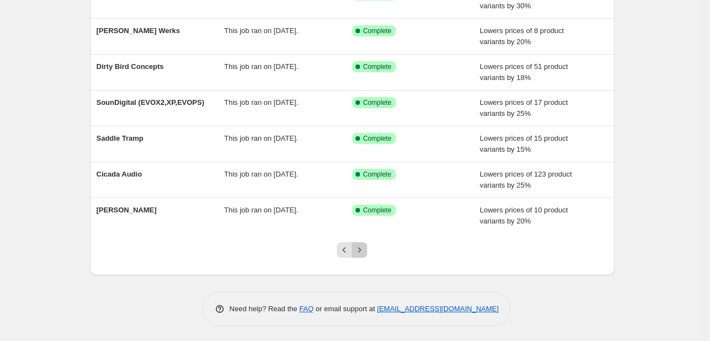
click at [361, 252] on icon "Next" at bounding box center [359, 250] width 11 height 11
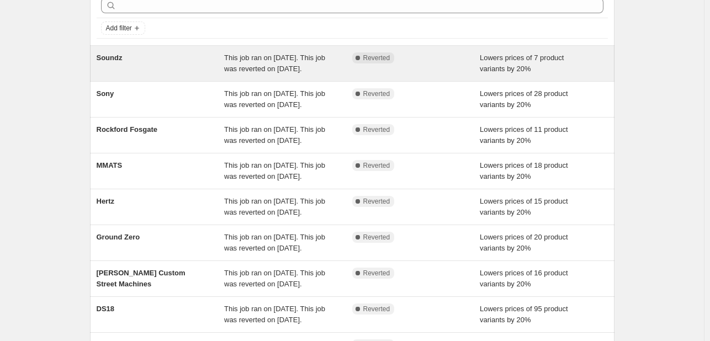
click at [218, 54] on div "Soundz" at bounding box center [161, 63] width 128 height 22
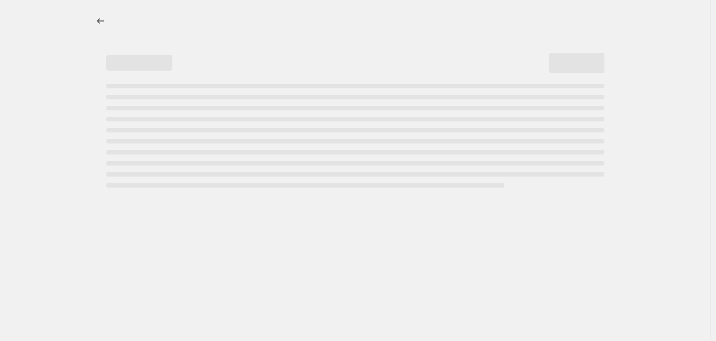
select select "percentage"
select select "vendor"
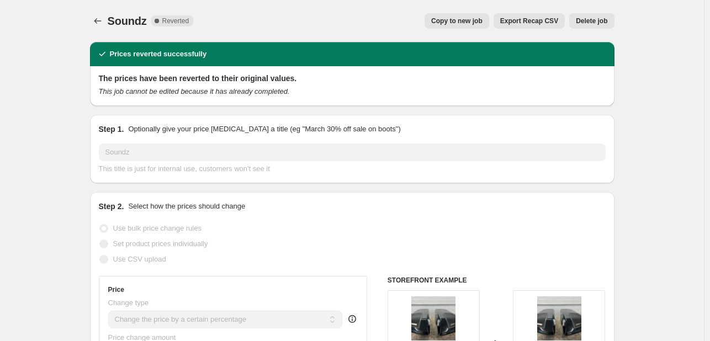
click at [475, 16] on button "Copy to new job" at bounding box center [457, 20] width 65 height 15
select select "percentage"
select select "vendor"
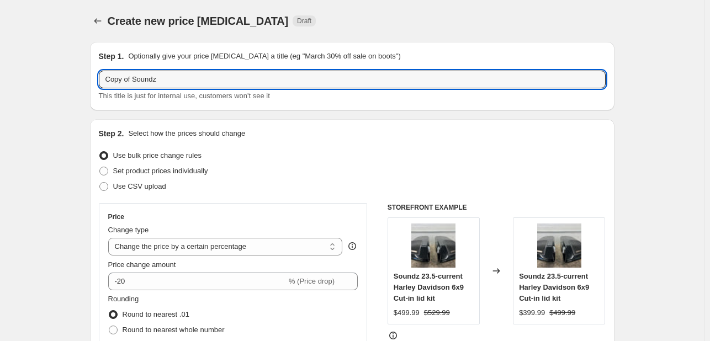
drag, startPoint x: 133, startPoint y: 81, endPoint x: 27, endPoint y: 90, distance: 106.4
click at [136, 80] on input "Copy of Soundz" at bounding box center [352, 80] width 507 height 18
drag, startPoint x: 136, startPoint y: 80, endPoint x: 15, endPoint y: 76, distance: 121.5
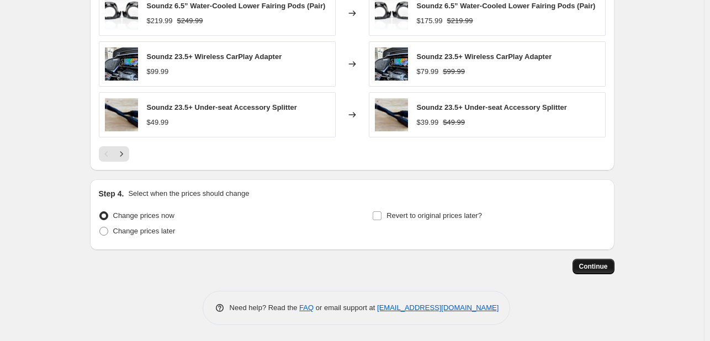
type input "Soundz"
click at [590, 263] on span "Continue" at bounding box center [593, 266] width 29 height 9
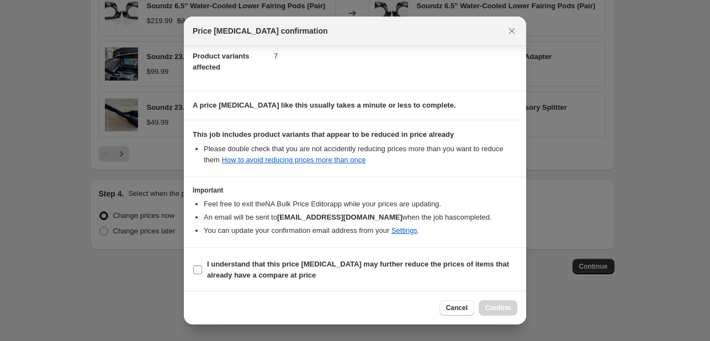
click at [399, 274] on span "I understand that this price [MEDICAL_DATA] may further reduce the prices of it…" at bounding box center [362, 270] width 310 height 22
click at [202, 274] on input "I understand that this price [MEDICAL_DATA] may further reduce the prices of it…" at bounding box center [197, 270] width 9 height 9
checkbox input "true"
click at [499, 308] on span "Confirm" at bounding box center [497, 308] width 25 height 9
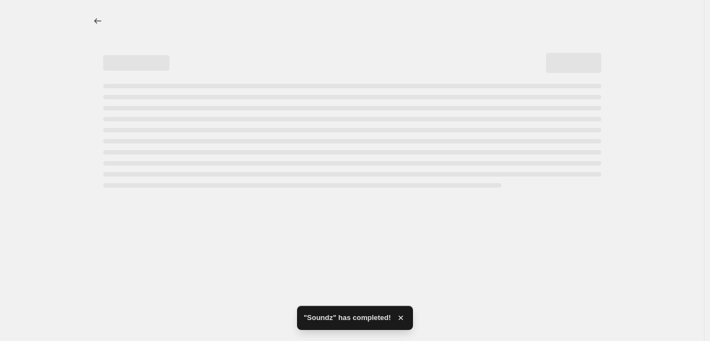
select select "percentage"
select select "vendor"
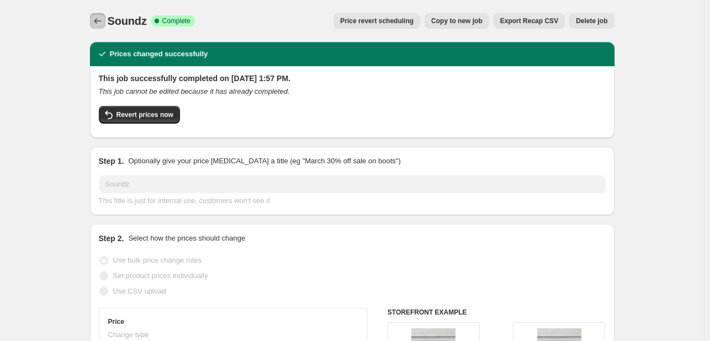
click at [100, 16] on icon "Price change jobs" at bounding box center [97, 20] width 11 height 11
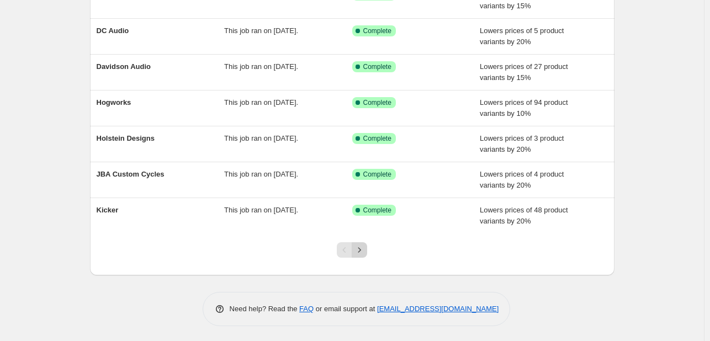
click at [366, 242] on button "Next" at bounding box center [359, 249] width 15 height 15
click at [365, 252] on icon "Next" at bounding box center [359, 250] width 11 height 11
click at [359, 245] on icon "Next" at bounding box center [359, 250] width 11 height 11
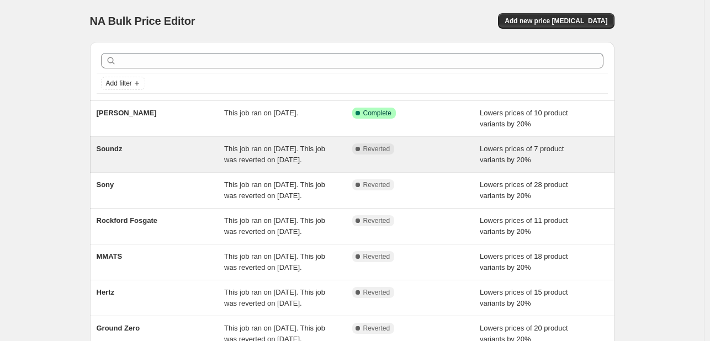
click at [289, 154] on span "This job ran on [DATE]. This job was reverted on [DATE]." at bounding box center [274, 154] width 101 height 19
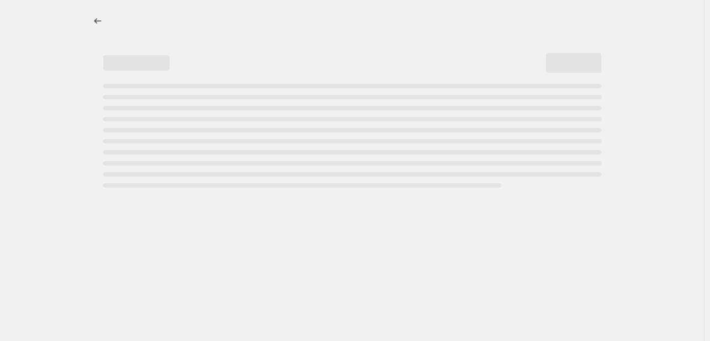
select select "percentage"
select select "vendor"
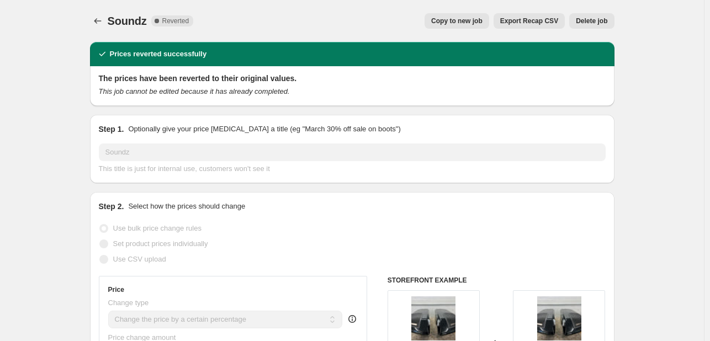
click at [604, 13] on button "Delete job" at bounding box center [591, 20] width 45 height 15
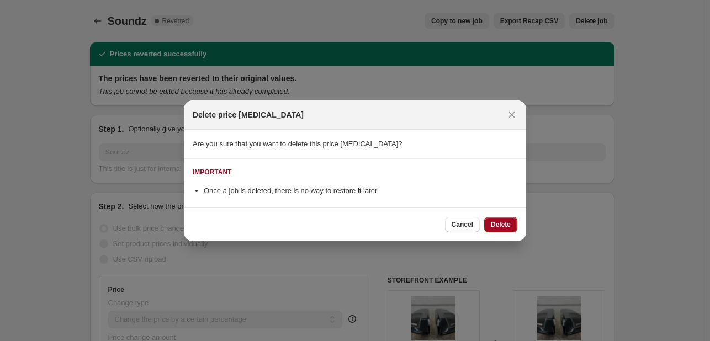
click at [509, 230] on button "Delete" at bounding box center [500, 224] width 33 height 15
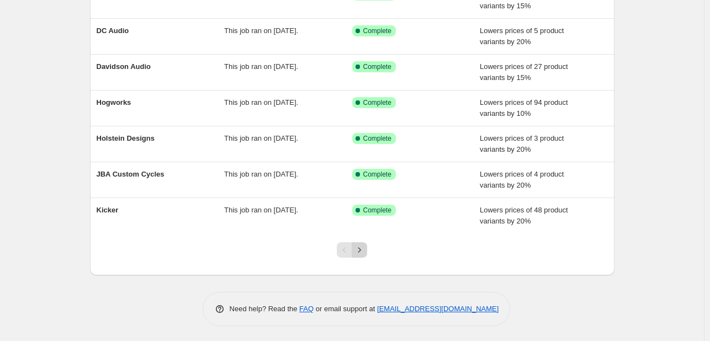
click at [367, 247] on button "Next" at bounding box center [359, 249] width 15 height 15
click at [364, 257] on div at bounding box center [352, 255] width 45 height 42
click at [364, 245] on icon "Next" at bounding box center [359, 250] width 11 height 11
click at [367, 250] on button "Next" at bounding box center [359, 249] width 15 height 15
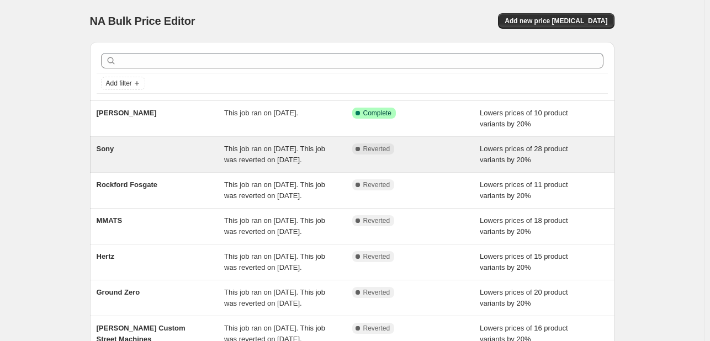
click at [367, 151] on span "Reverted" at bounding box center [376, 149] width 27 height 9
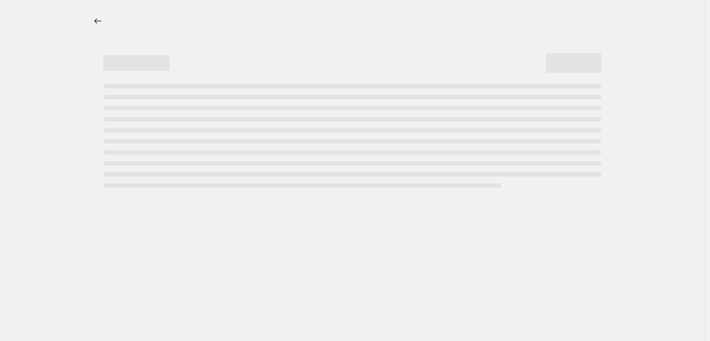
select select "percentage"
select select "vendor"
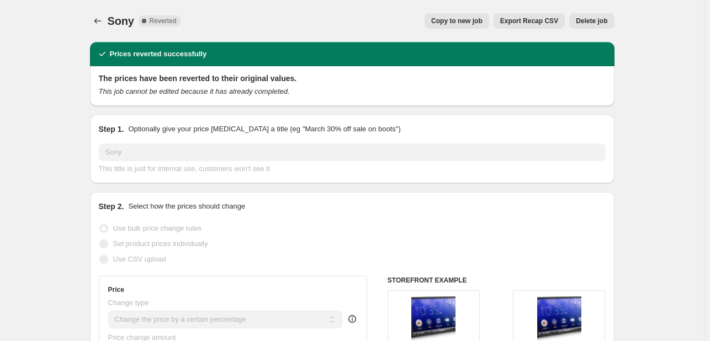
click at [489, 19] on button "Copy to new job" at bounding box center [457, 20] width 65 height 15
select select "percentage"
select select "vendor"
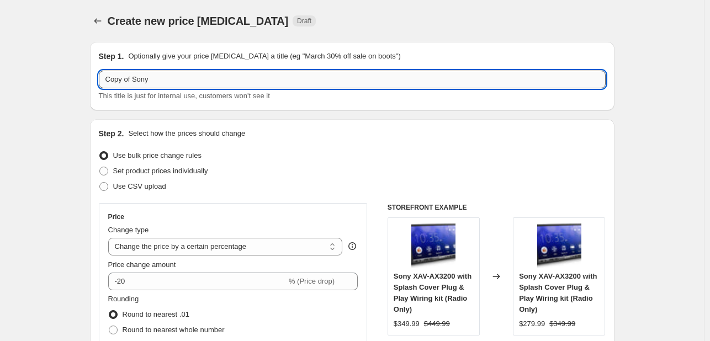
click at [138, 83] on input "Copy of Sony" at bounding box center [352, 80] width 507 height 18
drag, startPoint x: 136, startPoint y: 80, endPoint x: 5, endPoint y: 91, distance: 131.8
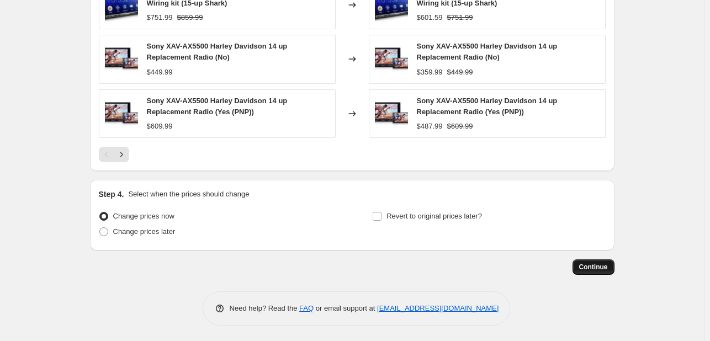
type input "Sony"
click at [603, 267] on span "Continue" at bounding box center [593, 267] width 29 height 9
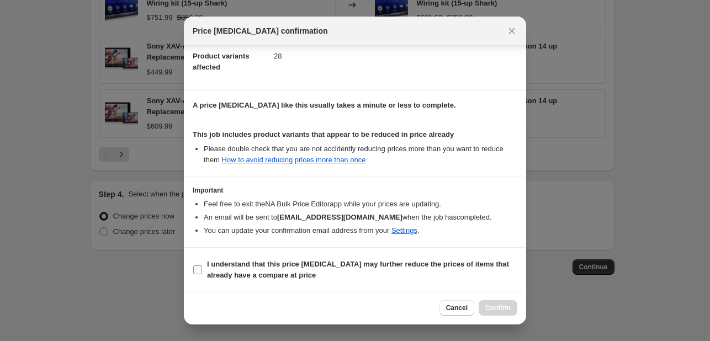
click at [331, 262] on b "I understand that this price [MEDICAL_DATA] may further reduce the prices of it…" at bounding box center [358, 269] width 302 height 19
click at [202, 266] on input "I understand that this price [MEDICAL_DATA] may further reduce the prices of it…" at bounding box center [197, 270] width 9 height 9
checkbox input "true"
click at [490, 300] on button "Confirm" at bounding box center [498, 307] width 39 height 15
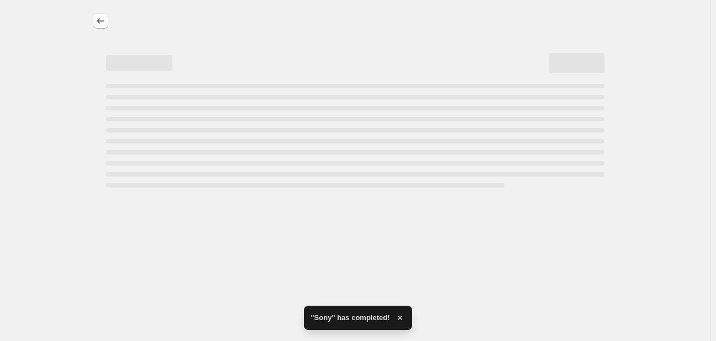
click at [104, 19] on icon "Price change jobs" at bounding box center [100, 20] width 11 height 11
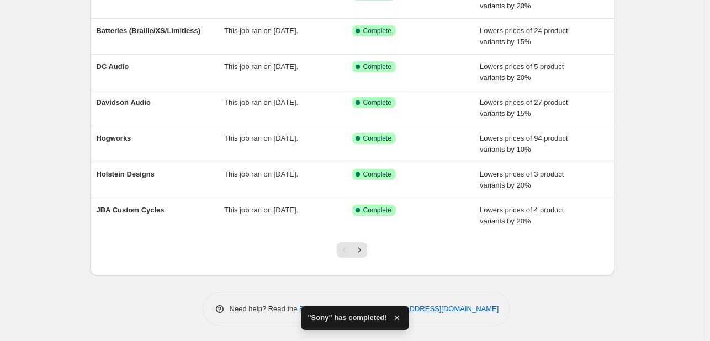
click at [369, 237] on div at bounding box center [352, 255] width 45 height 42
click at [364, 242] on button "Next" at bounding box center [359, 249] width 15 height 15
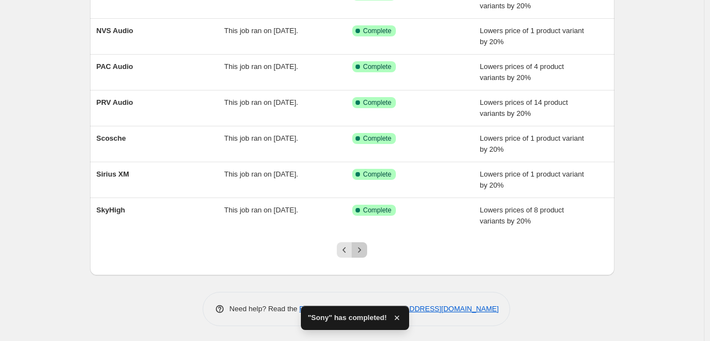
click at [359, 247] on icon "Next" at bounding box center [359, 250] width 11 height 11
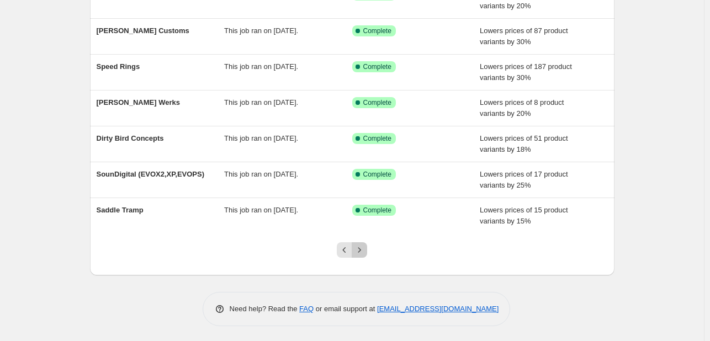
click at [359, 248] on icon "Next" at bounding box center [359, 250] width 11 height 11
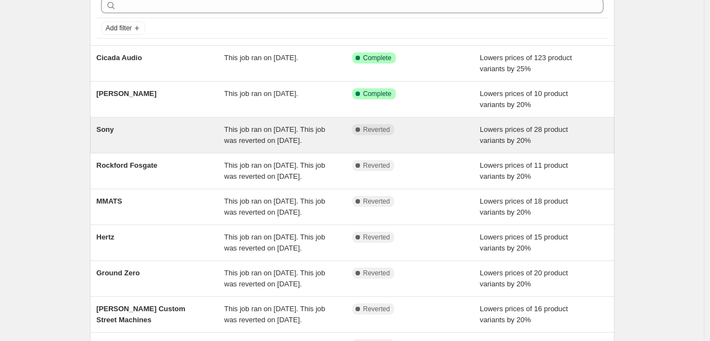
click at [188, 131] on div "Sony" at bounding box center [161, 135] width 128 height 22
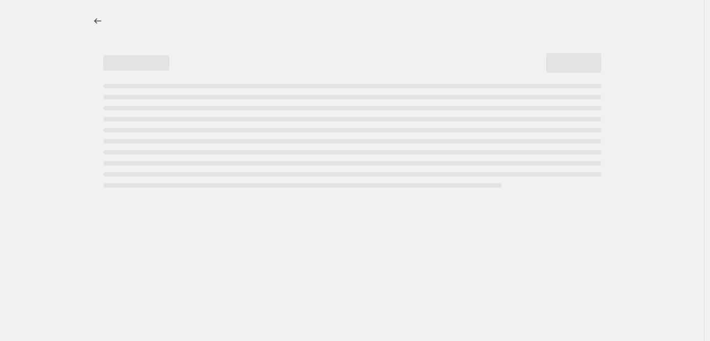
select select "percentage"
select select "vendor"
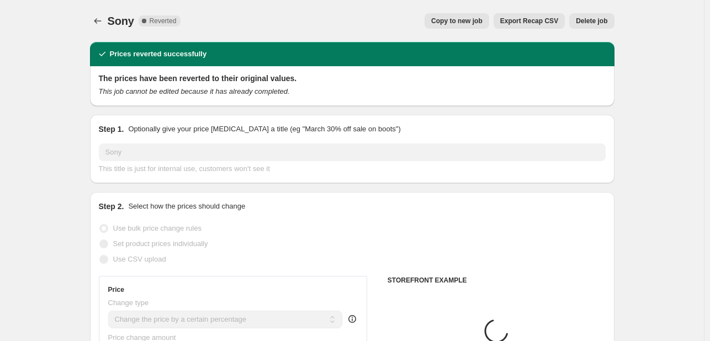
click at [599, 21] on span "Delete job" at bounding box center [591, 21] width 31 height 9
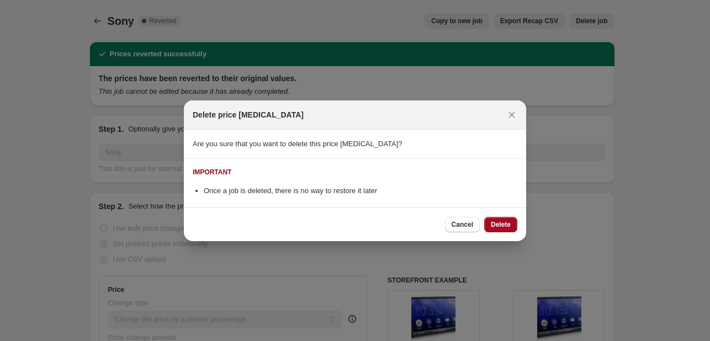
click at [492, 220] on span "Delete" at bounding box center [501, 224] width 20 height 9
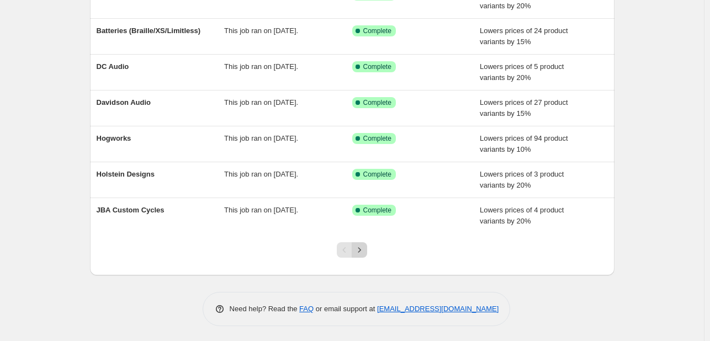
click at [360, 250] on icon "Next" at bounding box center [359, 250] width 11 height 11
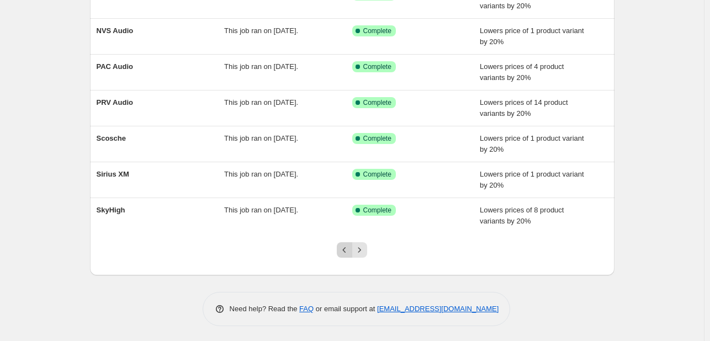
click at [352, 250] on button "Previous" at bounding box center [344, 249] width 15 height 15
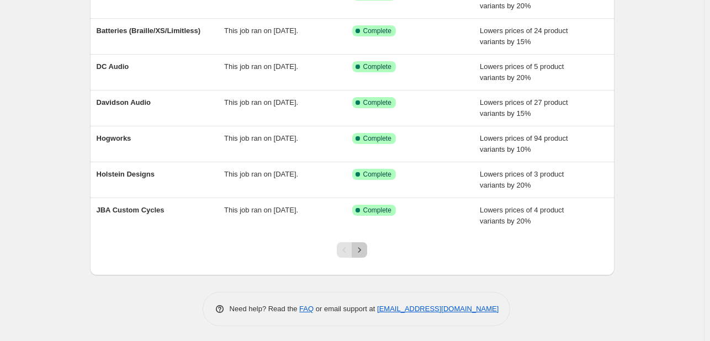
click at [365, 250] on icon "Next" at bounding box center [359, 250] width 11 height 11
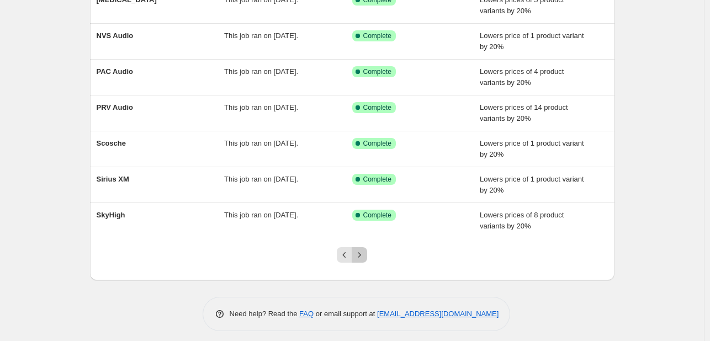
click at [365, 250] on icon "Next" at bounding box center [359, 255] width 11 height 11
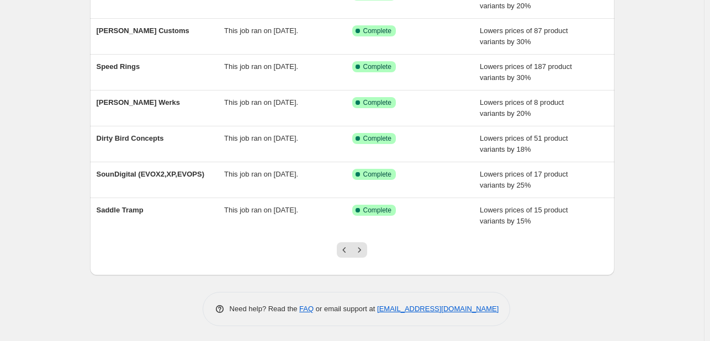
click at [365, 250] on icon "Next" at bounding box center [359, 250] width 11 height 11
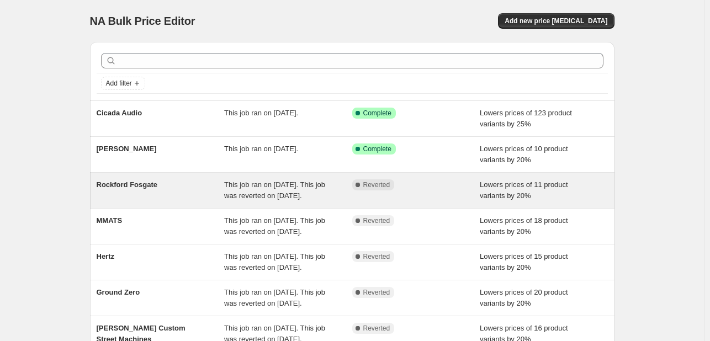
click at [366, 208] on div "Rockford Fosgate This job ran on August 14, 2025. This job was reverted on Sept…" at bounding box center [352, 190] width 525 height 35
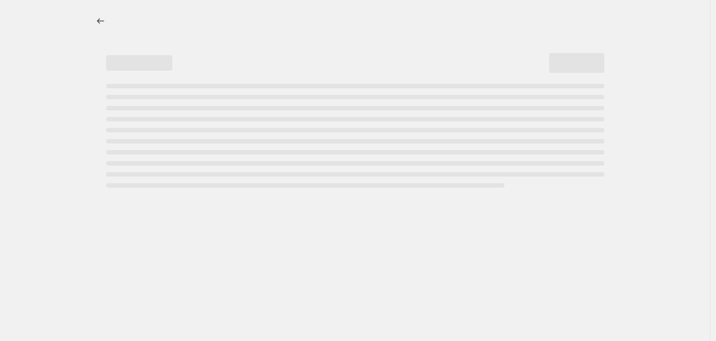
select select "percentage"
select select "vendor"
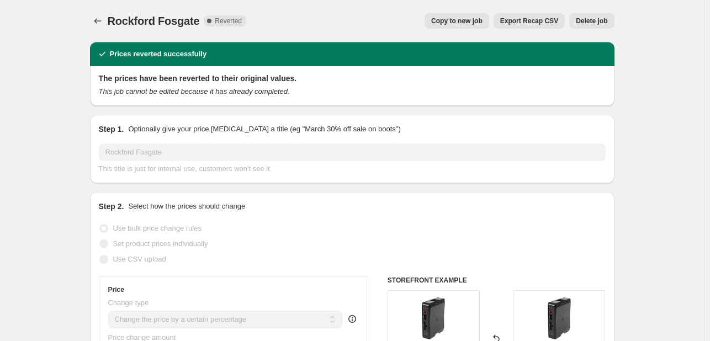
click at [447, 21] on span "Copy to new job" at bounding box center [456, 21] width 51 height 9
select select "percentage"
select select "vendor"
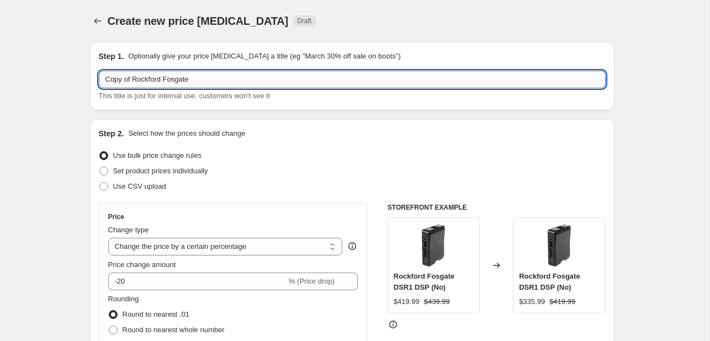
drag, startPoint x: 133, startPoint y: 84, endPoint x: 118, endPoint y: 86, distance: 14.9
click at [118, 86] on input "Copy of Rockford Fosgate" at bounding box center [352, 80] width 507 height 18
drag, startPoint x: 135, startPoint y: 82, endPoint x: 46, endPoint y: 84, distance: 88.4
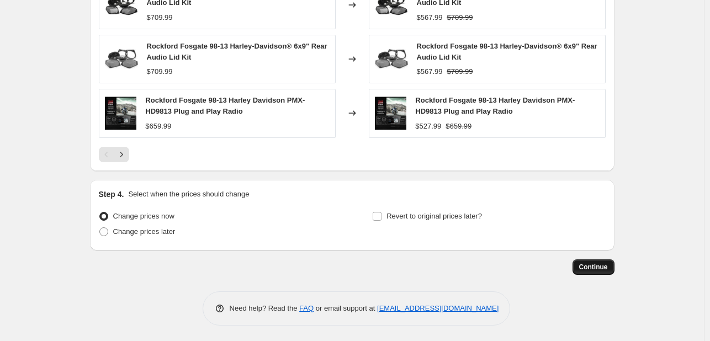
type input "Rockford Fosgate"
click at [576, 268] on button "Continue" at bounding box center [594, 267] width 42 height 15
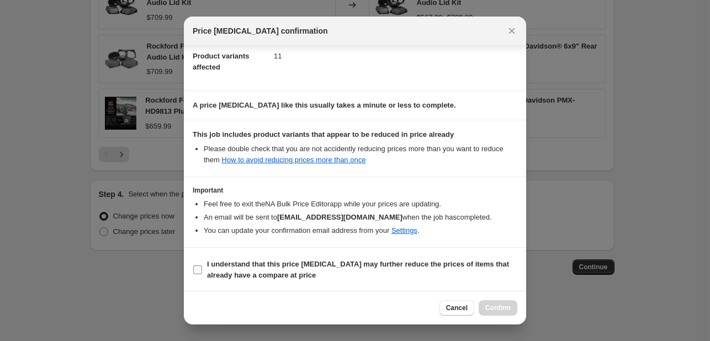
click at [332, 267] on b "I understand that this price [MEDICAL_DATA] may further reduce the prices of it…" at bounding box center [358, 269] width 302 height 19
click at [202, 267] on input "I understand that this price [MEDICAL_DATA] may further reduce the prices of it…" at bounding box center [197, 270] width 9 height 9
checkbox input "true"
click at [501, 309] on span "Confirm" at bounding box center [497, 308] width 25 height 9
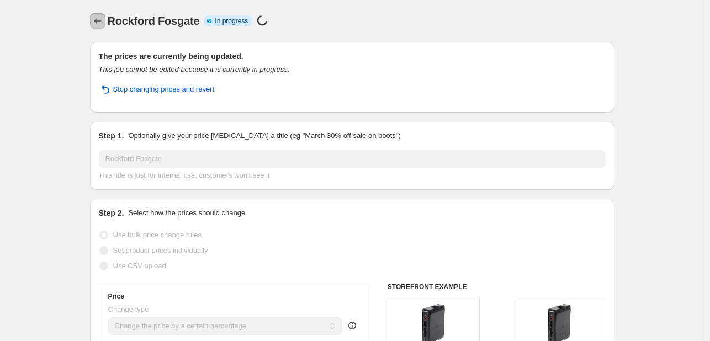
click at [99, 19] on icon "Price change jobs" at bounding box center [97, 21] width 7 height 6
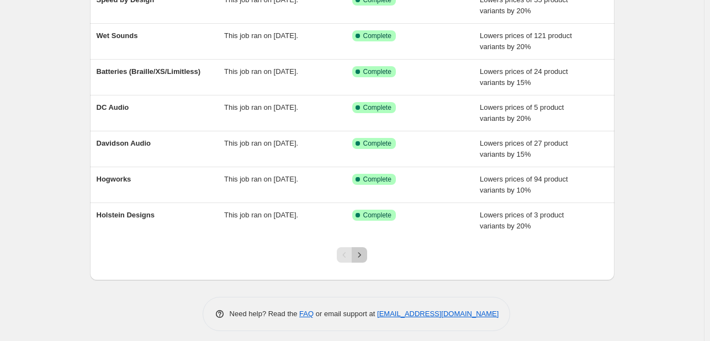
click at [367, 250] on button "Next" at bounding box center [359, 254] width 15 height 15
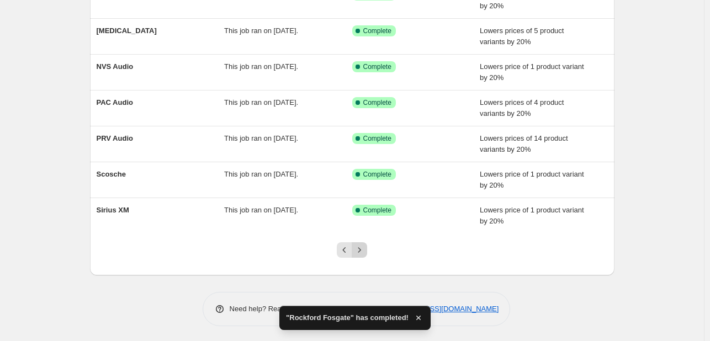
click at [364, 251] on icon "Next" at bounding box center [359, 250] width 11 height 11
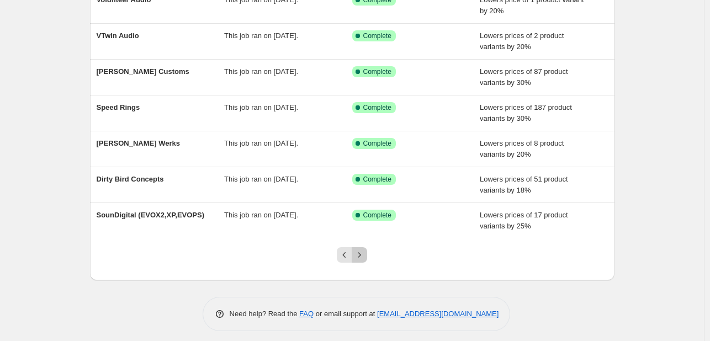
click at [367, 251] on button "Next" at bounding box center [359, 254] width 15 height 15
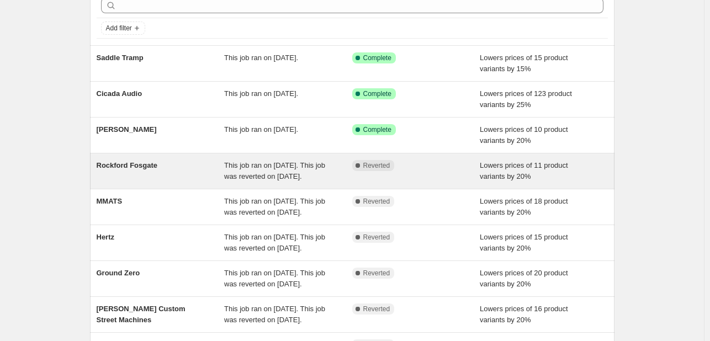
click at [343, 178] on div "This job ran on [DATE]. This job was reverted on [DATE]." at bounding box center [288, 171] width 128 height 22
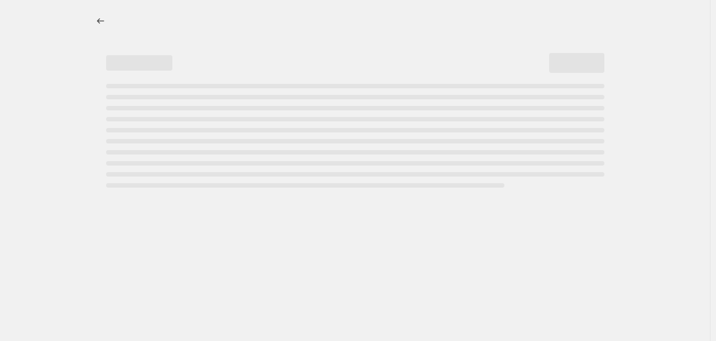
select select "percentage"
select select "vendor"
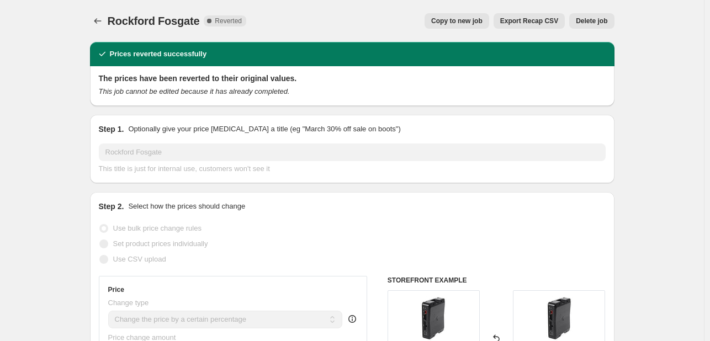
click at [603, 29] on div "Rockford Fosgate. This page is ready Rockford Fosgate Complete Reverted Copy to…" at bounding box center [352, 21] width 525 height 42
click at [603, 28] on button "Delete job" at bounding box center [591, 20] width 45 height 15
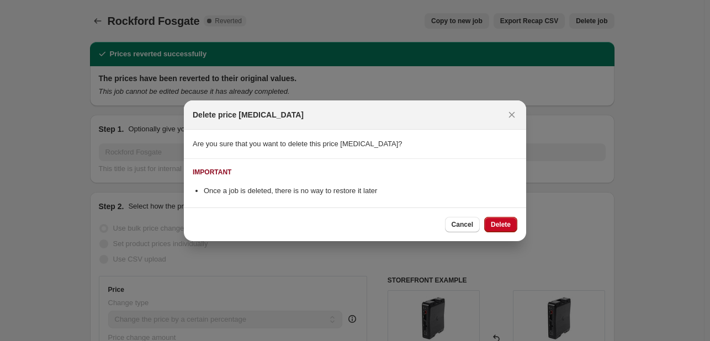
click at [507, 234] on div "Cancel Delete" at bounding box center [355, 225] width 342 height 34
click at [507, 211] on div "Cancel Delete" at bounding box center [355, 225] width 342 height 34
click at [507, 219] on button "Delete" at bounding box center [500, 224] width 33 height 15
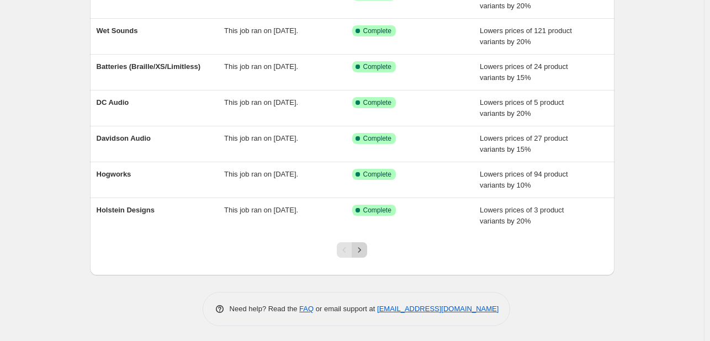
click at [367, 243] on button "Next" at bounding box center [359, 249] width 15 height 15
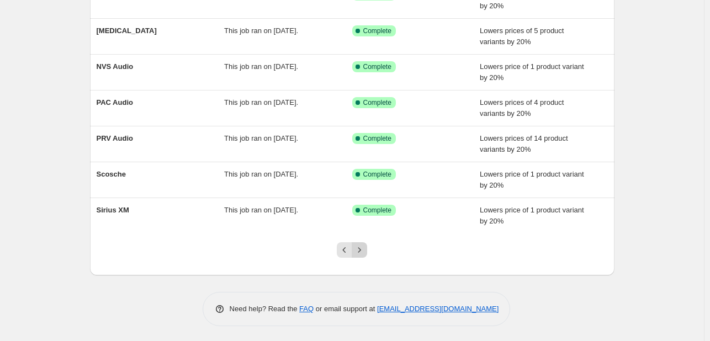
click at [364, 250] on icon "Next" at bounding box center [359, 250] width 11 height 11
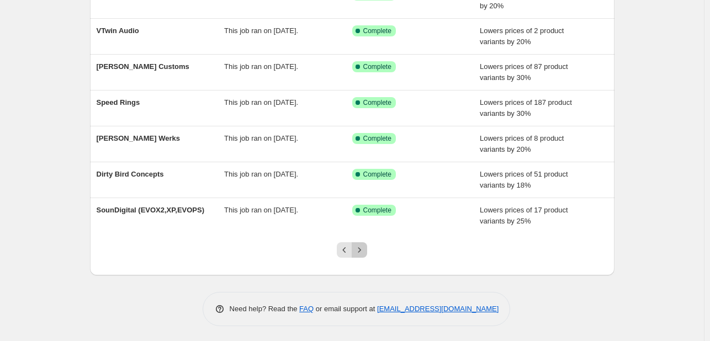
click at [360, 248] on icon "Next" at bounding box center [359, 250] width 11 height 11
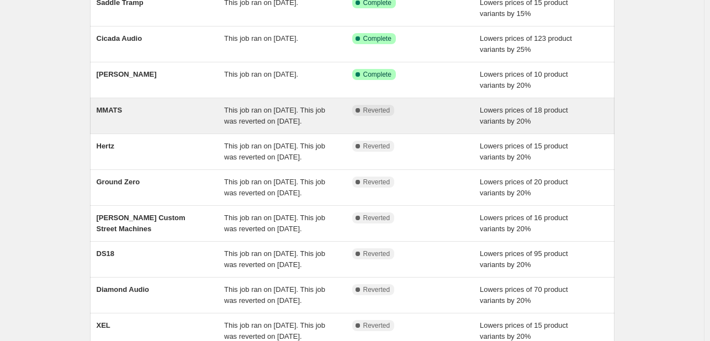
click at [338, 120] on div "This job ran on [DATE]. This job was reverted on [DATE]." at bounding box center [288, 116] width 128 height 22
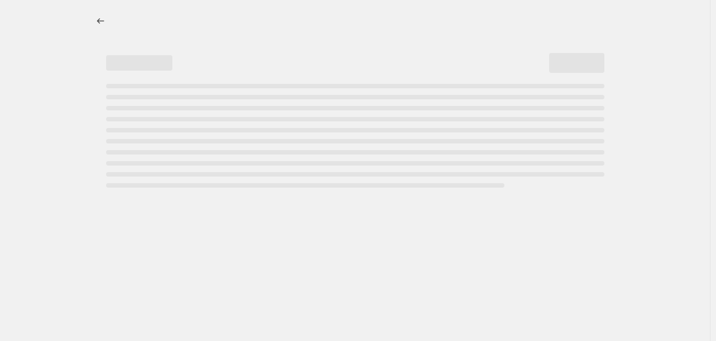
select select "percentage"
select select "vendor"
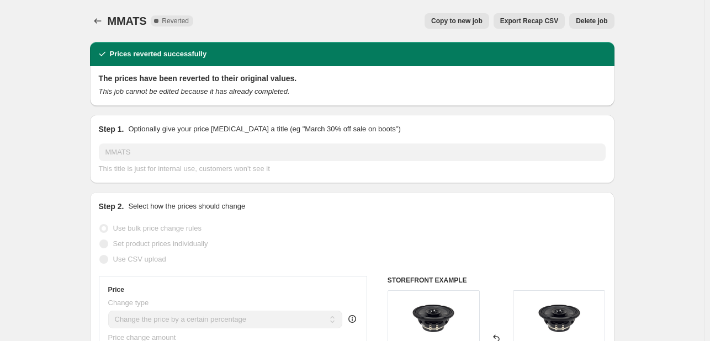
click at [468, 23] on span "Copy to new job" at bounding box center [456, 21] width 51 height 9
select select "percentage"
select select "vendor"
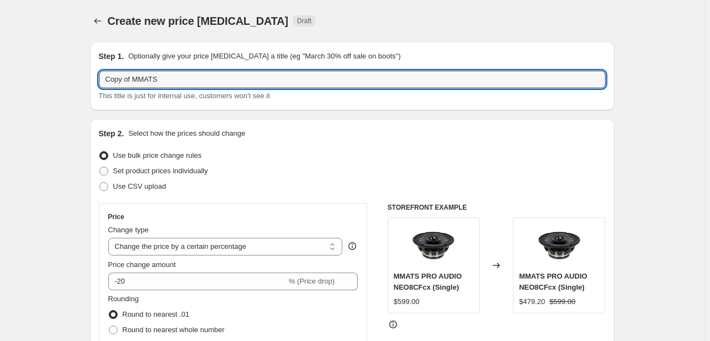
drag, startPoint x: 137, startPoint y: 80, endPoint x: 66, endPoint y: 77, distance: 71.3
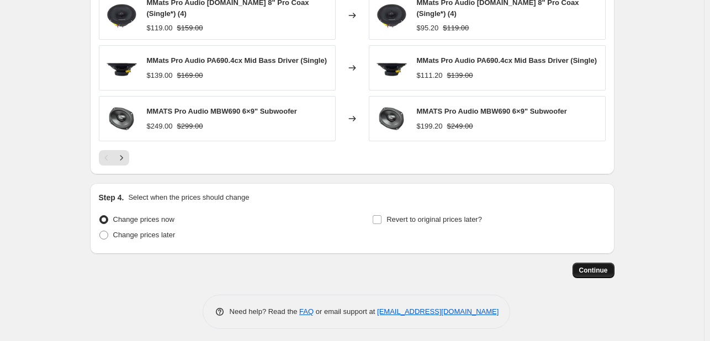
type input "MMATS"
click at [589, 272] on button "Continue" at bounding box center [594, 270] width 42 height 15
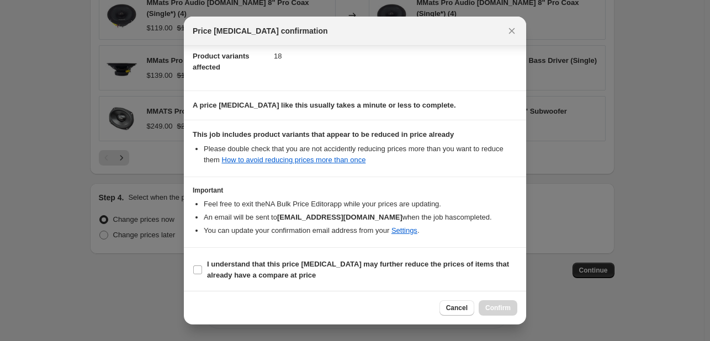
click at [424, 283] on section "I understand that this price [MEDICAL_DATA] may further reduce the prices of it…" at bounding box center [355, 270] width 342 height 44
click at [460, 263] on b "I understand that this price [MEDICAL_DATA] may further reduce the prices of it…" at bounding box center [358, 269] width 302 height 19
click at [202, 266] on input "I understand that this price [MEDICAL_DATA] may further reduce the prices of it…" at bounding box center [197, 270] width 9 height 9
checkbox input "true"
click at [487, 313] on button "Confirm" at bounding box center [498, 307] width 39 height 15
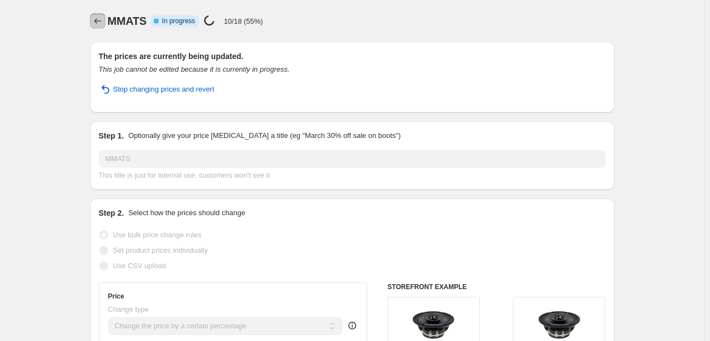
click at [97, 19] on icon "Price change jobs" at bounding box center [97, 20] width 11 height 11
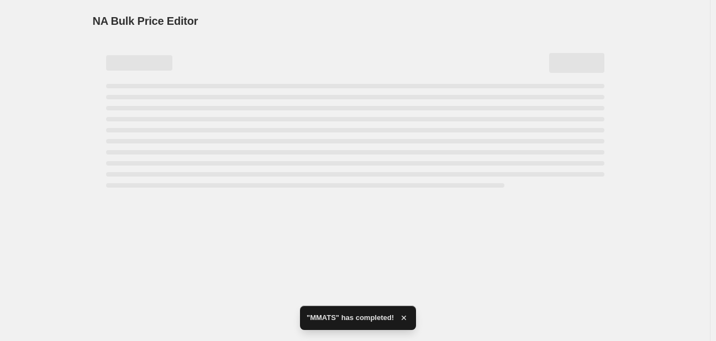
click at [359, 246] on div "NA Bulk Price Editor. This page is ready NA Bulk Price Editor" at bounding box center [354, 170] width 709 height 341
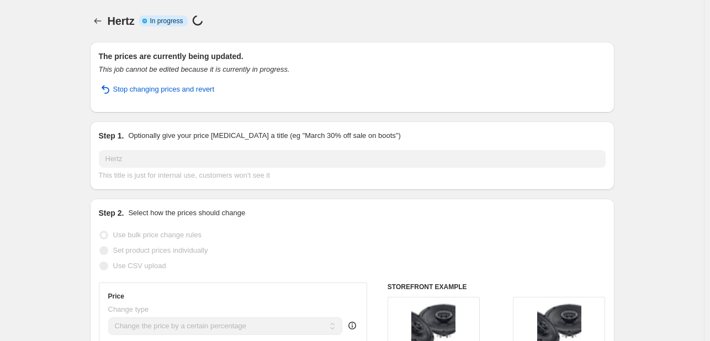
select select "percentage"
select select "vendor"
select select "percentage"
select select "vendor"
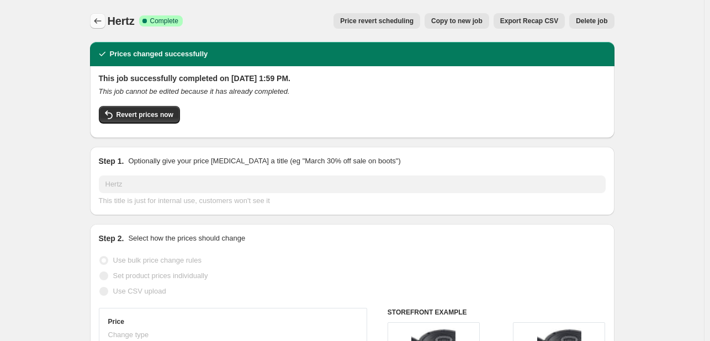
click at [102, 24] on icon "Price change jobs" at bounding box center [97, 20] width 11 height 11
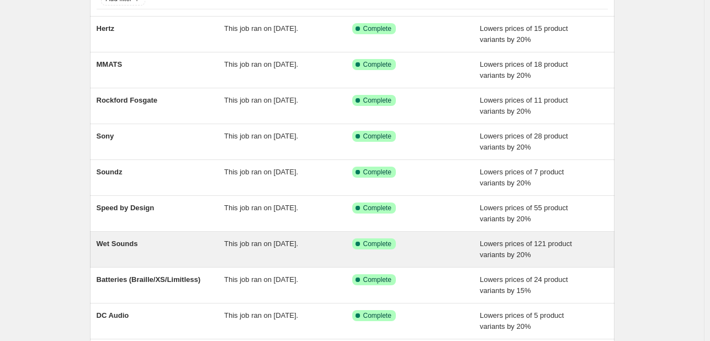
scroll to position [226, 0]
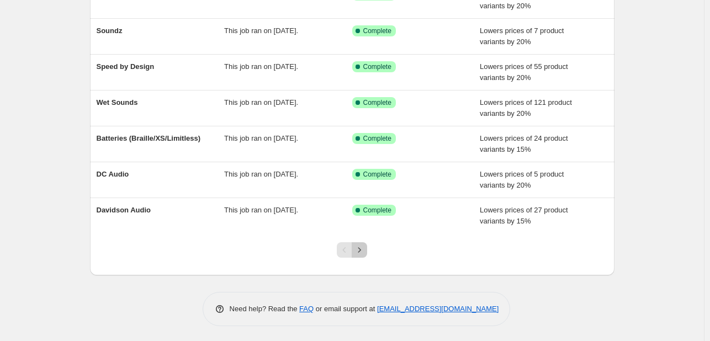
click at [365, 245] on icon "Next" at bounding box center [359, 250] width 11 height 11
click at [361, 247] on icon "Next" at bounding box center [359, 250] width 11 height 11
click at [365, 245] on icon "Next" at bounding box center [359, 250] width 11 height 11
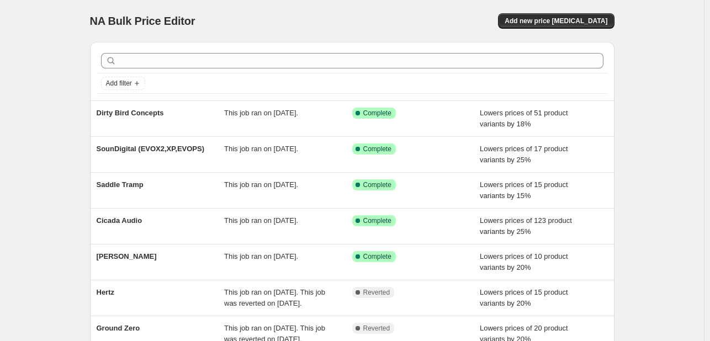
scroll to position [221, 0]
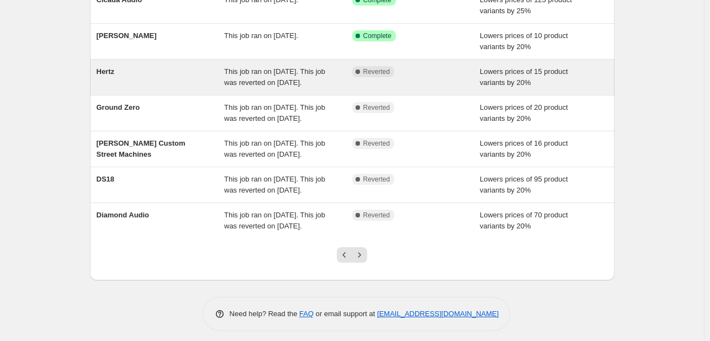
click at [208, 88] on div "Hertz" at bounding box center [161, 77] width 128 height 22
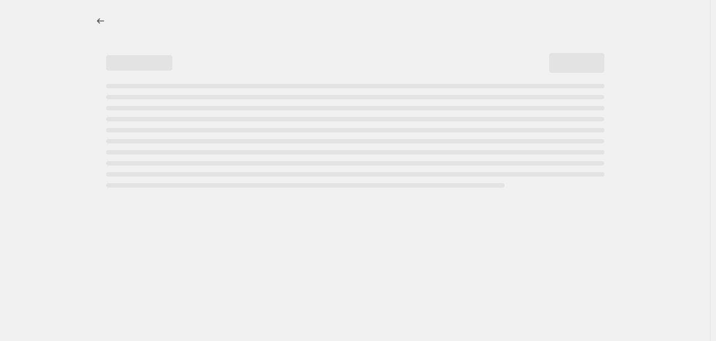
select select "percentage"
select select "vendor"
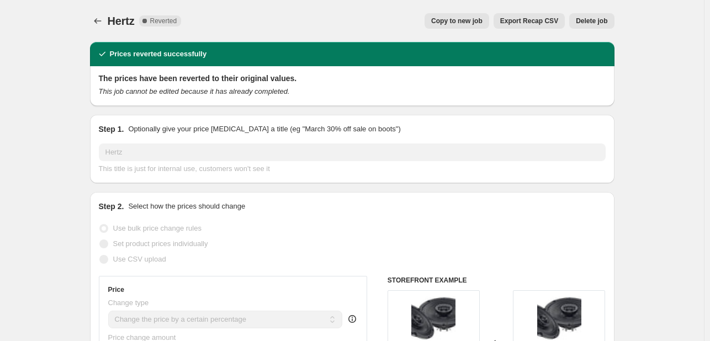
click at [588, 25] on button "Delete job" at bounding box center [591, 20] width 45 height 15
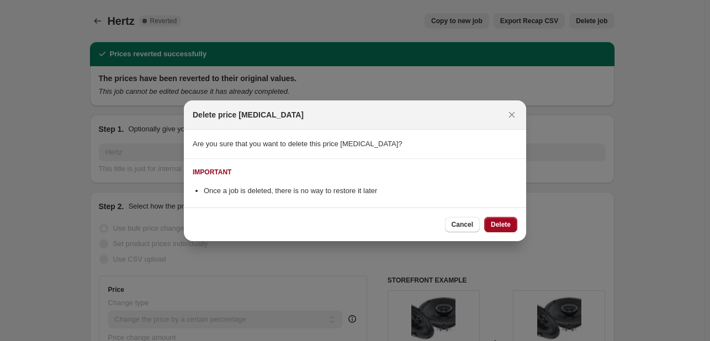
click at [506, 217] on button "Delete" at bounding box center [500, 224] width 33 height 15
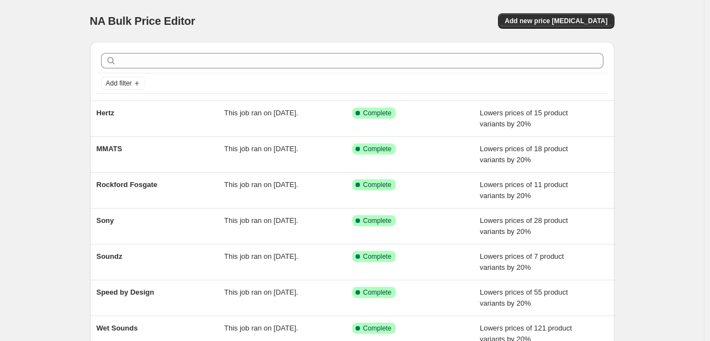
scroll to position [226, 0]
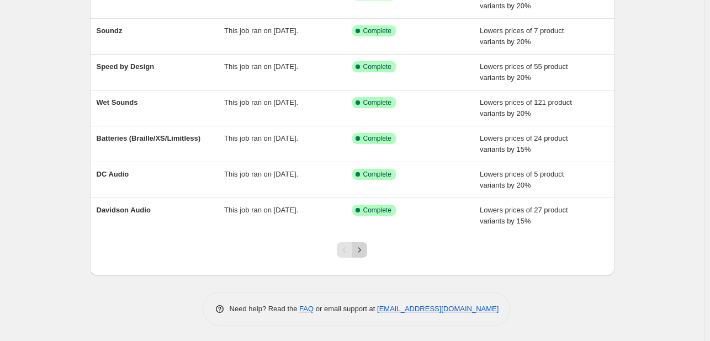
click at [367, 250] on button "Next" at bounding box center [359, 249] width 15 height 15
click at [363, 254] on button "Next" at bounding box center [359, 249] width 15 height 15
click at [363, 253] on icon "Next" at bounding box center [359, 250] width 11 height 11
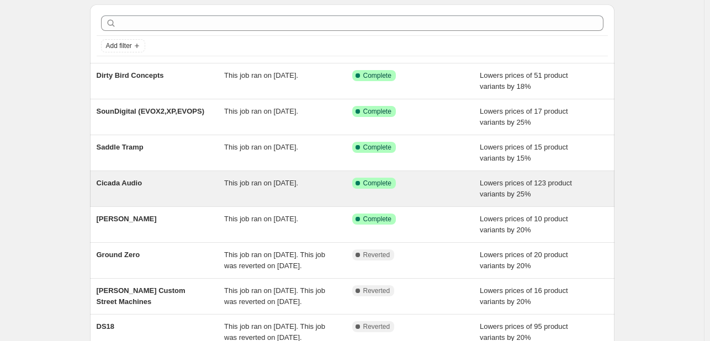
scroll to position [55, 0]
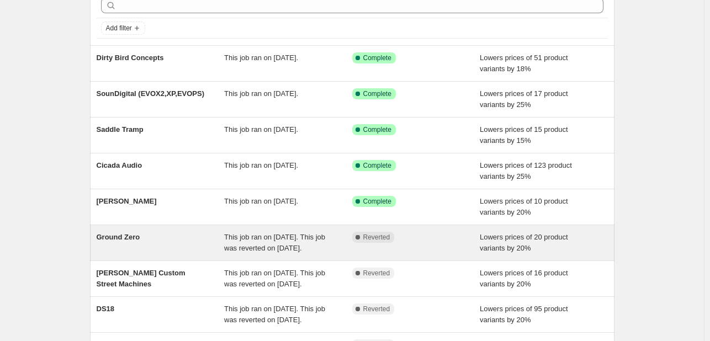
click at [203, 243] on div "Ground Zero" at bounding box center [161, 243] width 128 height 22
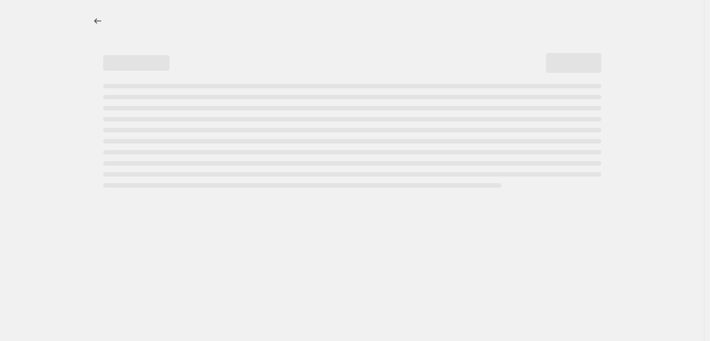
select select "percentage"
select select "vendor"
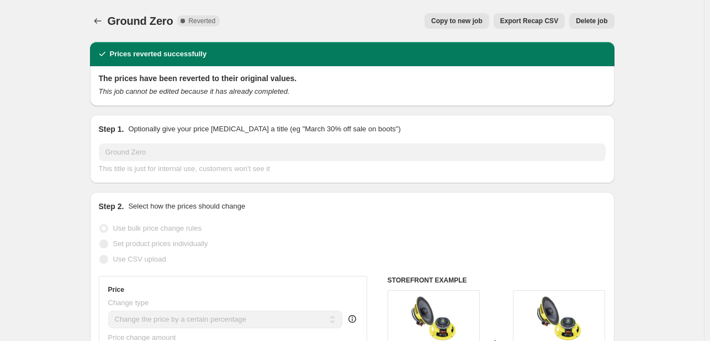
click at [477, 28] on button "Copy to new job" at bounding box center [457, 20] width 65 height 15
select select "percentage"
select select "vendor"
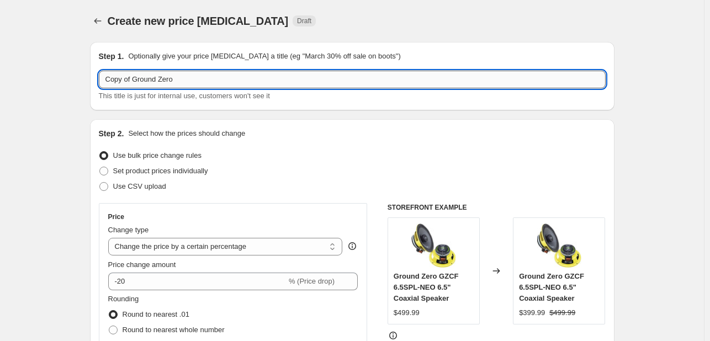
click at [137, 73] on input "Copy of Ground Zero" at bounding box center [352, 80] width 507 height 18
click at [133, 76] on input "Copy of Ground Zero" at bounding box center [352, 80] width 507 height 18
drag, startPoint x: 135, startPoint y: 80, endPoint x: 19, endPoint y: 80, distance: 115.9
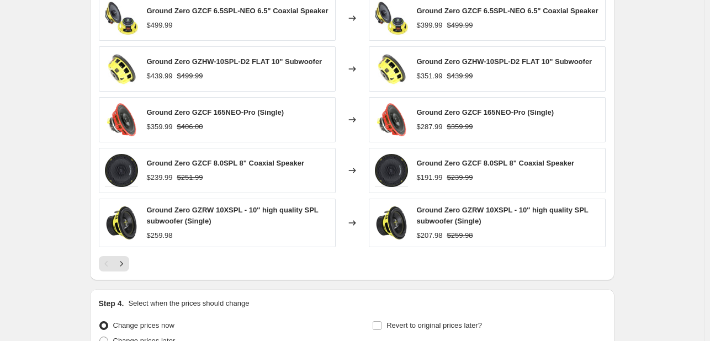
scroll to position [889, 0]
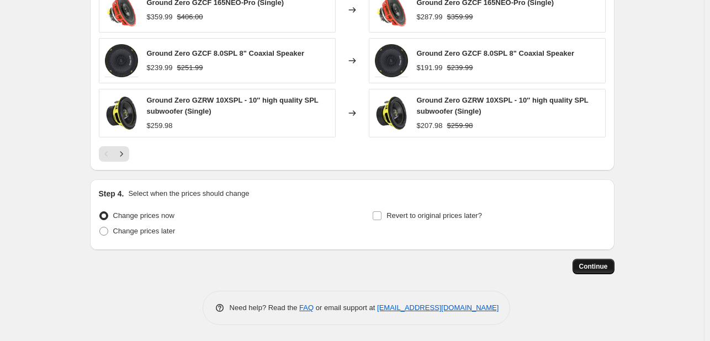
type input "Ground Zero"
click at [594, 266] on span "Continue" at bounding box center [593, 266] width 29 height 9
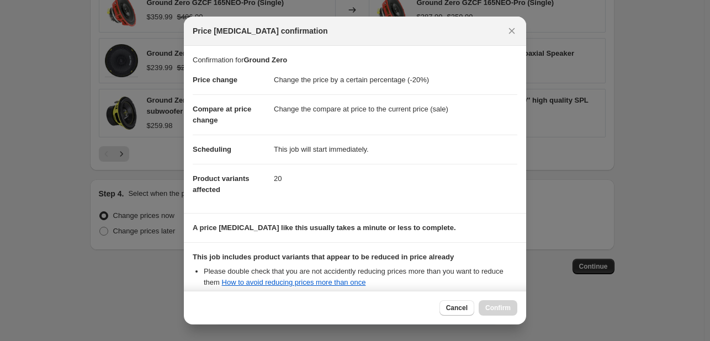
scroll to position [123, 0]
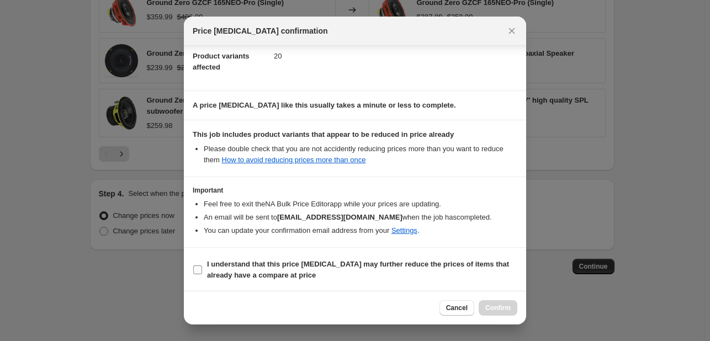
click at [331, 274] on span "I understand that this price [MEDICAL_DATA] may further reduce the prices of it…" at bounding box center [362, 270] width 310 height 22
click at [202, 274] on input "I understand that this price [MEDICAL_DATA] may further reduce the prices of it…" at bounding box center [197, 270] width 9 height 9
checkbox input "true"
click at [504, 301] on button "Confirm" at bounding box center [498, 307] width 39 height 15
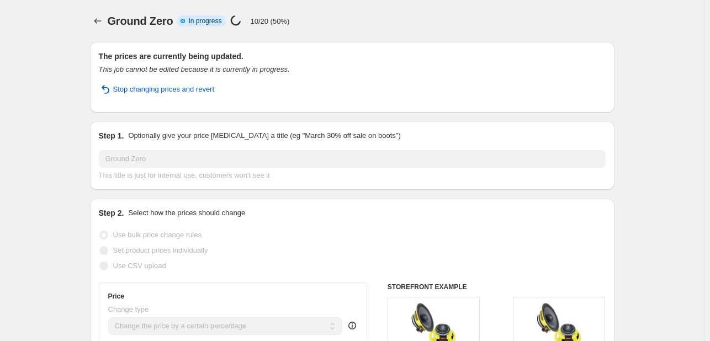
select select "percentage"
select select "vendor"
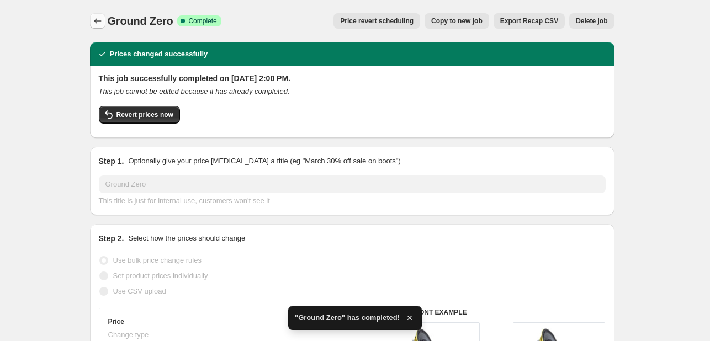
click at [100, 18] on icon "Price change jobs" at bounding box center [97, 20] width 11 height 11
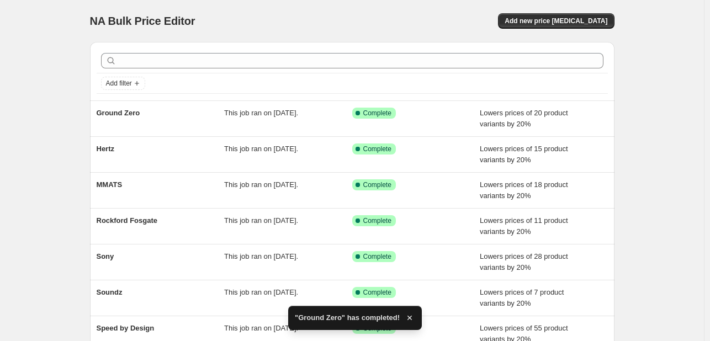
scroll to position [226, 0]
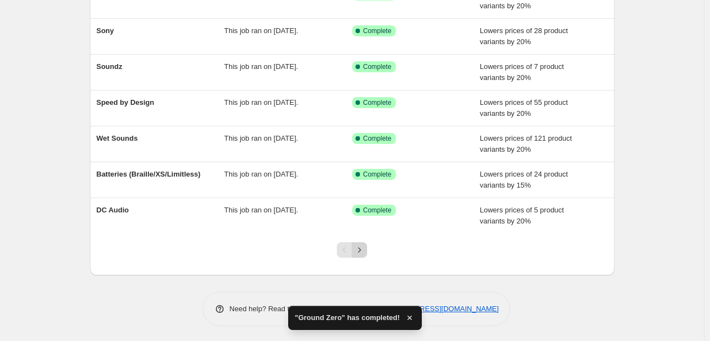
click at [367, 245] on button "Next" at bounding box center [359, 249] width 15 height 15
click at [359, 242] on button "Next" at bounding box center [359, 249] width 15 height 15
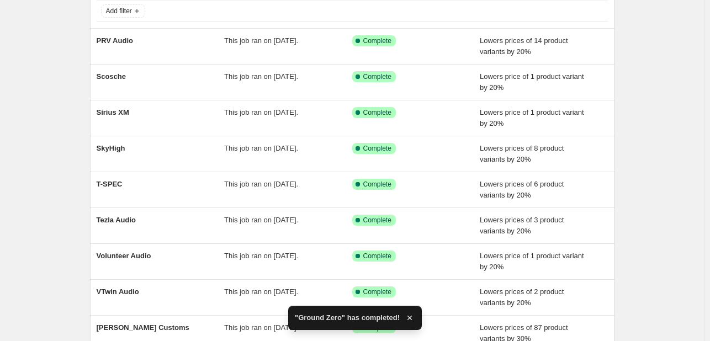
scroll to position [0, 0]
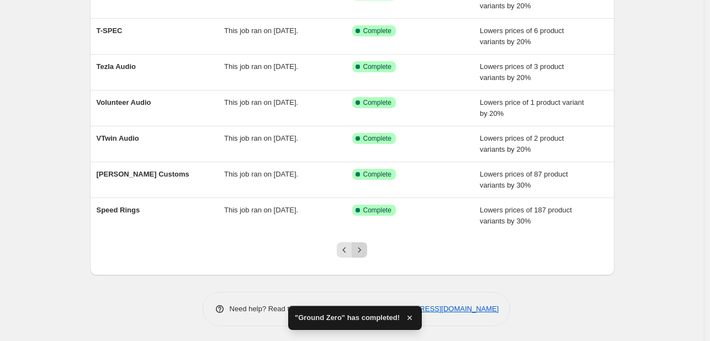
click at [359, 242] on button "Next" at bounding box center [359, 249] width 15 height 15
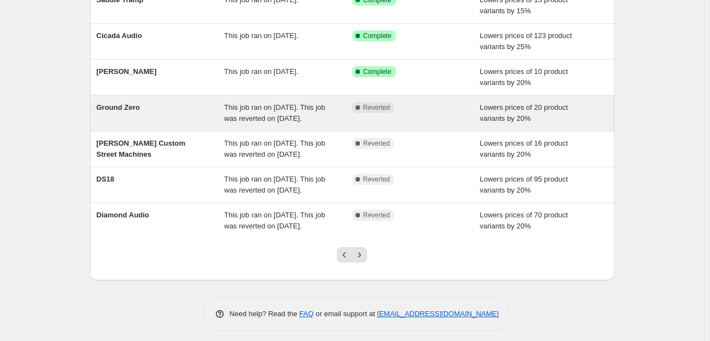
click at [230, 115] on span "This job ran on [DATE]. This job was reverted on [DATE]." at bounding box center [274, 112] width 101 height 19
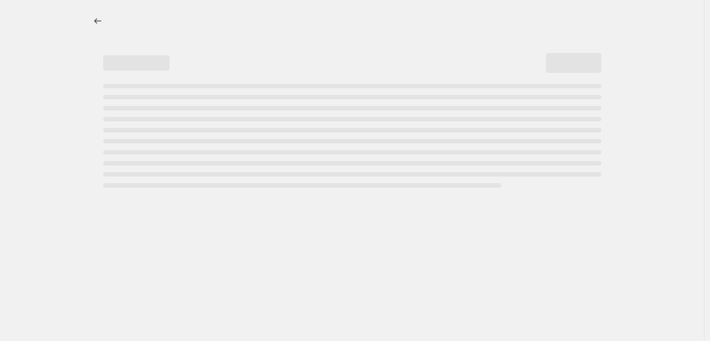
select select "percentage"
select select "vendor"
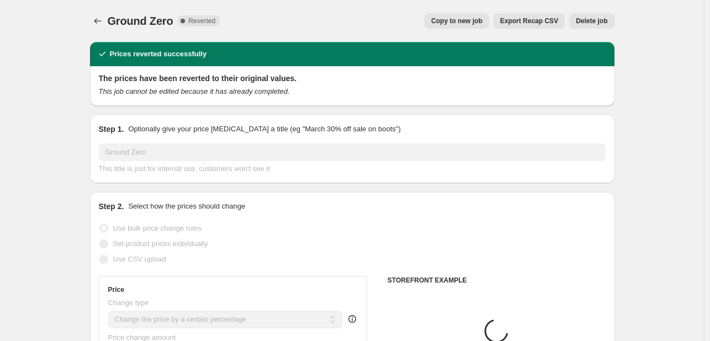
click at [594, 23] on span "Delete job" at bounding box center [591, 21] width 31 height 9
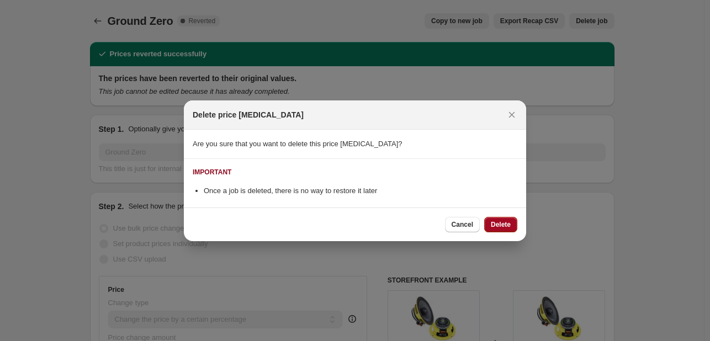
click at [510, 219] on button "Delete" at bounding box center [500, 224] width 33 height 15
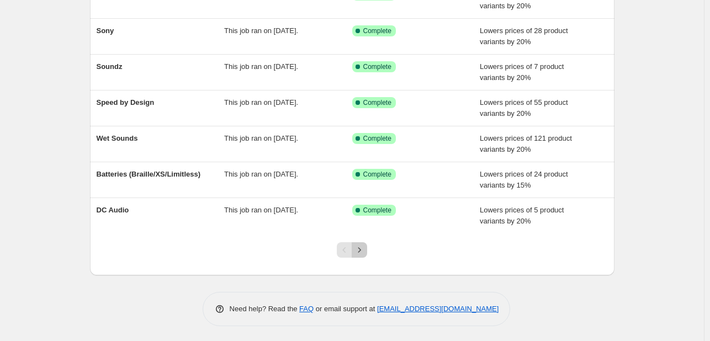
click at [362, 245] on icon "Next" at bounding box center [359, 250] width 11 height 11
click at [362, 253] on icon "Next" at bounding box center [359, 250] width 11 height 11
click at [367, 242] on button "Next" at bounding box center [359, 249] width 15 height 15
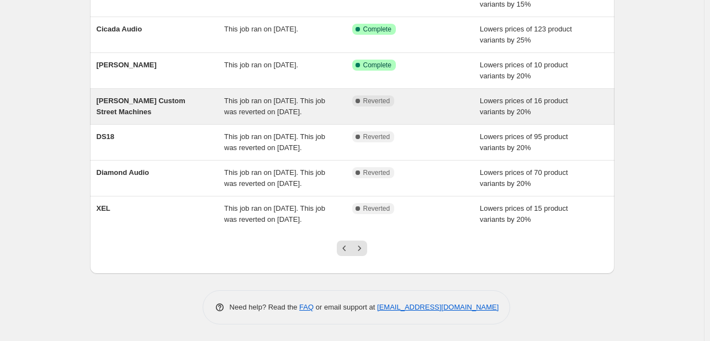
click at [152, 89] on div "Dube's Custom Street Machines This job ran on August 14, 2025. This job was rev…" at bounding box center [352, 106] width 525 height 35
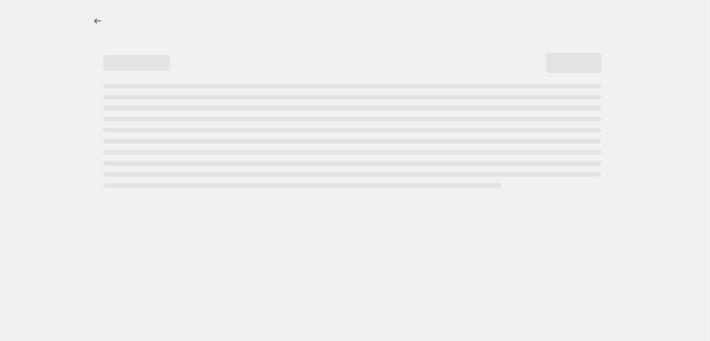
select select "percentage"
select select "vendor"
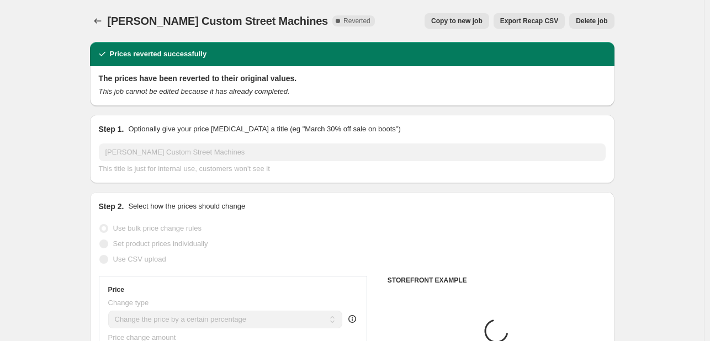
click at [459, 20] on span "Copy to new job" at bounding box center [456, 21] width 51 height 9
select select "percentage"
select select "vendor"
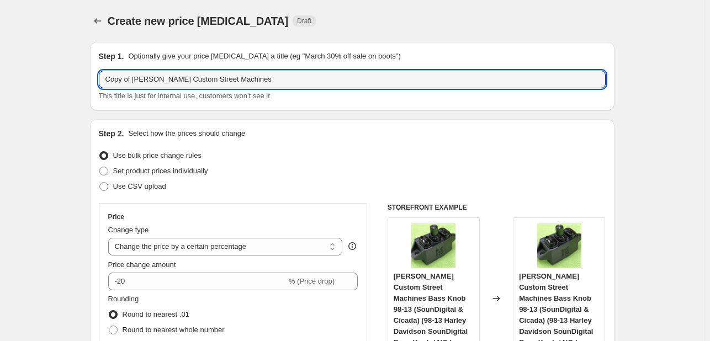
drag, startPoint x: 135, startPoint y: 80, endPoint x: 15, endPoint y: 87, distance: 120.0
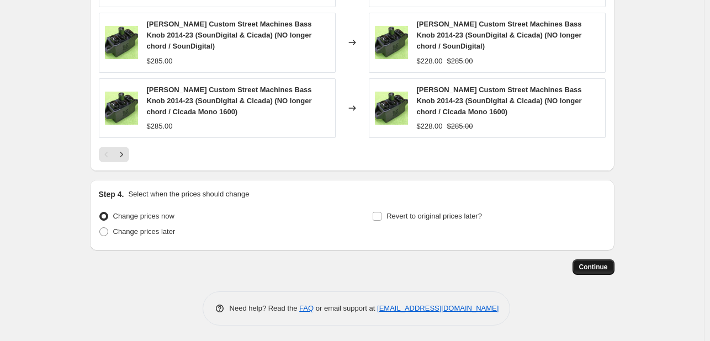
type input "[PERSON_NAME] Custom Street Machines"
click at [576, 269] on button "Continue" at bounding box center [594, 267] width 42 height 15
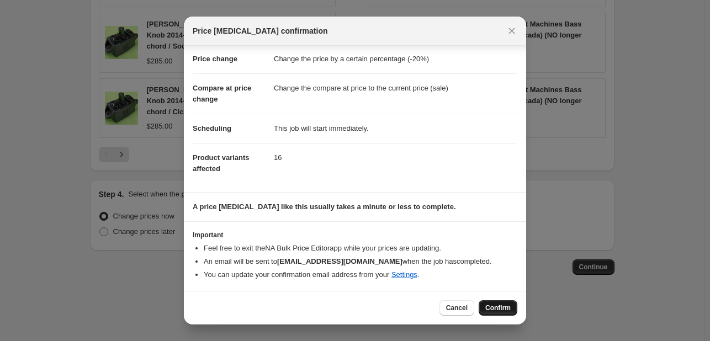
click at [499, 309] on span "Confirm" at bounding box center [497, 308] width 25 height 9
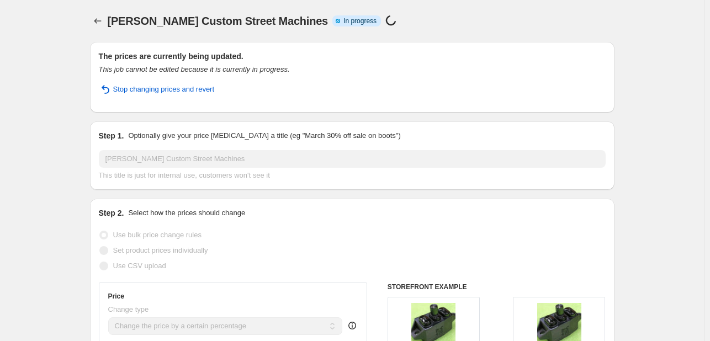
select select "percentage"
select select "vendor"
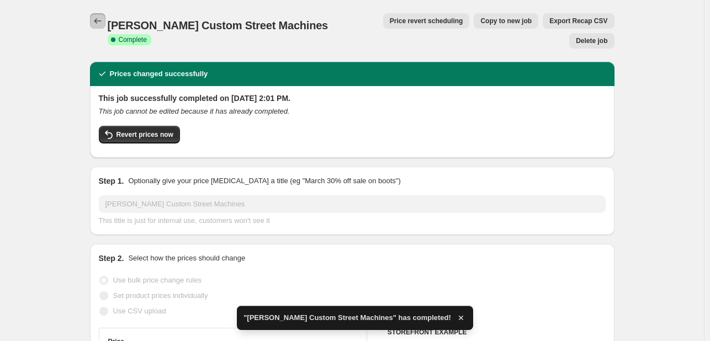
click at [105, 19] on button "Price change jobs" at bounding box center [97, 20] width 15 height 15
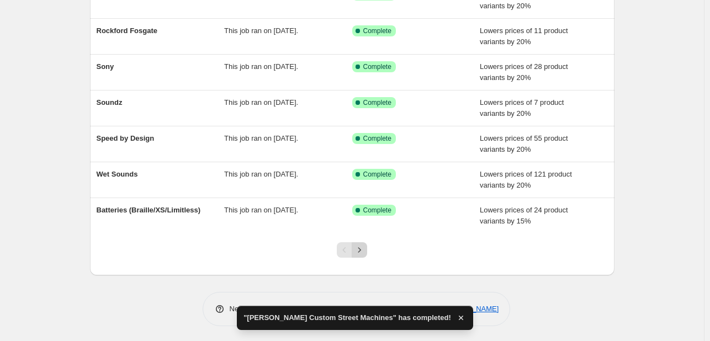
click at [360, 245] on icon "Next" at bounding box center [359, 250] width 11 height 11
click at [360, 247] on icon "Next" at bounding box center [359, 250] width 11 height 11
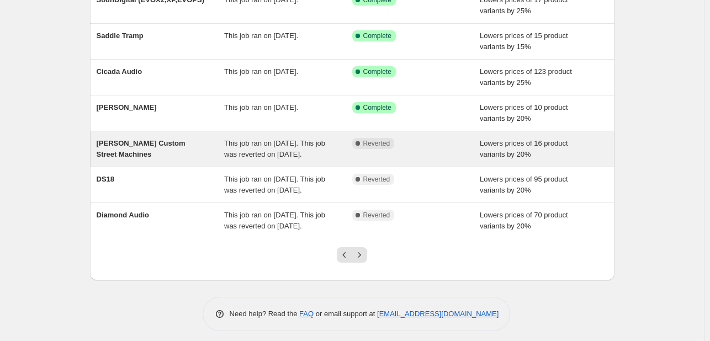
click at [284, 153] on span "This job ran on [DATE]. This job was reverted on [DATE]." at bounding box center [274, 148] width 101 height 19
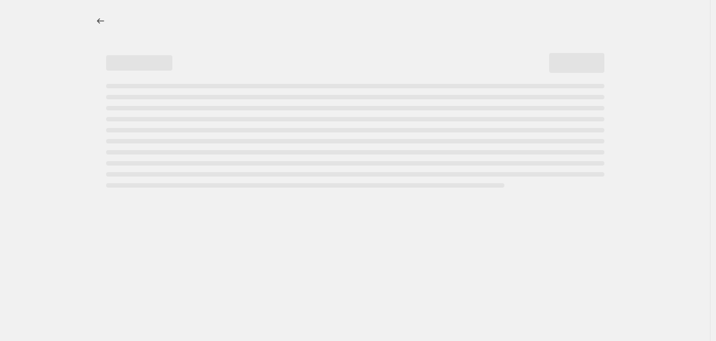
select select "percentage"
select select "vendor"
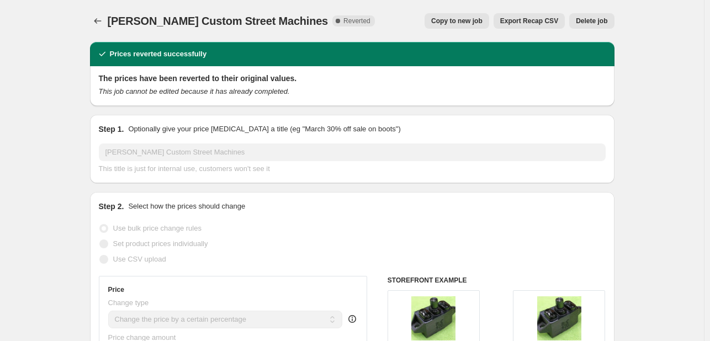
click at [590, 22] on span "Delete job" at bounding box center [591, 21] width 31 height 9
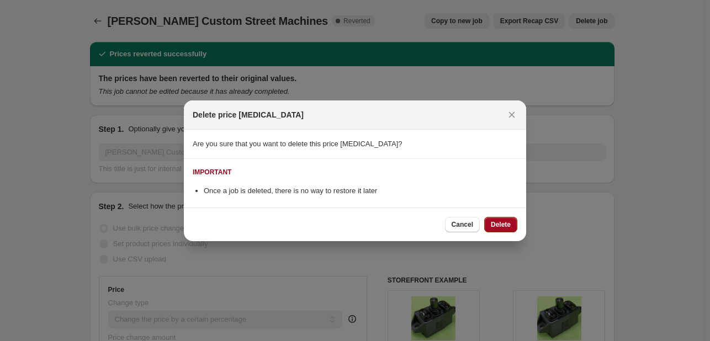
click at [499, 221] on span "Delete" at bounding box center [501, 224] width 20 height 9
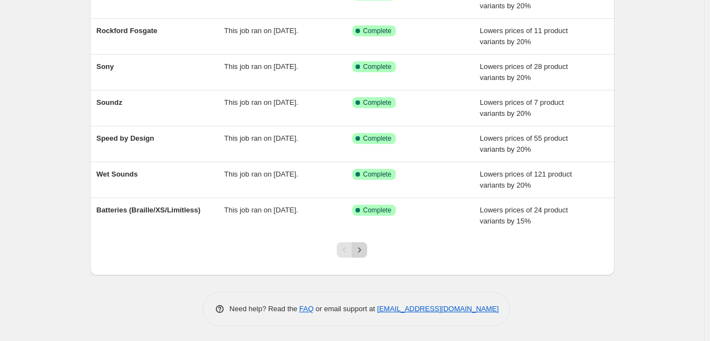
click at [364, 245] on icon "Next" at bounding box center [359, 250] width 11 height 11
click at [362, 253] on icon "Next" at bounding box center [359, 250] width 11 height 11
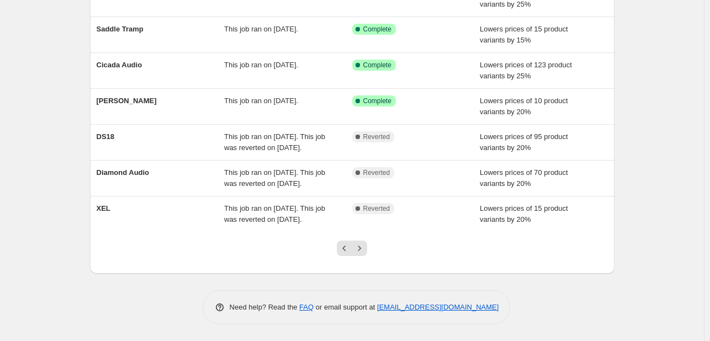
click at [364, 256] on div at bounding box center [352, 253] width 45 height 42
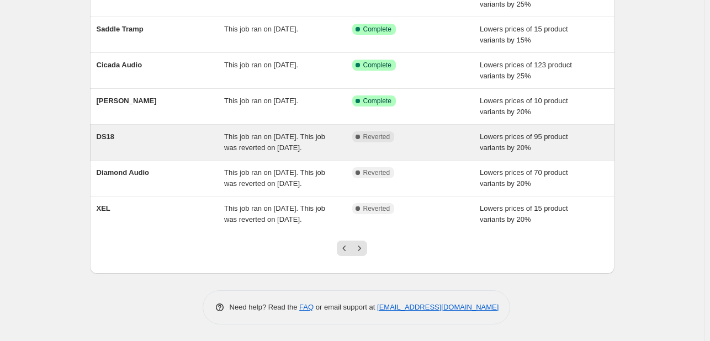
click at [252, 133] on span "This job ran on [DATE]. This job was reverted on [DATE]." at bounding box center [274, 142] width 101 height 19
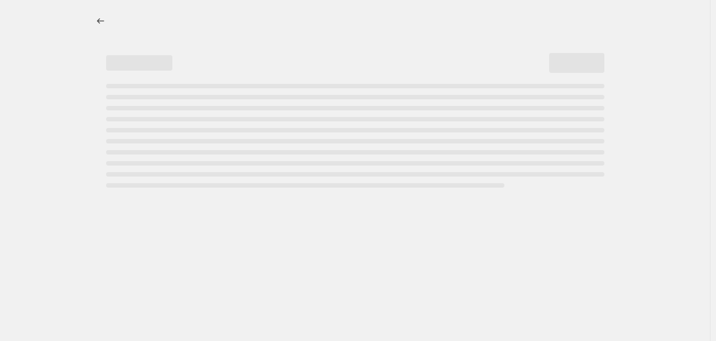
select select "percentage"
select select "vendor"
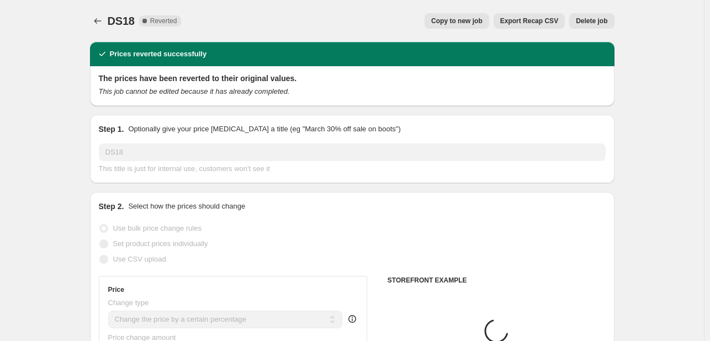
click at [465, 20] on span "Copy to new job" at bounding box center [456, 21] width 51 height 9
select select "percentage"
select select "vendor"
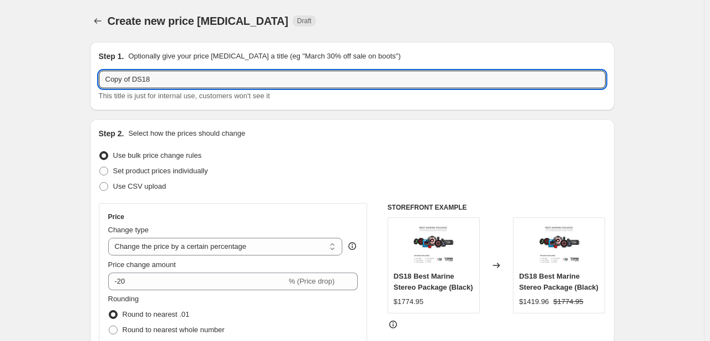
drag, startPoint x: 136, startPoint y: 78, endPoint x: 4, endPoint y: 83, distance: 132.1
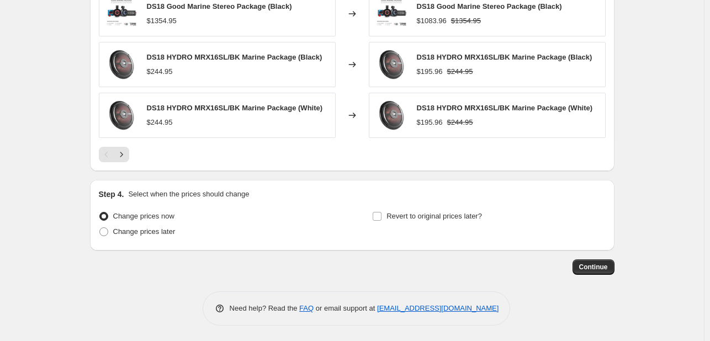
type input "DS18"
click at [602, 263] on span "Continue" at bounding box center [593, 267] width 29 height 9
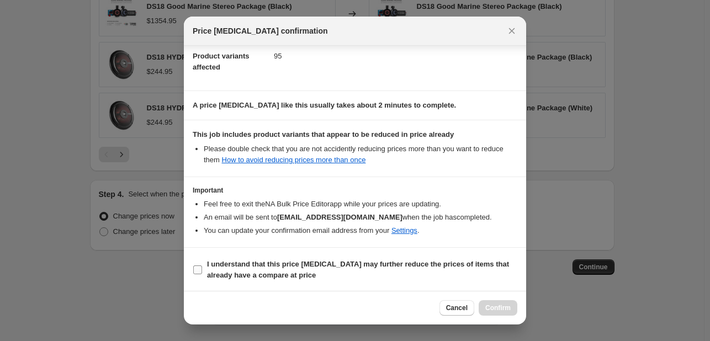
click at [353, 263] on b "I understand that this price [MEDICAL_DATA] may further reduce the prices of it…" at bounding box center [358, 269] width 302 height 19
click at [202, 266] on input "I understand that this price [MEDICAL_DATA] may further reduce the prices of it…" at bounding box center [197, 270] width 9 height 9
checkbox input "true"
click at [497, 305] on span "Confirm" at bounding box center [497, 308] width 25 height 9
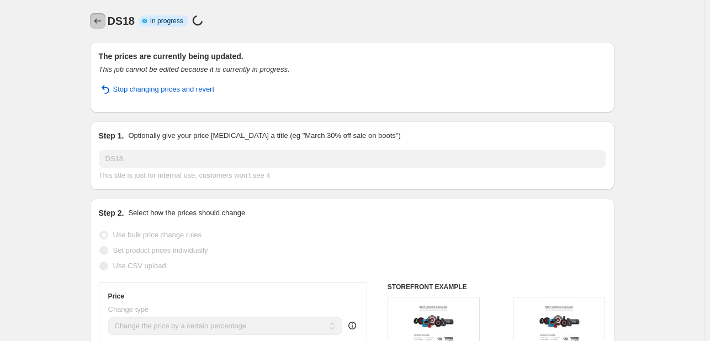
click at [96, 19] on icon "Price change jobs" at bounding box center [97, 20] width 11 height 11
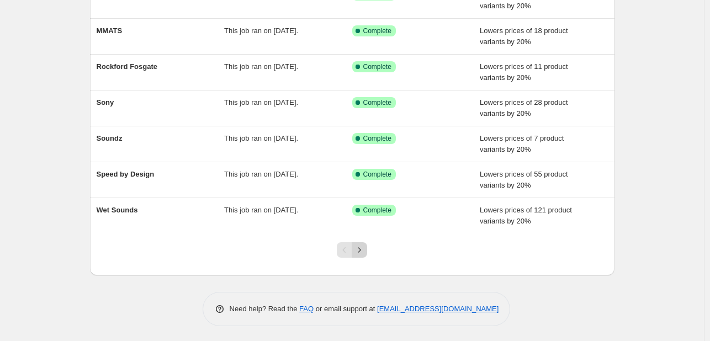
click at [364, 242] on button "Next" at bounding box center [359, 249] width 15 height 15
click at [364, 248] on icon "Next" at bounding box center [359, 250] width 11 height 11
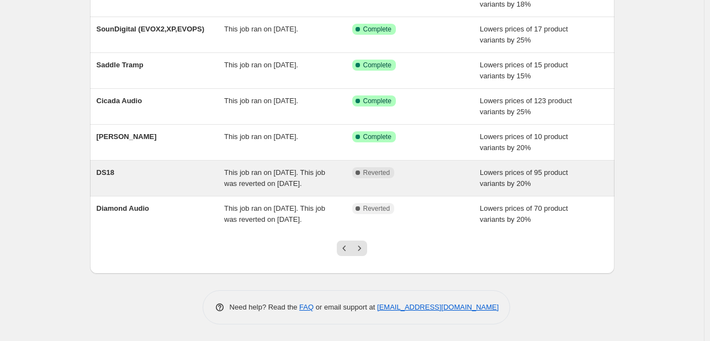
click at [345, 167] on div "This job ran on [DATE]. This job was reverted on [DATE]." at bounding box center [288, 178] width 128 height 22
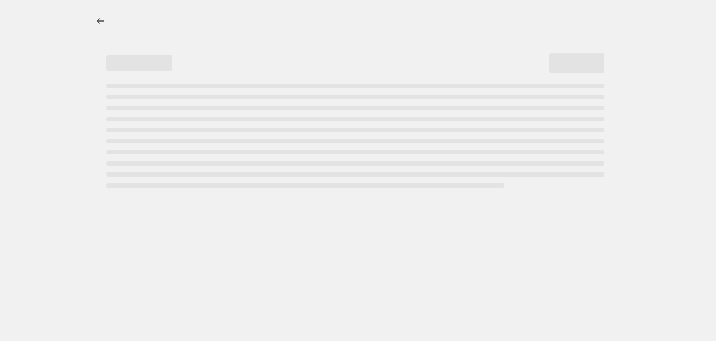
select select "percentage"
select select "vendor"
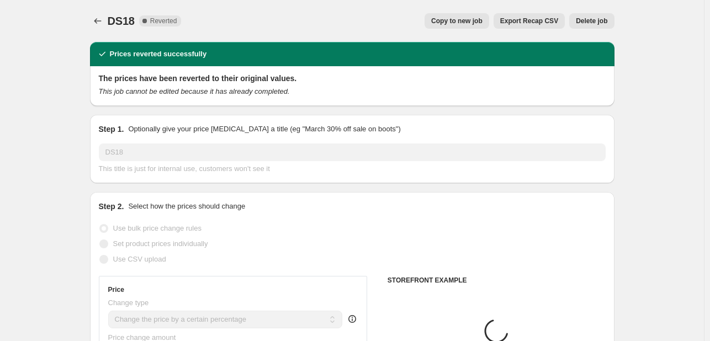
select select "percentage"
select select "vendor"
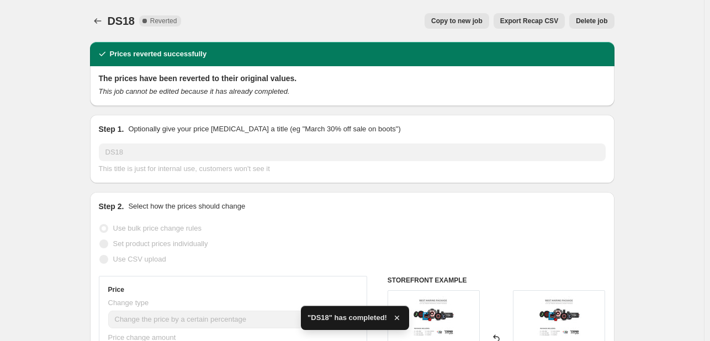
click at [586, 19] on span "Delete job" at bounding box center [591, 21] width 31 height 9
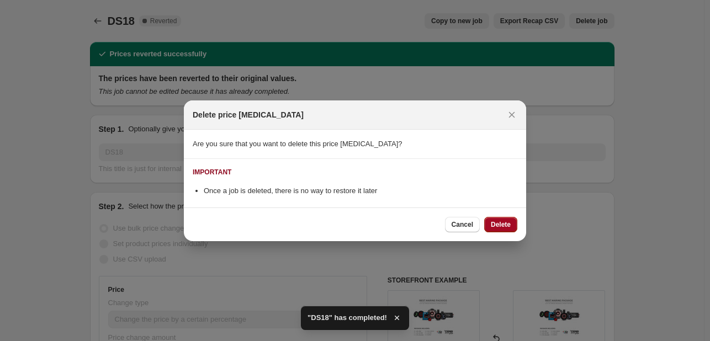
click at [506, 218] on button "Delete" at bounding box center [500, 224] width 33 height 15
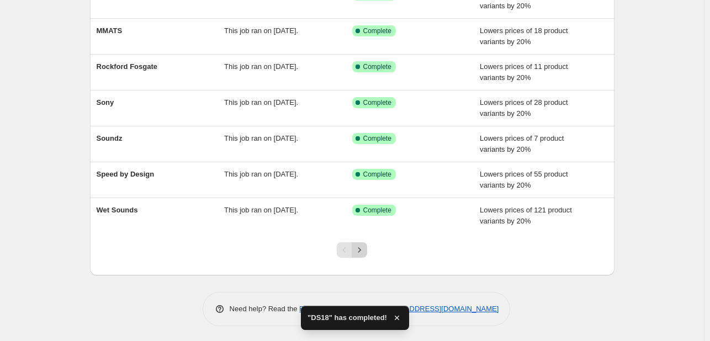
click at [366, 243] on button "Next" at bounding box center [359, 249] width 15 height 15
click at [367, 247] on button "Next" at bounding box center [359, 249] width 15 height 15
click at [365, 245] on icon "Next" at bounding box center [359, 250] width 11 height 11
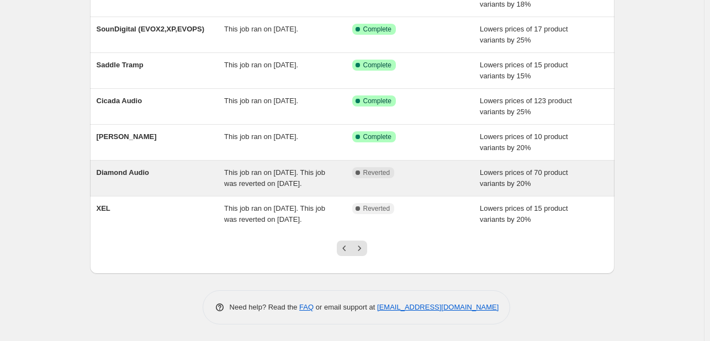
click at [346, 167] on div "This job ran on [DATE]. This job was reverted on [DATE]." at bounding box center [288, 178] width 128 height 22
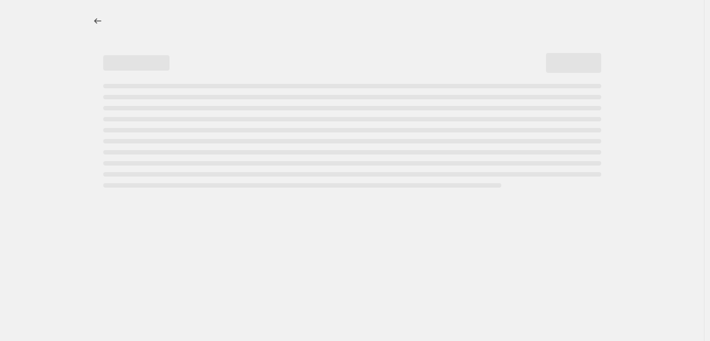
select select "percentage"
select select "vendor"
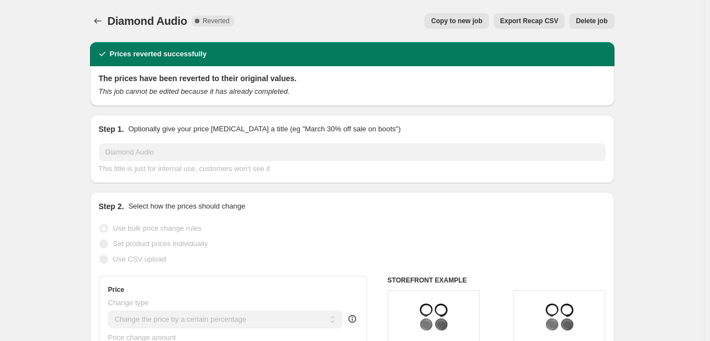
click at [457, 27] on button "Copy to new job" at bounding box center [457, 20] width 65 height 15
select select "percentage"
select select "vendor"
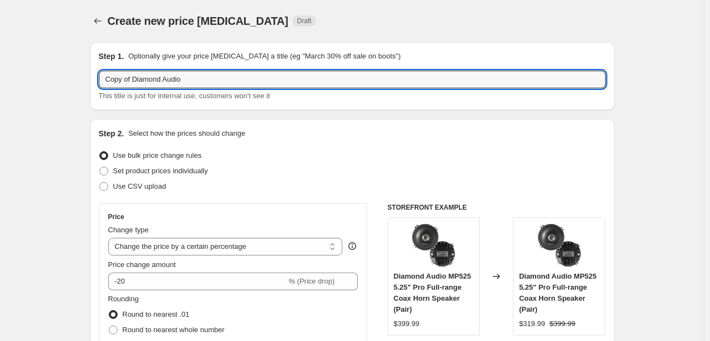
drag, startPoint x: 133, startPoint y: 76, endPoint x: 83, endPoint y: 71, distance: 50.4
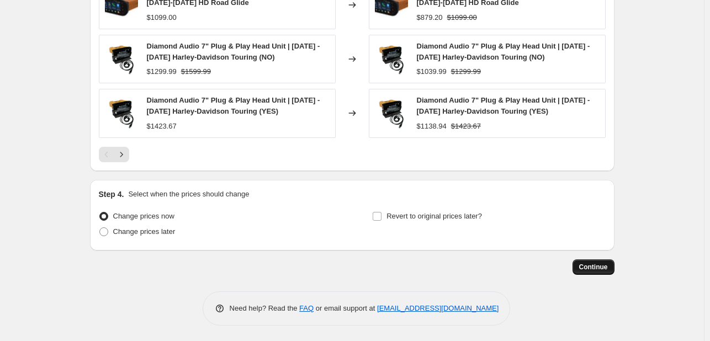
type input "Diamond Audio"
click at [590, 263] on span "Continue" at bounding box center [593, 267] width 29 height 9
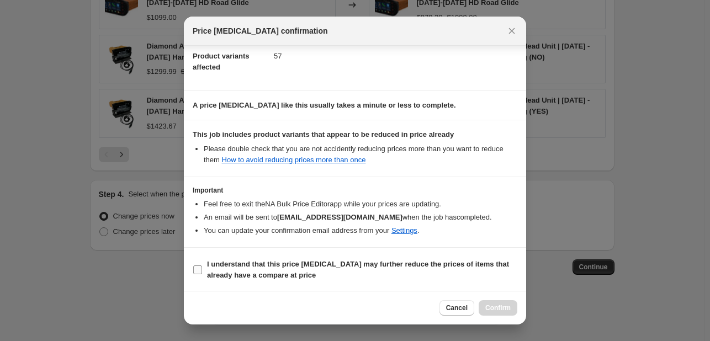
click at [364, 261] on b "I understand that this price [MEDICAL_DATA] may further reduce the prices of it…" at bounding box center [358, 269] width 302 height 19
click at [202, 266] on input "I understand that this price [MEDICAL_DATA] may further reduce the prices of it…" at bounding box center [197, 270] width 9 height 9
checkbox input "true"
click at [492, 309] on span "Confirm" at bounding box center [497, 308] width 25 height 9
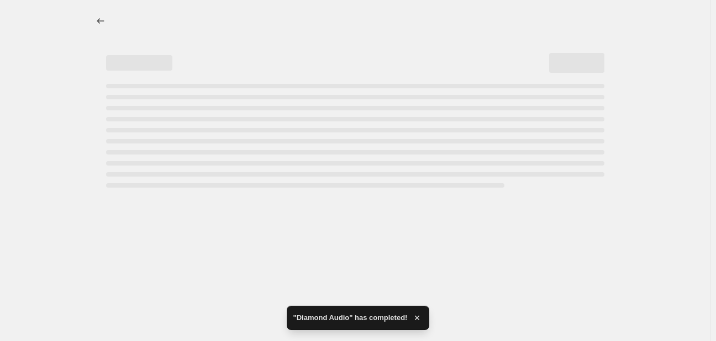
select select "percentage"
select select "vendor"
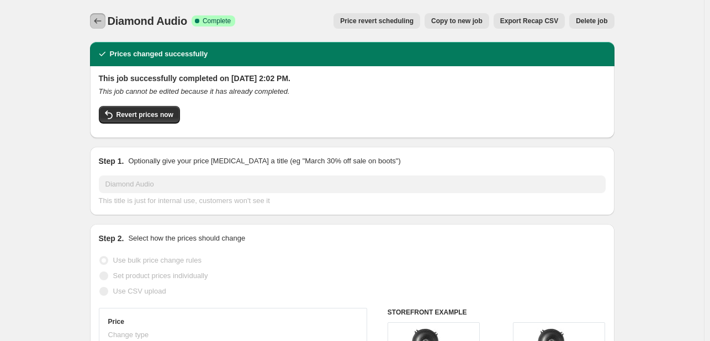
click at [103, 20] on icon "Price change jobs" at bounding box center [97, 20] width 11 height 11
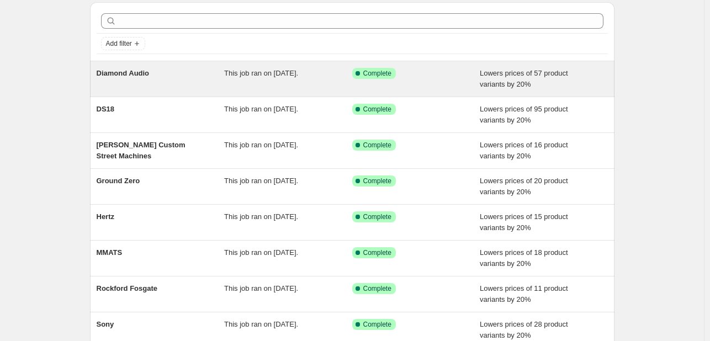
scroll to position [226, 0]
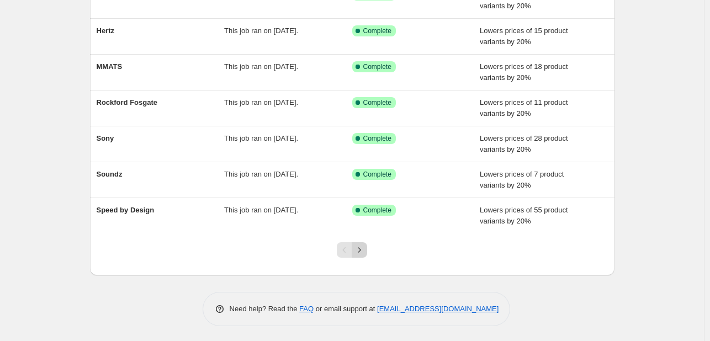
click at [365, 248] on icon "Next" at bounding box center [359, 250] width 11 height 11
click at [364, 262] on div at bounding box center [352, 255] width 45 height 42
click at [364, 242] on button "Next" at bounding box center [359, 249] width 15 height 15
click at [364, 254] on button "Next" at bounding box center [359, 249] width 15 height 15
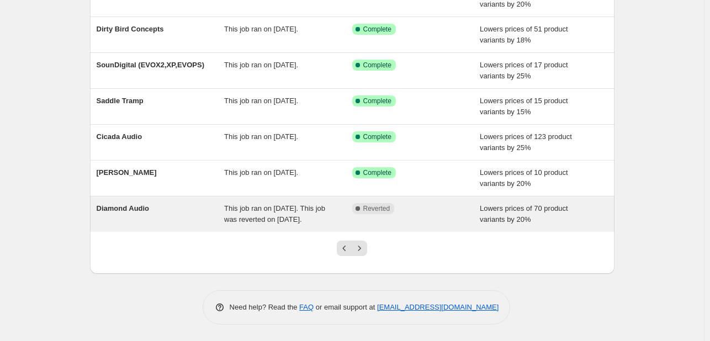
click at [345, 213] on div "This job ran on [DATE]. This job was reverted on [DATE]." at bounding box center [288, 214] width 128 height 22
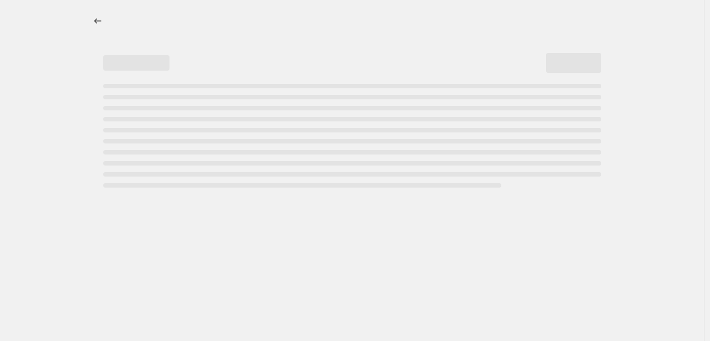
select select "percentage"
select select "vendor"
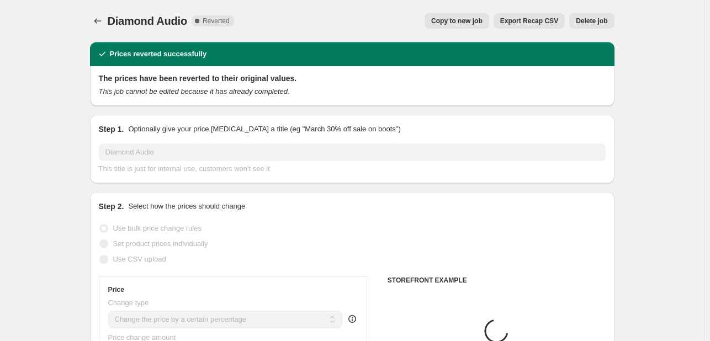
click at [584, 19] on span "Delete job" at bounding box center [591, 21] width 31 height 9
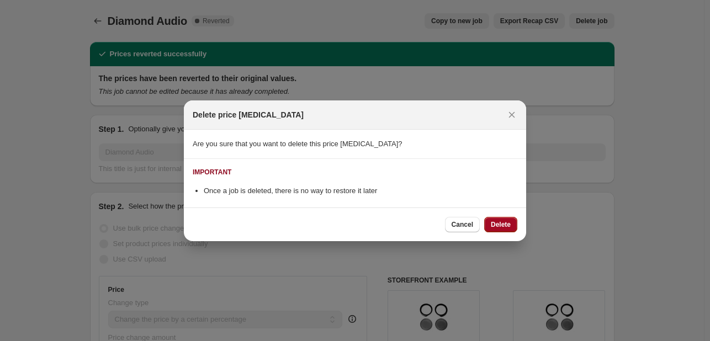
click at [497, 226] on span "Delete" at bounding box center [501, 224] width 20 height 9
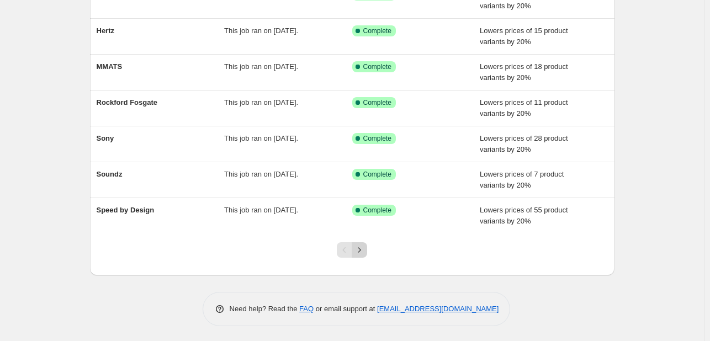
click at [364, 250] on icon "Next" at bounding box center [359, 250] width 11 height 11
click at [364, 251] on icon "Next" at bounding box center [359, 250] width 11 height 11
click at [367, 251] on button "Next" at bounding box center [359, 249] width 15 height 15
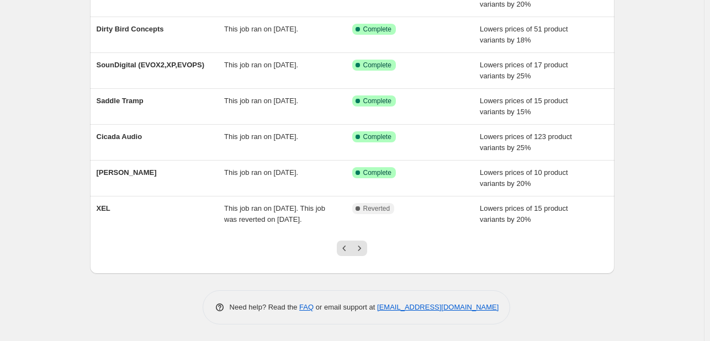
click at [367, 251] on button "Next" at bounding box center [359, 248] width 15 height 15
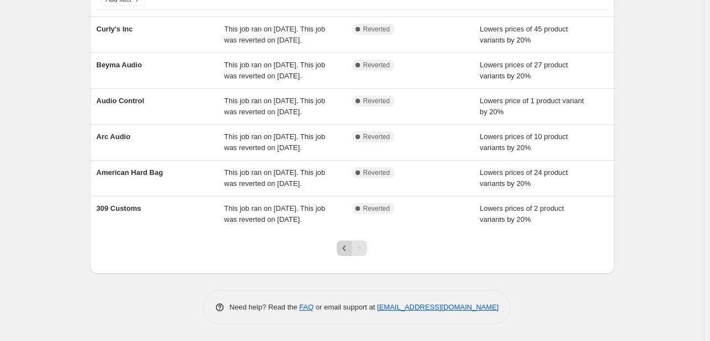
click at [350, 251] on icon "Previous" at bounding box center [344, 248] width 11 height 11
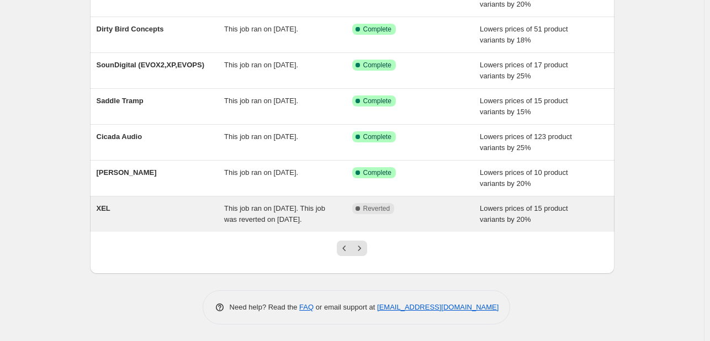
click at [298, 226] on div "XEL This job ran on August 14, 2025. This job was reverted on September 4, 2025…" at bounding box center [352, 214] width 525 height 35
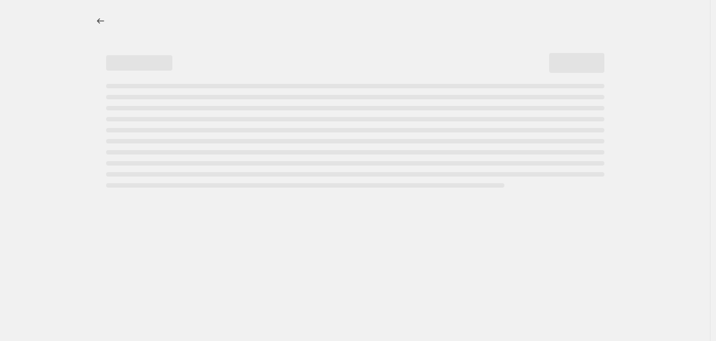
select select "percentage"
select select "vendor"
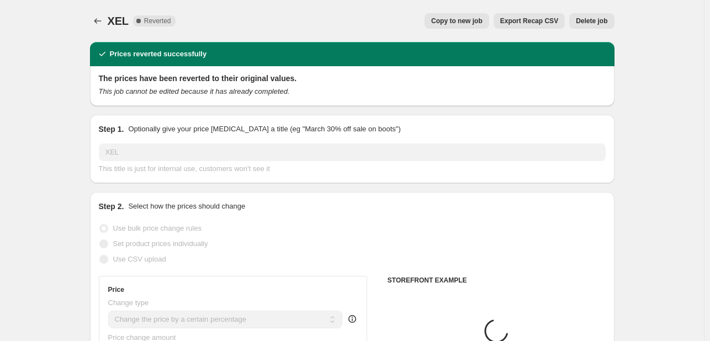
click at [437, 14] on button "Copy to new job" at bounding box center [457, 20] width 65 height 15
select select "percentage"
select select "vendor"
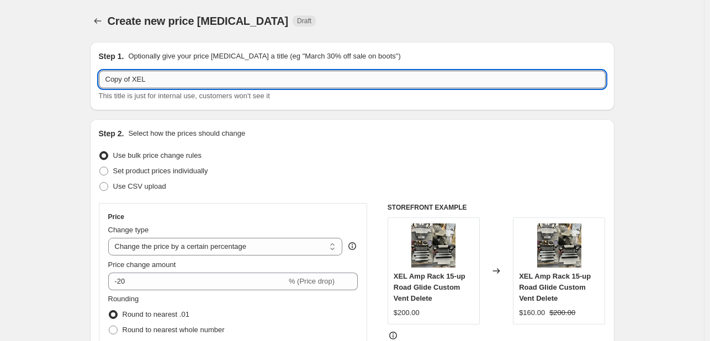
click at [137, 80] on input "Copy of XEL" at bounding box center [352, 80] width 507 height 18
drag, startPoint x: 136, startPoint y: 79, endPoint x: -3, endPoint y: 80, distance: 139.7
click at [0, 80] on html "Home Settings Plans Skip to content Create new price change job. This page is r…" at bounding box center [355, 170] width 710 height 341
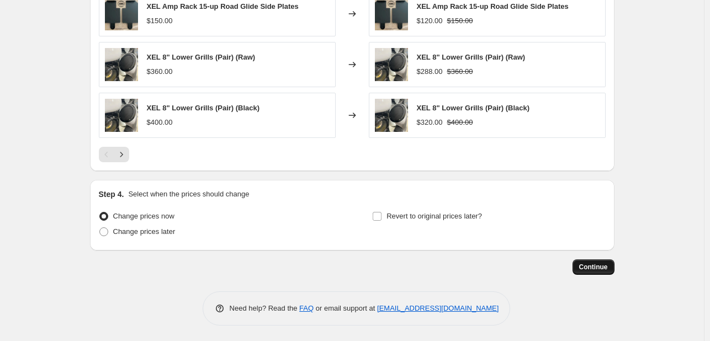
type input "XEL"
click at [604, 266] on span "Continue" at bounding box center [593, 267] width 29 height 9
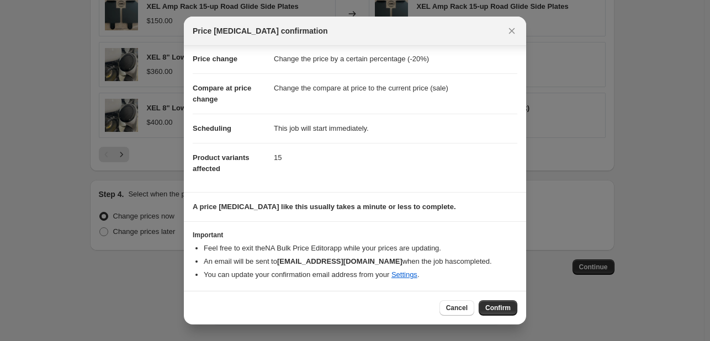
click at [495, 312] on button "Confirm" at bounding box center [498, 307] width 39 height 15
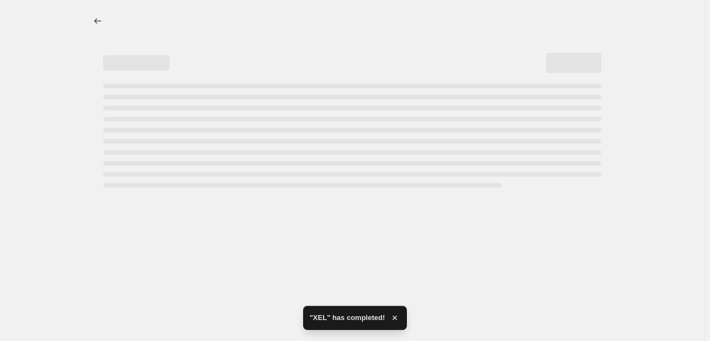
select select "percentage"
select select "vendor"
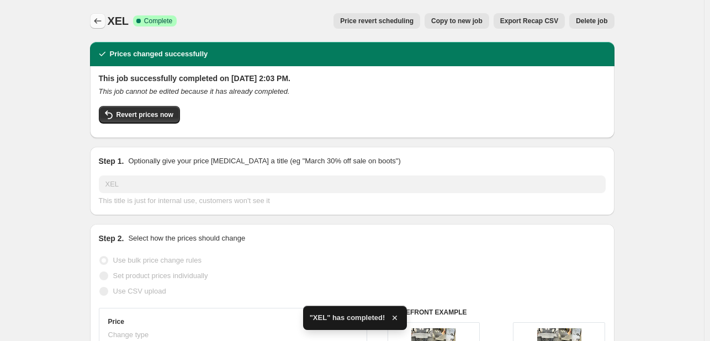
click at [103, 22] on icon "Price change jobs" at bounding box center [97, 20] width 11 height 11
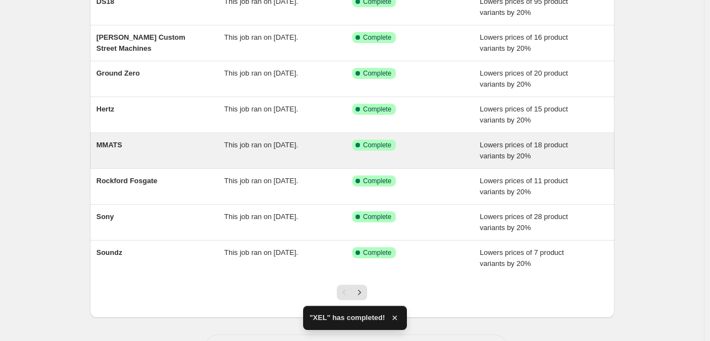
scroll to position [226, 0]
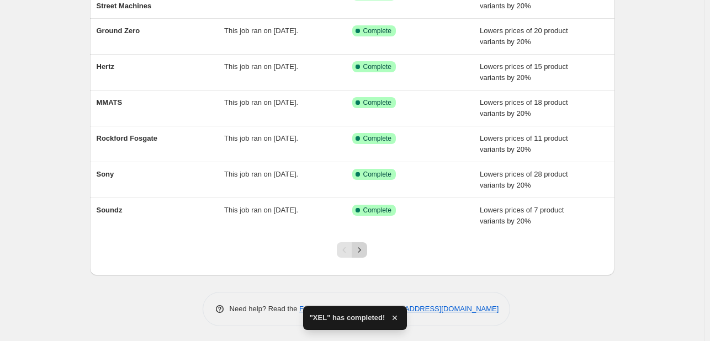
click at [362, 250] on icon "Next" at bounding box center [359, 250] width 11 height 11
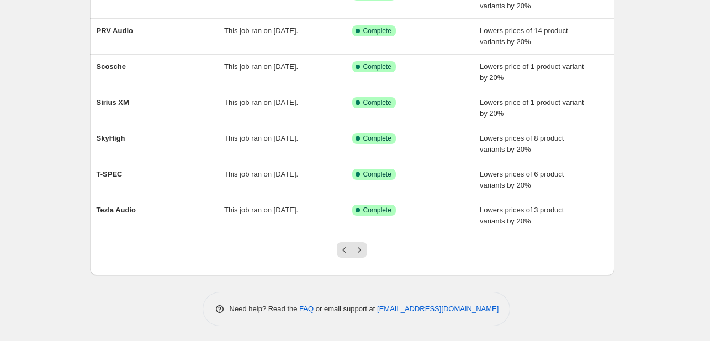
click at [362, 250] on icon "Next" at bounding box center [359, 250] width 11 height 11
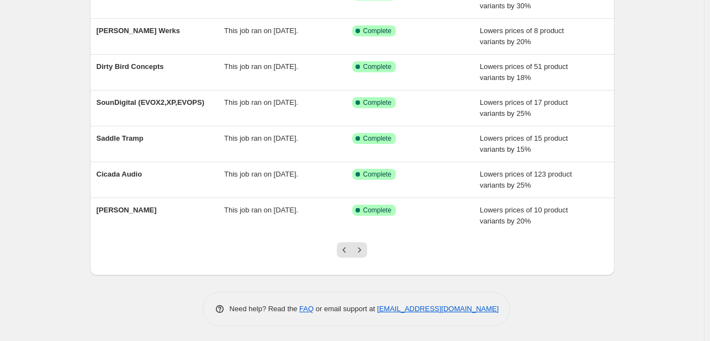
click at [362, 250] on icon "Next" at bounding box center [359, 250] width 11 height 11
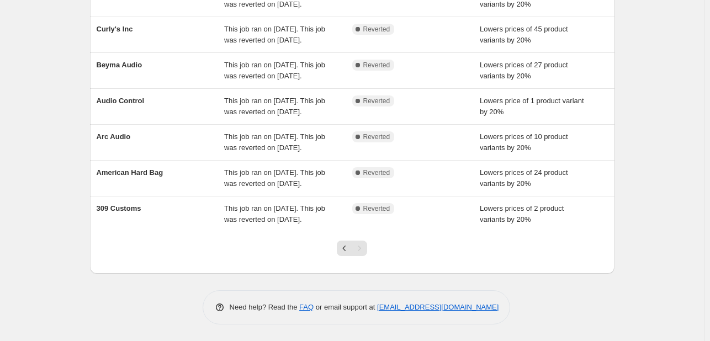
scroll to position [0, 0]
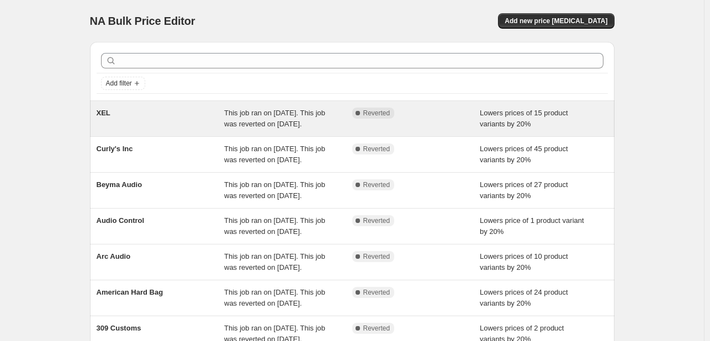
click at [239, 113] on span "This job ran on [DATE]. This job was reverted on [DATE]." at bounding box center [274, 118] width 101 height 19
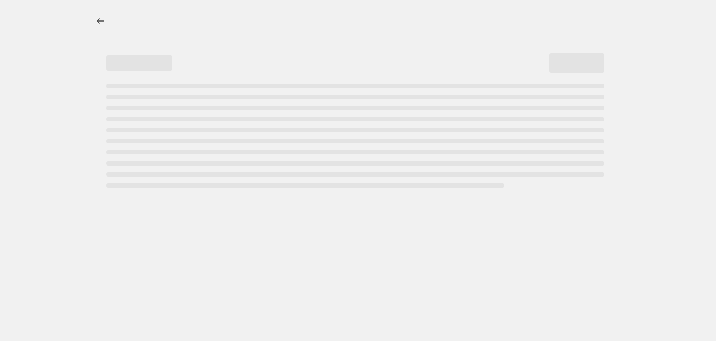
select select "percentage"
select select "vendor"
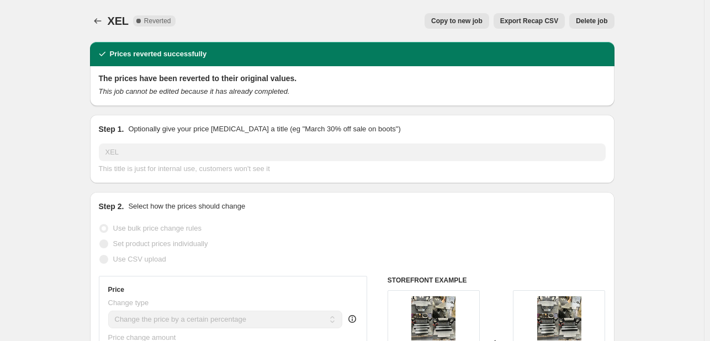
click at [596, 23] on span "Delete job" at bounding box center [591, 21] width 31 height 9
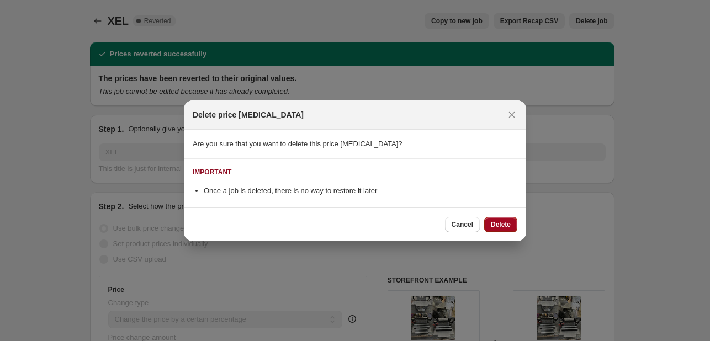
click at [497, 224] on span "Delete" at bounding box center [501, 224] width 20 height 9
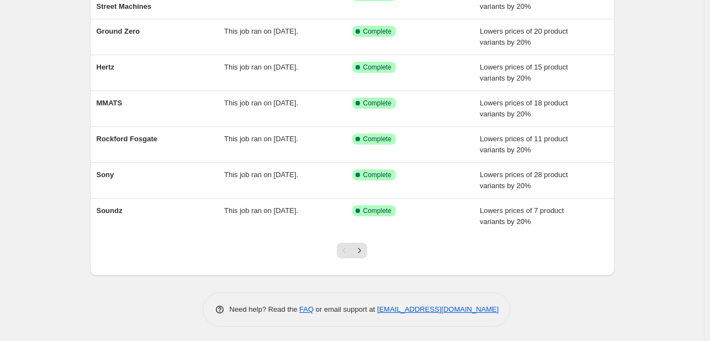
scroll to position [226, 0]
click at [361, 250] on icon "Next" at bounding box center [359, 250] width 11 height 11
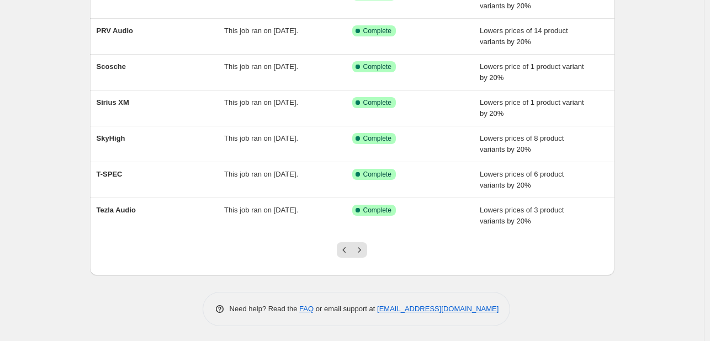
click at [361, 250] on icon "Next" at bounding box center [359, 250] width 11 height 11
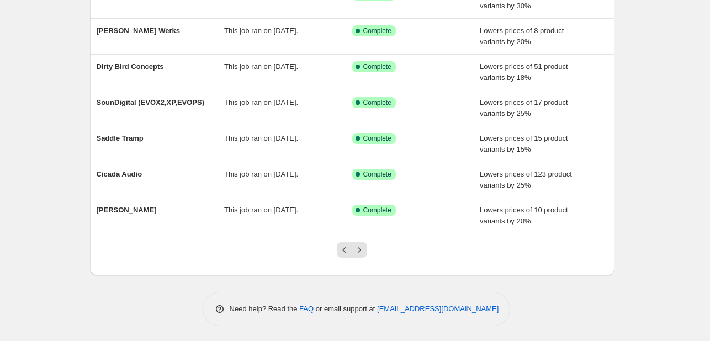
click at [361, 250] on icon "Next" at bounding box center [359, 250] width 11 height 11
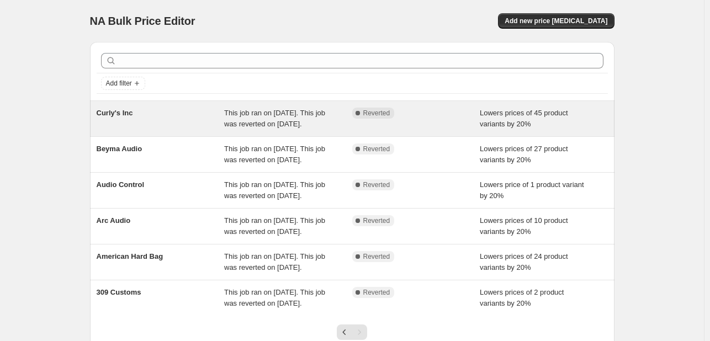
click at [245, 128] on span "This job ran on [DATE]. This job was reverted on [DATE]." at bounding box center [274, 118] width 101 height 19
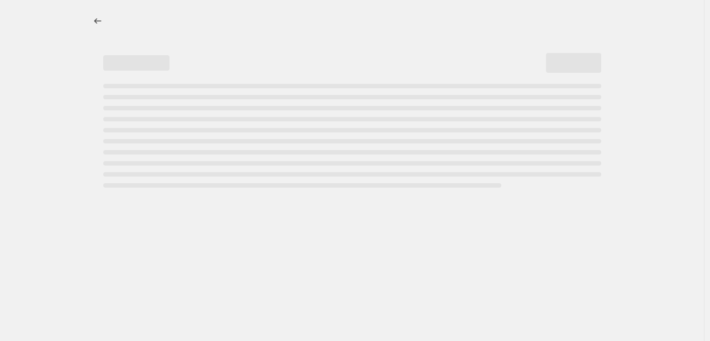
select select "percentage"
select select "vendor"
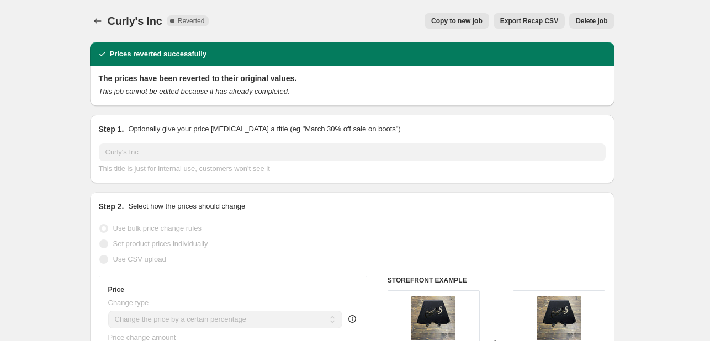
click at [483, 20] on span "Copy to new job" at bounding box center [456, 21] width 51 height 9
select select "percentage"
select select "vendor"
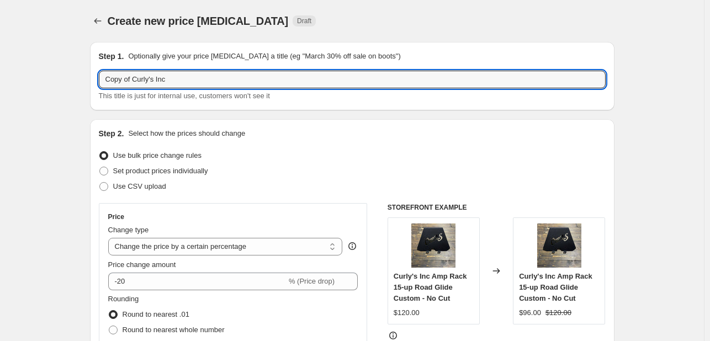
drag, startPoint x: 137, startPoint y: 76, endPoint x: 58, endPoint y: 62, distance: 80.1
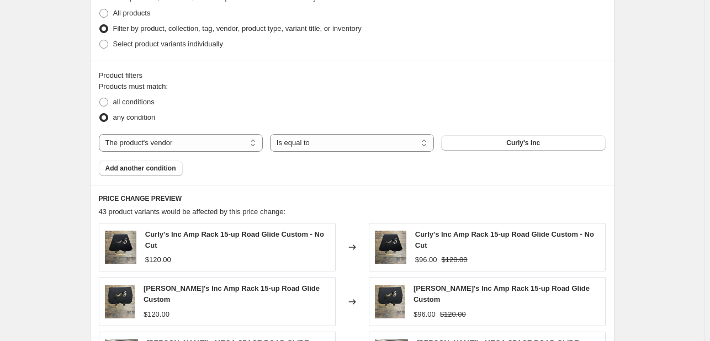
scroll to position [893, 0]
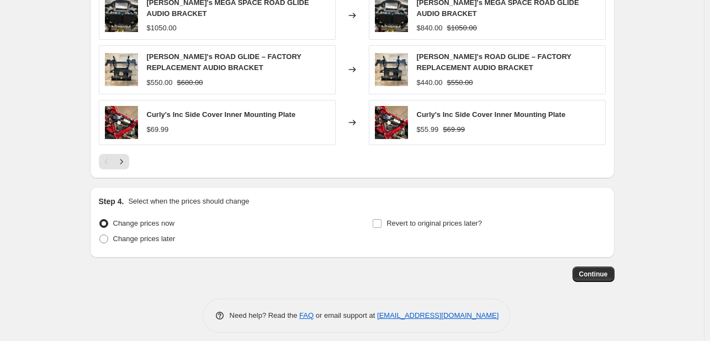
type input "Curly's Inc"
click at [610, 267] on button "Continue" at bounding box center [594, 274] width 42 height 15
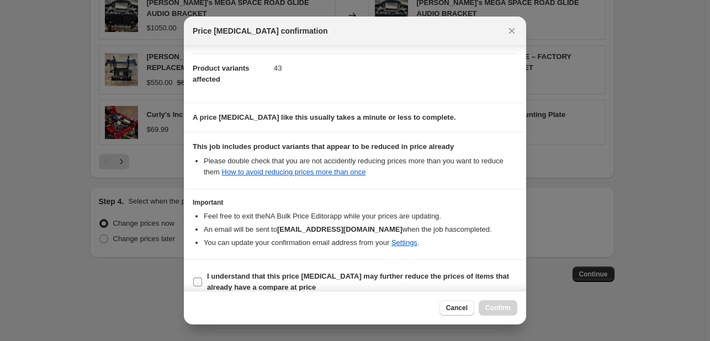
scroll to position [123, 0]
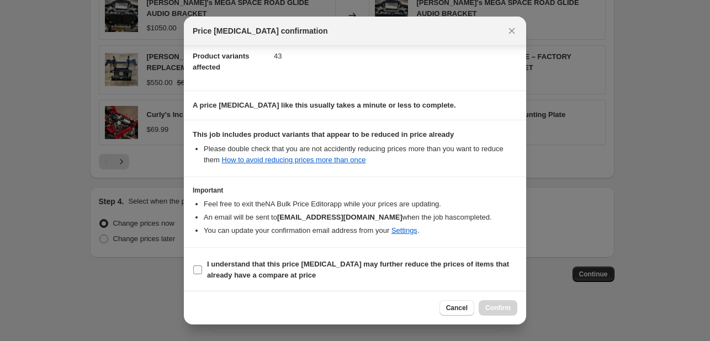
click at [395, 277] on span "I understand that this price [MEDICAL_DATA] may further reduce the prices of it…" at bounding box center [362, 270] width 310 height 22
click at [202, 274] on input "I understand that this price [MEDICAL_DATA] may further reduce the prices of it…" at bounding box center [197, 270] width 9 height 9
checkbox input "true"
click at [512, 306] on button "Confirm" at bounding box center [498, 307] width 39 height 15
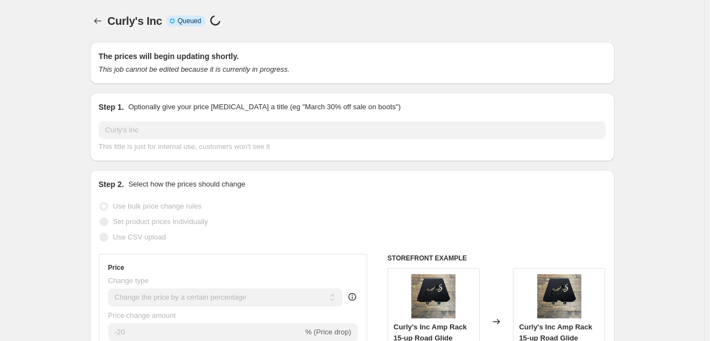
scroll to position [893, 0]
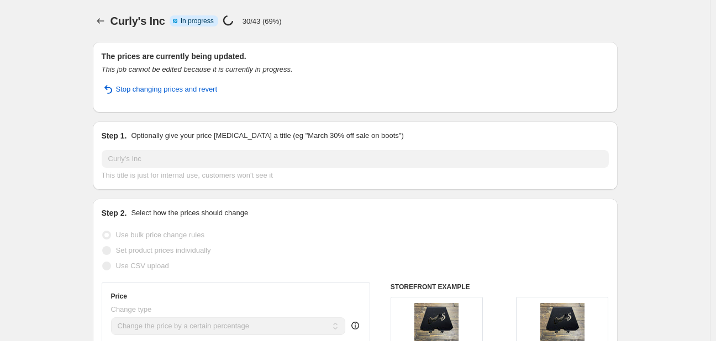
select select "percentage"
select select "vendor"
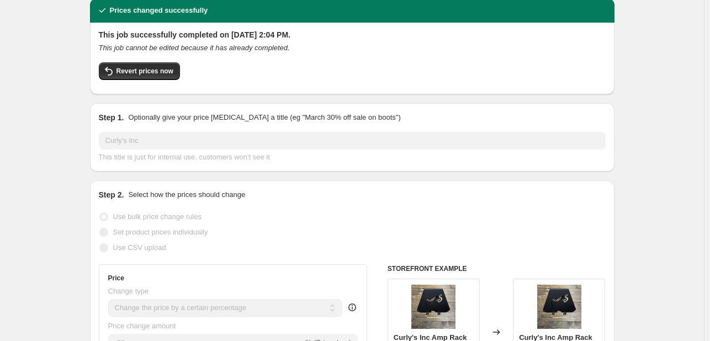
scroll to position [1, 0]
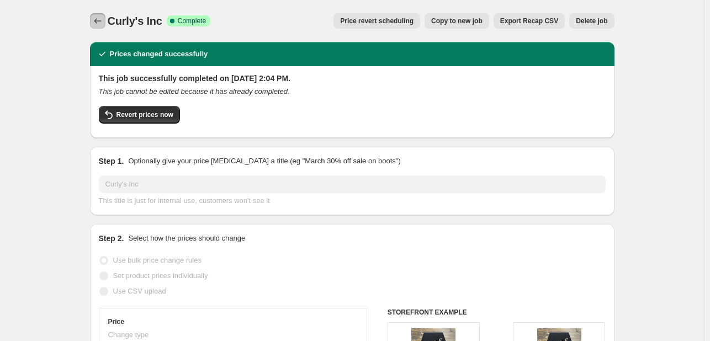
click at [94, 20] on button "Price change jobs" at bounding box center [97, 20] width 15 height 15
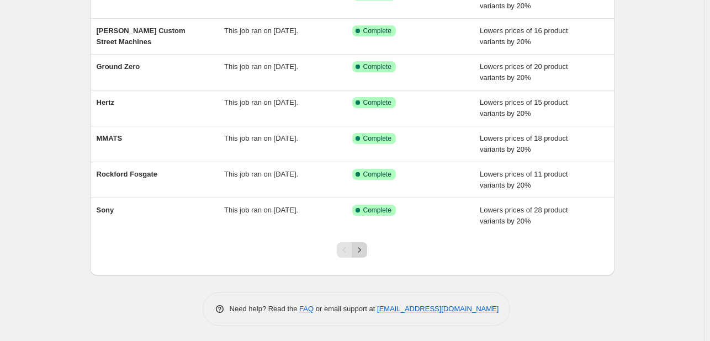
click at [355, 247] on button "Next" at bounding box center [359, 249] width 15 height 15
click at [360, 253] on icon "Next" at bounding box center [359, 250] width 11 height 11
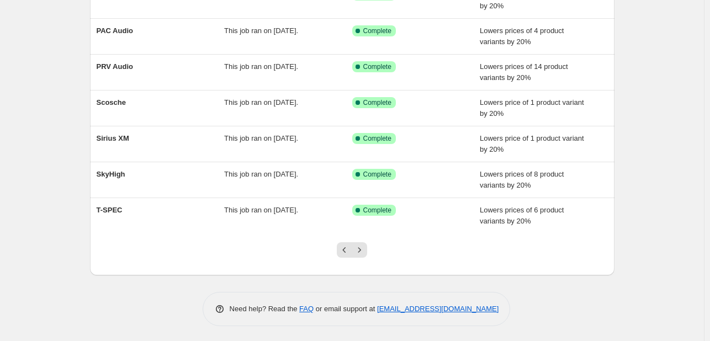
click at [360, 253] on icon "Next" at bounding box center [359, 250] width 11 height 11
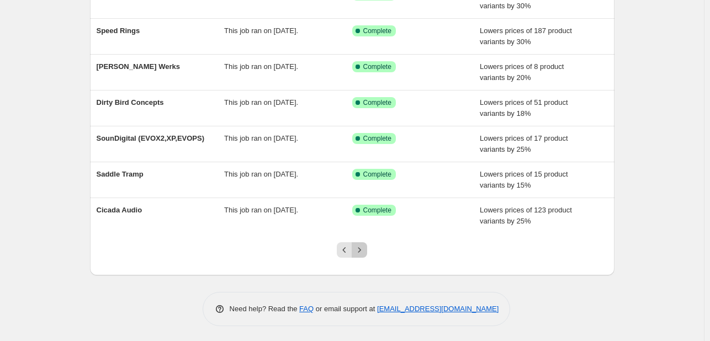
click at [360, 253] on icon "Next" at bounding box center [359, 250] width 11 height 11
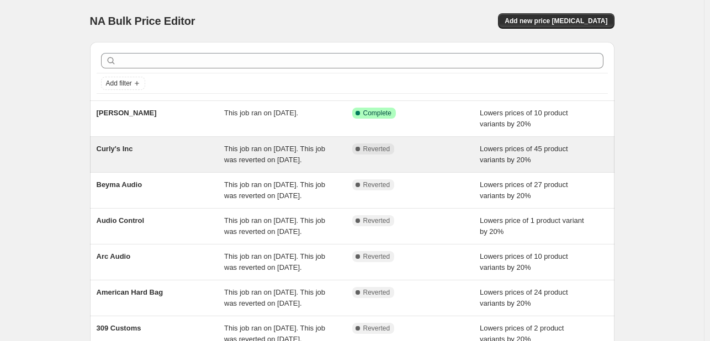
click at [232, 155] on span "This job ran on [DATE]. This job was reverted on [DATE]." at bounding box center [274, 154] width 101 height 19
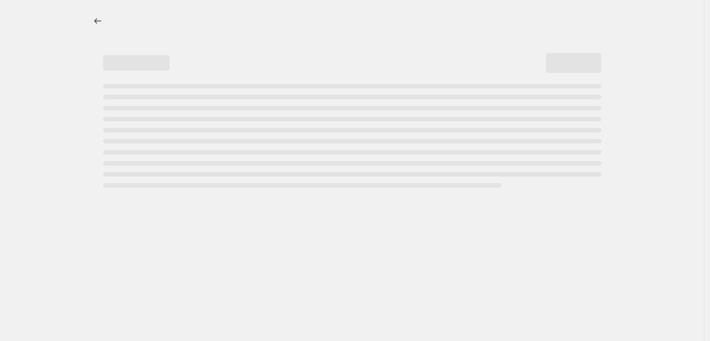
select select "percentage"
select select "vendor"
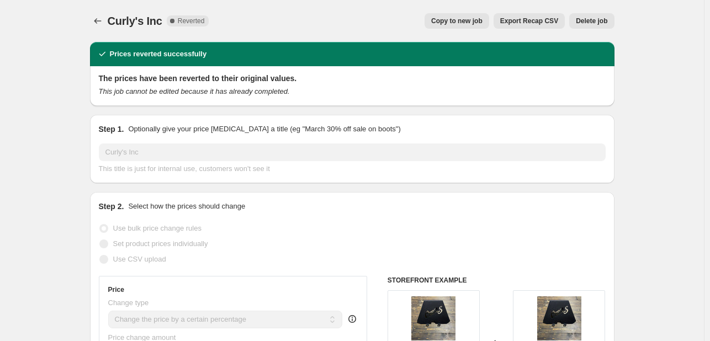
click at [589, 14] on button "Delete job" at bounding box center [591, 20] width 45 height 15
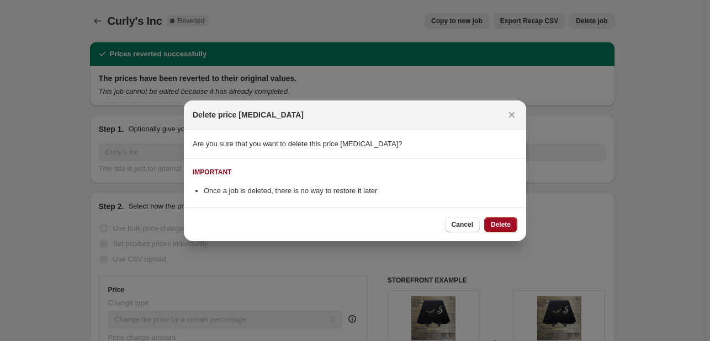
click at [500, 224] on span "Delete" at bounding box center [501, 224] width 20 height 9
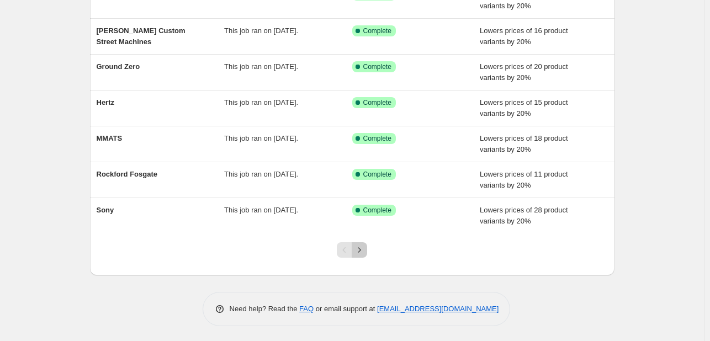
click at [367, 248] on button "Next" at bounding box center [359, 249] width 15 height 15
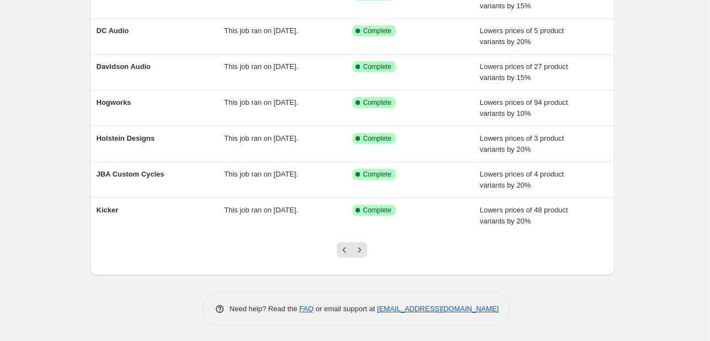
click at [367, 249] on button "Next" at bounding box center [359, 249] width 15 height 15
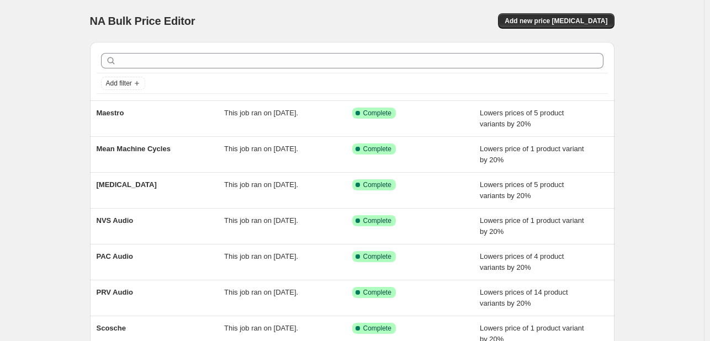
scroll to position [226, 0]
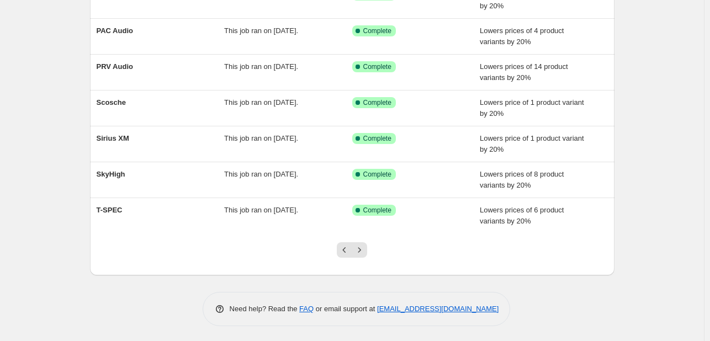
click at [367, 249] on button "Next" at bounding box center [359, 249] width 15 height 15
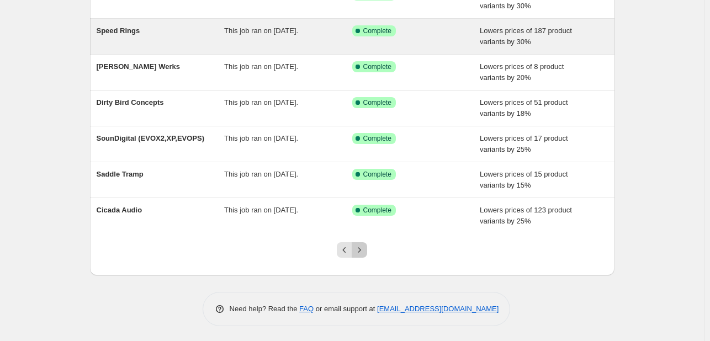
click at [364, 246] on icon "Next" at bounding box center [359, 250] width 11 height 11
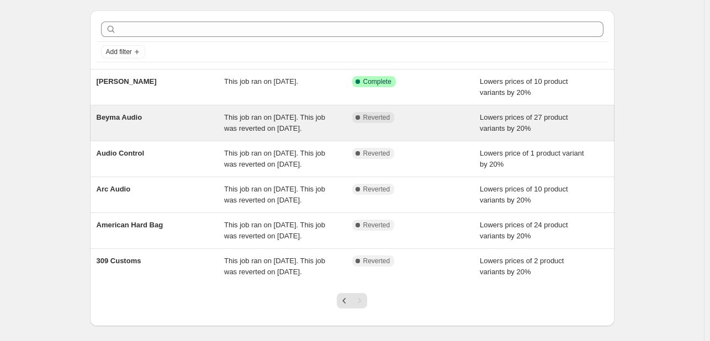
scroll to position [0, 0]
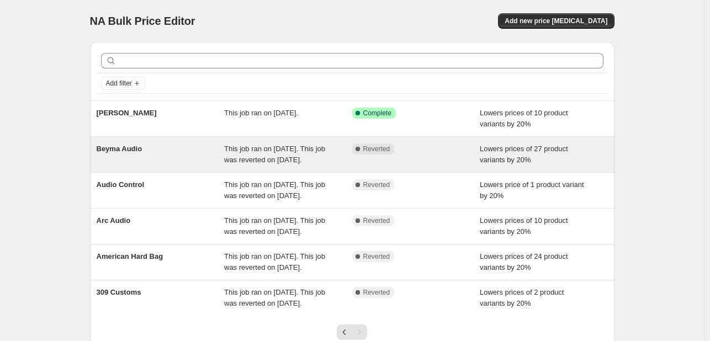
click at [161, 164] on div "Beyma Audio" at bounding box center [161, 155] width 128 height 22
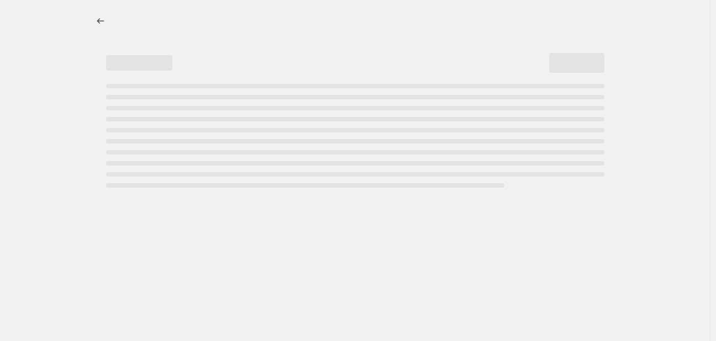
select select "percentage"
select select "vendor"
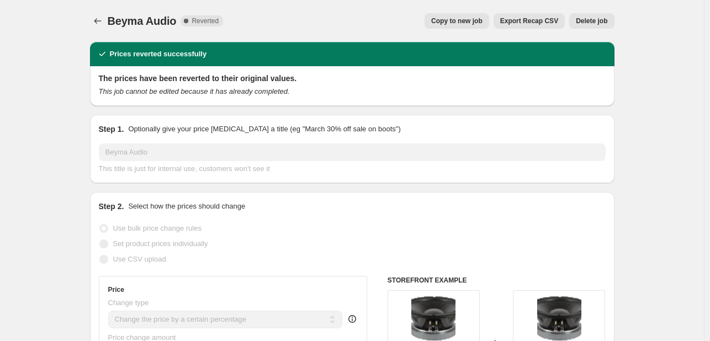
click at [466, 14] on button "Copy to new job" at bounding box center [457, 20] width 65 height 15
select select "percentage"
select select "vendor"
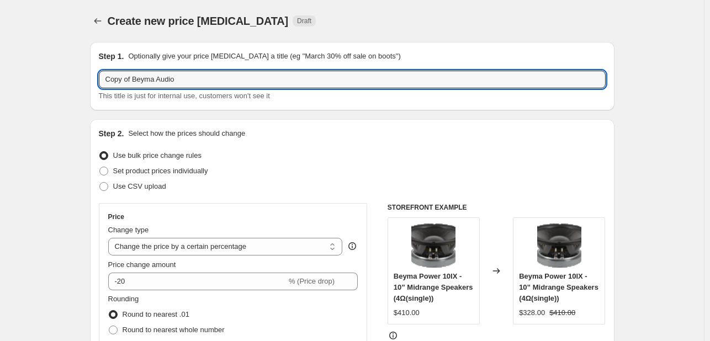
drag, startPoint x: 135, startPoint y: 77, endPoint x: 23, endPoint y: 78, distance: 111.5
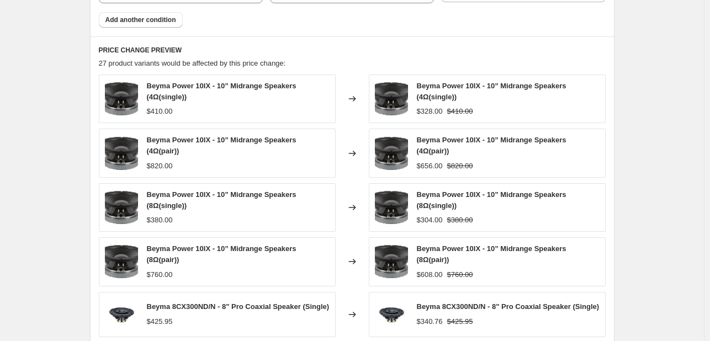
scroll to position [900, 0]
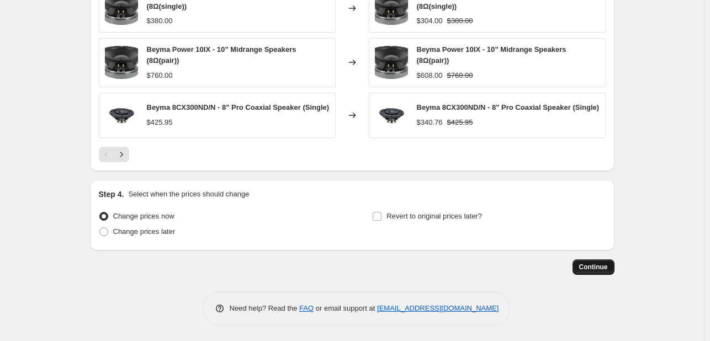
type input "Beyma Audio"
click at [589, 263] on span "Continue" at bounding box center [593, 267] width 29 height 9
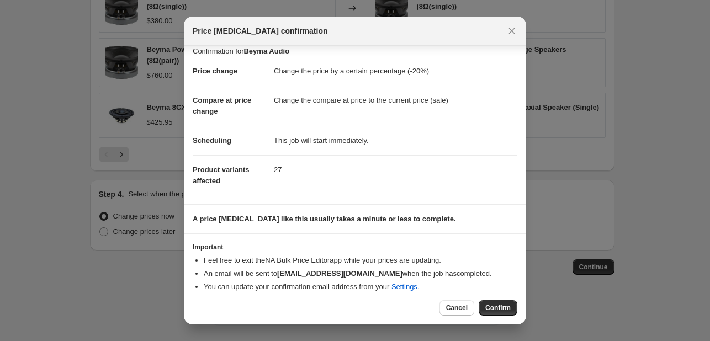
scroll to position [21, 0]
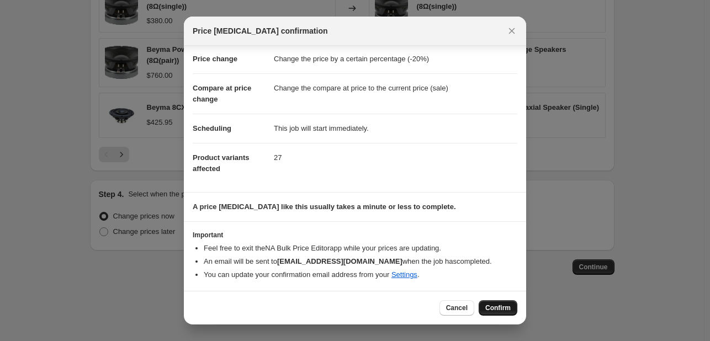
click at [509, 311] on span "Confirm" at bounding box center [497, 308] width 25 height 9
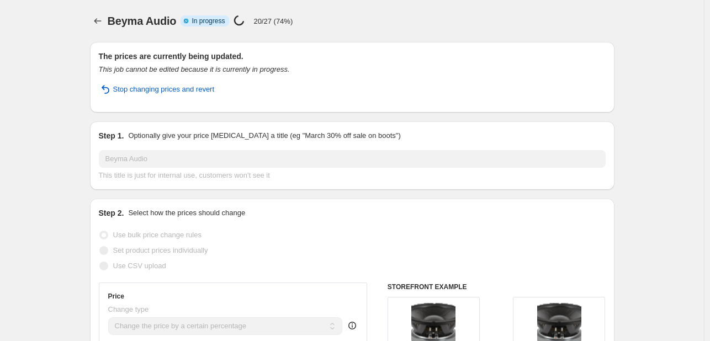
select select "percentage"
select select "vendor"
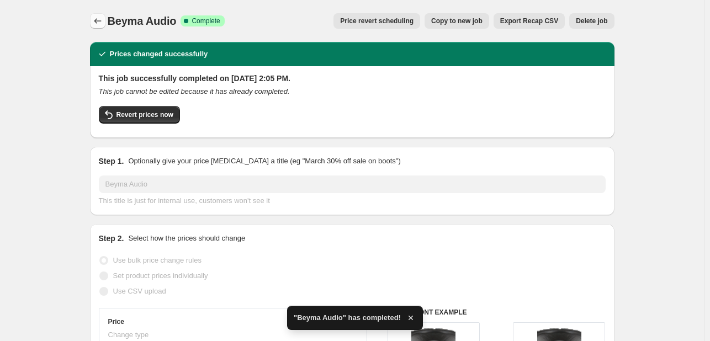
click at [95, 17] on icon "Price change jobs" at bounding box center [97, 20] width 11 height 11
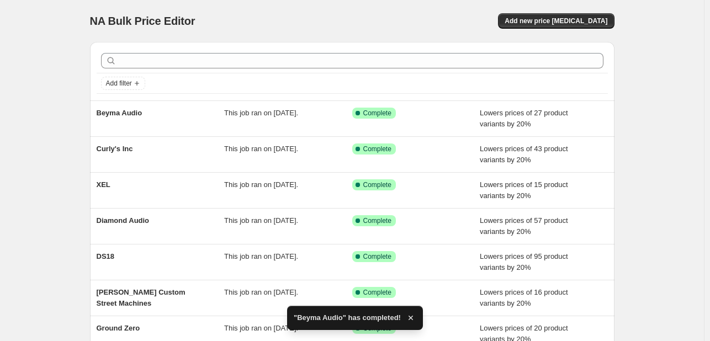
scroll to position [226, 0]
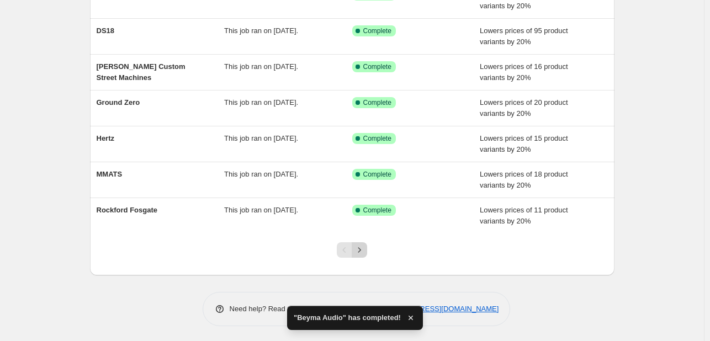
click at [360, 256] on button "Next" at bounding box center [359, 249] width 15 height 15
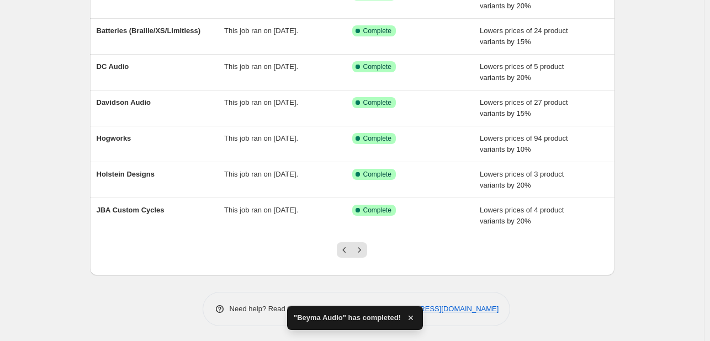
click at [364, 238] on div at bounding box center [352, 255] width 45 height 42
click at [364, 243] on button "Next" at bounding box center [359, 249] width 15 height 15
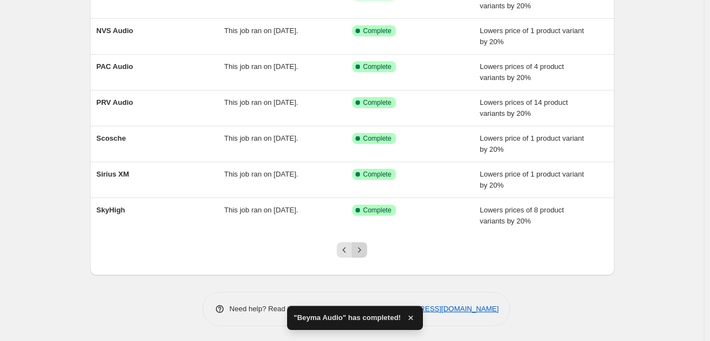
click at [362, 243] on button "Next" at bounding box center [359, 249] width 15 height 15
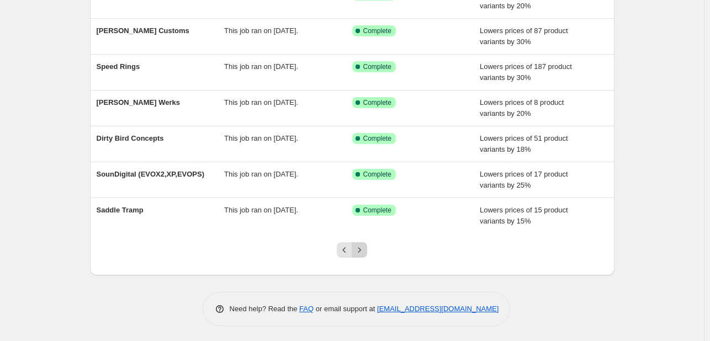
click at [365, 246] on icon "Next" at bounding box center [359, 250] width 11 height 11
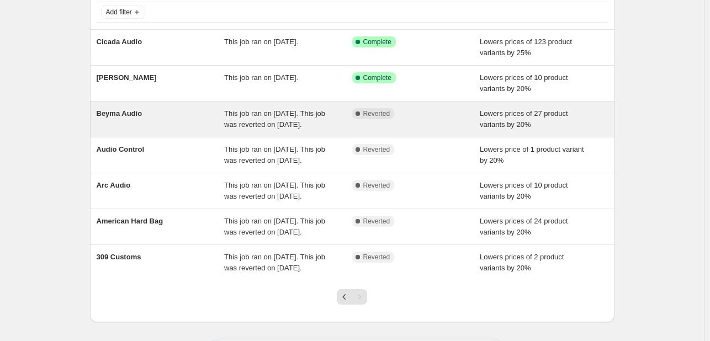
scroll to position [110, 0]
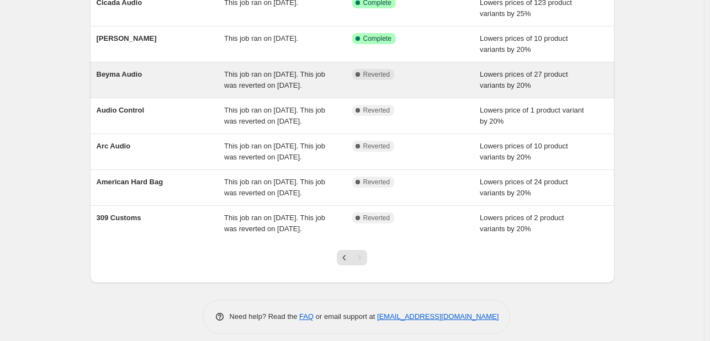
click at [239, 91] on div "This job ran on [DATE]. This job was reverted on [DATE]." at bounding box center [288, 80] width 128 height 22
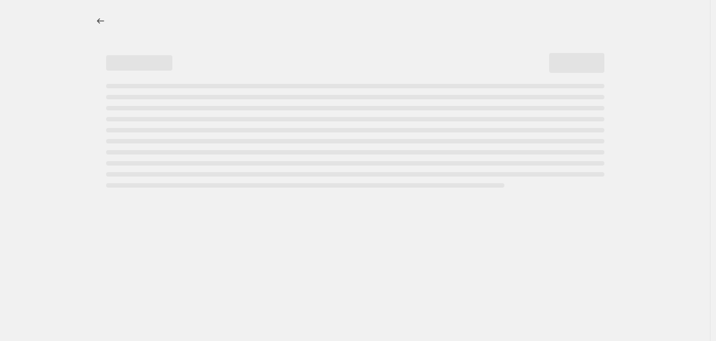
select select "percentage"
select select "vendor"
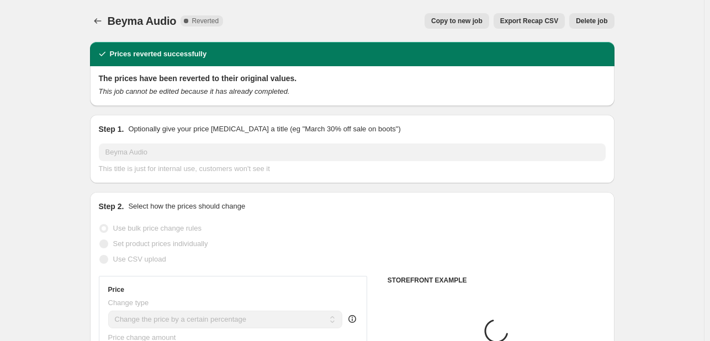
click at [601, 33] on div "Beyma Audio. This page is ready Beyma Audio Complete Reverted Copy to new job E…" at bounding box center [352, 21] width 525 height 42
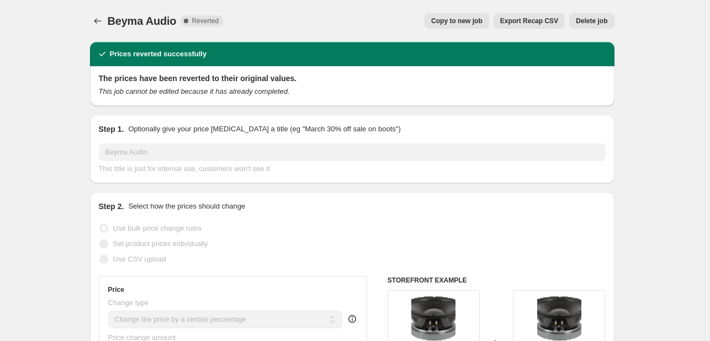
click at [600, 27] on button "Delete job" at bounding box center [591, 20] width 45 height 15
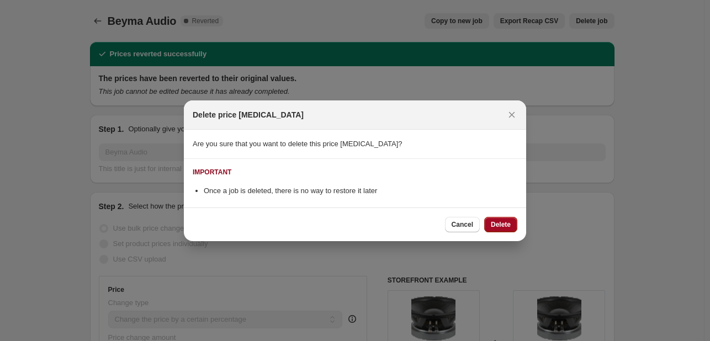
click at [507, 223] on span "Delete" at bounding box center [501, 224] width 20 height 9
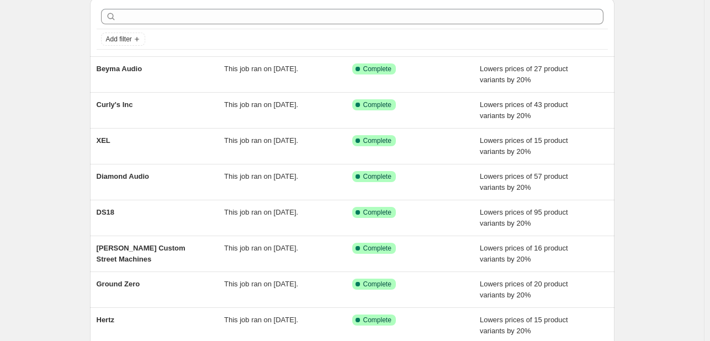
scroll to position [226, 0]
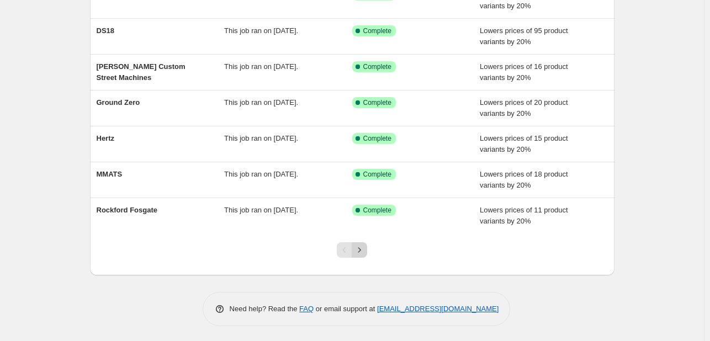
click at [358, 249] on icon "Next" at bounding box center [359, 250] width 11 height 11
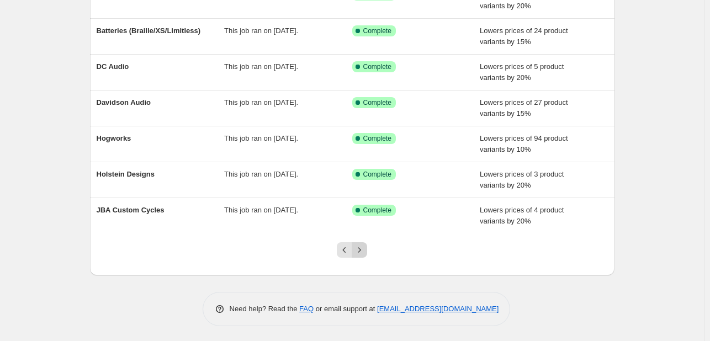
click at [365, 247] on icon "Next" at bounding box center [359, 250] width 11 height 11
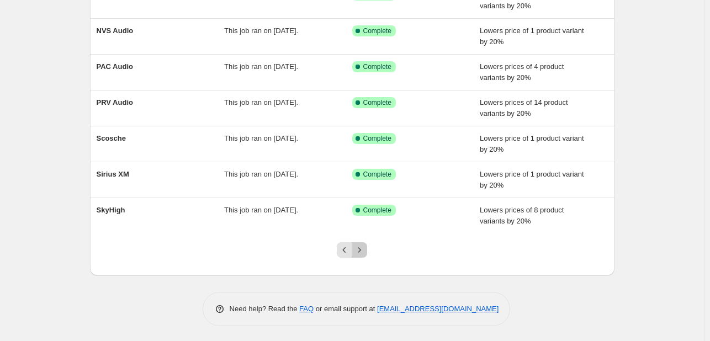
click at [365, 247] on icon "Next" at bounding box center [359, 250] width 11 height 11
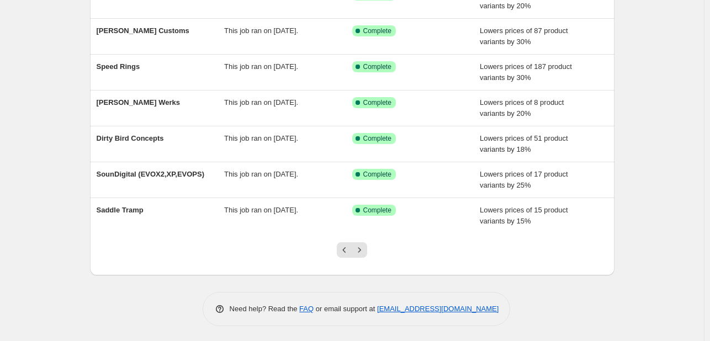
click at [365, 247] on icon "Next" at bounding box center [359, 250] width 11 height 11
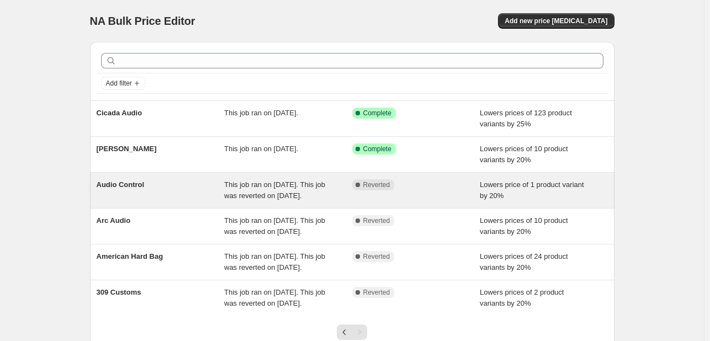
click at [439, 189] on div "Complete Reverted" at bounding box center [408, 184] width 112 height 11
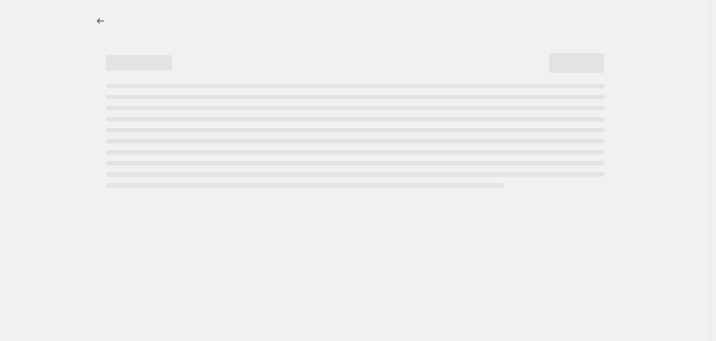
select select "percentage"
select select "vendor"
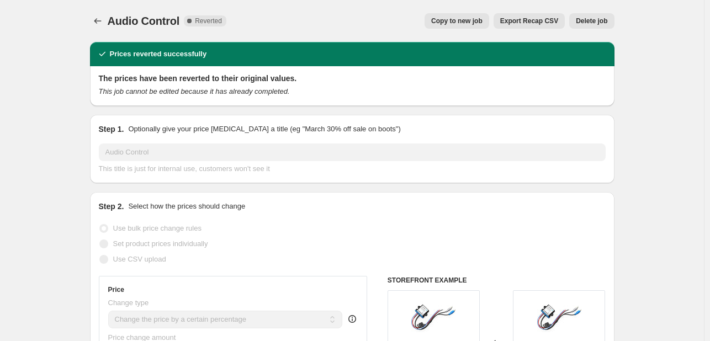
click at [470, 22] on span "Copy to new job" at bounding box center [456, 21] width 51 height 9
select select "percentage"
select select "vendor"
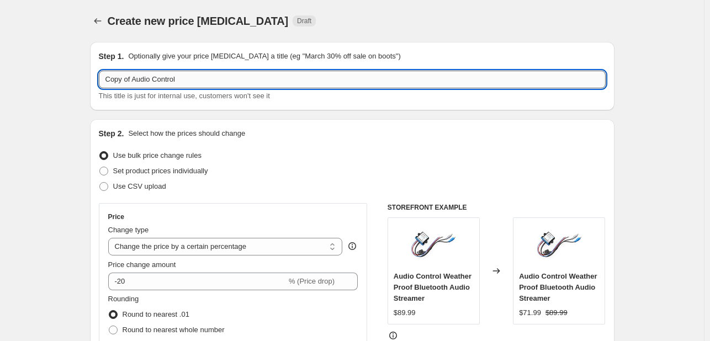
click at [130, 81] on input "Copy of Audio Control" at bounding box center [352, 80] width 507 height 18
click at [137, 81] on input "Copy of Audio Control" at bounding box center [352, 80] width 507 height 18
drag, startPoint x: 136, startPoint y: 77, endPoint x: -29, endPoint y: 77, distance: 164.5
click at [0, 77] on html "Home Settings Plans Skip to content Create new price [MEDICAL_DATA]. This page …" at bounding box center [355, 170] width 710 height 341
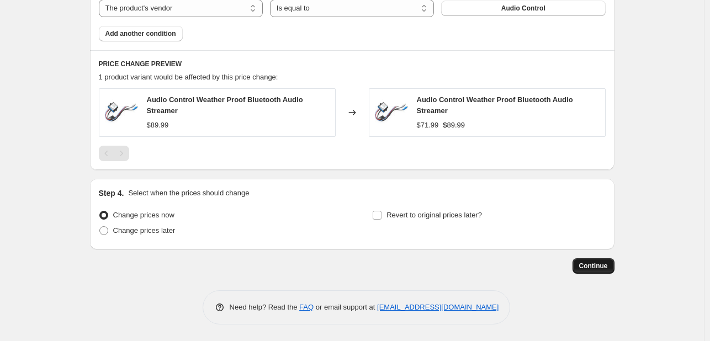
type input "Audio Control"
click at [603, 273] on button "Continue" at bounding box center [594, 265] width 42 height 15
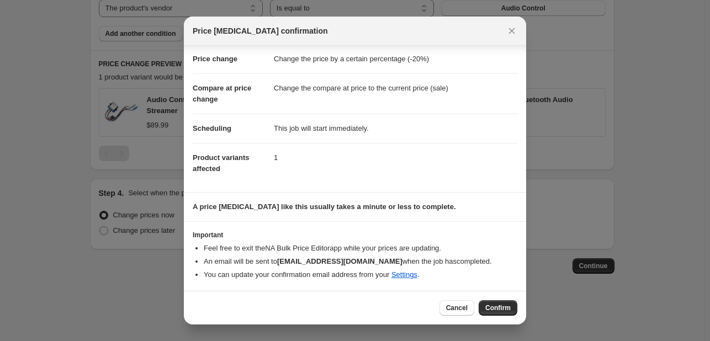
click at [481, 299] on div "Cancel Confirm" at bounding box center [355, 308] width 342 height 34
click at [482, 301] on button "Confirm" at bounding box center [498, 307] width 39 height 15
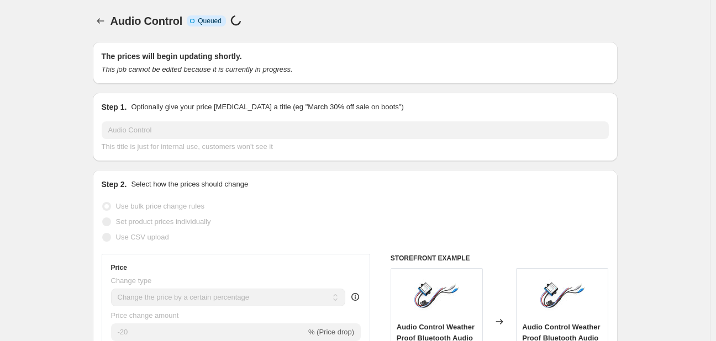
select select "percentage"
select select "vendor"
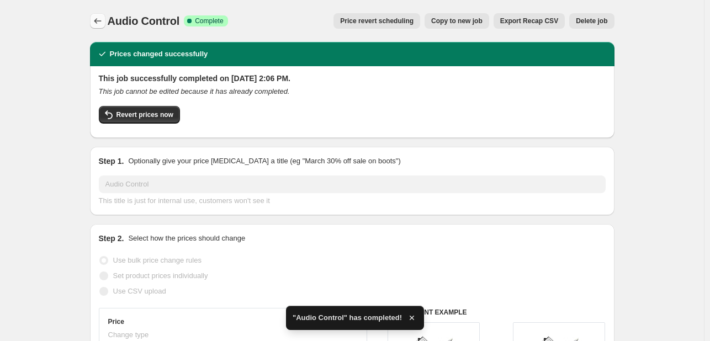
click at [97, 25] on icon "Price change jobs" at bounding box center [97, 20] width 11 height 11
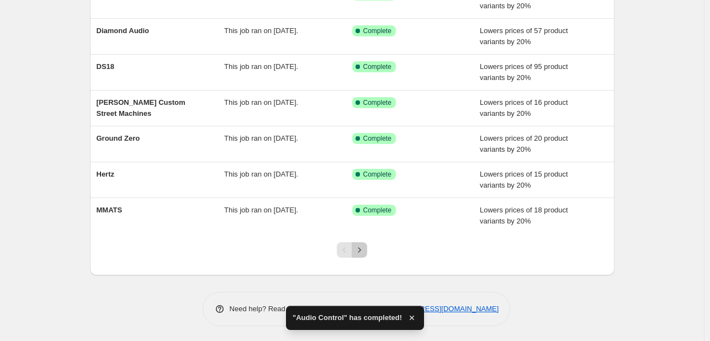
click at [367, 253] on button "Next" at bounding box center [359, 249] width 15 height 15
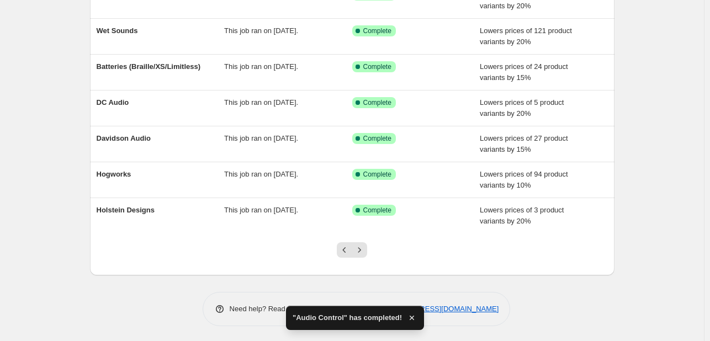
click at [367, 253] on button "Next" at bounding box center [359, 249] width 15 height 15
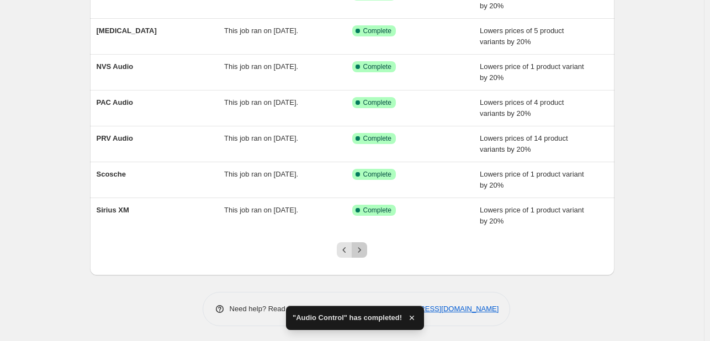
click at [367, 253] on button "Next" at bounding box center [359, 249] width 15 height 15
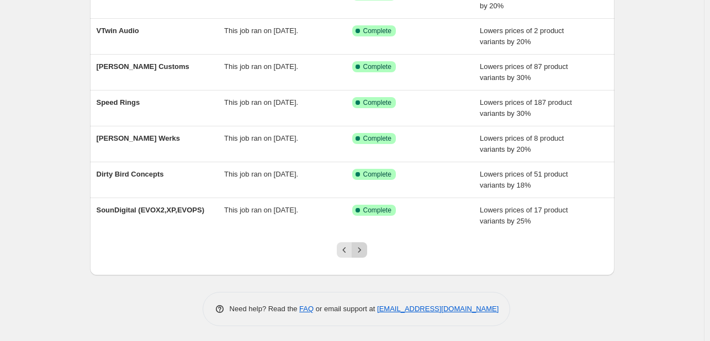
click at [361, 250] on icon "Next" at bounding box center [359, 250] width 11 height 11
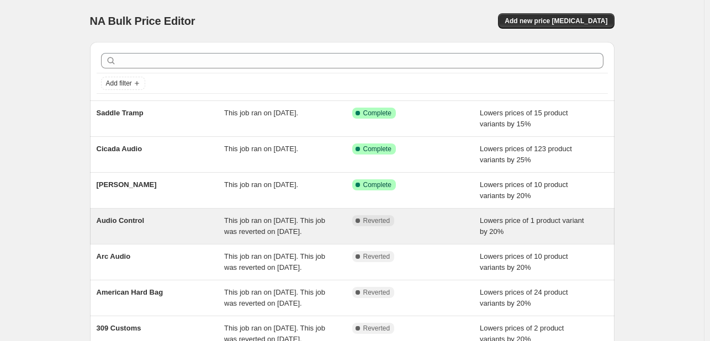
click at [210, 222] on div "Audio Control" at bounding box center [161, 226] width 128 height 22
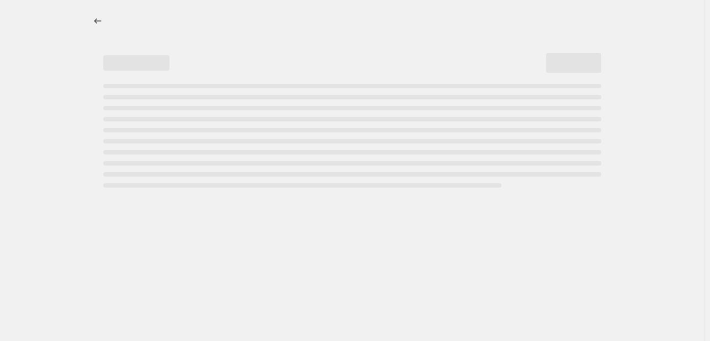
select select "percentage"
select select "vendor"
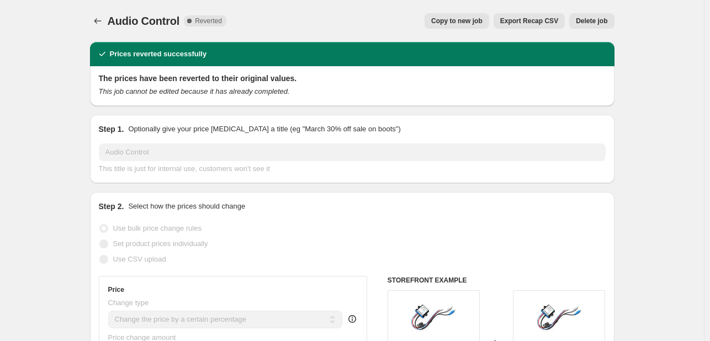
click at [607, 18] on span "Delete job" at bounding box center [591, 21] width 31 height 9
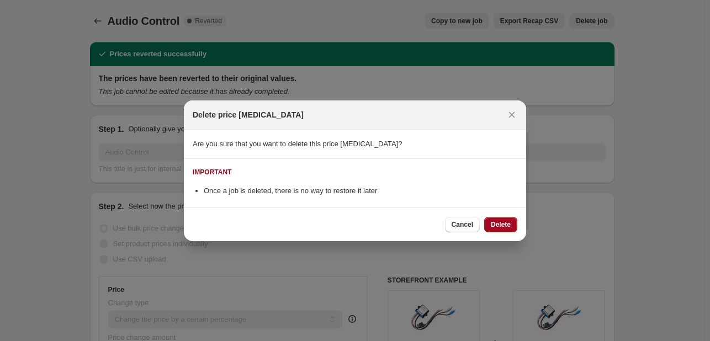
click at [507, 221] on span "Delete" at bounding box center [501, 224] width 20 height 9
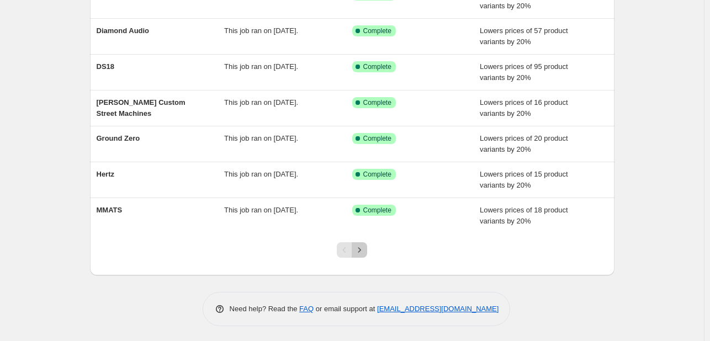
click at [363, 243] on button "Next" at bounding box center [359, 249] width 15 height 15
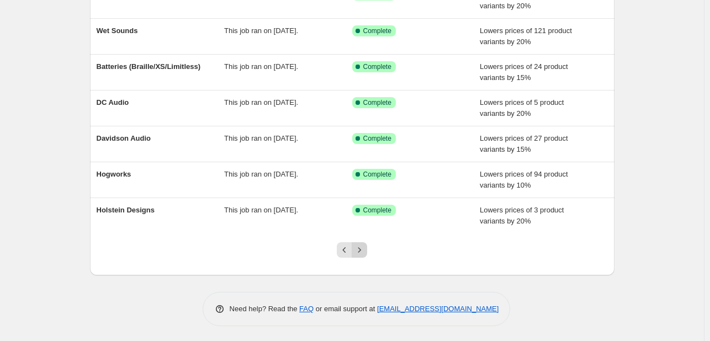
click at [367, 243] on button "Next" at bounding box center [359, 249] width 15 height 15
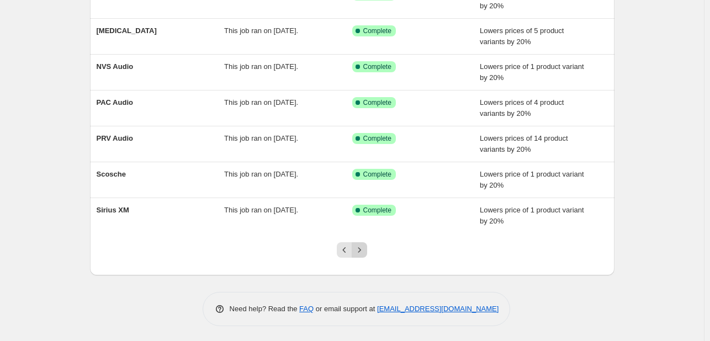
click at [367, 253] on button "Next" at bounding box center [359, 249] width 15 height 15
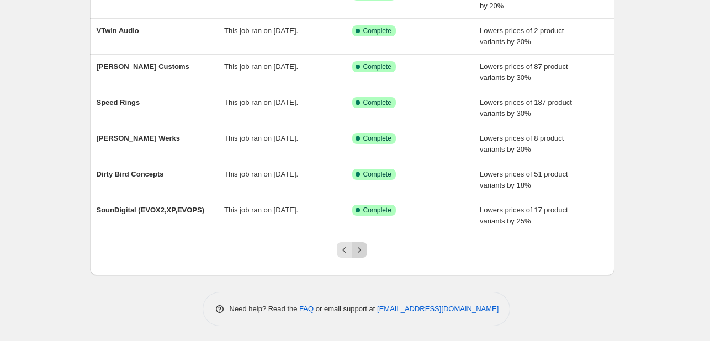
click at [365, 253] on icon "Next" at bounding box center [359, 250] width 11 height 11
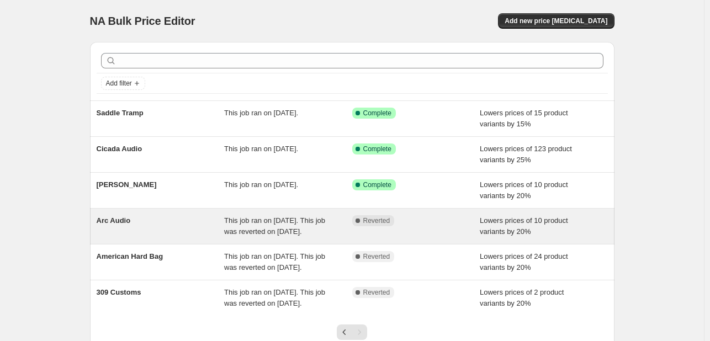
click at [307, 237] on div "This job ran on [DATE]. This job was reverted on [DATE]." at bounding box center [288, 226] width 128 height 22
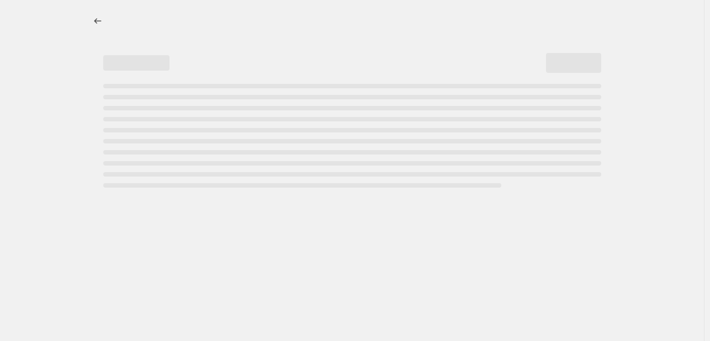
select select "percentage"
select select "vendor"
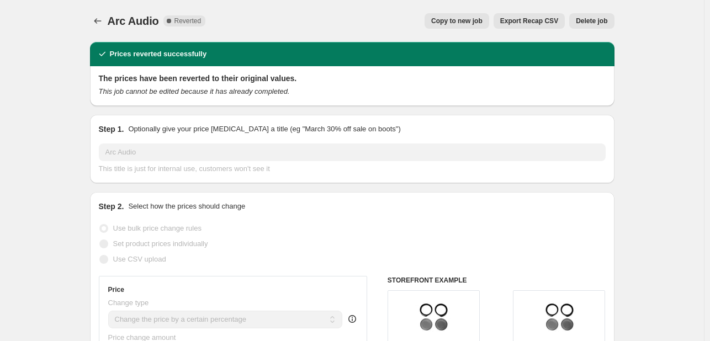
click at [474, 21] on span "Copy to new job" at bounding box center [456, 21] width 51 height 9
select select "percentage"
select select "vendor"
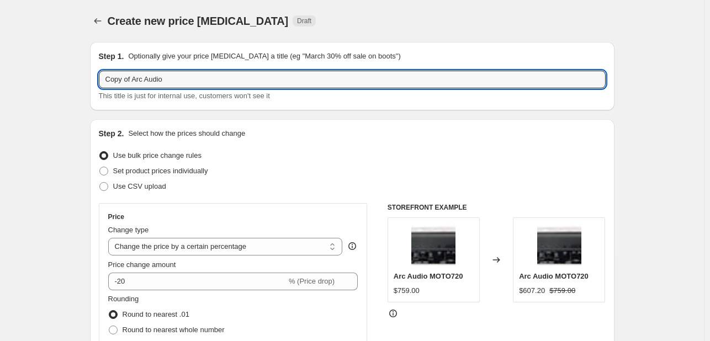
drag, startPoint x: 136, startPoint y: 82, endPoint x: 51, endPoint y: 92, distance: 85.6
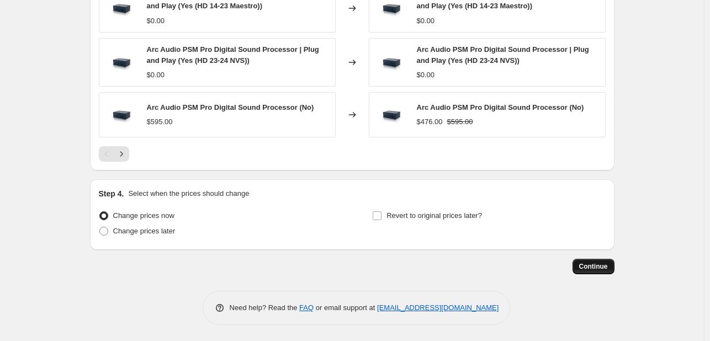
type input "Arc Audio"
click at [603, 273] on button "Continue" at bounding box center [594, 266] width 42 height 15
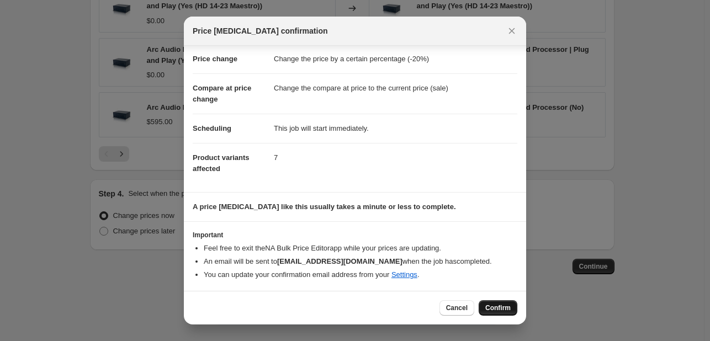
click at [515, 303] on button "Confirm" at bounding box center [498, 307] width 39 height 15
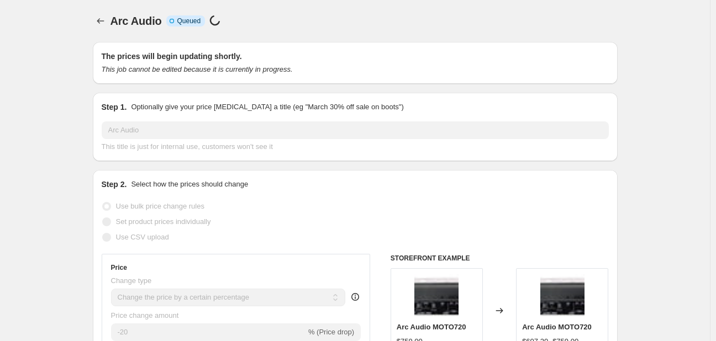
select select "percentage"
select select "vendor"
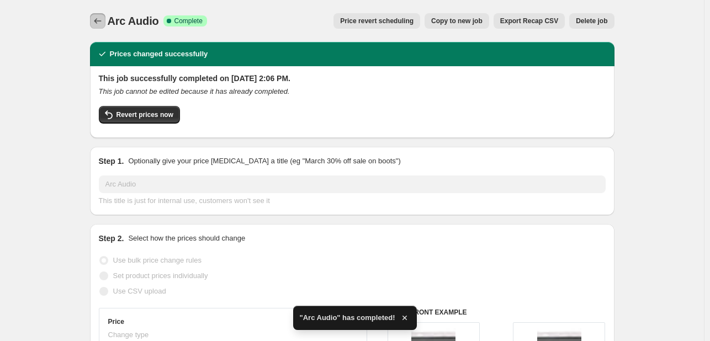
click at [98, 22] on icon "Price change jobs" at bounding box center [97, 21] width 7 height 6
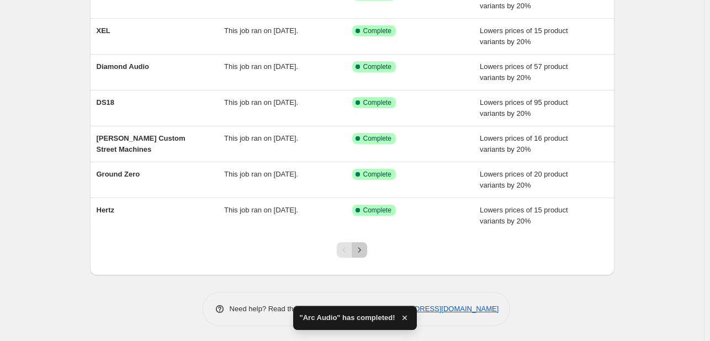
click at [362, 243] on button "Next" at bounding box center [359, 249] width 15 height 15
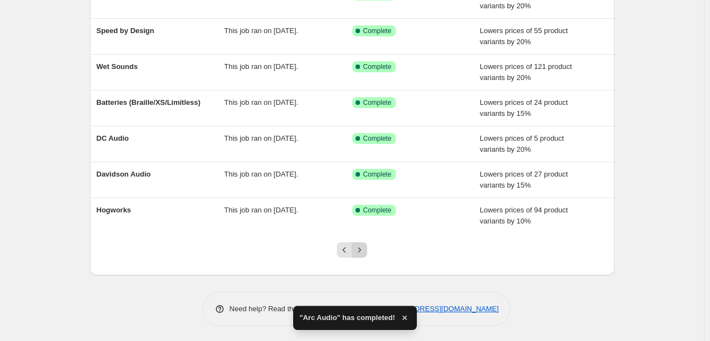
click at [367, 246] on button "Next" at bounding box center [359, 249] width 15 height 15
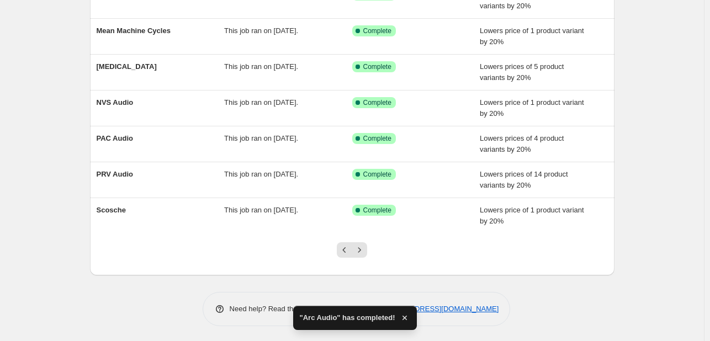
click at [367, 246] on button "Next" at bounding box center [359, 249] width 15 height 15
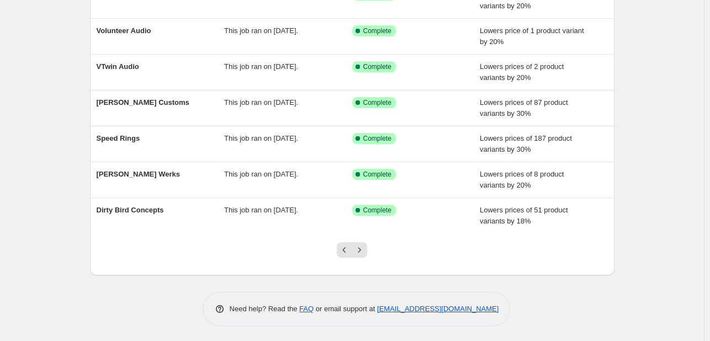
click at [367, 246] on button "Next" at bounding box center [359, 249] width 15 height 15
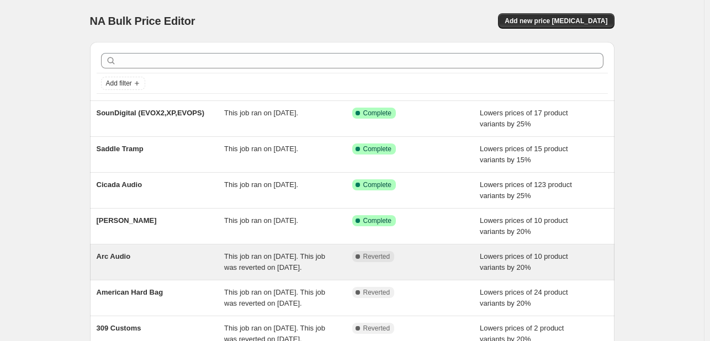
click at [285, 260] on span "This job ran on [DATE]. This job was reverted on [DATE]." at bounding box center [274, 261] width 101 height 19
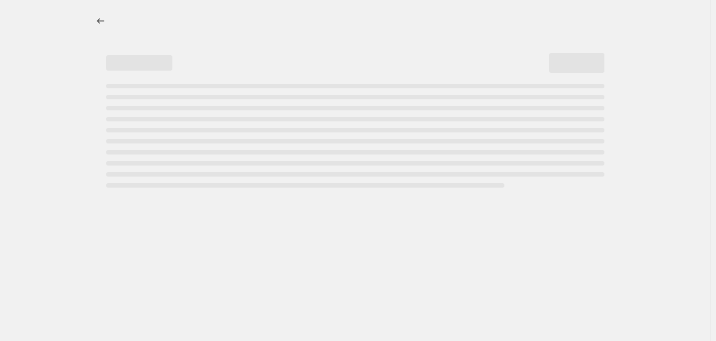
select select "percentage"
select select "vendor"
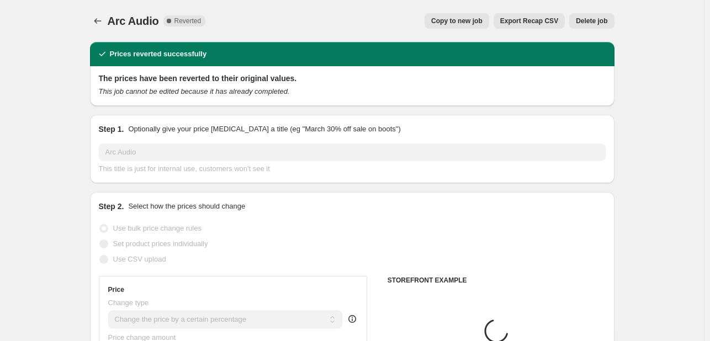
click at [583, 20] on span "Delete job" at bounding box center [591, 21] width 31 height 9
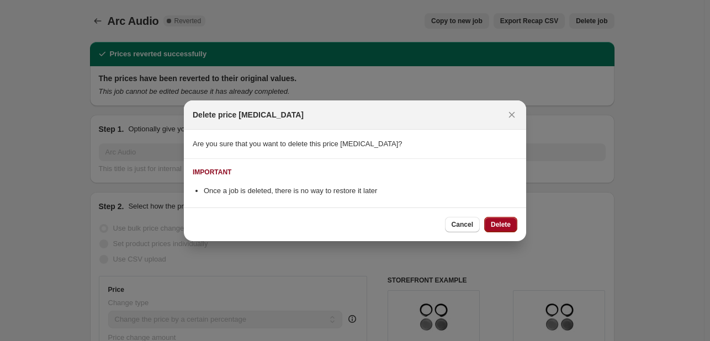
click at [511, 223] on button "Delete" at bounding box center [500, 224] width 33 height 15
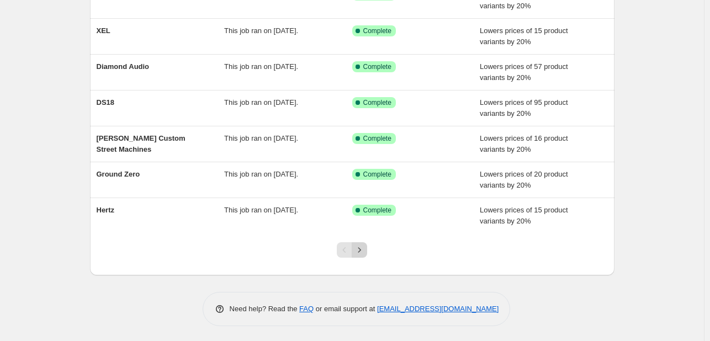
click at [365, 245] on icon "Next" at bounding box center [359, 250] width 11 height 11
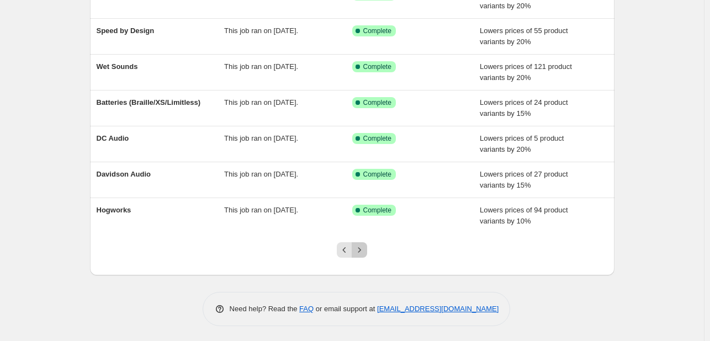
click at [361, 251] on icon "Next" at bounding box center [359, 249] width 3 height 5
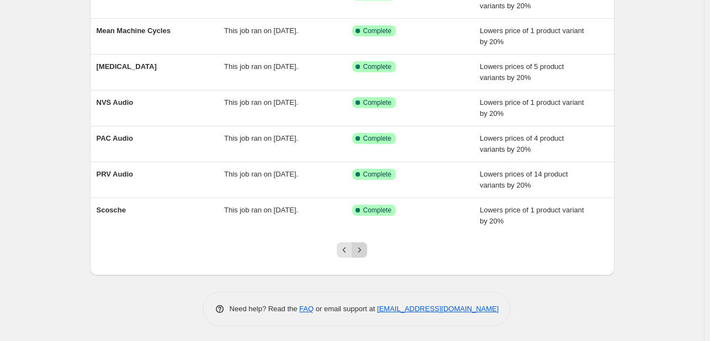
click at [367, 255] on div "Pagination" at bounding box center [359, 249] width 15 height 15
click at [363, 252] on icon "Next" at bounding box center [359, 250] width 11 height 11
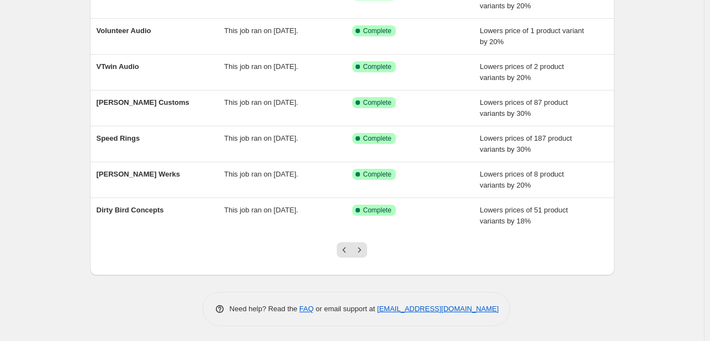
click at [363, 252] on icon "Next" at bounding box center [359, 250] width 11 height 11
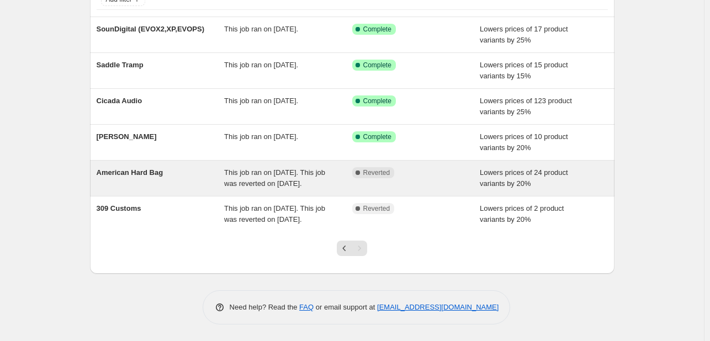
click at [423, 167] on div "Complete Reverted" at bounding box center [416, 178] width 128 height 22
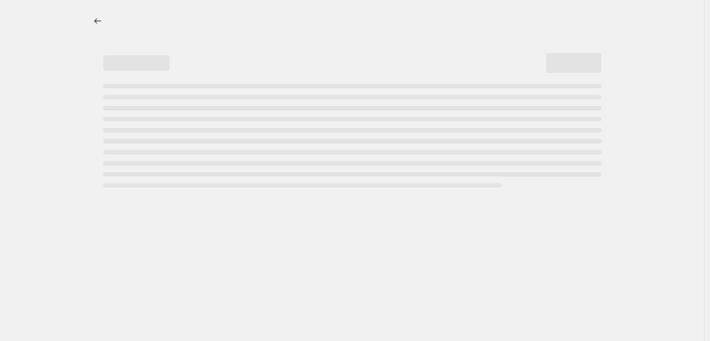
select select "percentage"
select select "vendor"
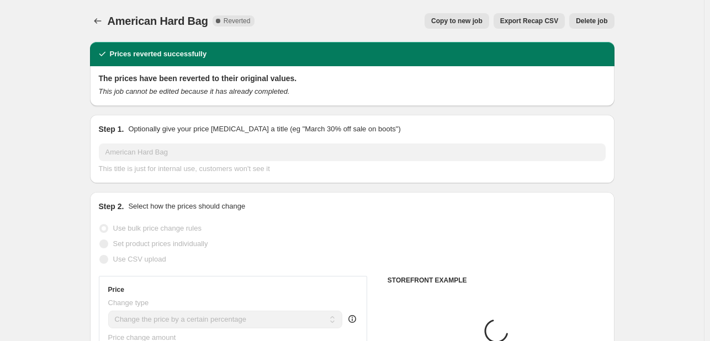
click at [483, 19] on span "Copy to new job" at bounding box center [456, 21] width 51 height 9
select select "percentage"
select select "vendor"
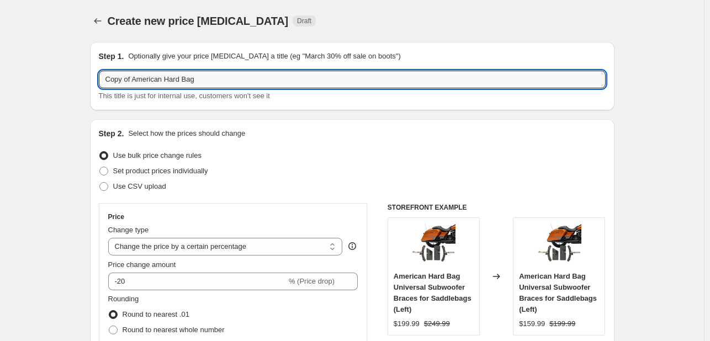
drag, startPoint x: 135, startPoint y: 81, endPoint x: -27, endPoint y: 81, distance: 161.8
click at [0, 81] on html "Home Settings Plans Skip to content Create new price [MEDICAL_DATA]. This page …" at bounding box center [355, 170] width 710 height 341
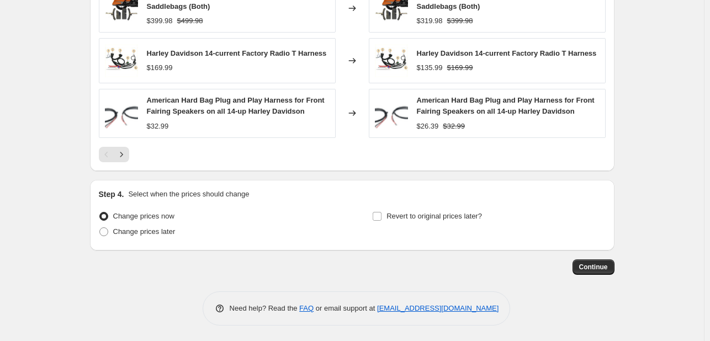
type input "American Hard Bag"
click at [604, 263] on span "Continue" at bounding box center [593, 267] width 29 height 9
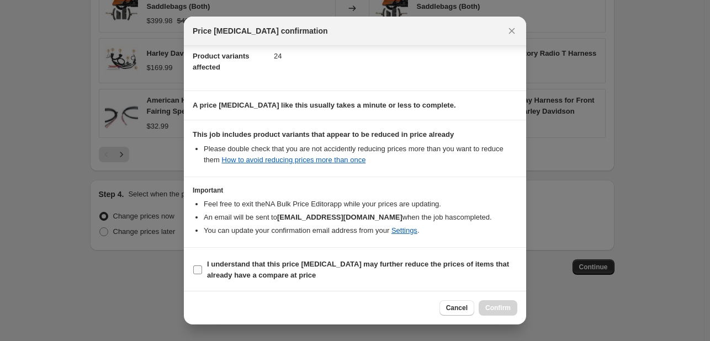
click at [432, 278] on span "I understand that this price [MEDICAL_DATA] may further reduce the prices of it…" at bounding box center [362, 270] width 310 height 22
click at [202, 274] on input "I understand that this price [MEDICAL_DATA] may further reduce the prices of it…" at bounding box center [197, 270] width 9 height 9
checkbox input "true"
click at [495, 314] on button "Confirm" at bounding box center [498, 307] width 39 height 15
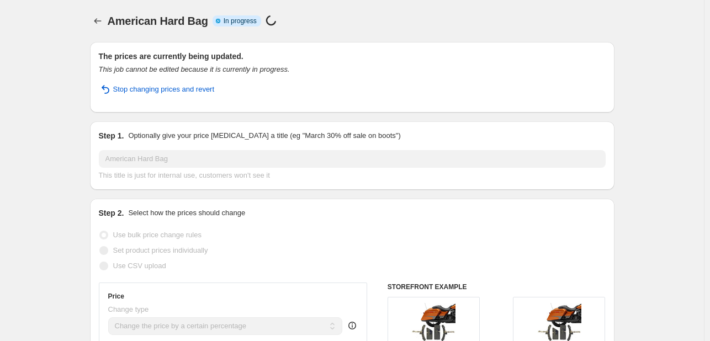
select select "percentage"
select select "vendor"
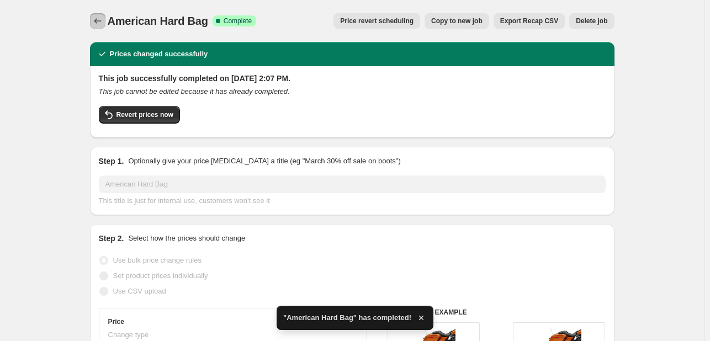
click at [102, 16] on icon "Price change jobs" at bounding box center [97, 20] width 11 height 11
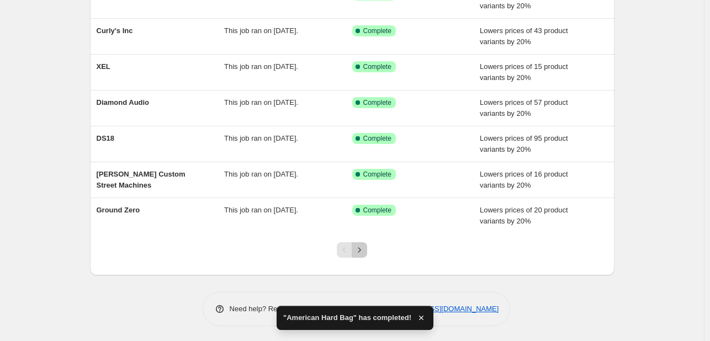
click at [365, 253] on icon "Next" at bounding box center [359, 250] width 11 height 11
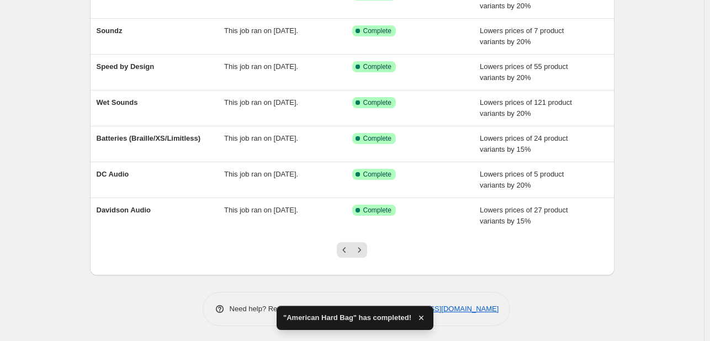
click at [363, 258] on div at bounding box center [352, 255] width 45 height 42
drag, startPoint x: 363, startPoint y: 258, endPoint x: 363, endPoint y: 249, distance: 8.8
click at [363, 255] on div at bounding box center [352, 255] width 45 height 42
click at [363, 247] on icon "Next" at bounding box center [359, 250] width 11 height 11
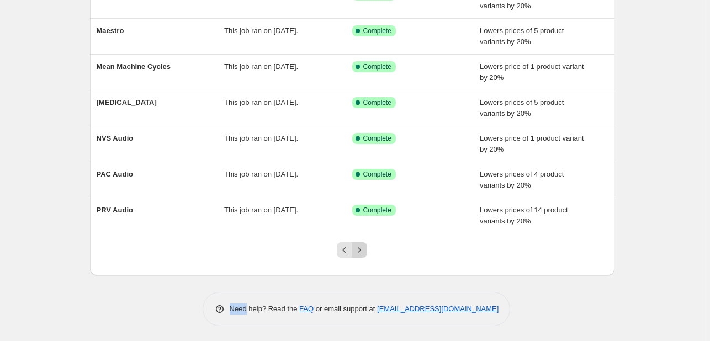
click at [363, 245] on icon "Next" at bounding box center [359, 250] width 11 height 11
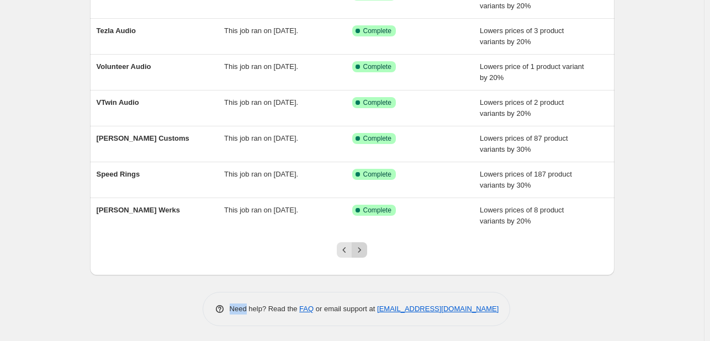
click at [361, 245] on icon "Next" at bounding box center [359, 250] width 11 height 11
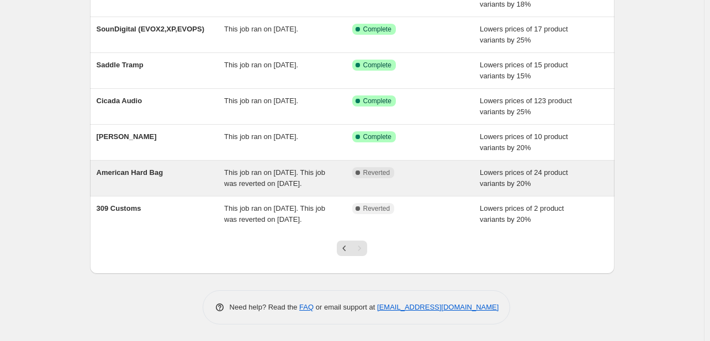
click at [442, 171] on div "Complete Reverted" at bounding box center [416, 178] width 128 height 22
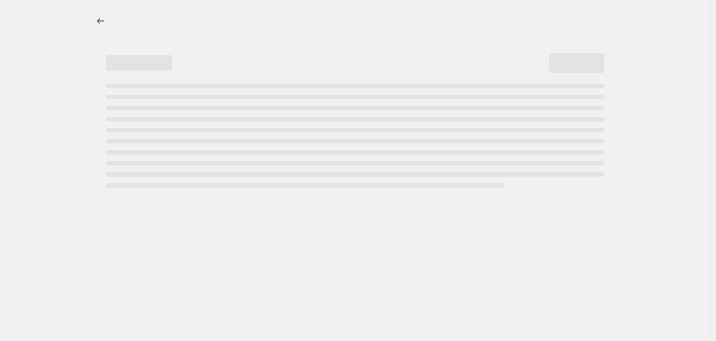
select select "percentage"
select select "vendor"
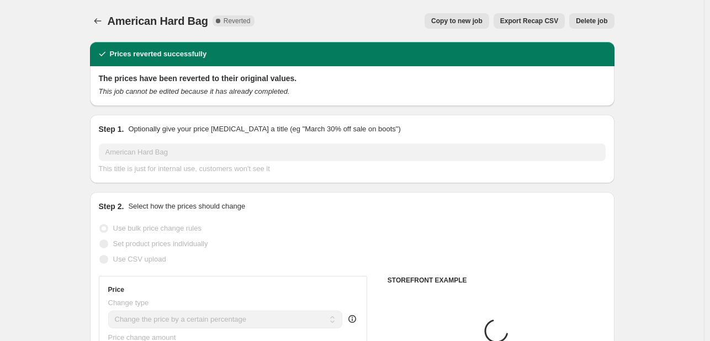
click at [588, 14] on button "Delete job" at bounding box center [591, 20] width 45 height 15
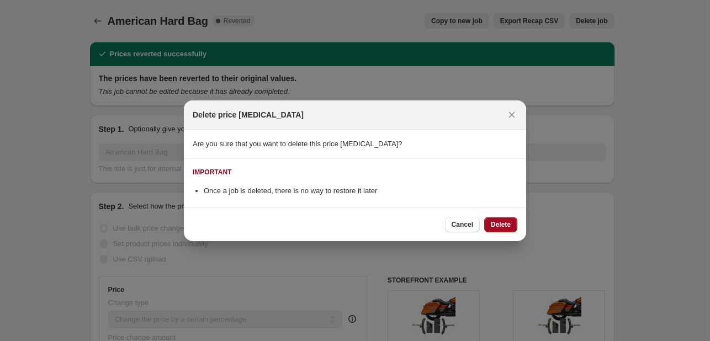
click at [515, 219] on button "Delete" at bounding box center [500, 224] width 33 height 15
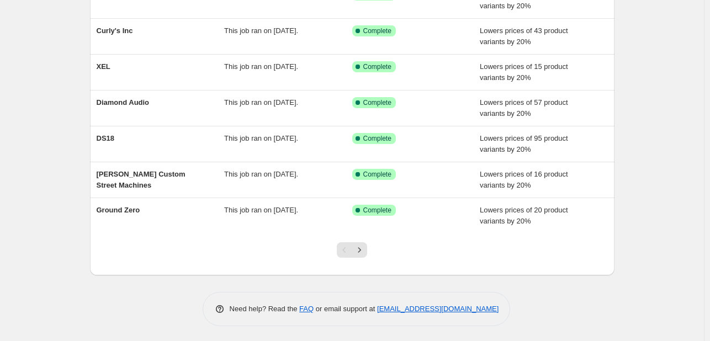
click at [367, 242] on div "Pagination" at bounding box center [359, 249] width 15 height 15
click at [363, 248] on icon "Next" at bounding box center [359, 250] width 11 height 11
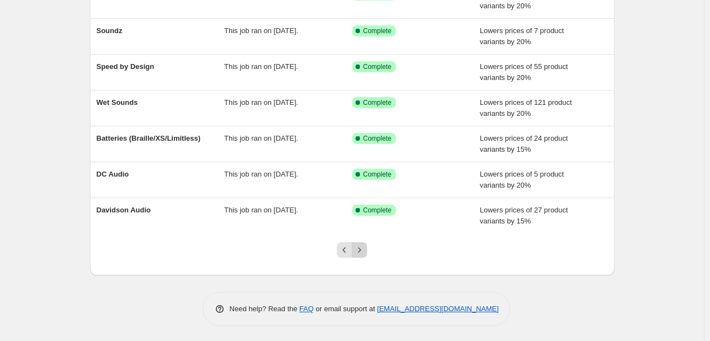
click at [367, 245] on button "Next" at bounding box center [359, 249] width 15 height 15
click at [365, 246] on icon "Next" at bounding box center [359, 250] width 11 height 11
click at [366, 242] on button "Next" at bounding box center [359, 249] width 15 height 15
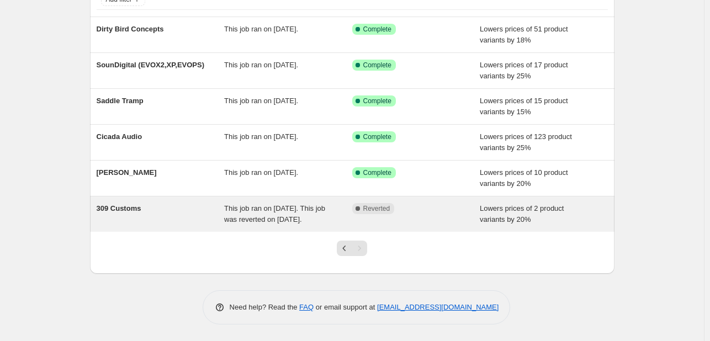
click at [335, 203] on div "This job ran on [DATE]. This job was reverted on [DATE]." at bounding box center [288, 214] width 128 height 22
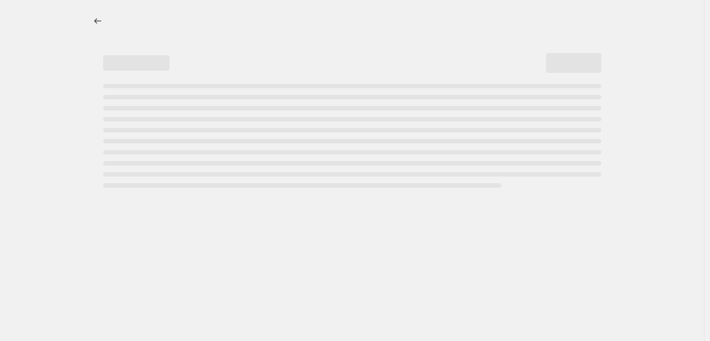
select select "percentage"
select select "vendor"
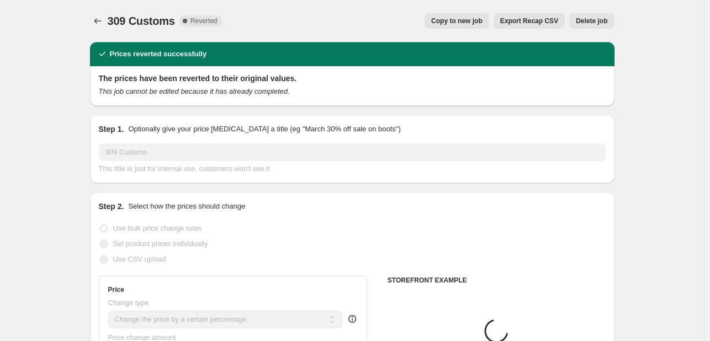
click at [489, 14] on button "Copy to new job" at bounding box center [457, 20] width 65 height 15
select select "percentage"
select select "vendor"
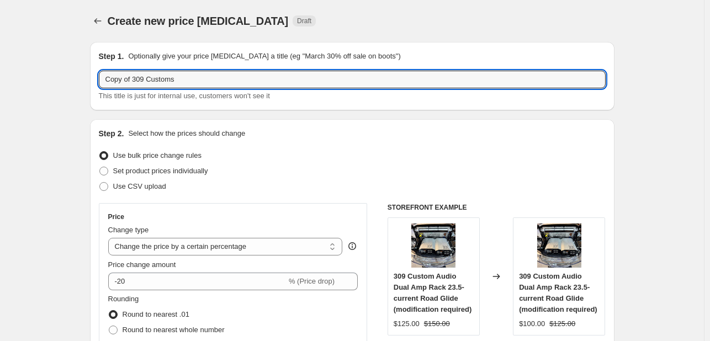
drag, startPoint x: 136, startPoint y: 75, endPoint x: 72, endPoint y: 74, distance: 64.0
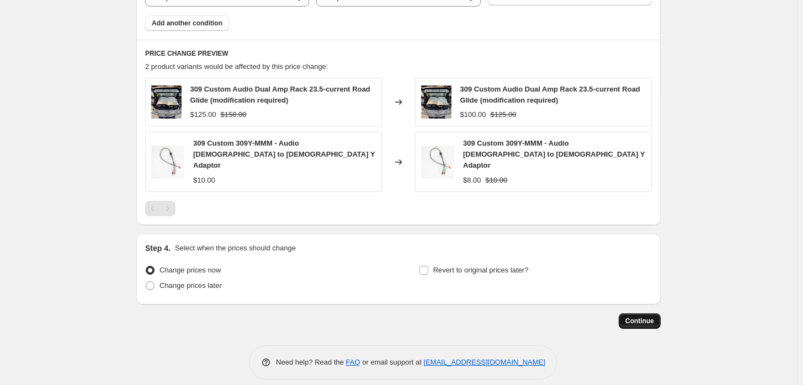
type input "309 Customs"
click at [640, 315] on button "Continue" at bounding box center [640, 321] width 42 height 15
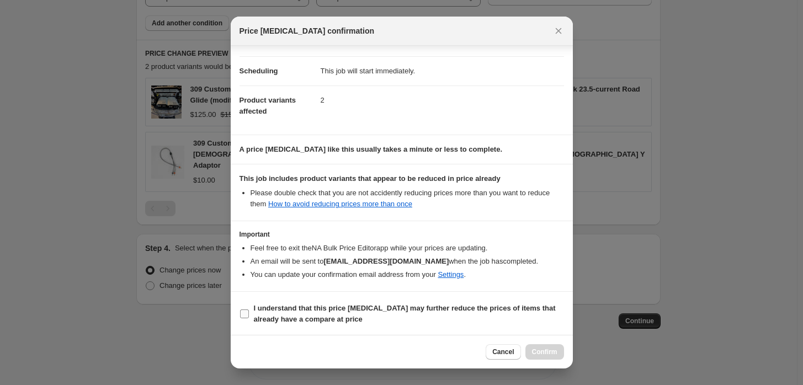
click at [373, 319] on span "I understand that this price [MEDICAL_DATA] may further reduce the prices of it…" at bounding box center [409, 314] width 310 height 22
click at [249, 319] on input "I understand that this price [MEDICAL_DATA] may further reduce the prices of it…" at bounding box center [244, 314] width 9 height 9
checkbox input "true"
click at [550, 341] on button "Confirm" at bounding box center [545, 352] width 39 height 15
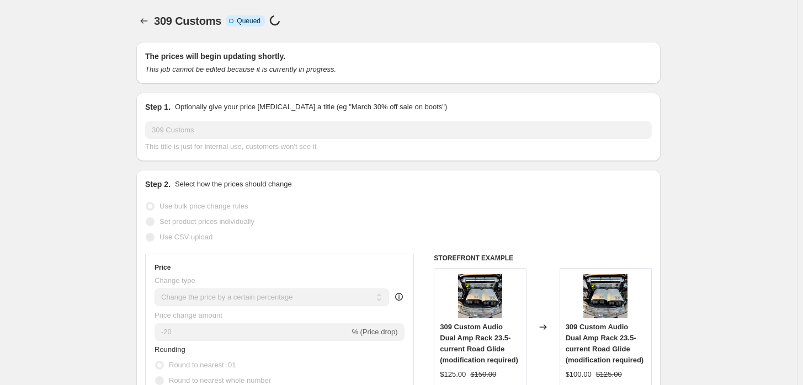
select select "percentage"
select select "vendor"
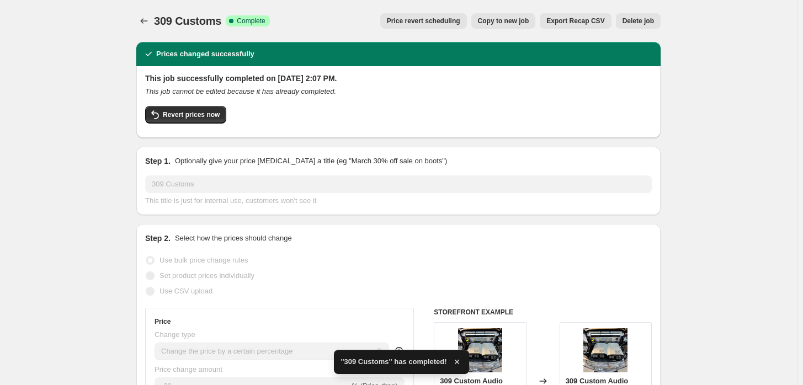
click at [156, 23] on span "309 Customs" at bounding box center [187, 21] width 67 height 12
click at [150, 20] on icon "Price change jobs" at bounding box center [144, 20] width 11 height 11
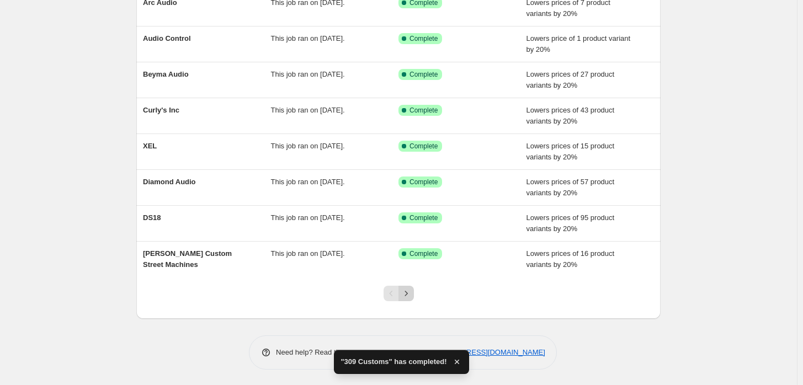
click at [410, 288] on icon "Next" at bounding box center [406, 293] width 11 height 11
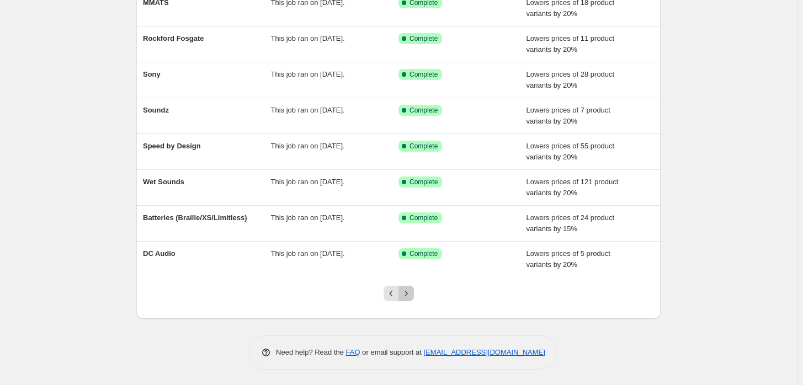
click at [410, 288] on icon "Next" at bounding box center [406, 293] width 11 height 11
click at [414, 298] on button "Next" at bounding box center [406, 293] width 15 height 15
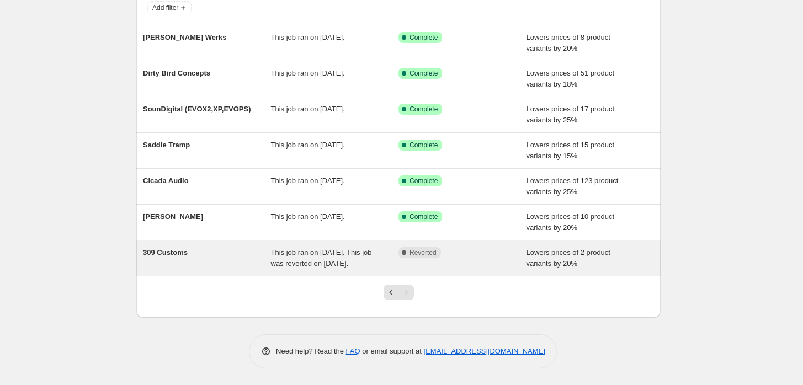
click at [359, 248] on span "This job ran on [DATE]. This job was reverted on [DATE]." at bounding box center [321, 257] width 101 height 19
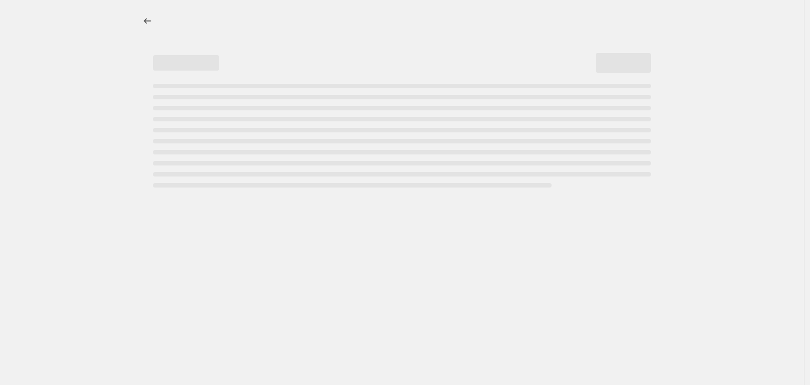
select select "percentage"
select select "vendor"
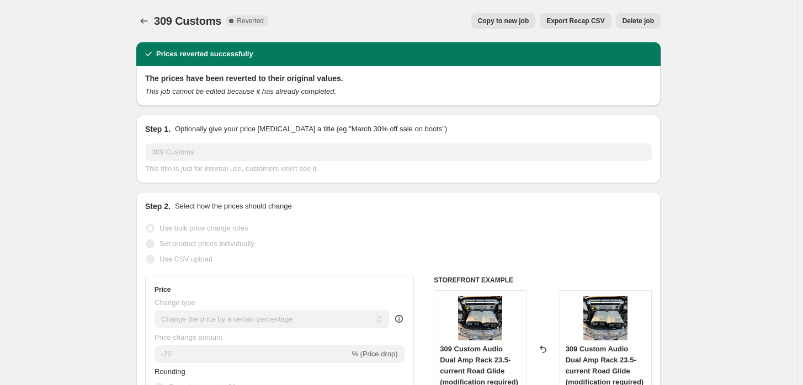
click at [646, 31] on div "309 Customs. This page is ready 309 Customs Complete Reverted Copy to new job E…" at bounding box center [398, 21] width 525 height 42
click at [644, 18] on span "Delete job" at bounding box center [638, 21] width 31 height 9
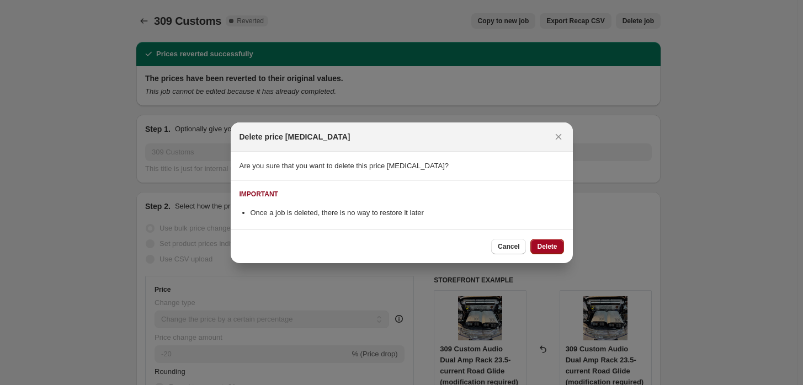
click at [553, 248] on span "Delete" at bounding box center [547, 246] width 20 height 9
